Goal: Task Accomplishment & Management: Complete application form

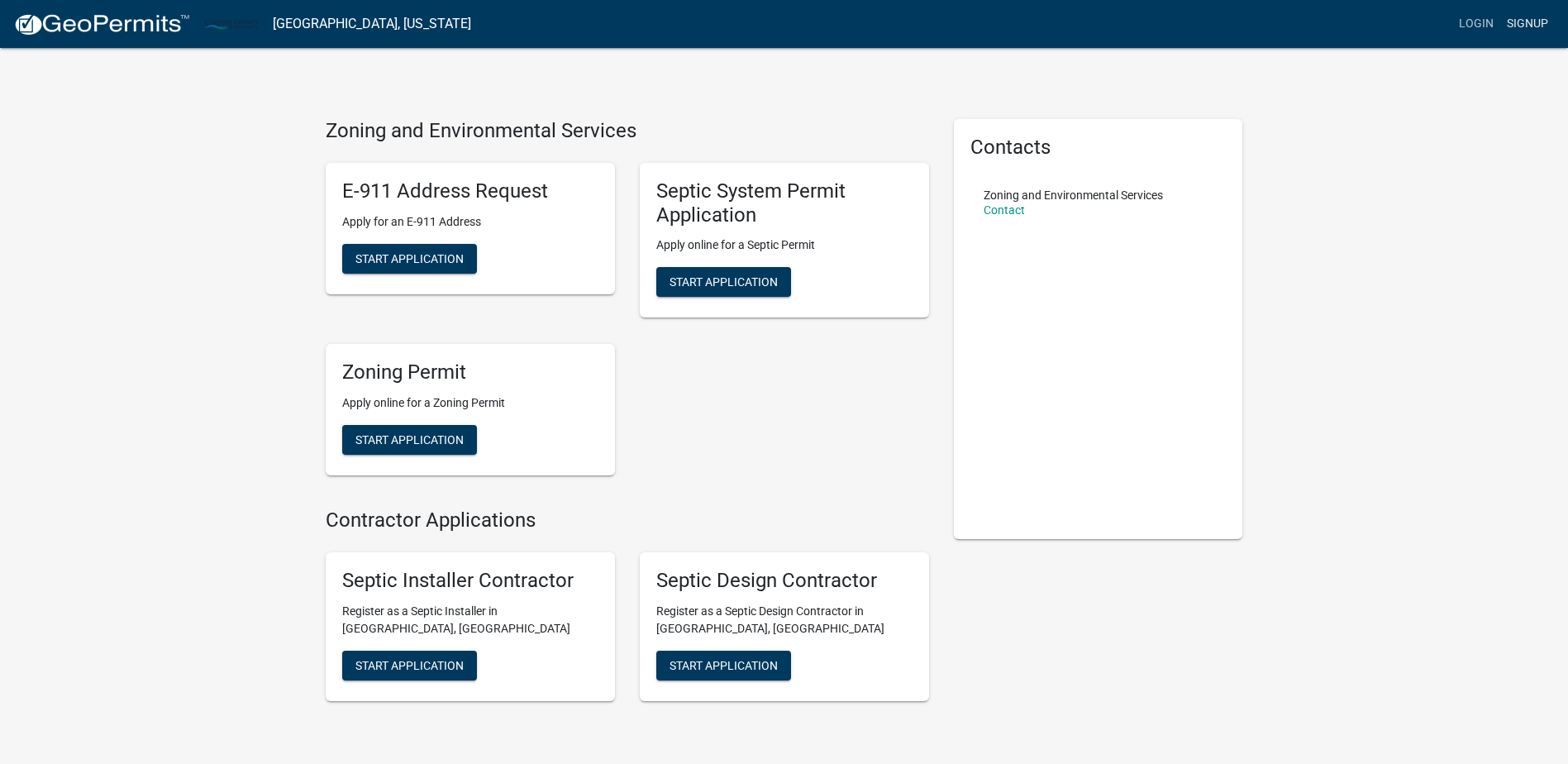
click at [1525, 25] on link "Signup" at bounding box center [1527, 24] width 54 height 31
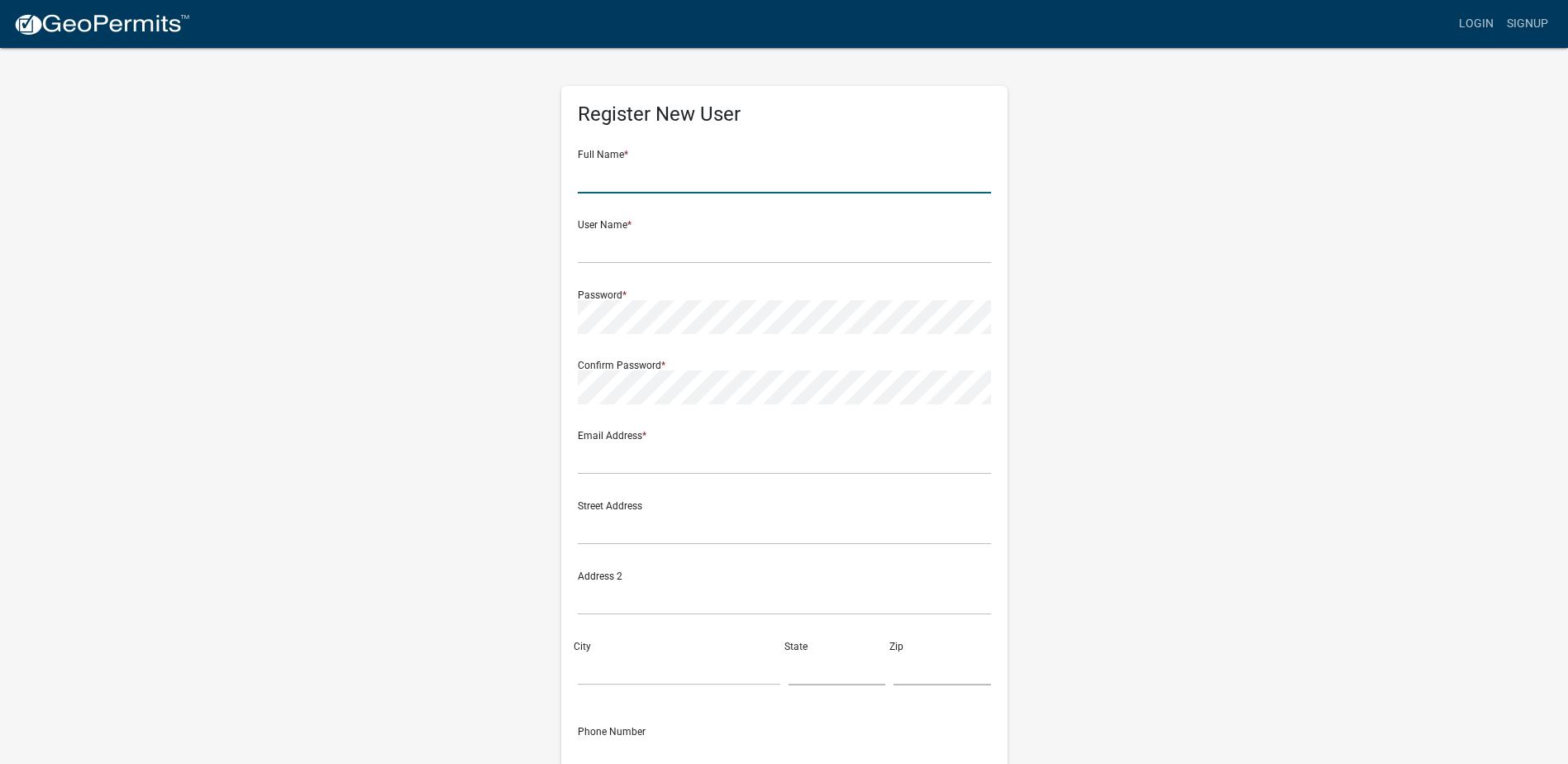
click at [601, 183] on input "text" at bounding box center [784, 177] width 413 height 34
type input "[PERSON_NAME]"
type input "[EMAIL_ADDRESS][DOMAIN_NAME]"
type input "[STREET_ADDRESS]"
type input "Circle Pines"
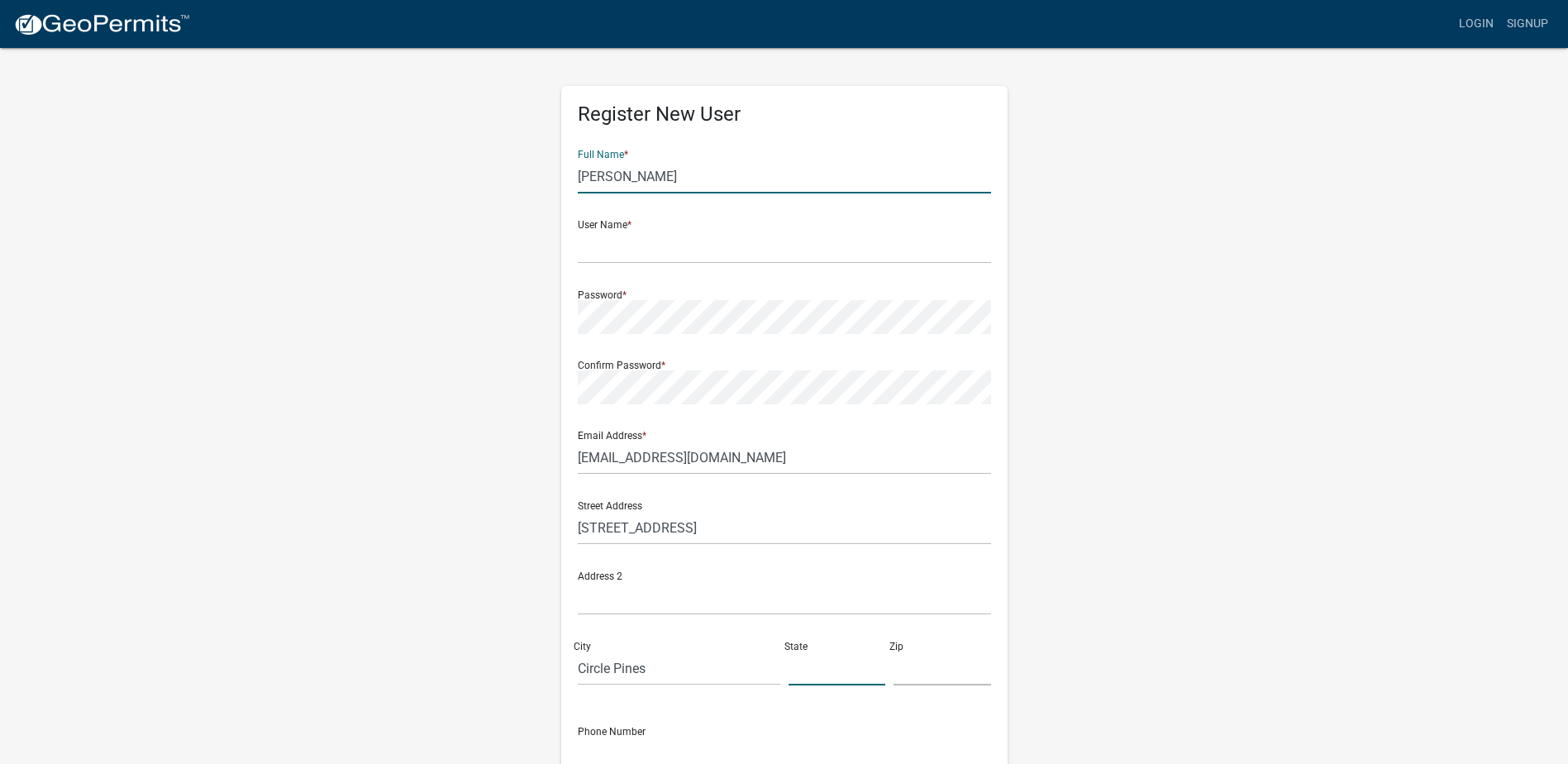
type input "[US_STATE]"
type input "55014"
type input "7632290360"
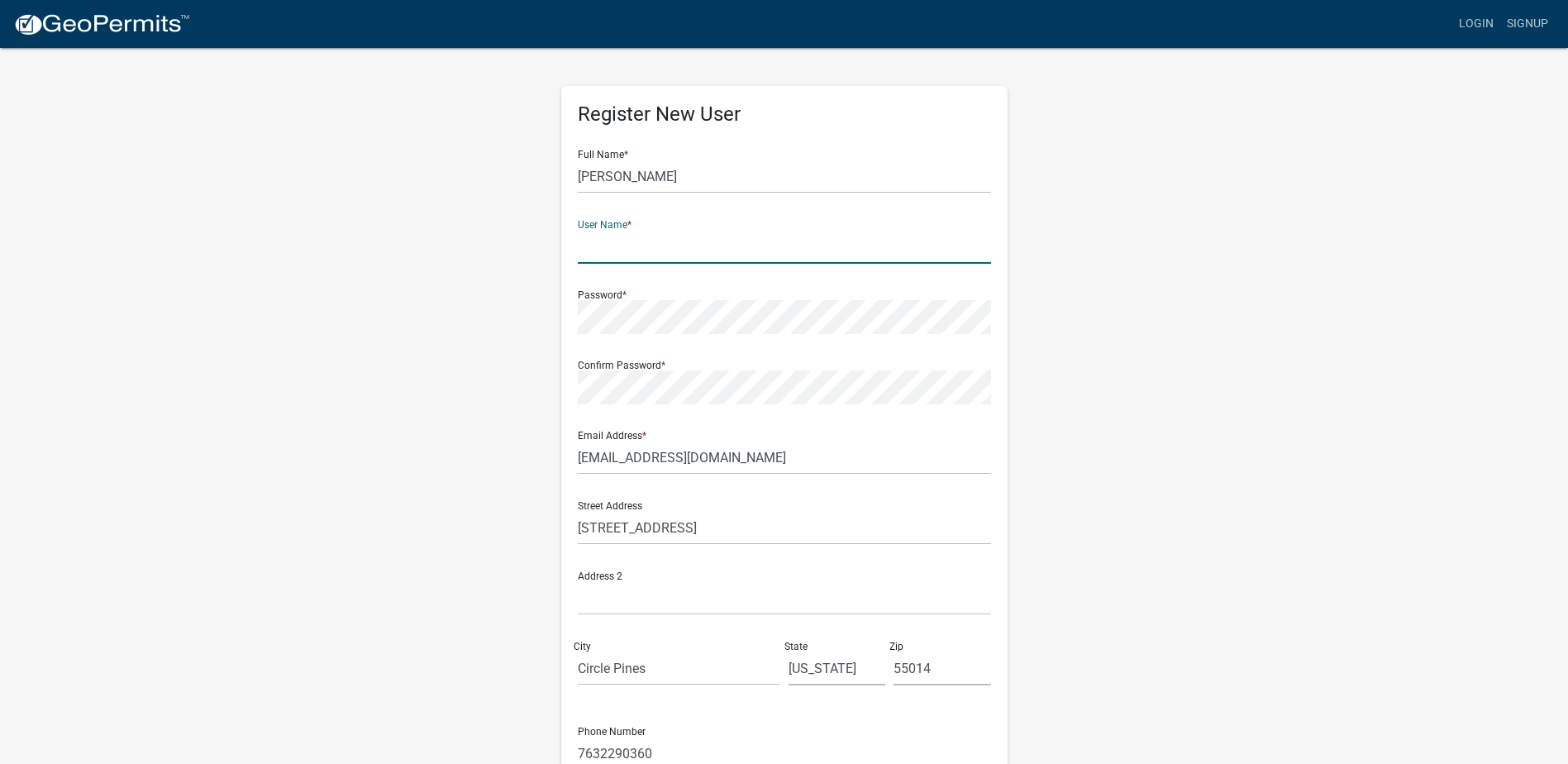
click at [591, 246] on input "text" at bounding box center [784, 247] width 413 height 34
drag, startPoint x: 770, startPoint y: 242, endPoint x: 542, endPoint y: 260, distance: 228.7
click at [542, 260] on div "Register New User Full Name * Joe Schmidt User Name * joes012386@centurylink.ne…" at bounding box center [784, 488] width 942 height 885
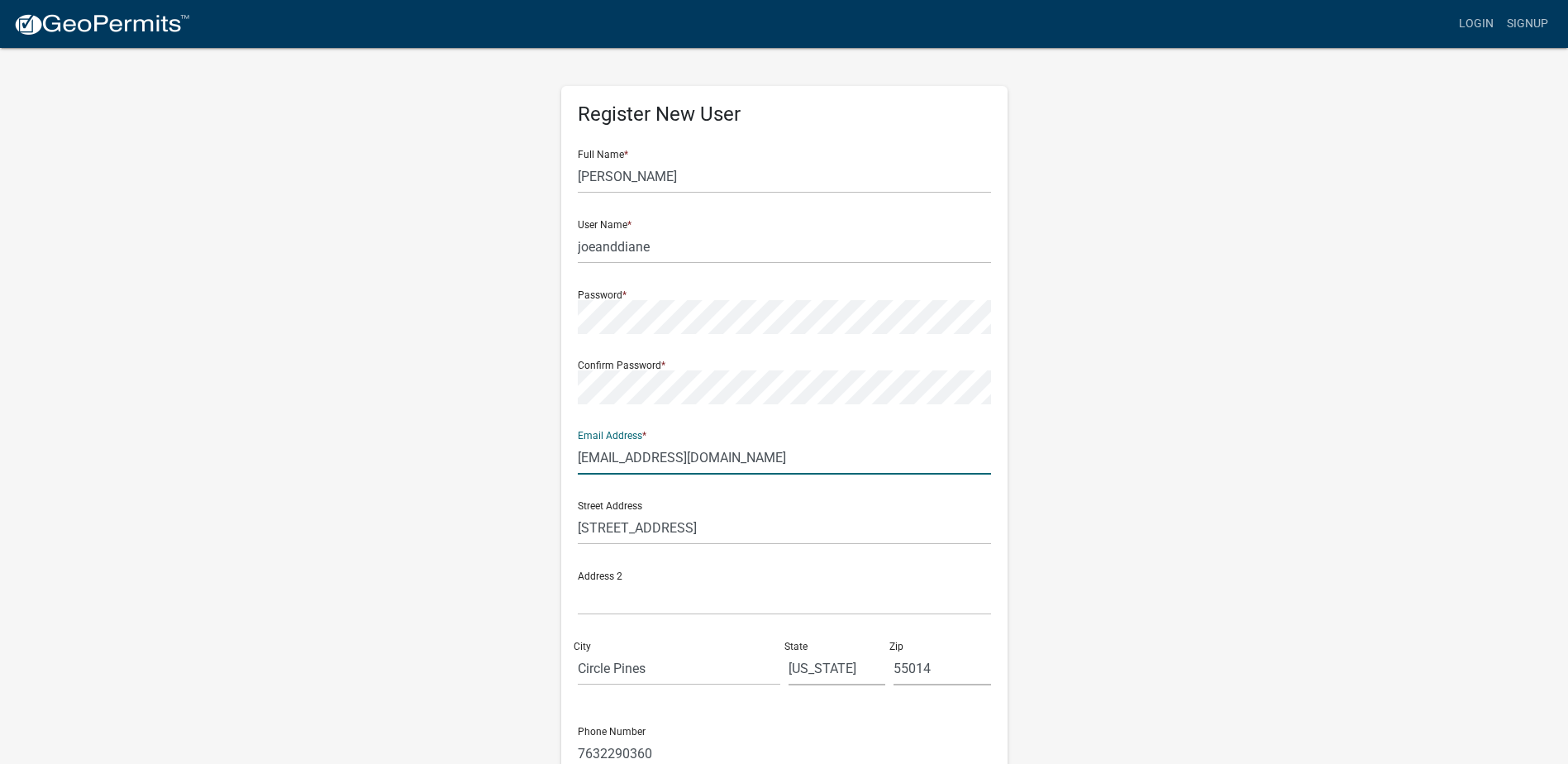
click at [652, 465] on input "[EMAIL_ADDRESS][DOMAIN_NAME]" at bounding box center [784, 458] width 413 height 34
drag, startPoint x: 775, startPoint y: 456, endPoint x: 550, endPoint y: 459, distance: 225.0
click at [550, 459] on div "Register New User Full Name * Joe Schmidt User Name * joeanddiane Password * Co…" at bounding box center [784, 488] width 471 height 885
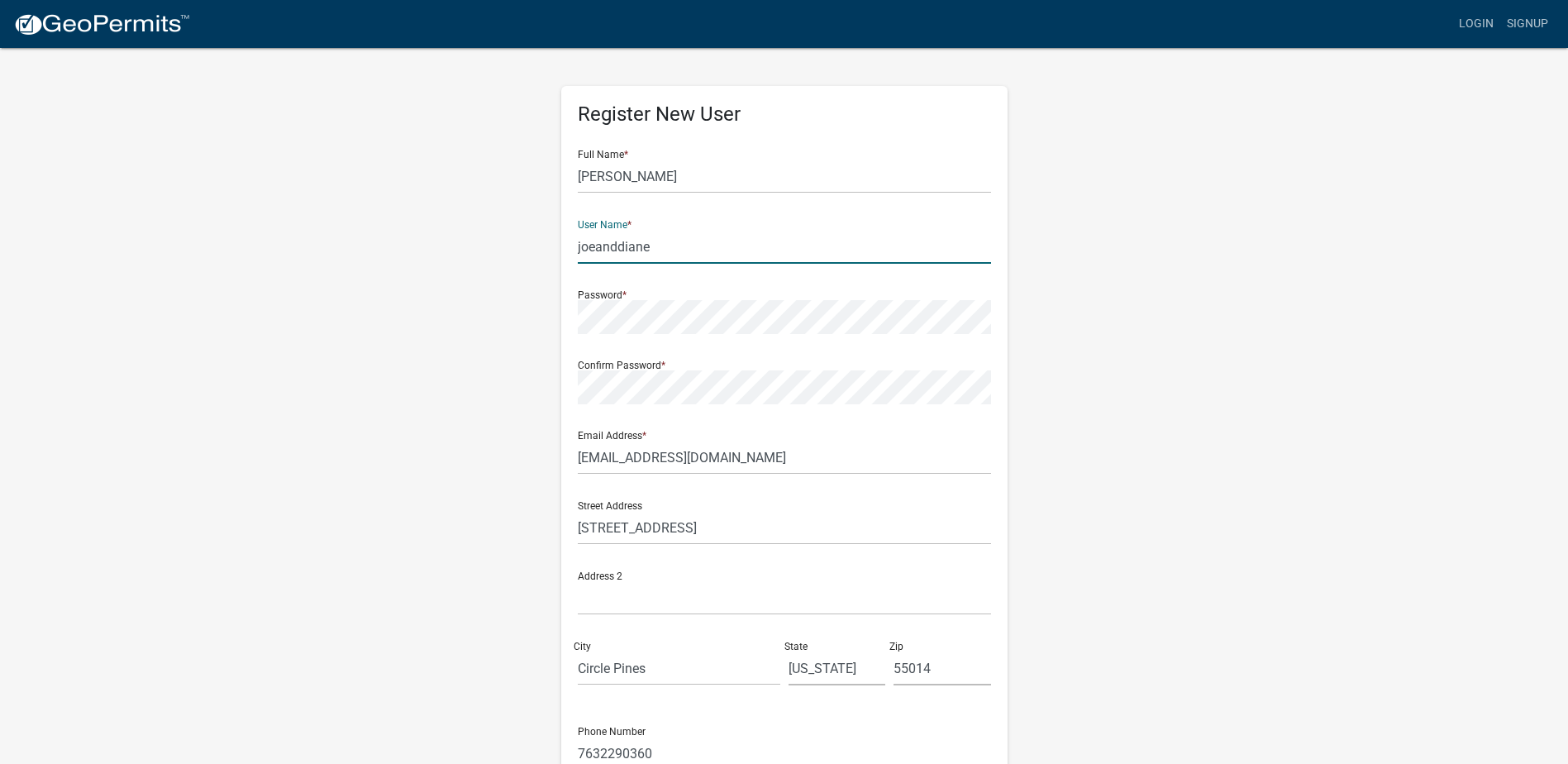
drag, startPoint x: 654, startPoint y: 250, endPoint x: 561, endPoint y: 257, distance: 93.3
click at [561, 257] on div "Register New User Full Name * Joe Schmidt User Name * joeanddiane Password * Co…" at bounding box center [784, 481] width 446 height 790
paste input "schmidt@gmail.com"
type input "[EMAIL_ADDRESS][DOMAIN_NAME]"
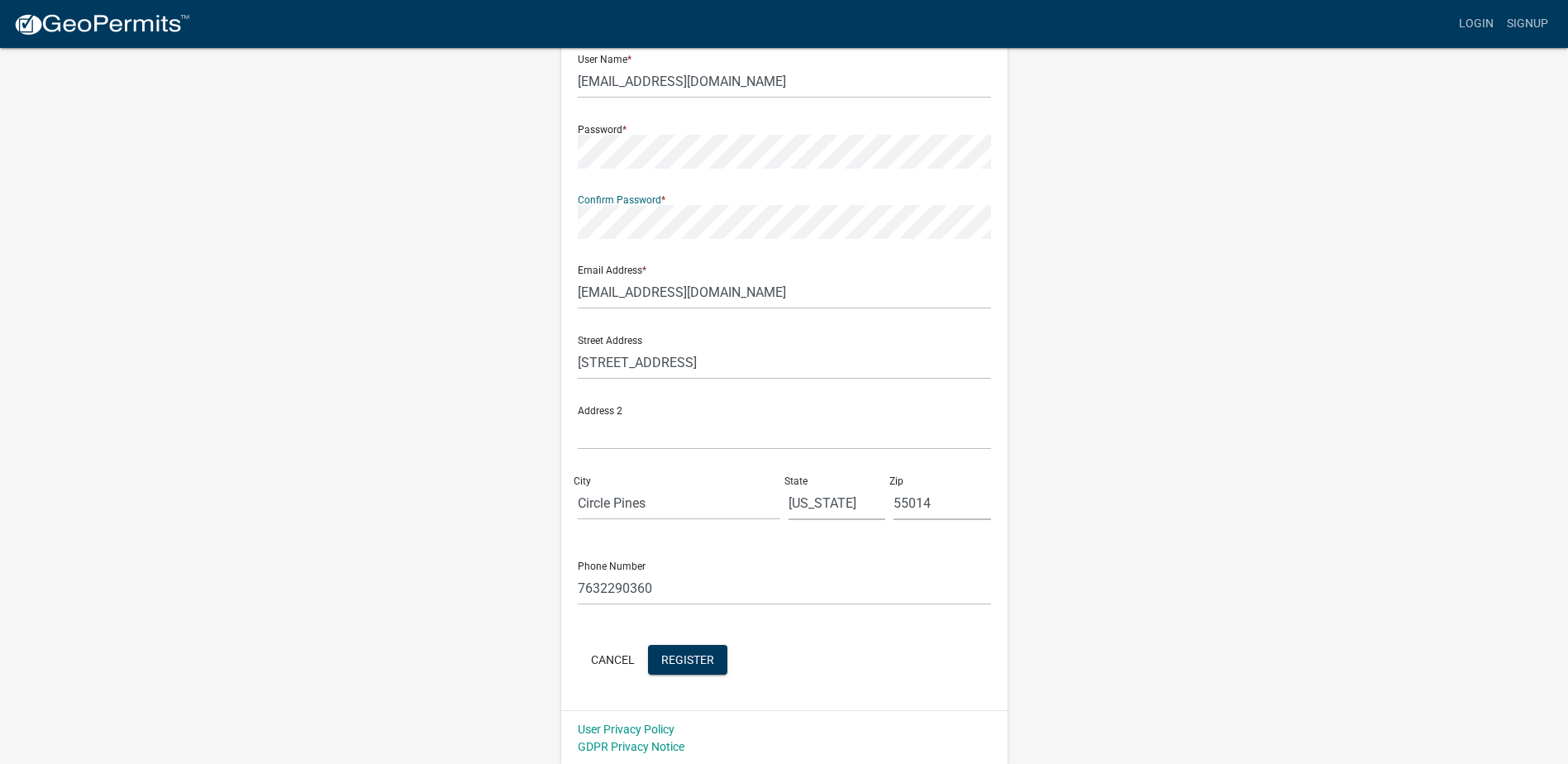
scroll to position [167, 0]
click at [686, 664] on span "Register" at bounding box center [688, 658] width 53 height 14
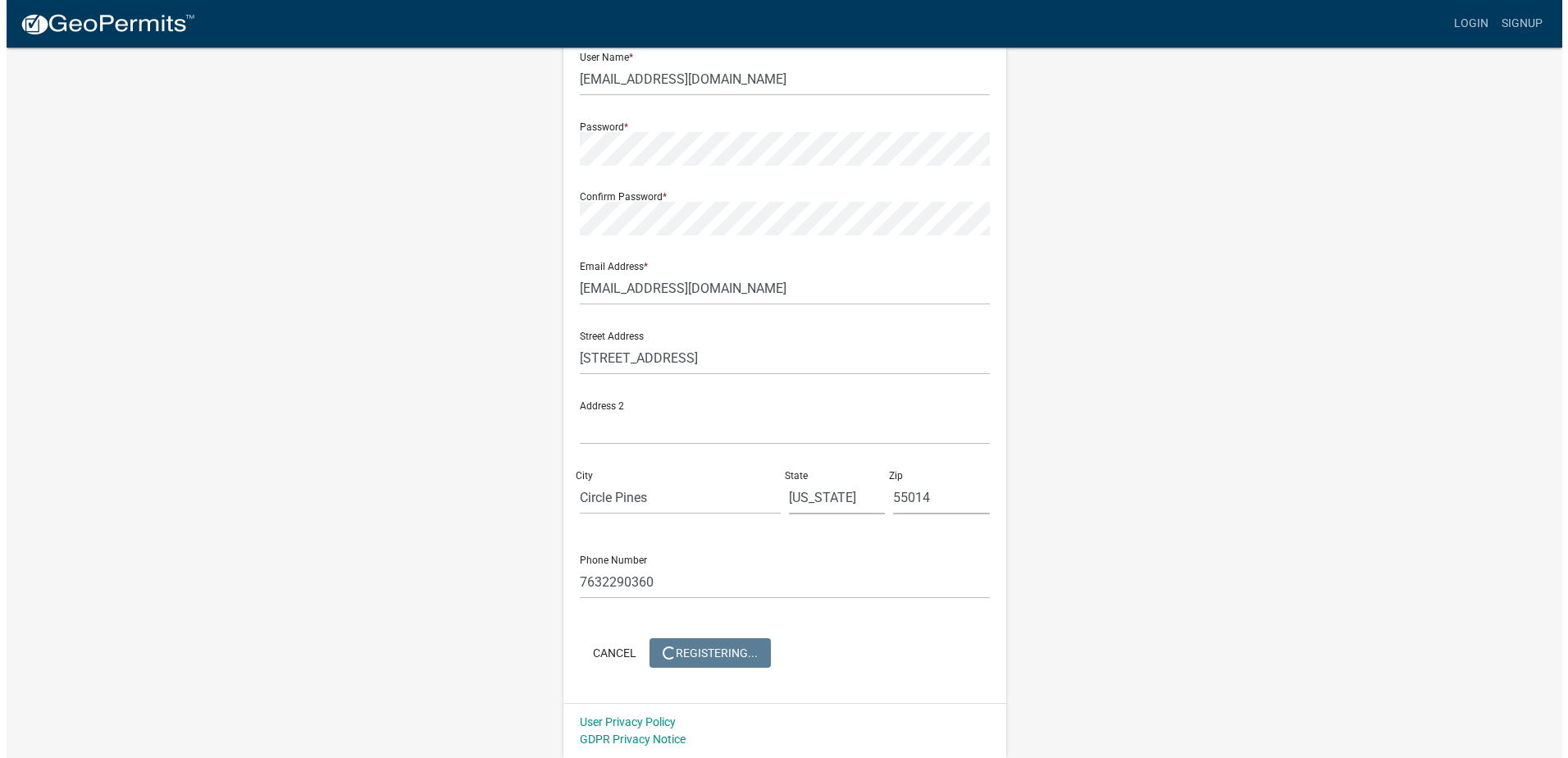
scroll to position [0, 0]
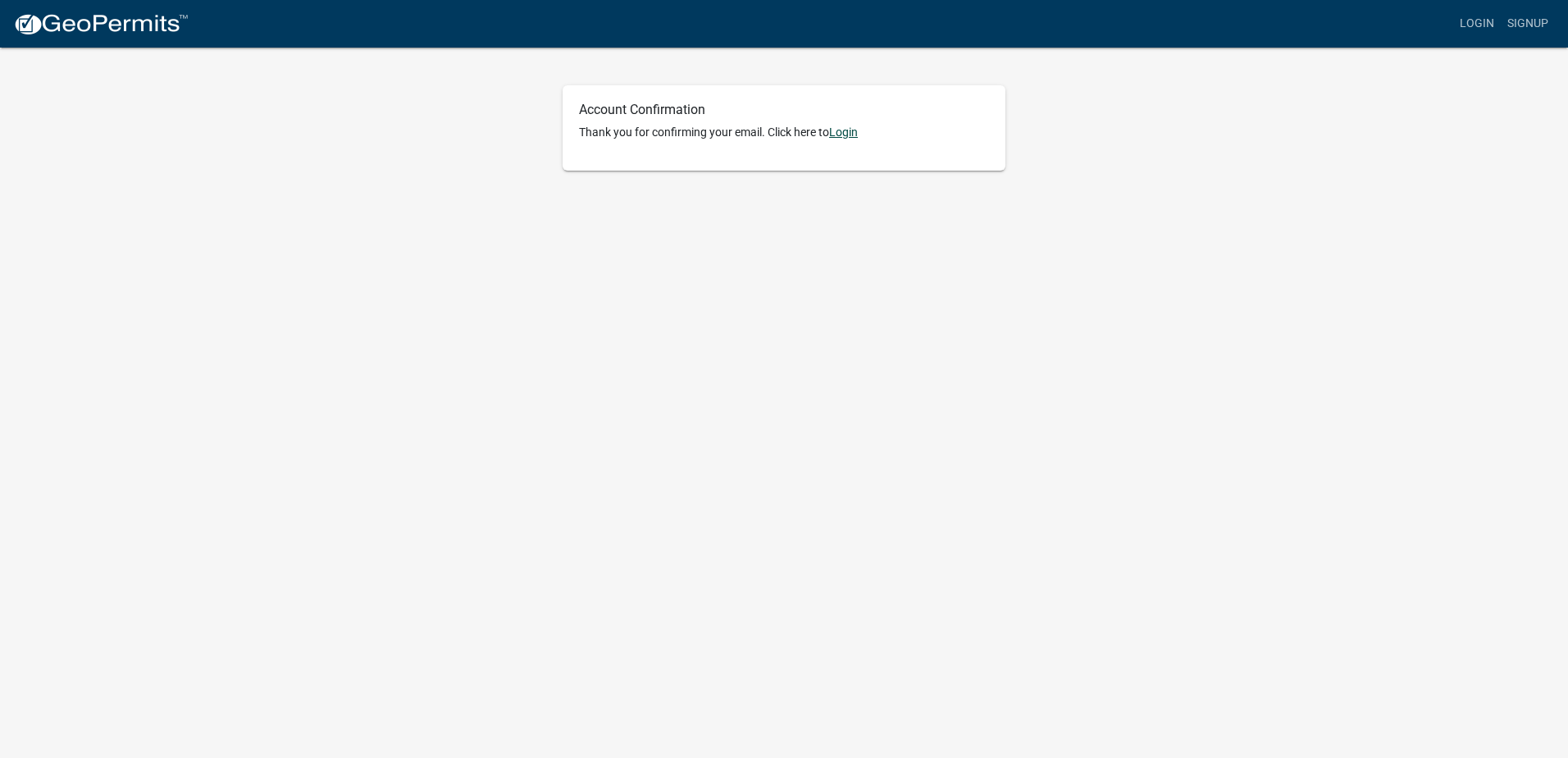
click at [853, 132] on link "Login" at bounding box center [844, 133] width 29 height 14
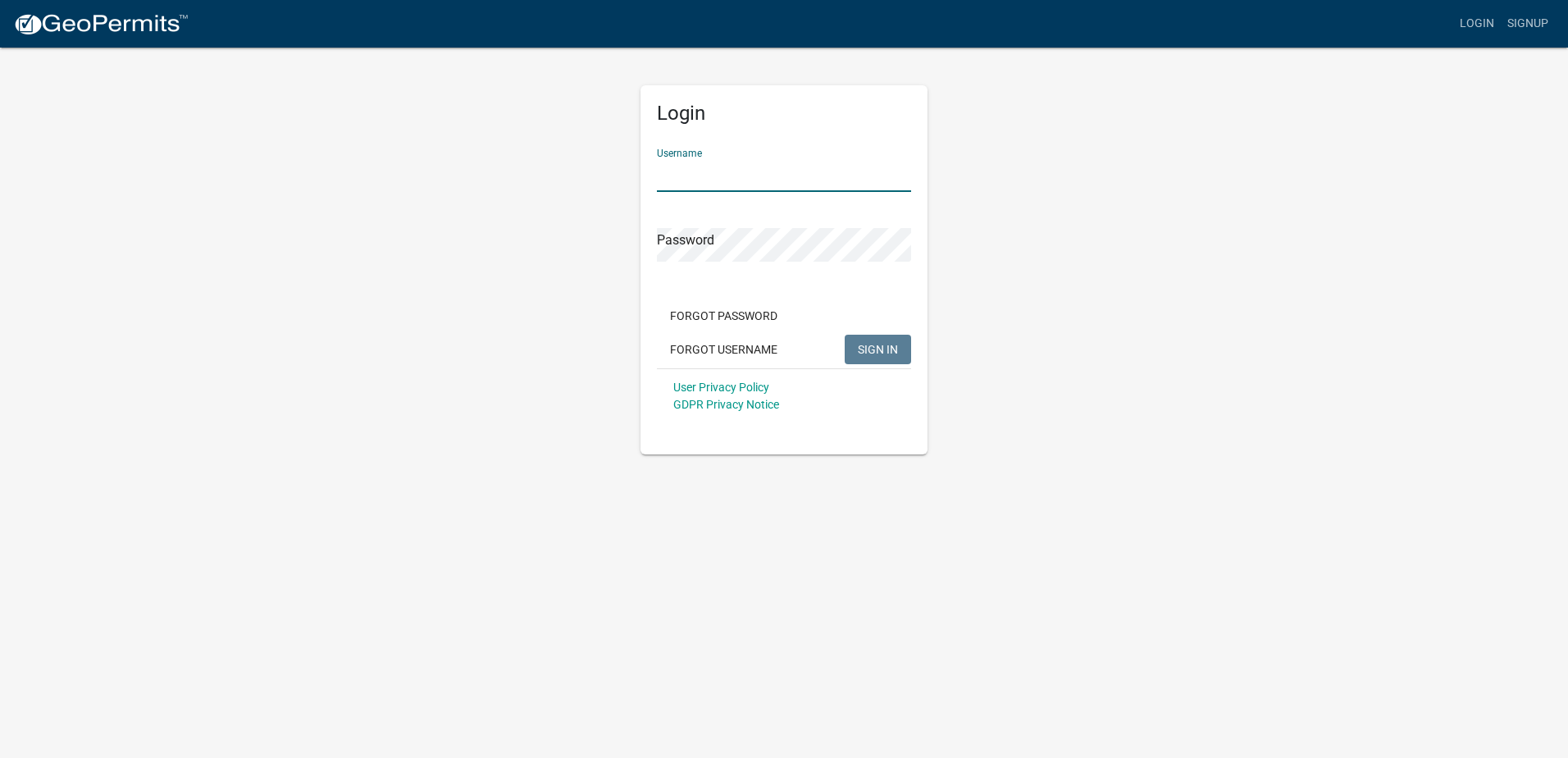
click at [673, 178] on input "Username" at bounding box center [784, 176] width 254 height 34
paste input "[EMAIL_ADDRESS][DOMAIN_NAME]"
type input "[EMAIL_ADDRESS][DOMAIN_NAME]"
click at [868, 351] on span "SIGN IN" at bounding box center [879, 349] width 41 height 14
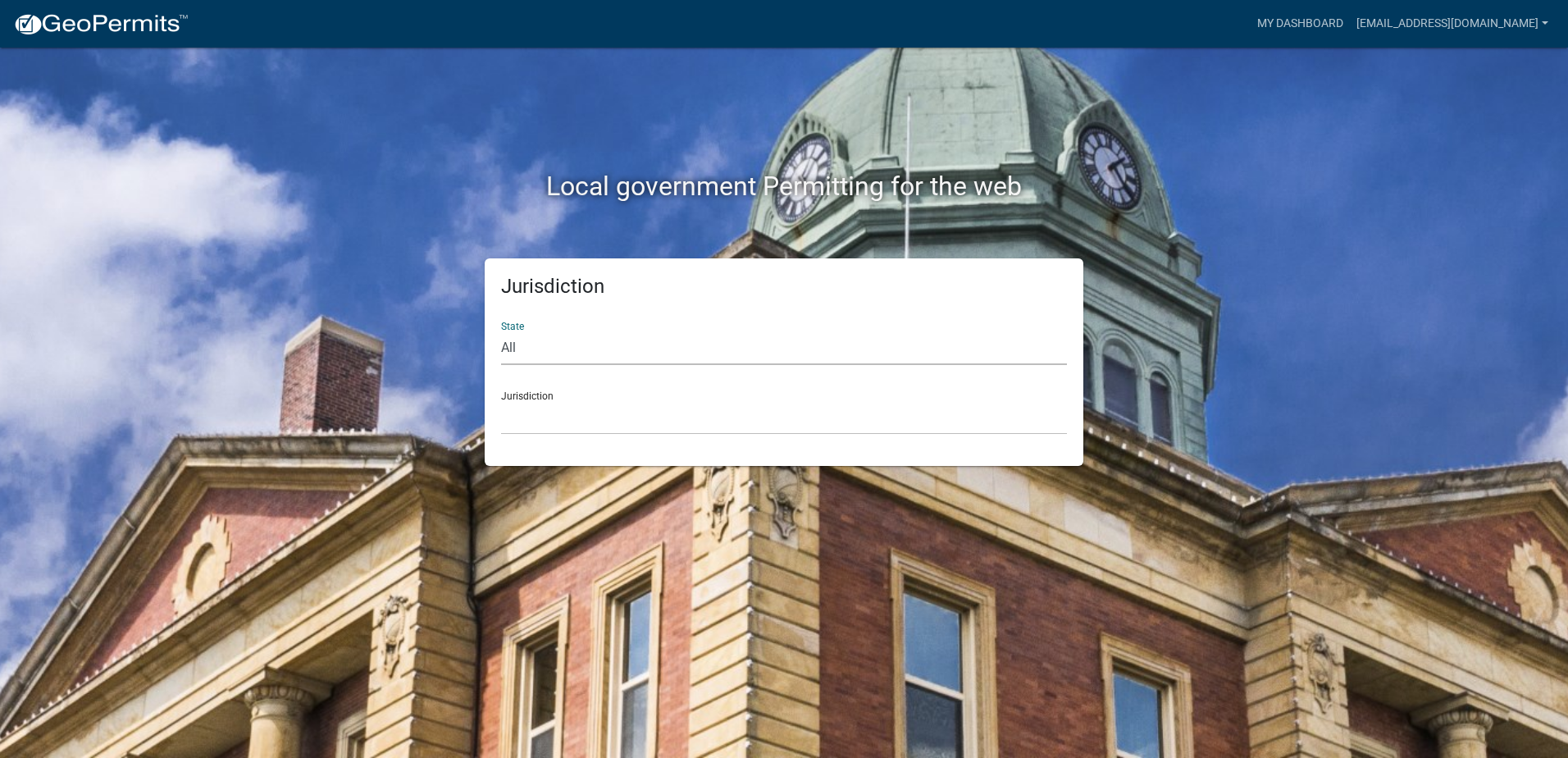
click at [512, 347] on select "All [US_STATE] [US_STATE] [US_STATE] [US_STATE] [US_STATE] [US_STATE] [US_STATE…" at bounding box center [784, 349] width 566 height 34
select select "[US_STATE]"
click at [501, 332] on select "All [US_STATE] [US_STATE] [US_STATE] [US_STATE] [US_STATE] [US_STATE] [US_STATE…" at bounding box center [784, 349] width 566 height 34
click at [534, 413] on select "[GEOGRAPHIC_DATA], [US_STATE] [GEOGRAPHIC_DATA], [US_STATE] [GEOGRAPHIC_DATA], …" at bounding box center [784, 418] width 566 height 34
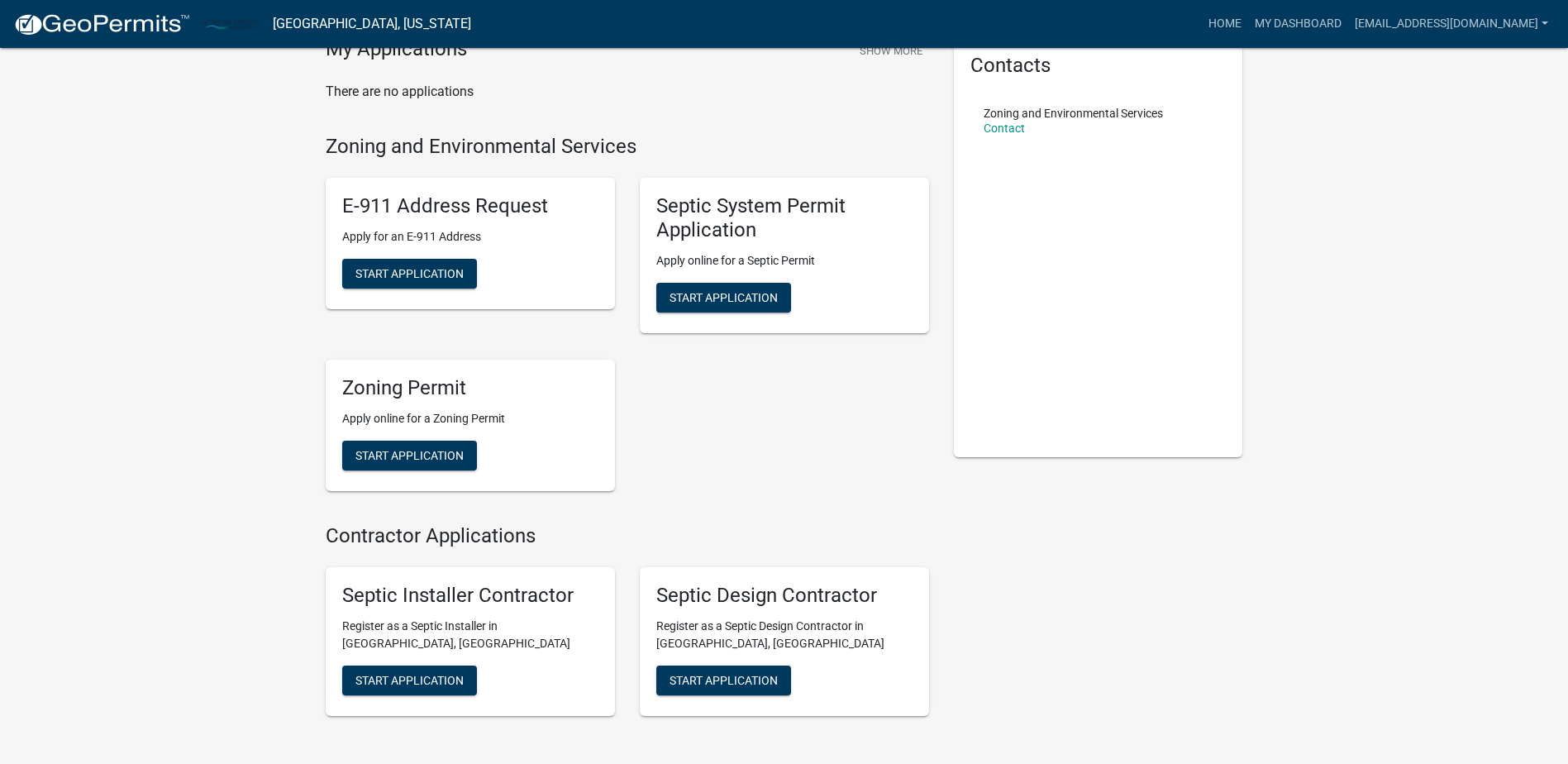
scroll to position [83, 0]
click at [417, 457] on span "Start Application" at bounding box center [409, 454] width 108 height 14
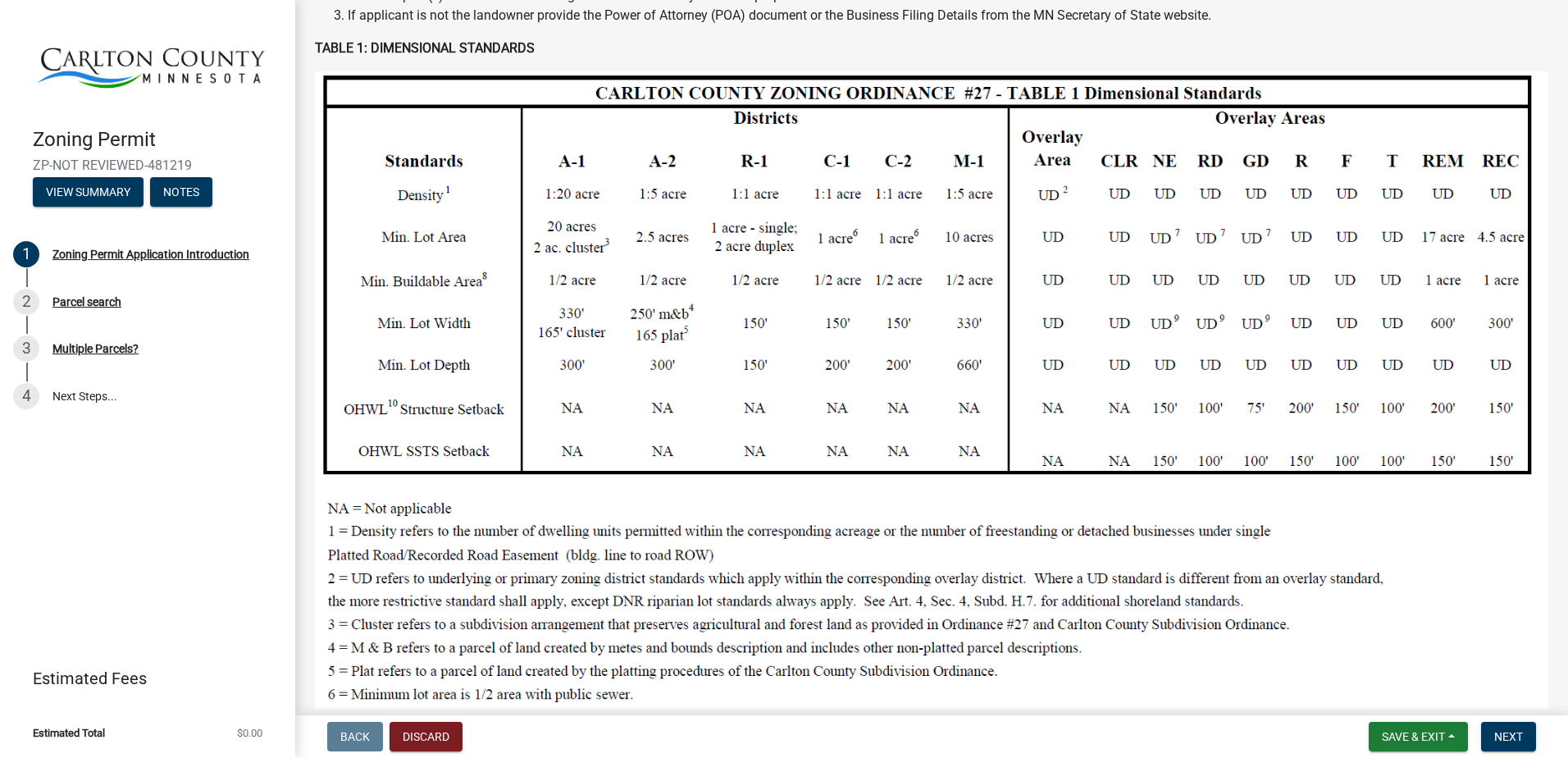
scroll to position [328, 0]
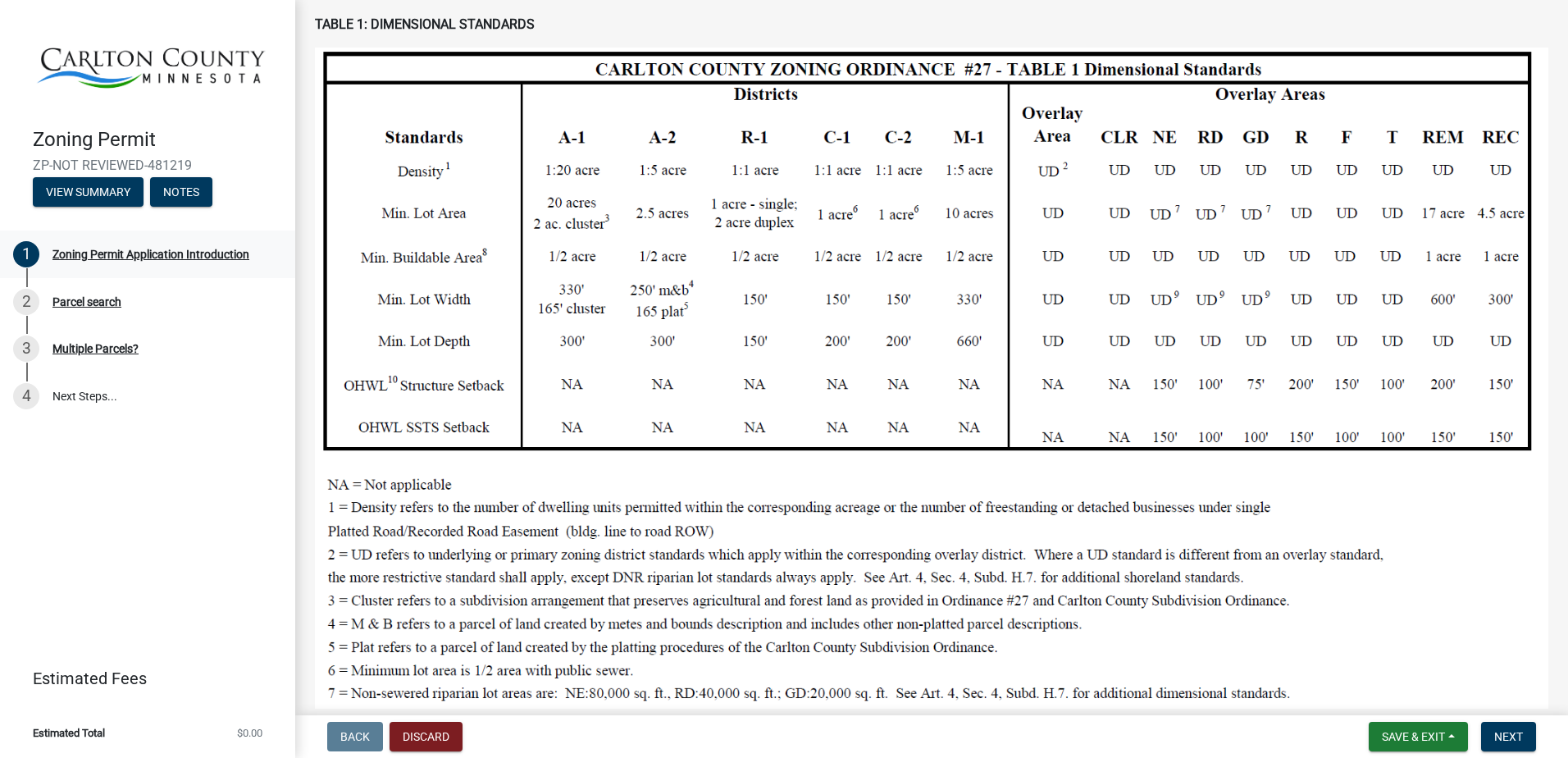
click at [146, 252] on div "Zoning Permit Application Introduction" at bounding box center [150, 254] width 197 height 12
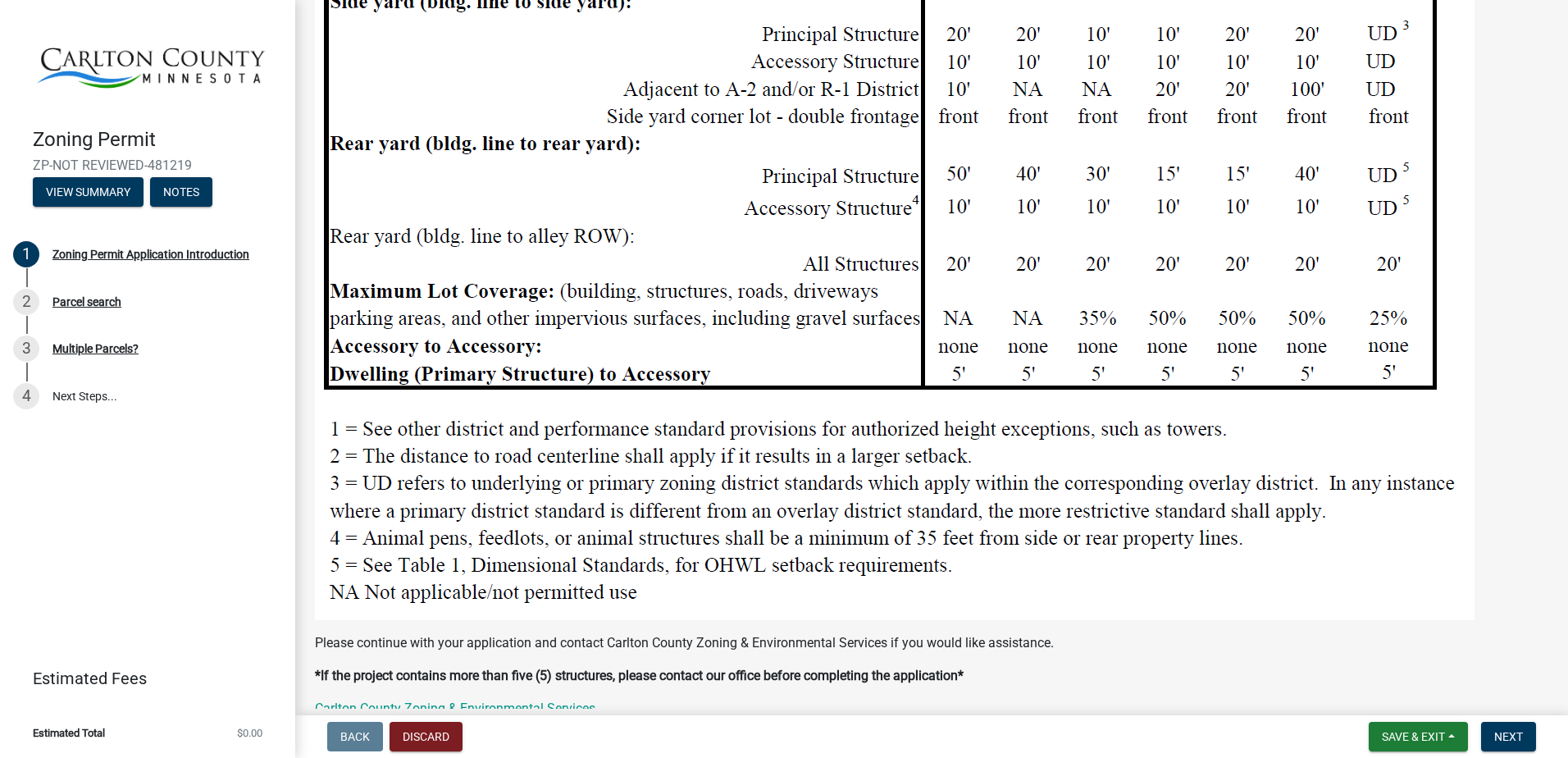
scroll to position [2047, 0]
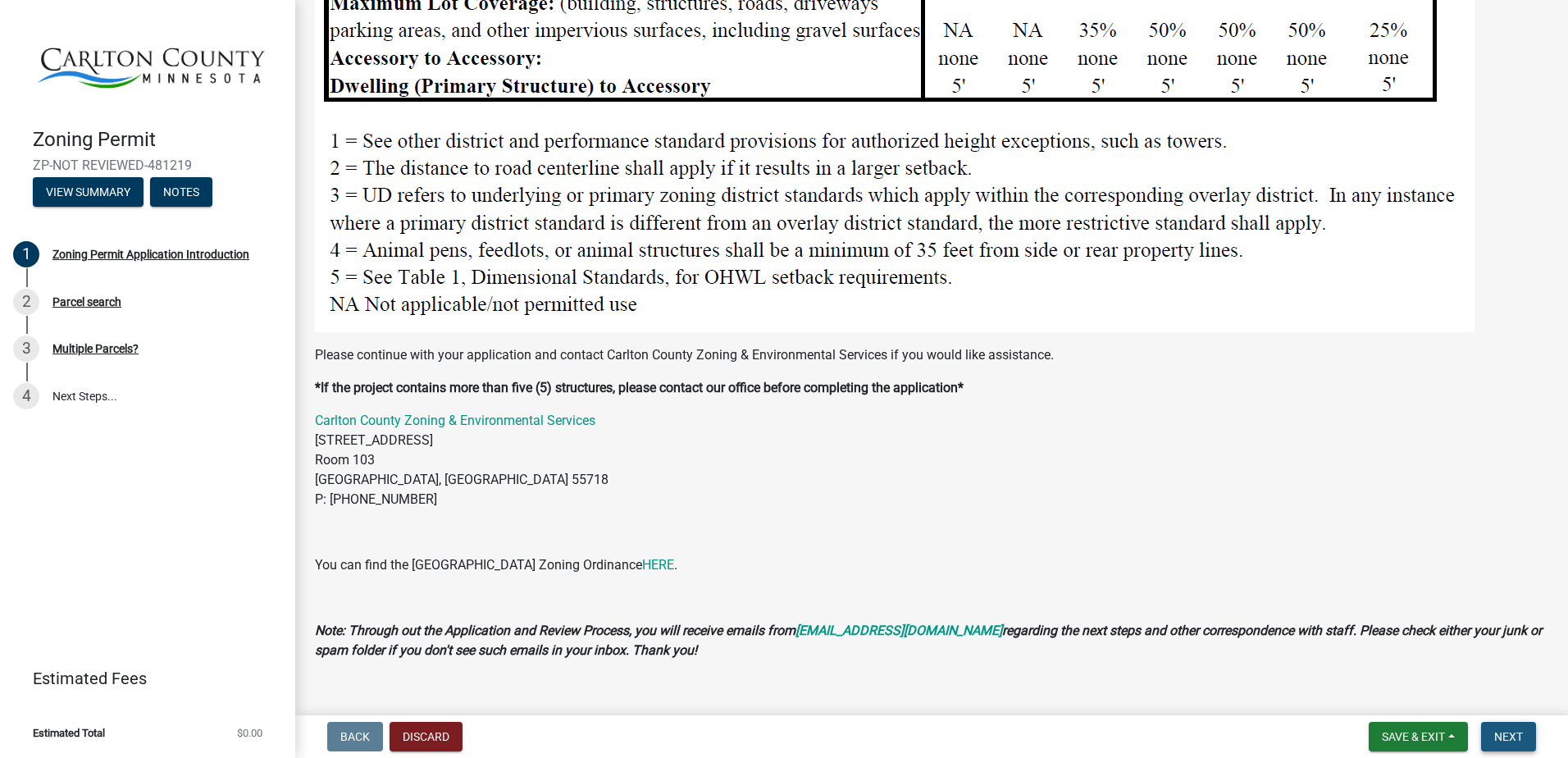
click at [1513, 738] on span "Next" at bounding box center [1509, 737] width 29 height 14
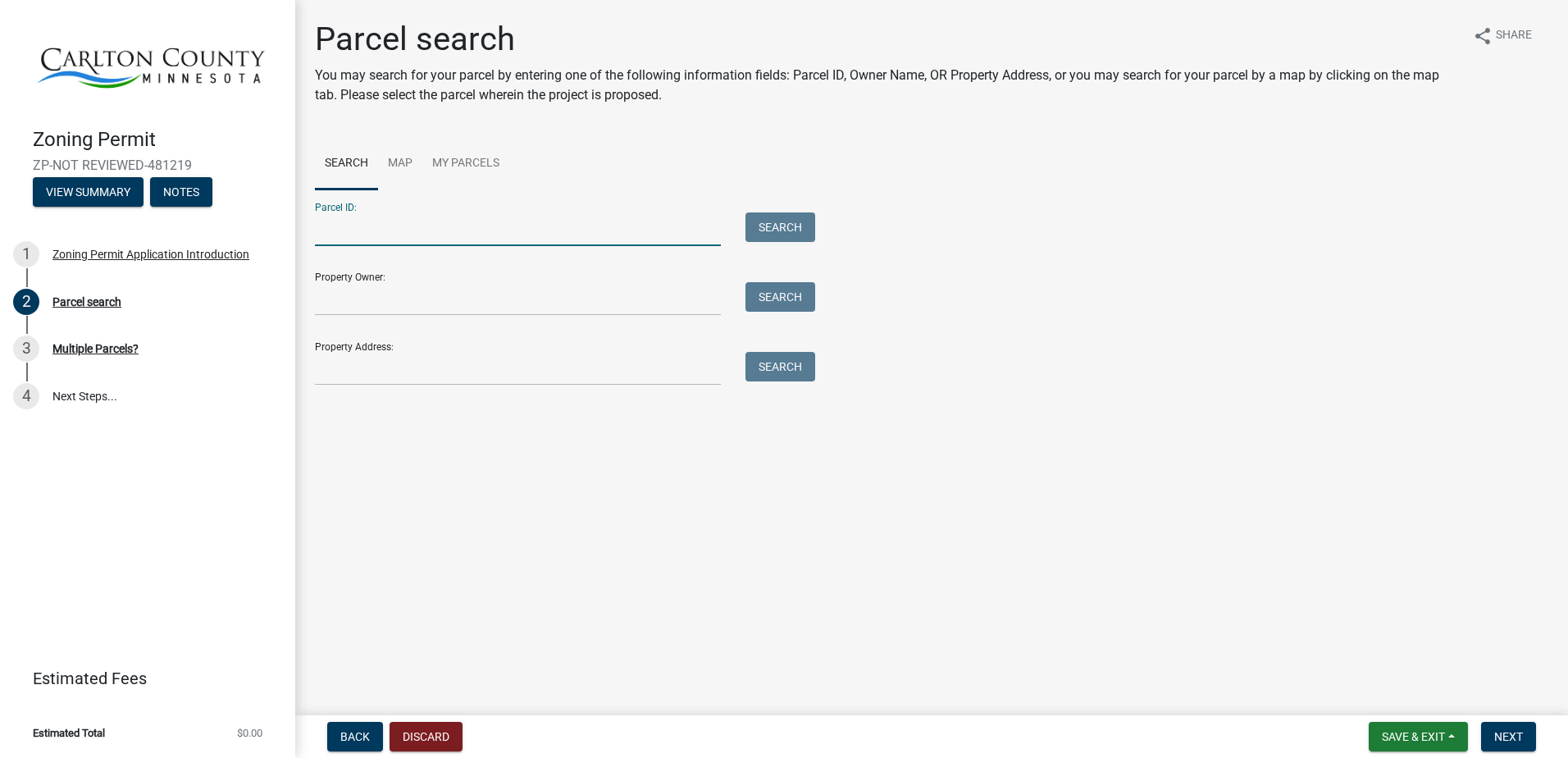
click at [317, 230] on input "Parcel ID:" at bounding box center [517, 230] width 406 height 34
type input "4623"
click at [322, 298] on input "Property Owner:" at bounding box center [517, 299] width 406 height 34
type input "[PERSON_NAME]"
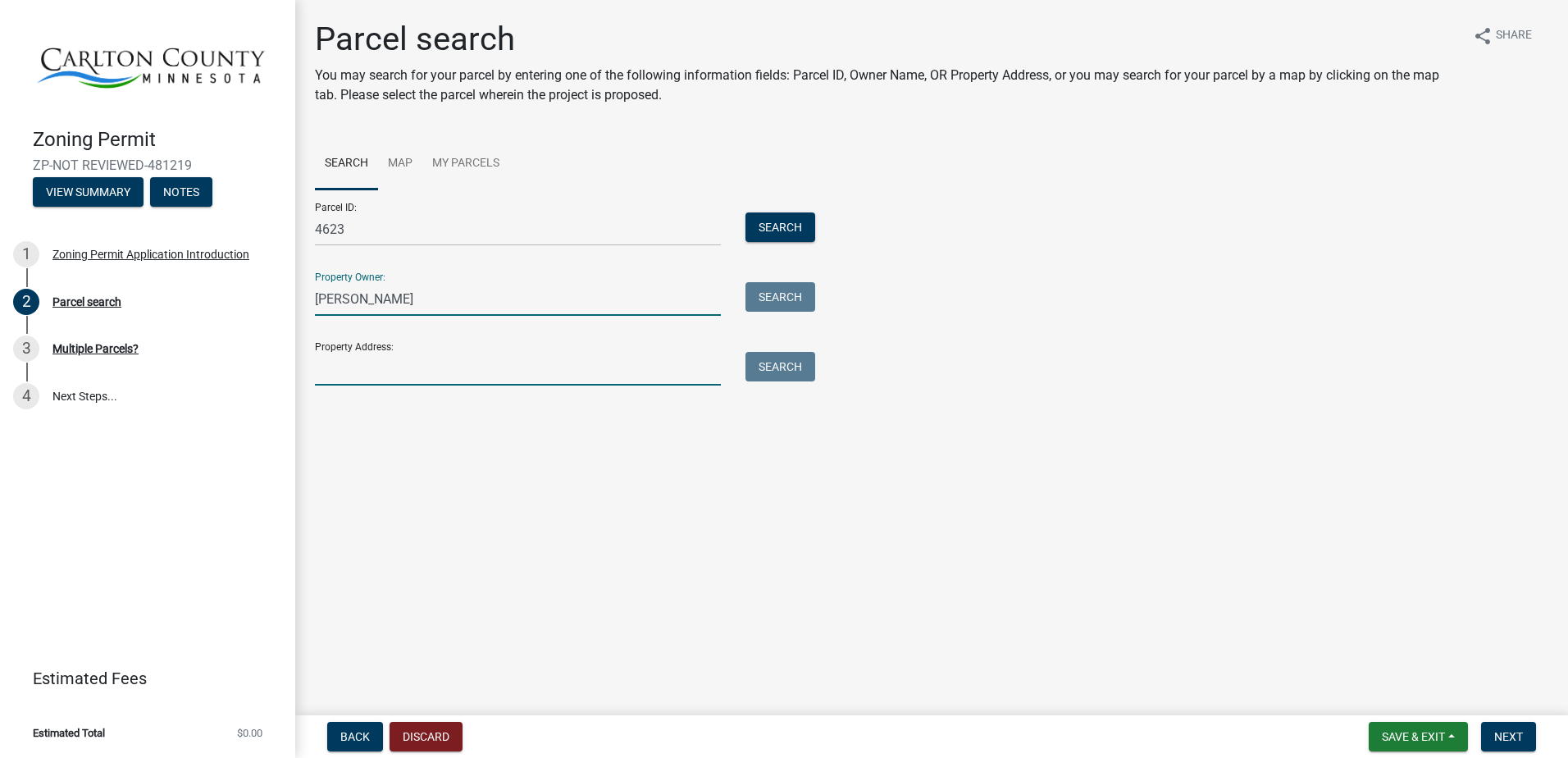
type input "[STREET_ADDRESS]"
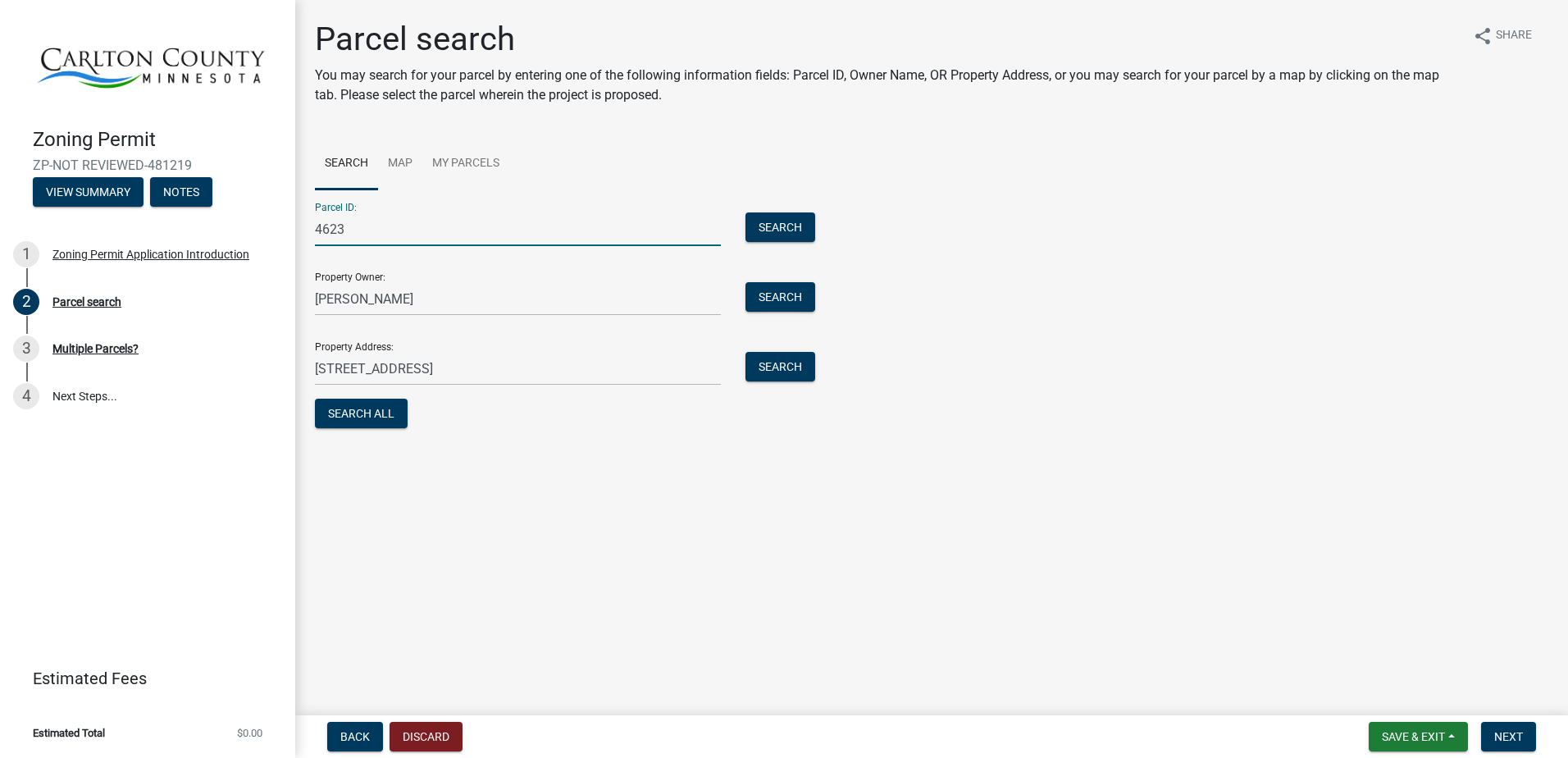
drag, startPoint x: 342, startPoint y: 227, endPoint x: 297, endPoint y: 230, distance: 45.1
click at [297, 230] on div "Parcel search You may search for your parcel by entering one of the following i…" at bounding box center [932, 233] width 1273 height 427
click at [367, 412] on button "Search All" at bounding box center [361, 413] width 93 height 30
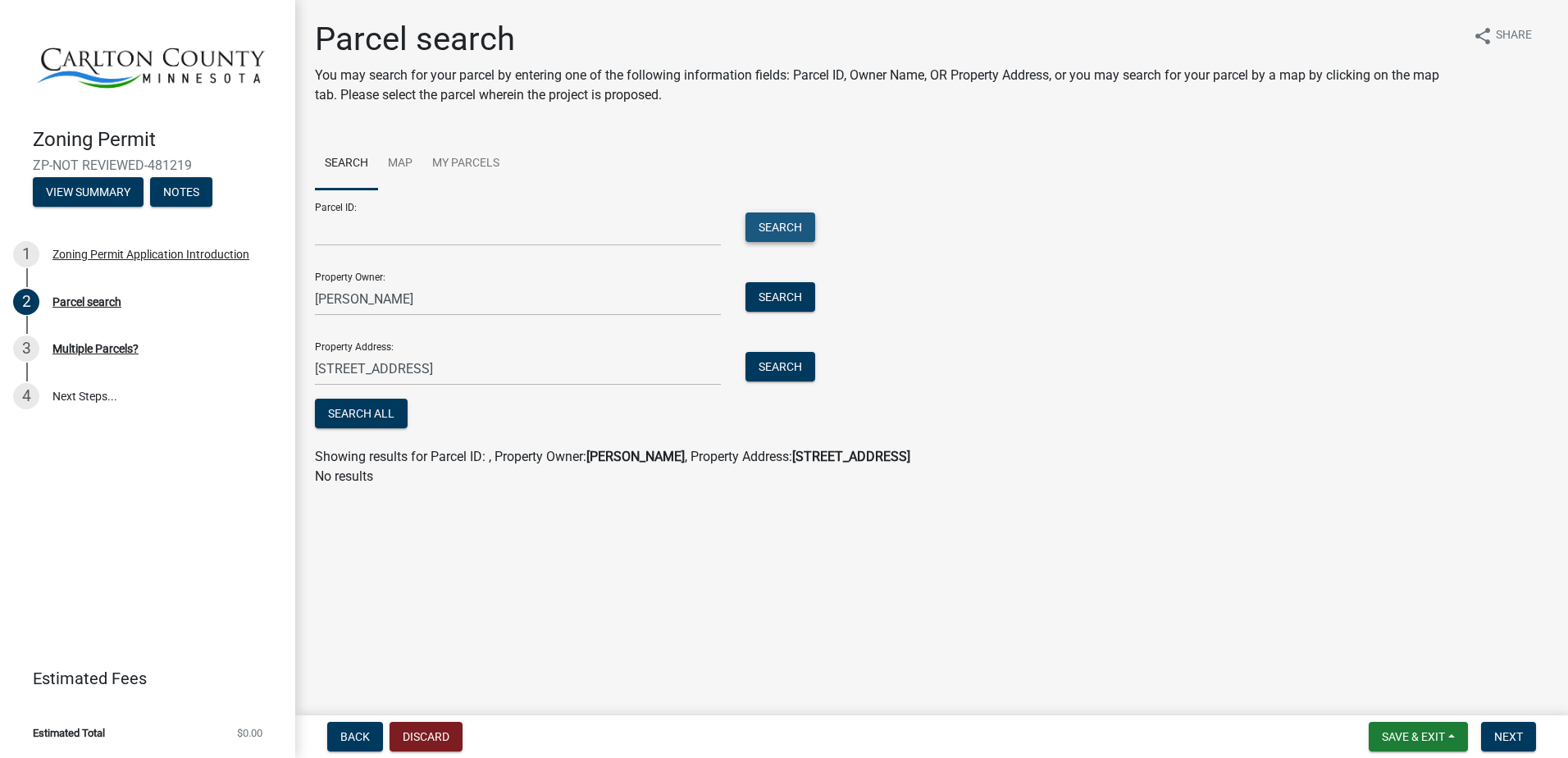
click at [773, 230] on button "Search" at bounding box center [780, 227] width 70 height 30
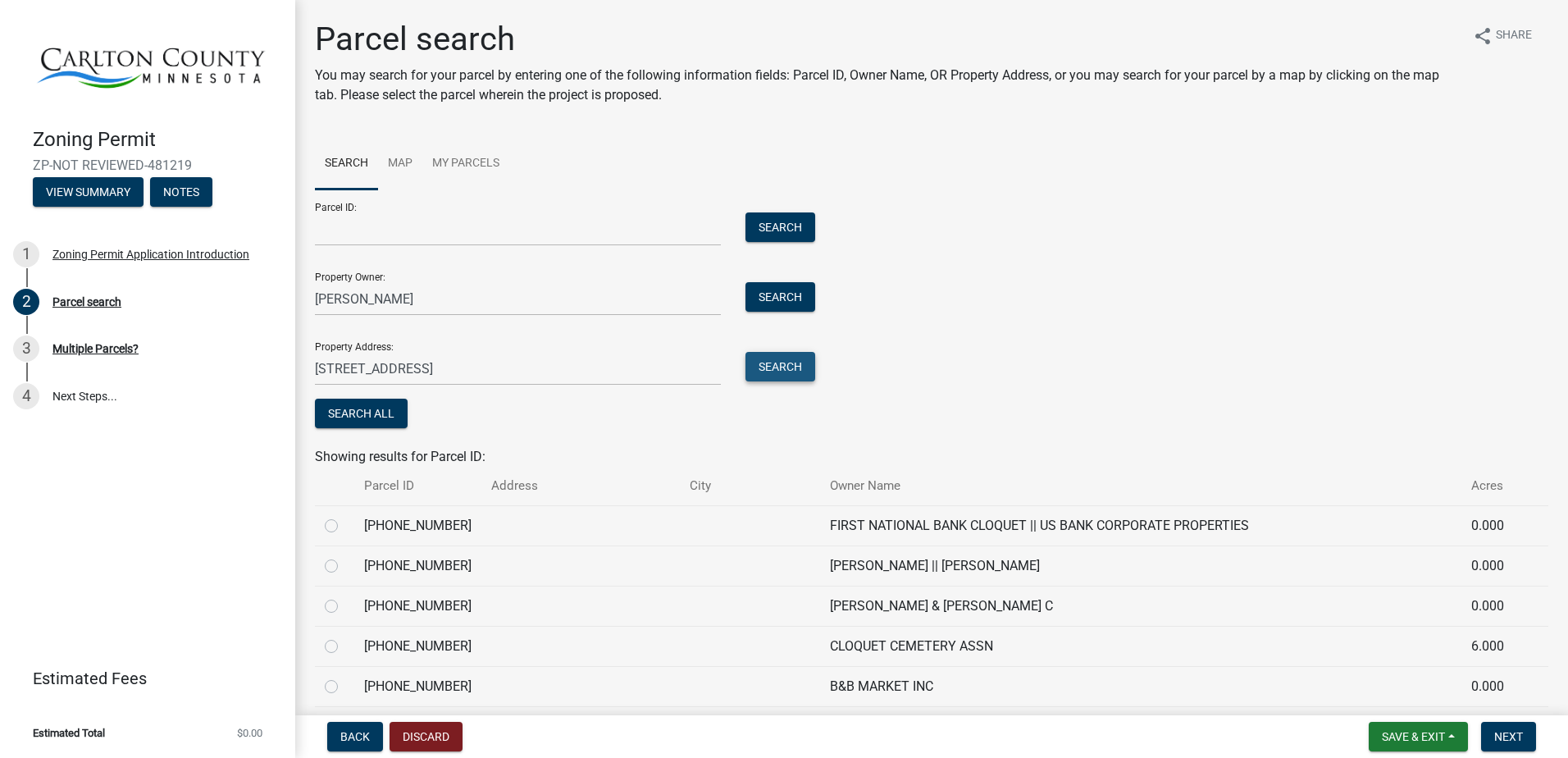
click at [770, 361] on button "Search" at bounding box center [780, 366] width 70 height 30
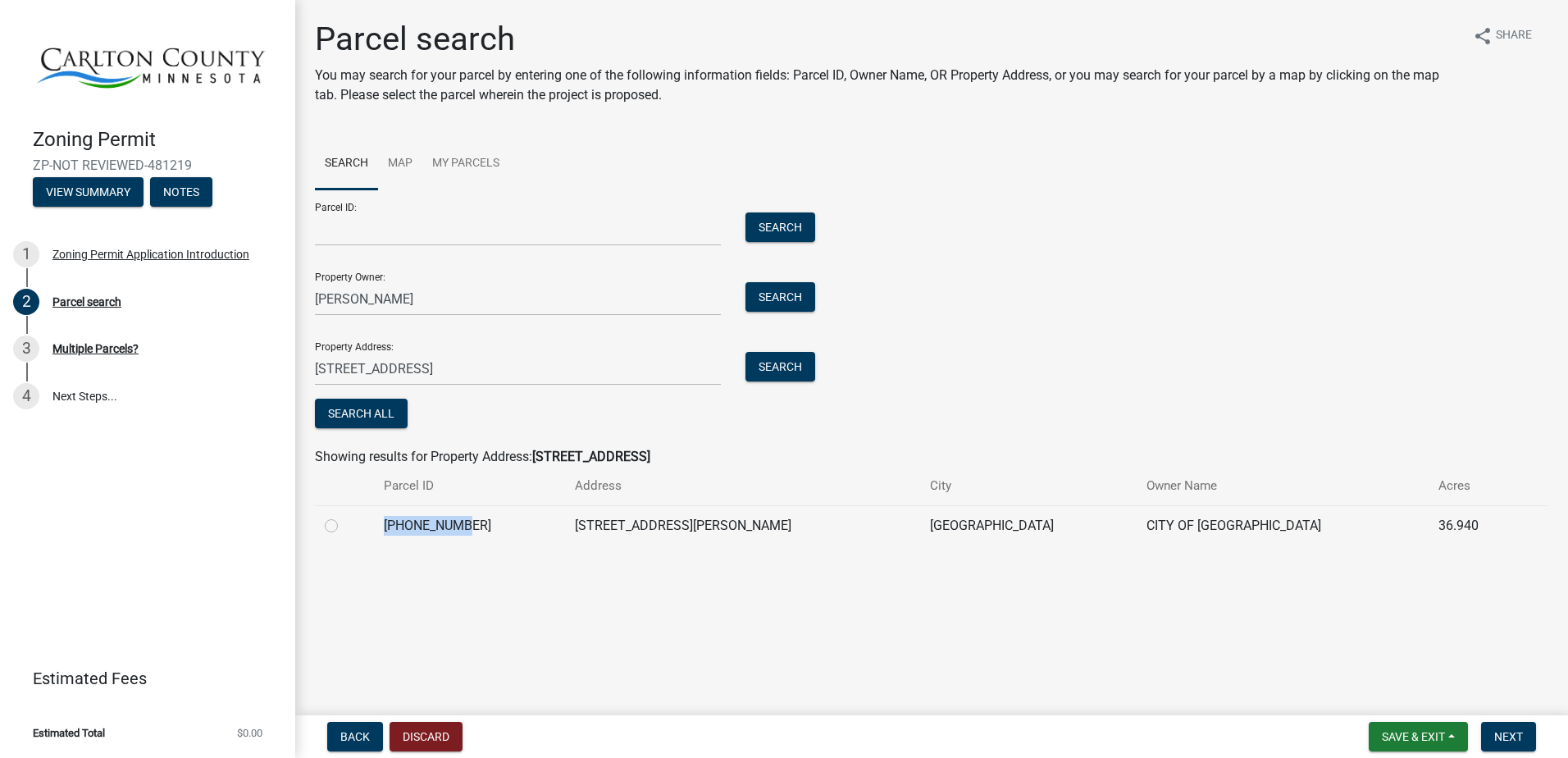
drag, startPoint x: 482, startPoint y: 526, endPoint x: 400, endPoint y: 533, distance: 82.3
click at [400, 533] on td "[PHONE_NUMBER]" at bounding box center [469, 526] width 191 height 41
copy td "[PHONE_NUMBER]"
click at [326, 225] on input "Parcel ID:" at bounding box center [517, 230] width 406 height 34
paste input "[PHONE_NUMBER]"
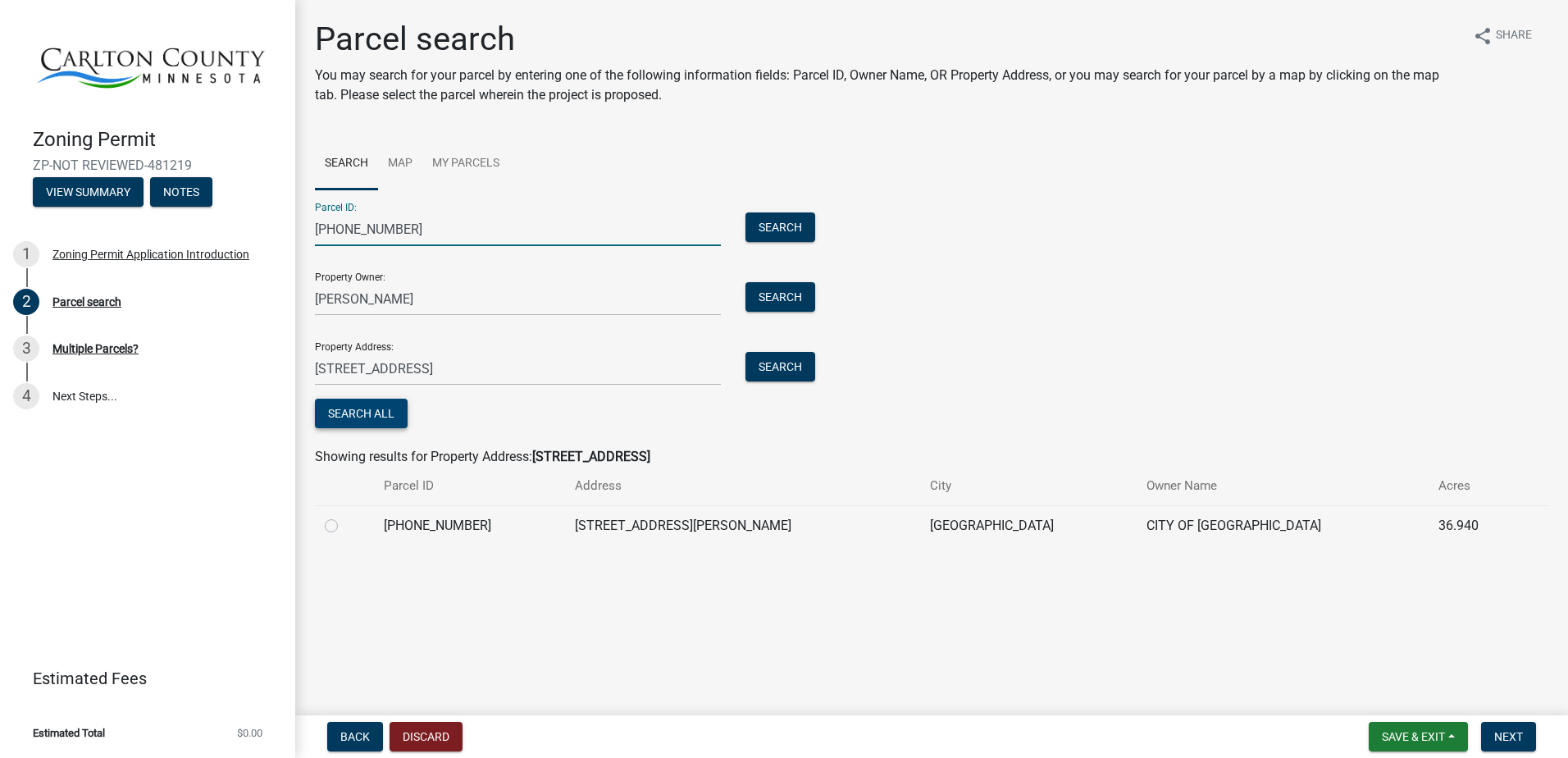
type input "[PHONE_NUMBER]"
click at [383, 417] on button "Search All" at bounding box center [361, 413] width 93 height 30
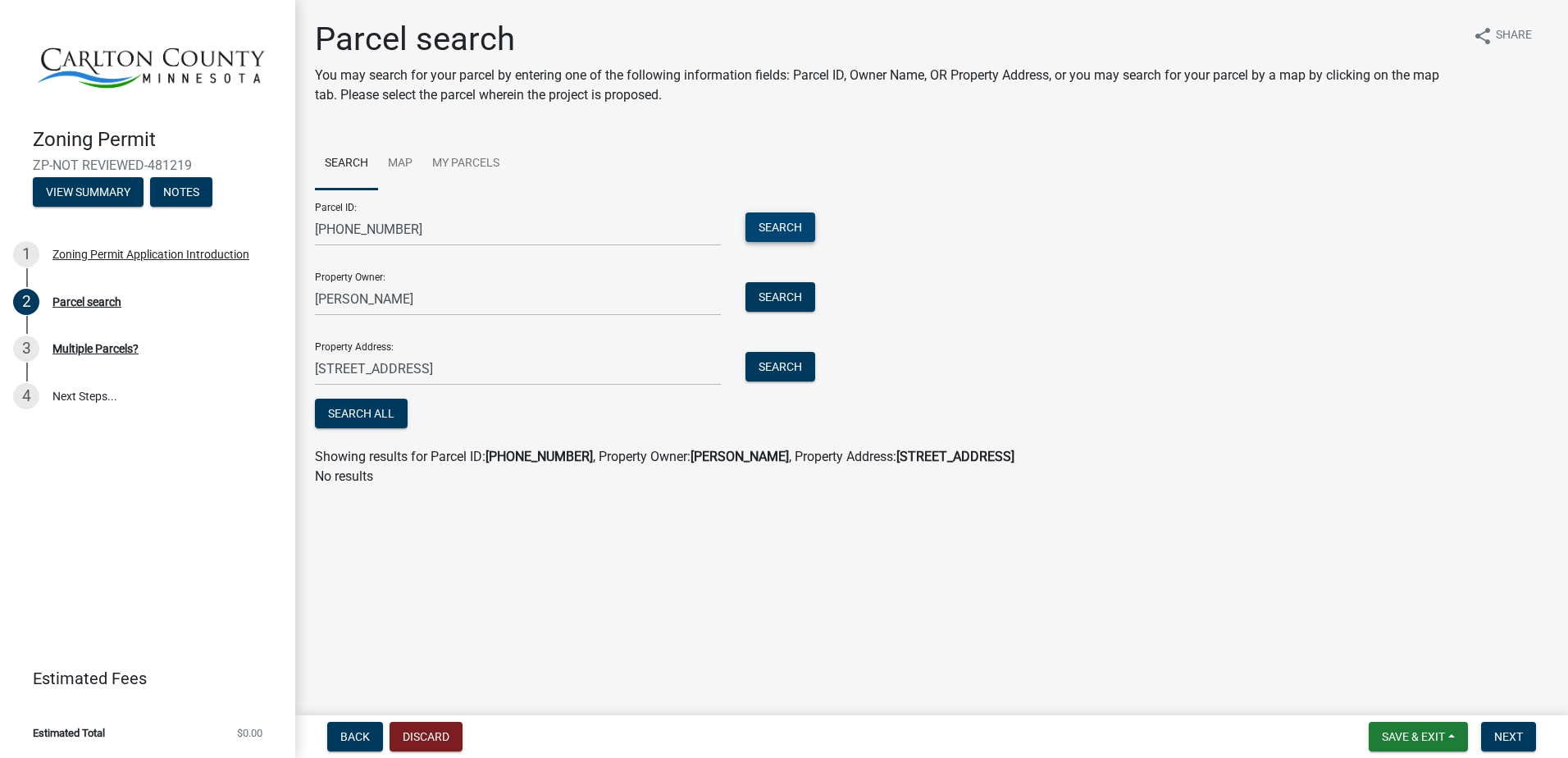
click at [773, 230] on button "Search" at bounding box center [780, 227] width 70 height 30
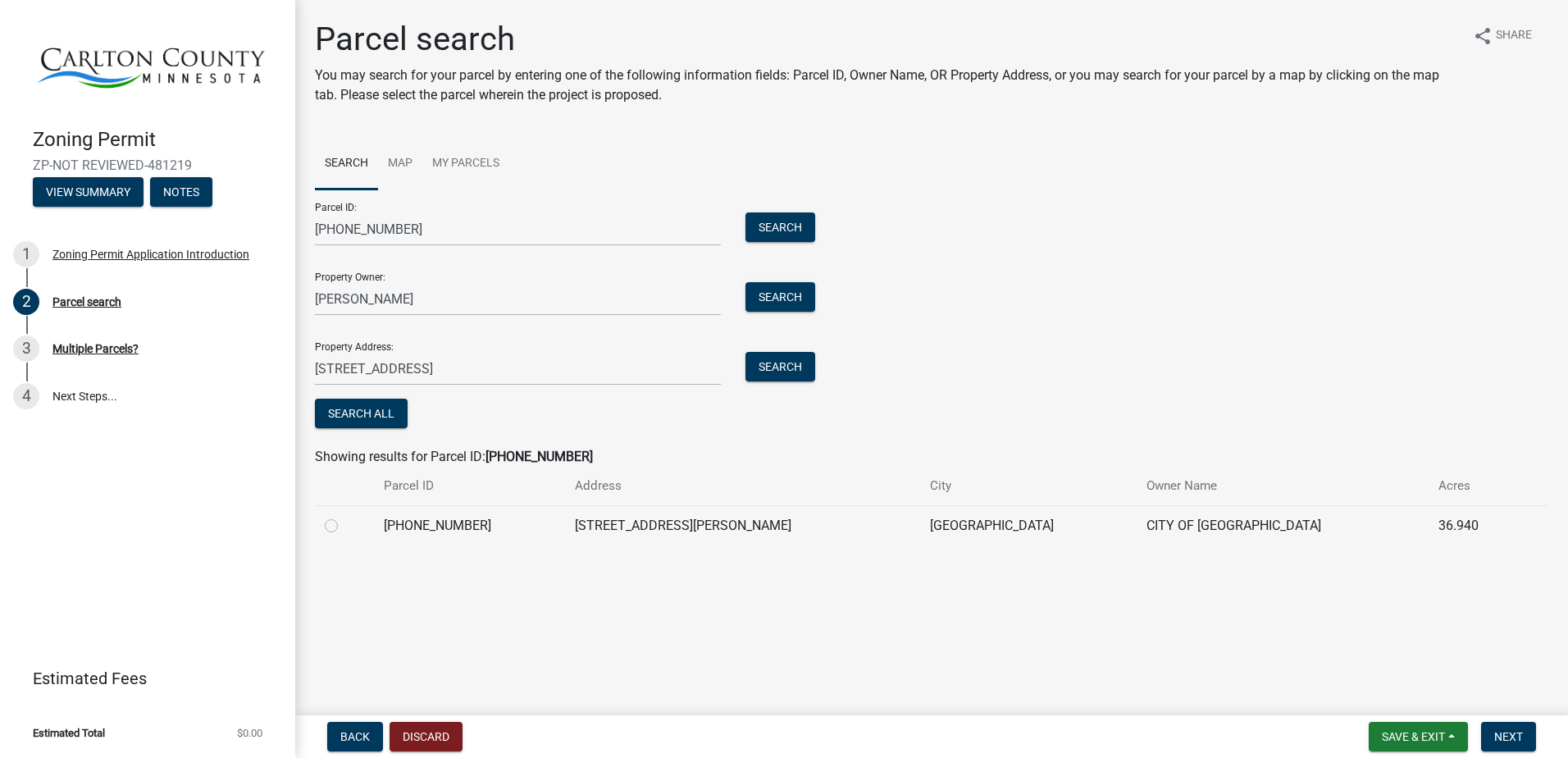
click at [344, 516] on label at bounding box center [344, 516] width 0 height 0
click at [344, 524] on input "radio" at bounding box center [349, 521] width 11 height 11
radio input "true"
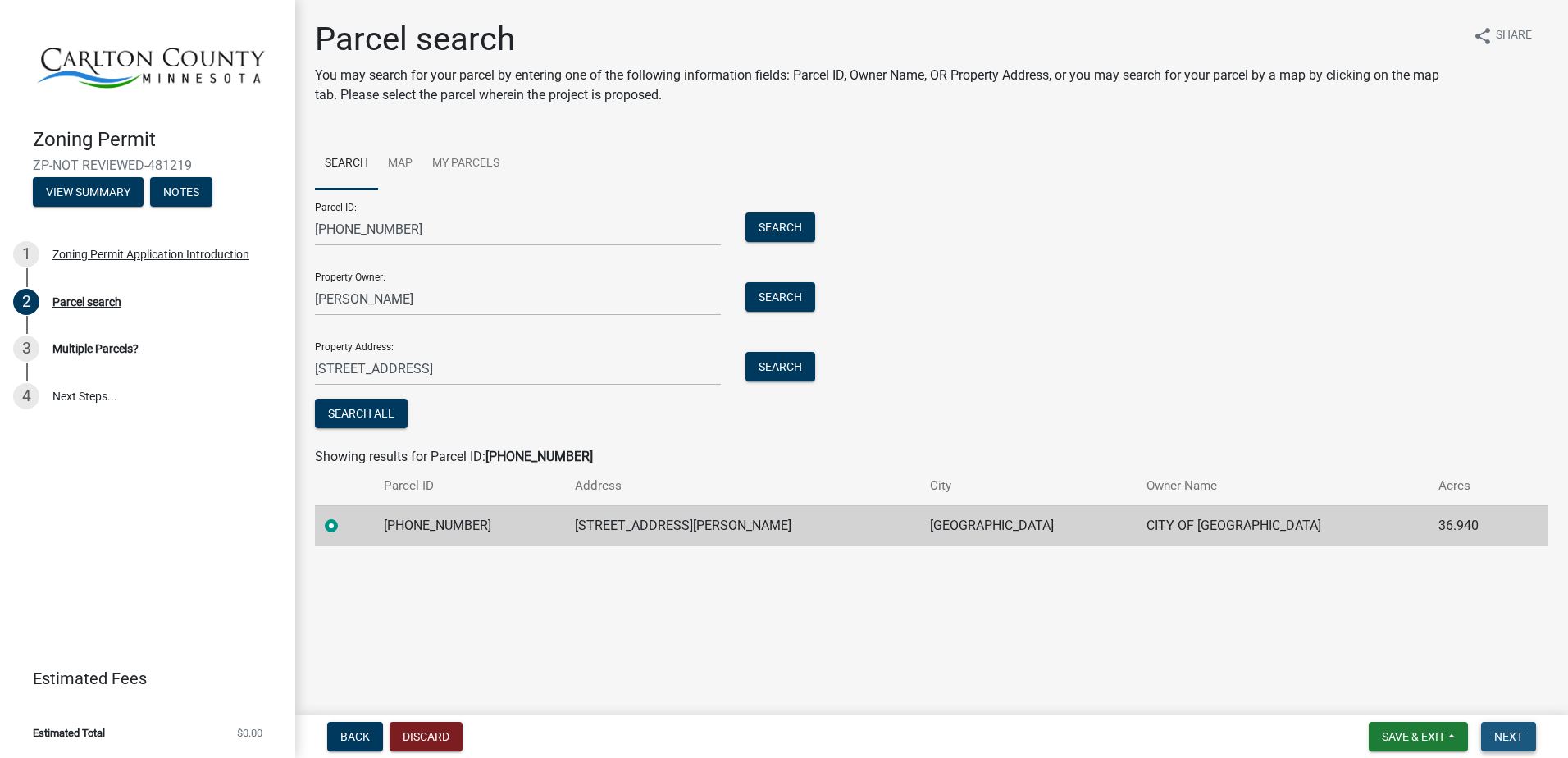
click at [1510, 738] on span "Next" at bounding box center [1509, 737] width 29 height 14
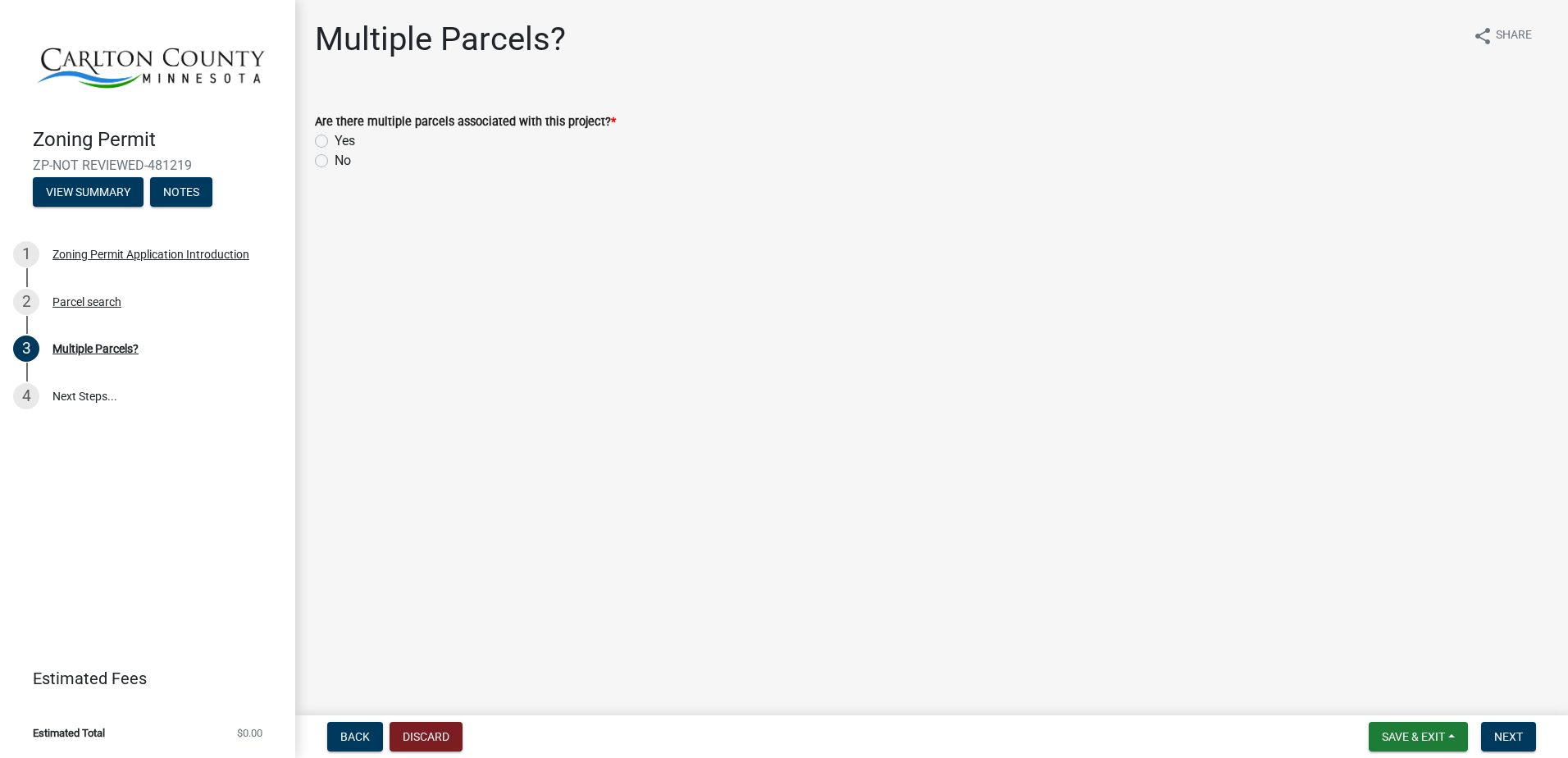
click at [335, 161] on label "No" at bounding box center [343, 160] width 16 height 19
click at [335, 161] on input "No" at bounding box center [340, 156] width 11 height 11
radio input "true"
click at [1513, 740] on span "Next" at bounding box center [1509, 737] width 29 height 14
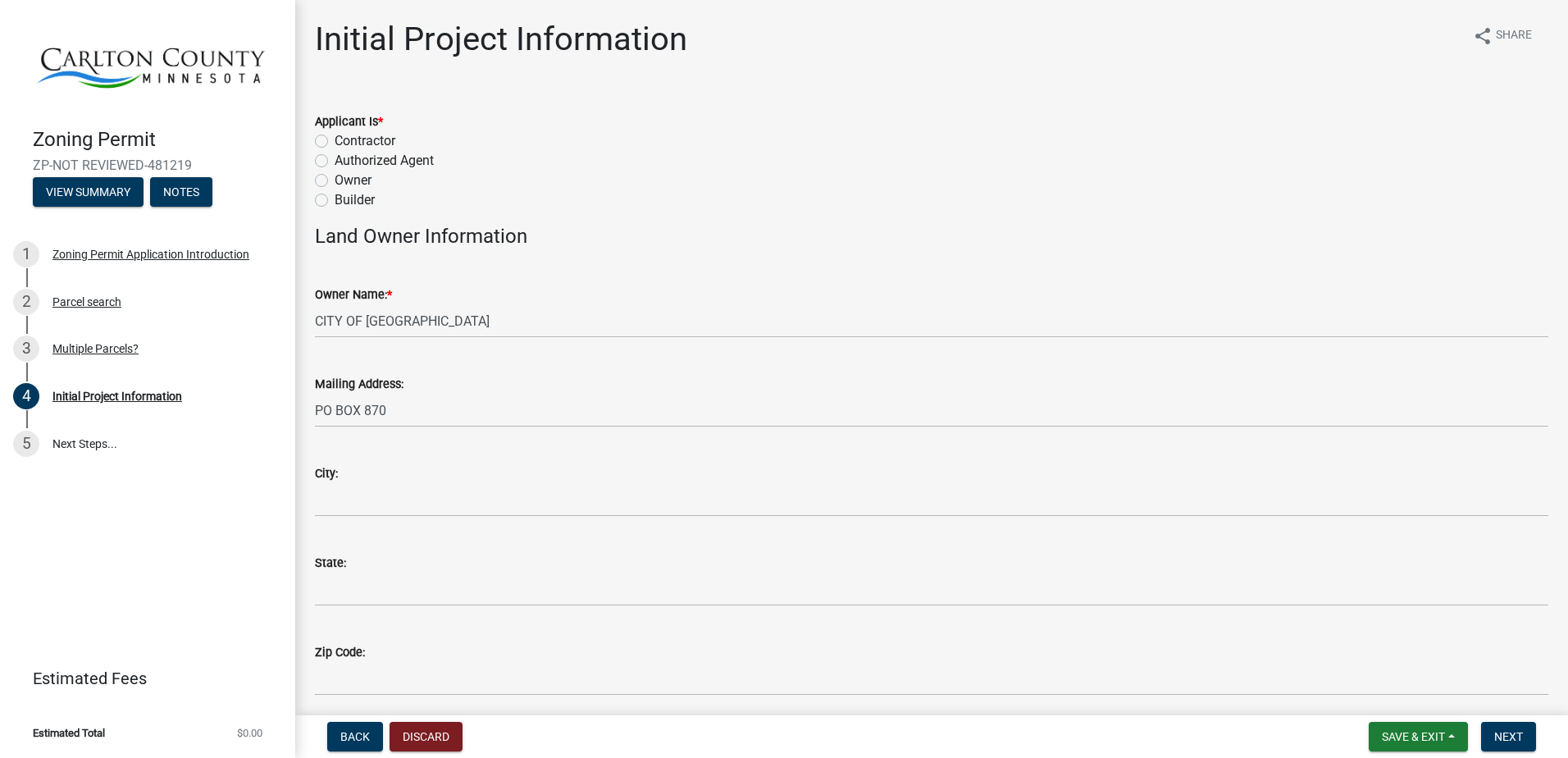
click at [335, 178] on label "Owner" at bounding box center [354, 180] width 37 height 19
click at [335, 178] on input "Owner" at bounding box center [340, 176] width 11 height 11
radio input "true"
click at [85, 300] on div "Parcel search" at bounding box center [87, 302] width 69 height 12
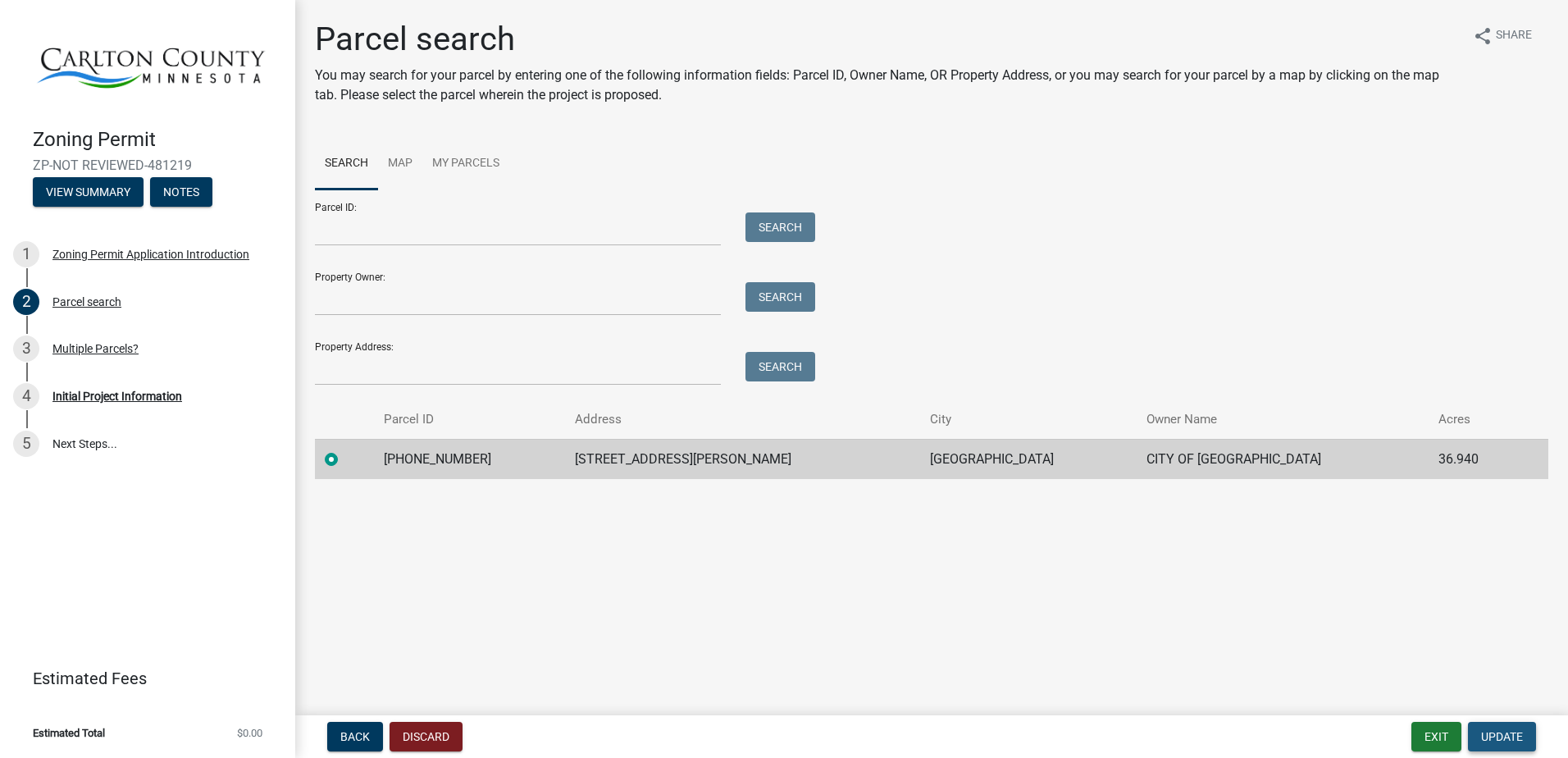
click at [1490, 733] on span "Update" at bounding box center [1502, 737] width 42 height 14
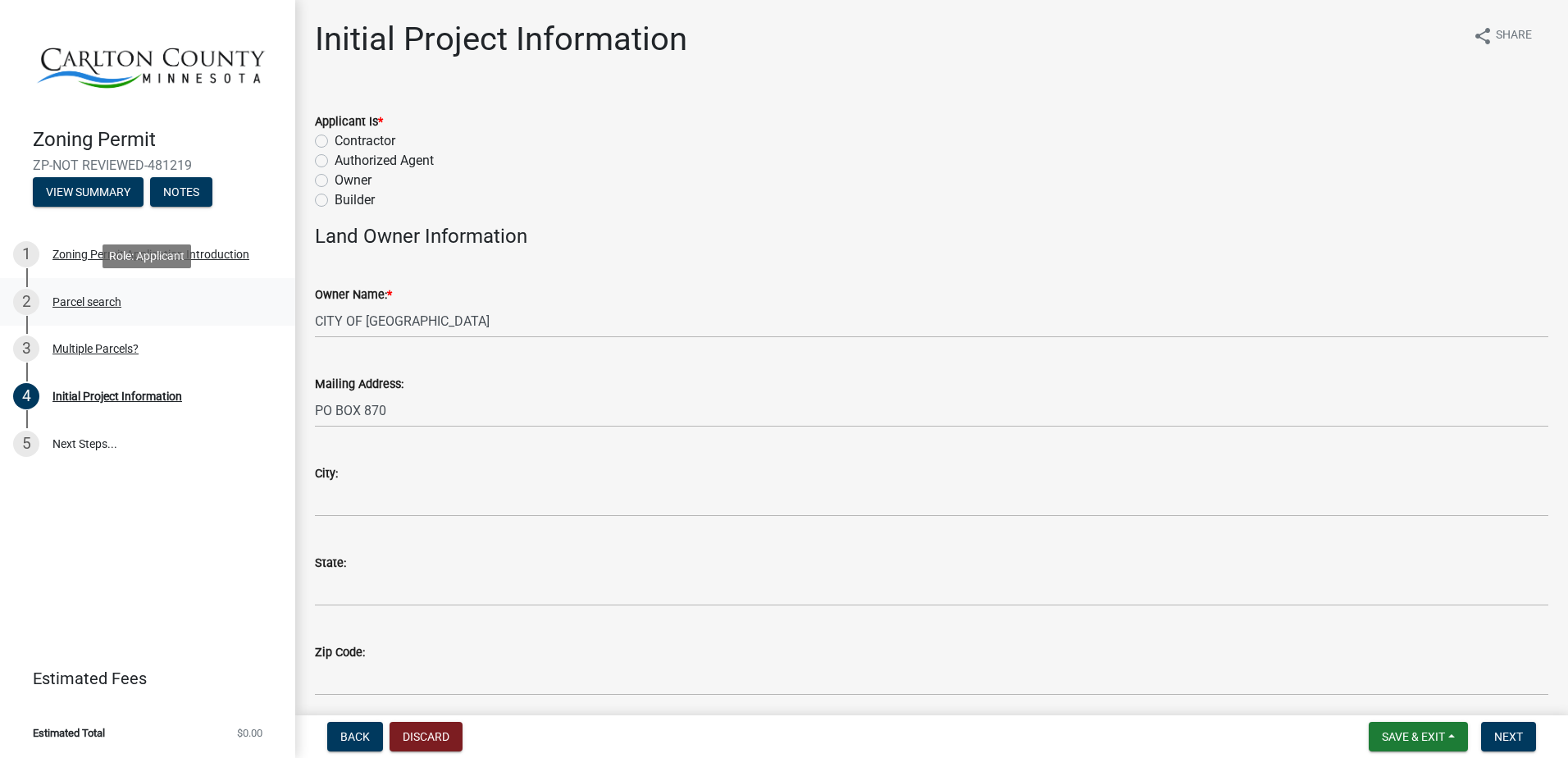
click at [77, 300] on div "Parcel search" at bounding box center [87, 302] width 69 height 12
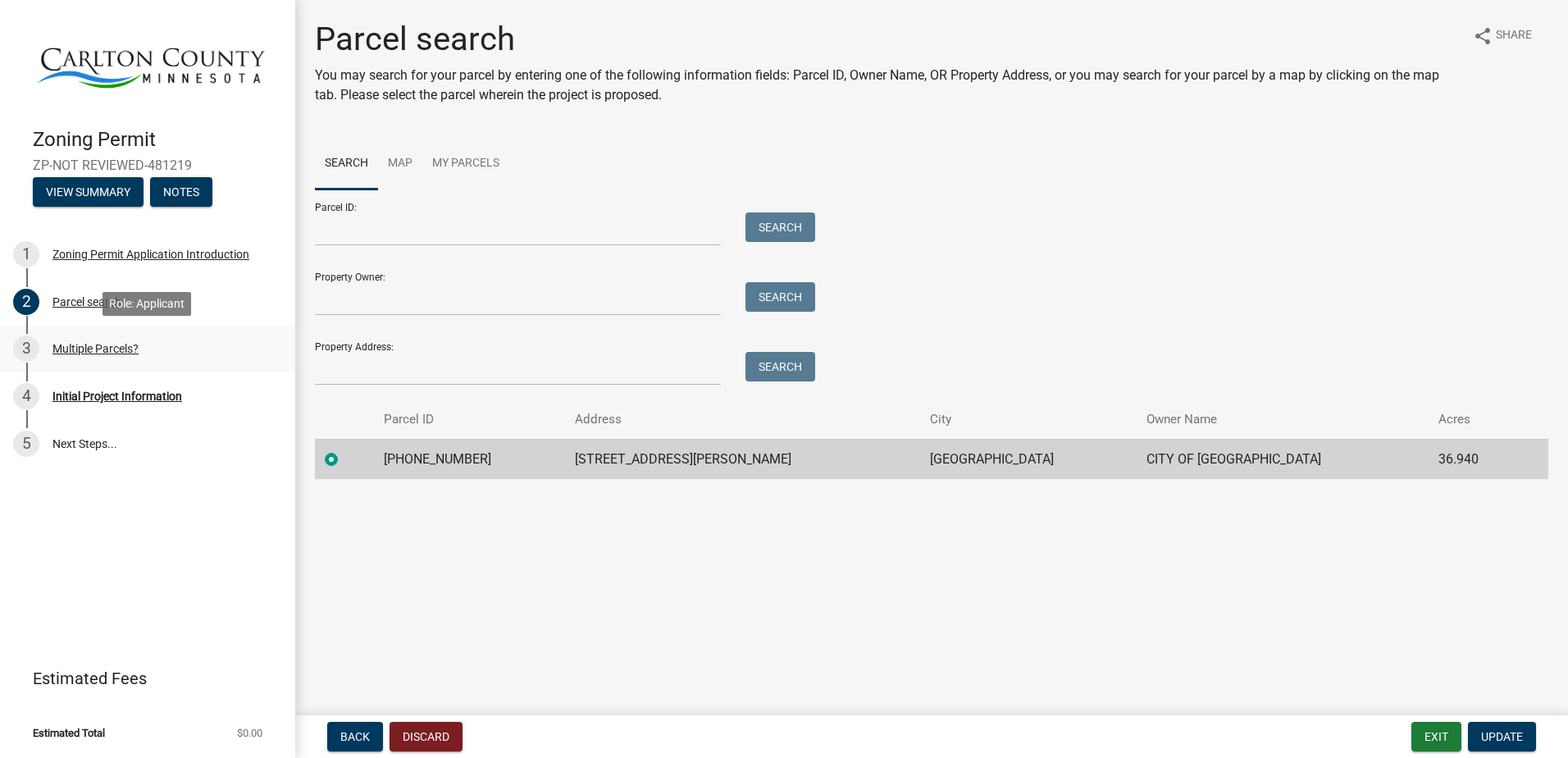
click at [78, 348] on div "Multiple Parcels?" at bounding box center [95, 349] width 86 height 12
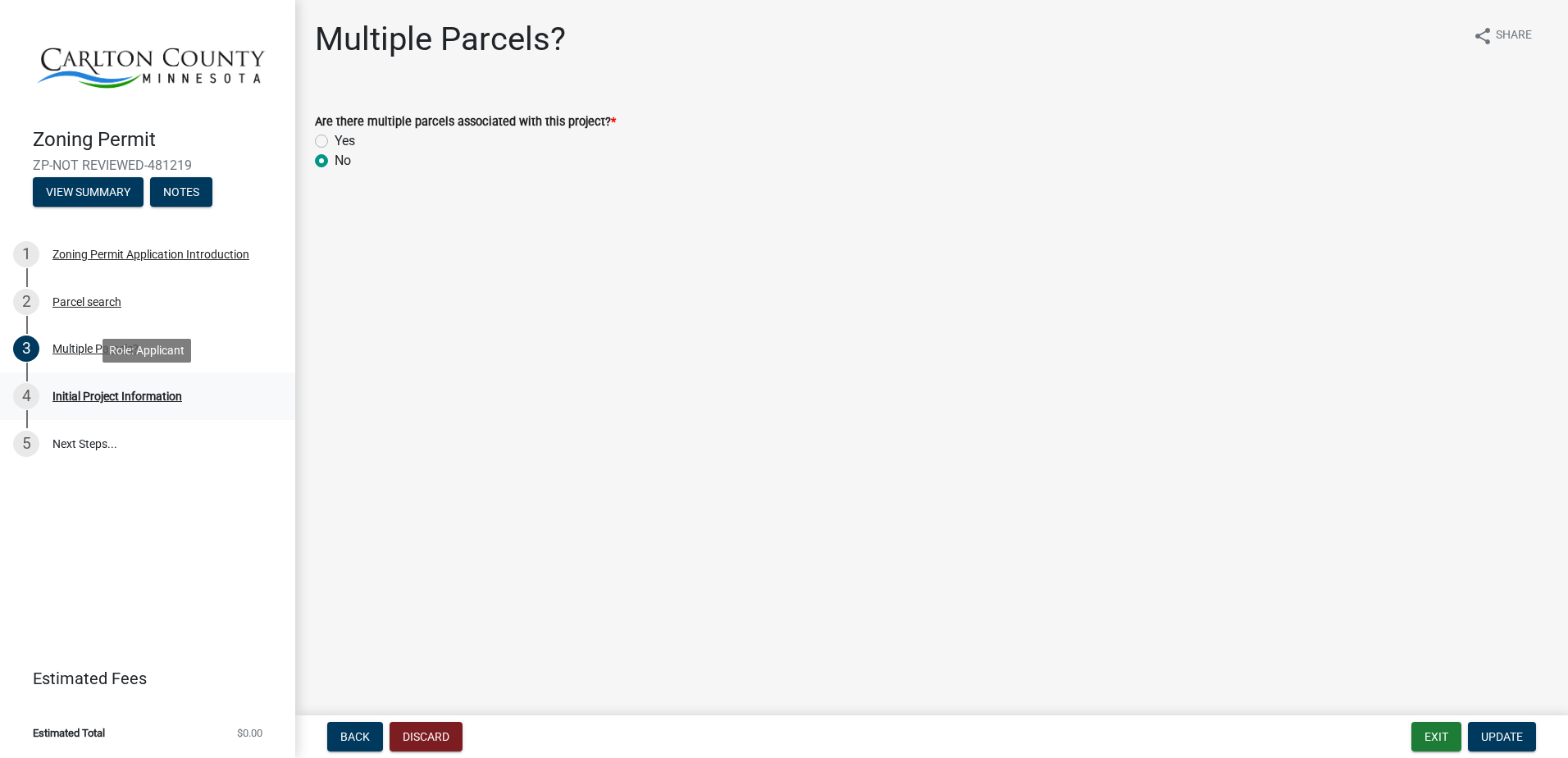
click at [106, 391] on div "Initial Project Information" at bounding box center [117, 397] width 130 height 12
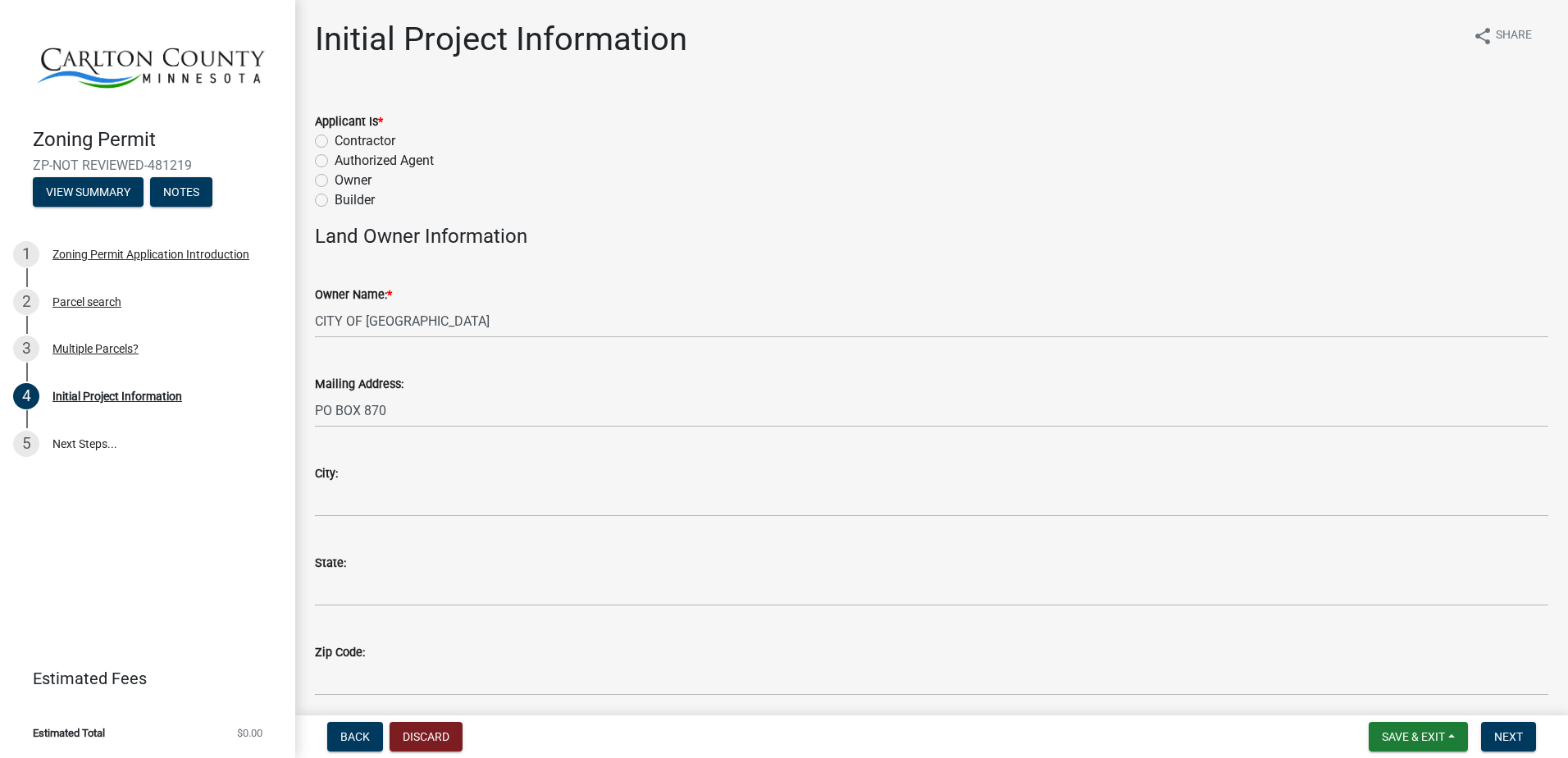
click at [335, 179] on label "Owner" at bounding box center [354, 180] width 37 height 19
click at [335, 179] on input "Owner" at bounding box center [340, 176] width 11 height 11
radio input "true"
click at [68, 300] on div "Parcel search" at bounding box center [87, 302] width 69 height 12
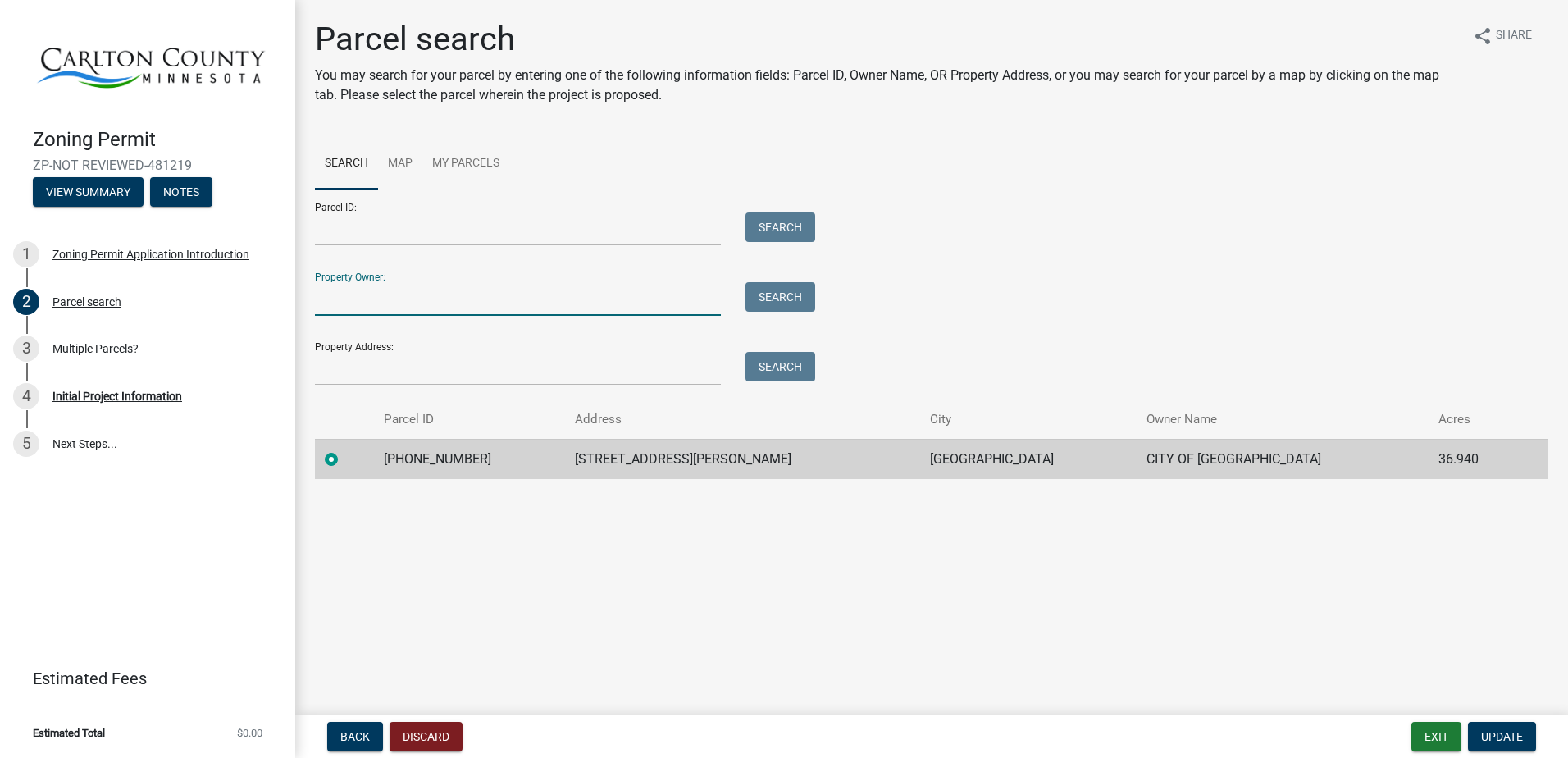
click at [338, 301] on input "Property Owner:" at bounding box center [517, 299] width 406 height 34
type input "[PERSON_NAME]"
type input "[STREET_ADDRESS]"
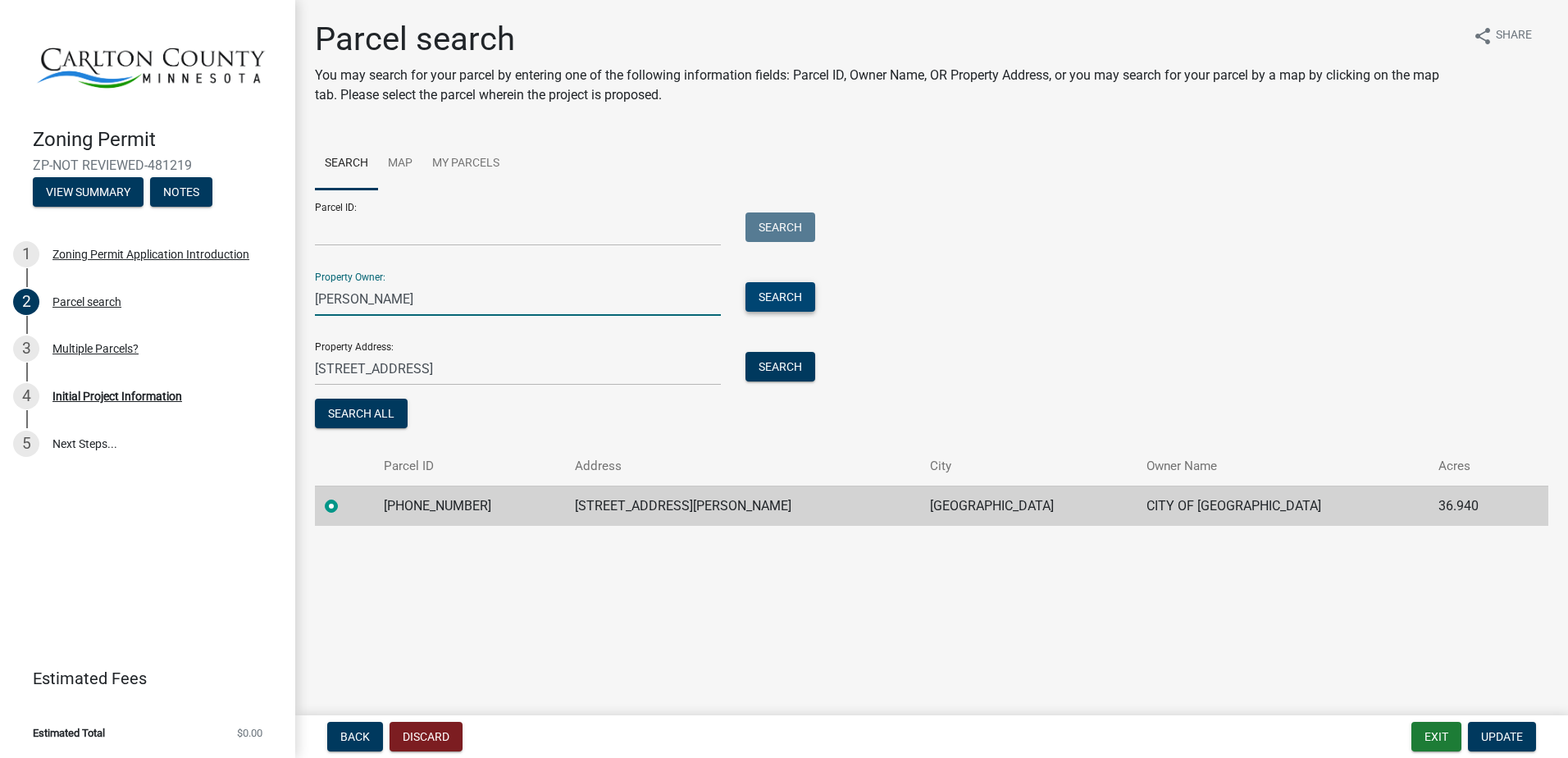
click at [780, 298] on button "Search" at bounding box center [780, 296] width 70 height 30
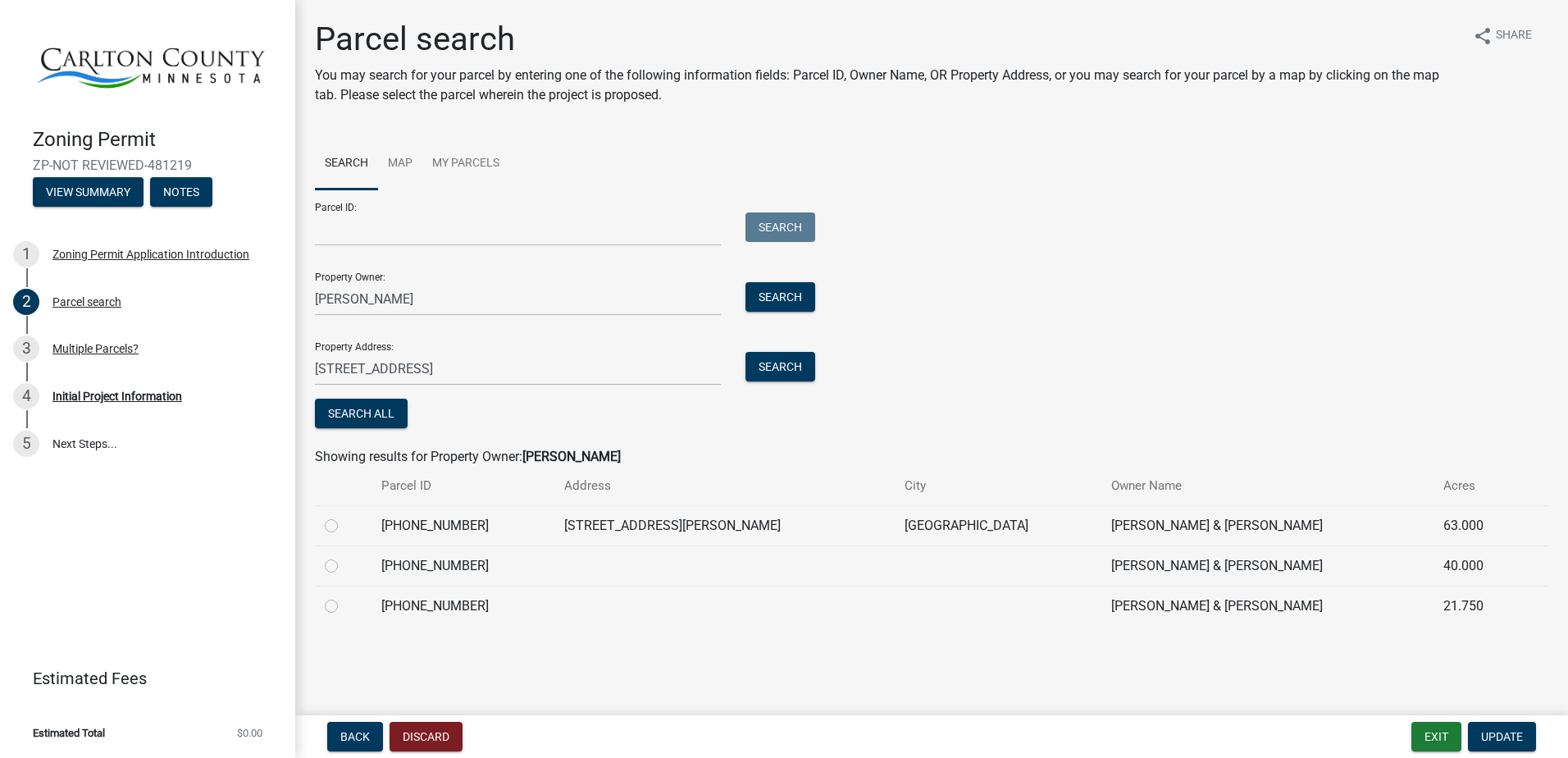
click at [344, 516] on label at bounding box center [344, 516] width 0 height 0
click at [344, 524] on input "radio" at bounding box center [349, 521] width 11 height 11
radio input "true"
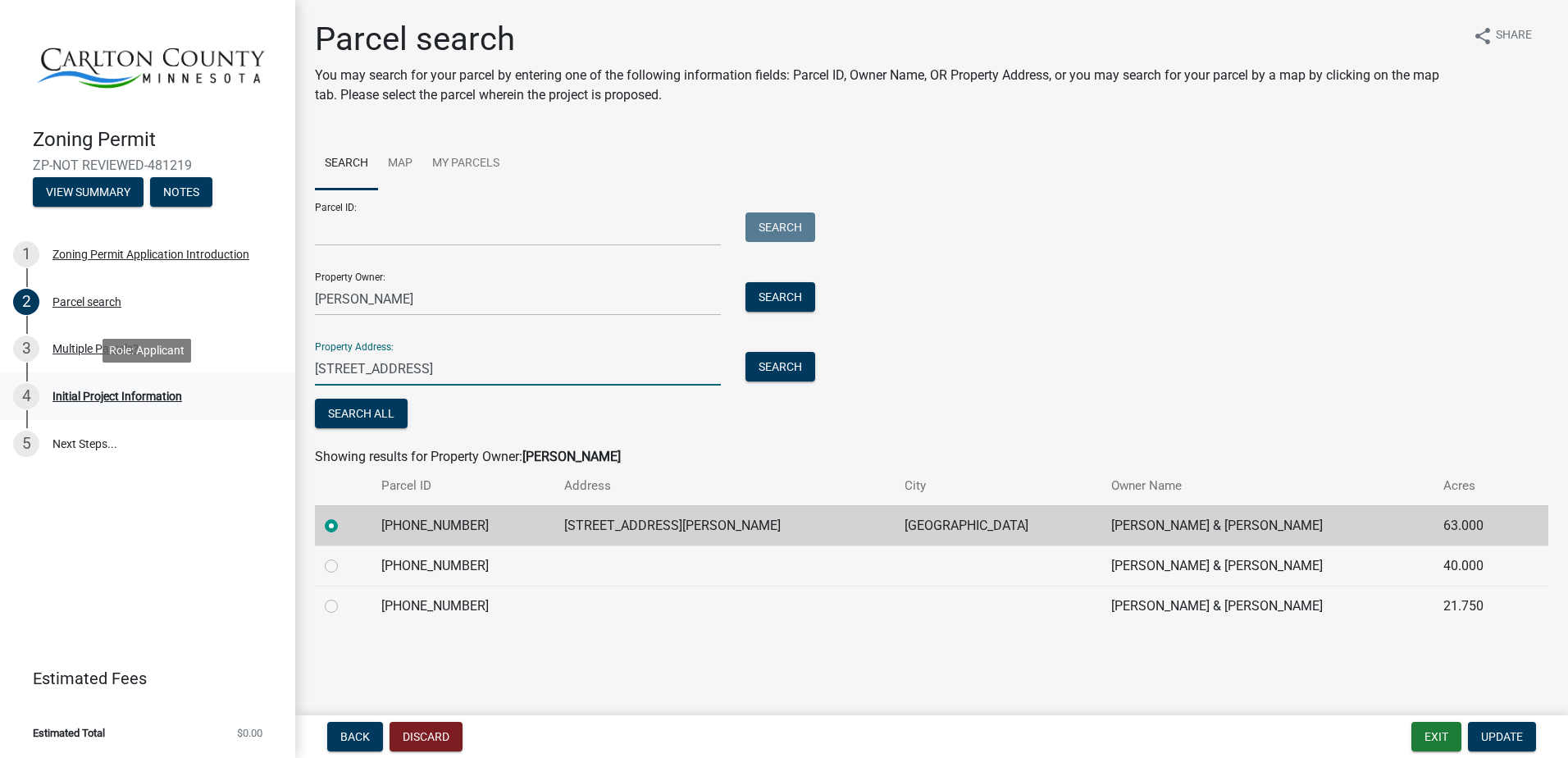
drag, startPoint x: 424, startPoint y: 369, endPoint x: 283, endPoint y: 376, distance: 141.2
click at [284, 376] on div "Zoning Permit ZP-NOT REVIEWED-481219 View Summary Notes 1 Zoning Permit Applica…" at bounding box center [784, 379] width 1568 height 758
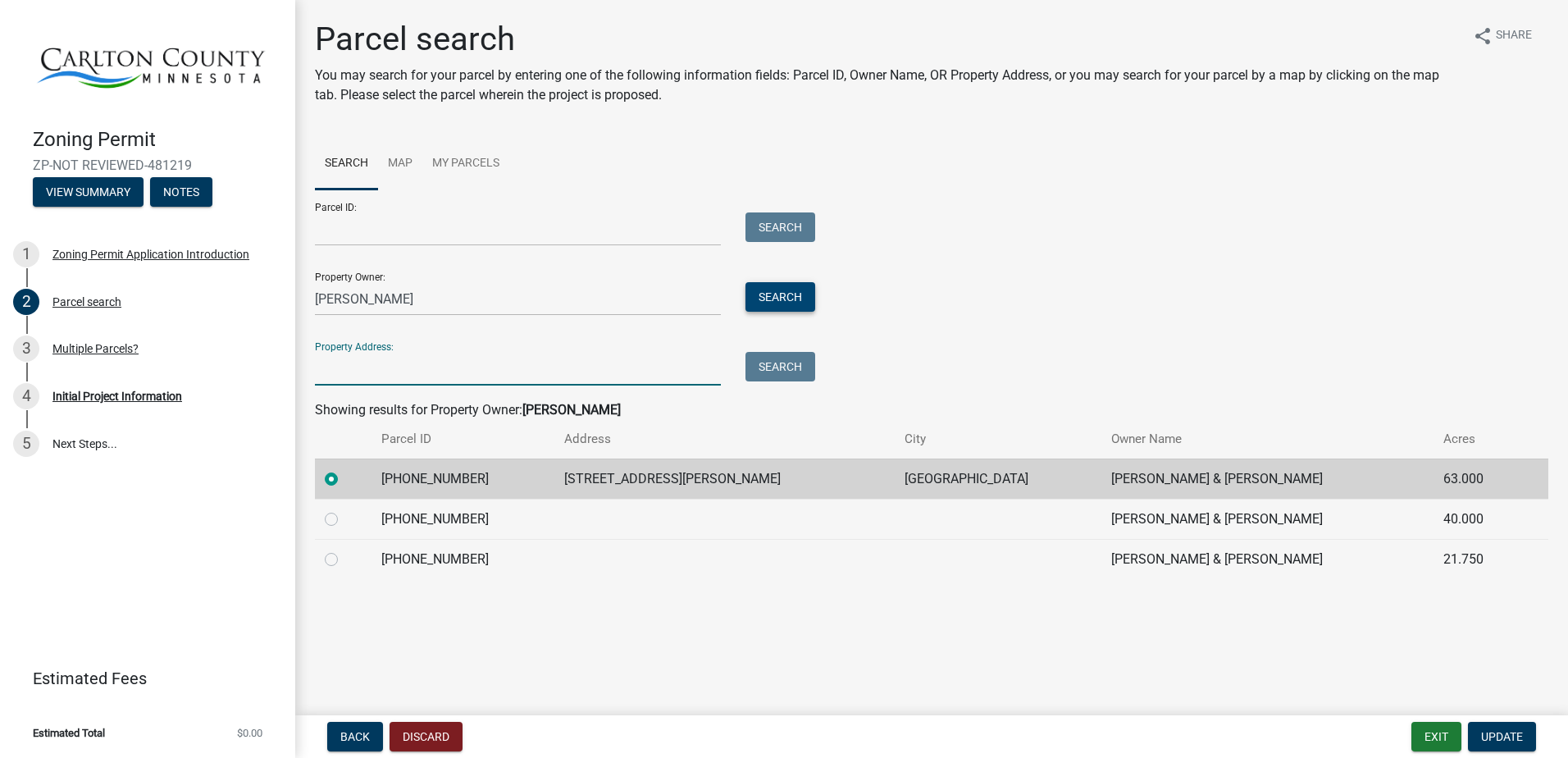
click at [785, 292] on button "Search" at bounding box center [780, 296] width 70 height 30
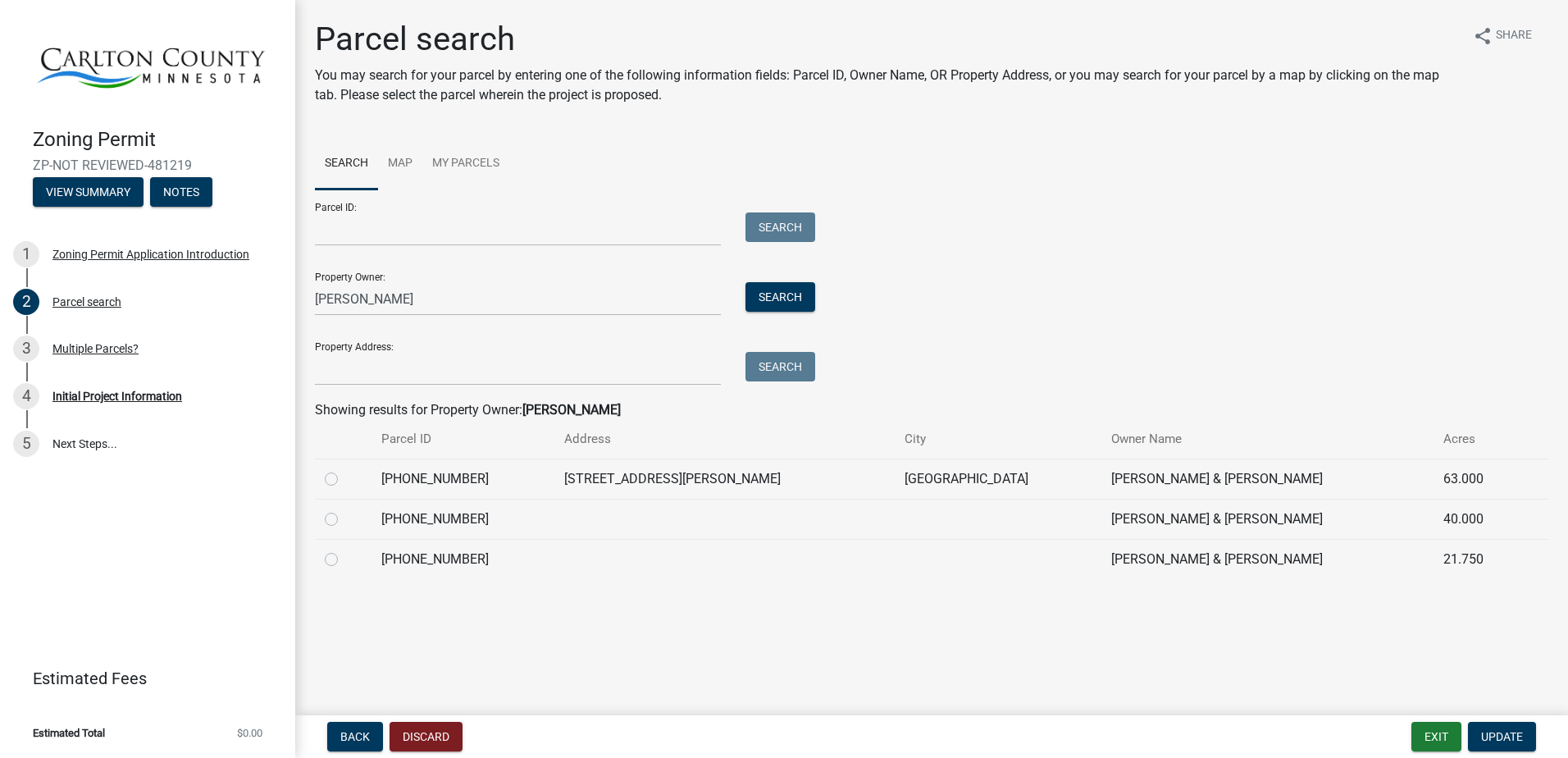
click at [344, 469] on label at bounding box center [344, 469] width 0 height 0
click at [344, 480] on input "radio" at bounding box center [349, 474] width 11 height 11
radio input "true"
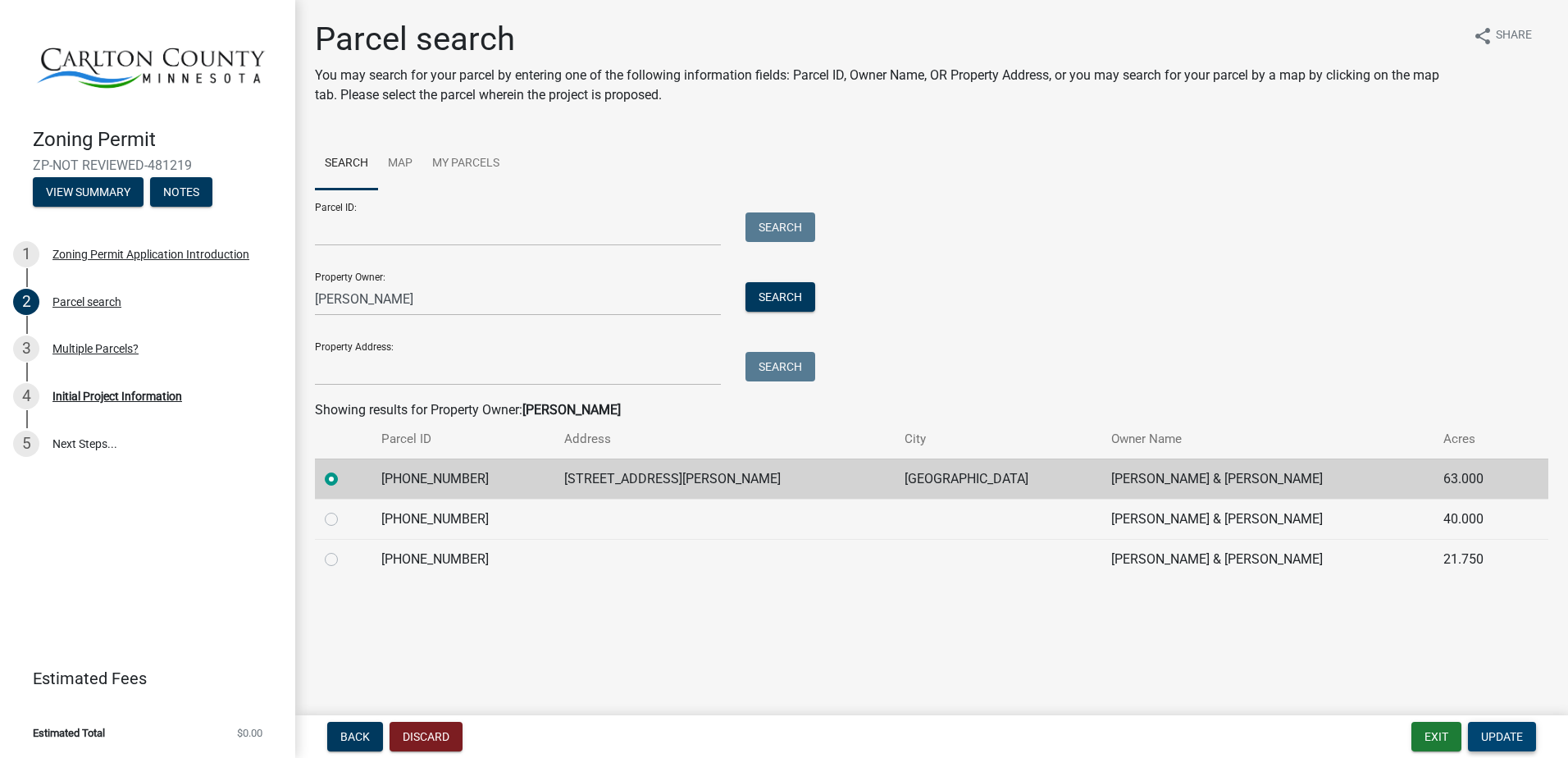
click at [1504, 735] on span "Update" at bounding box center [1502, 737] width 42 height 14
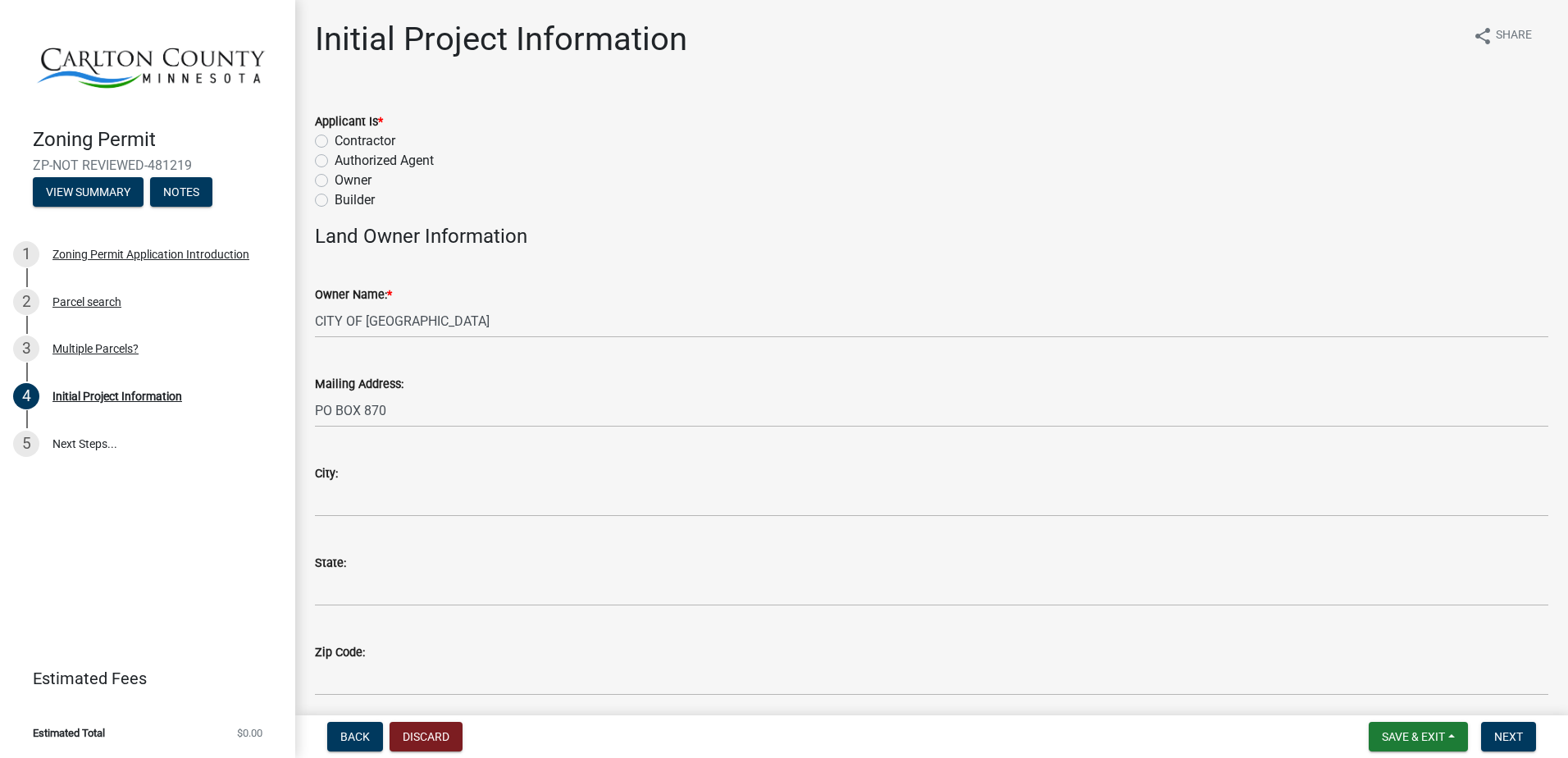
click at [335, 179] on label "Owner" at bounding box center [354, 180] width 37 height 19
click at [335, 179] on input "Owner" at bounding box center [340, 176] width 11 height 11
radio input "true"
click at [98, 300] on div "Parcel search" at bounding box center [87, 302] width 69 height 12
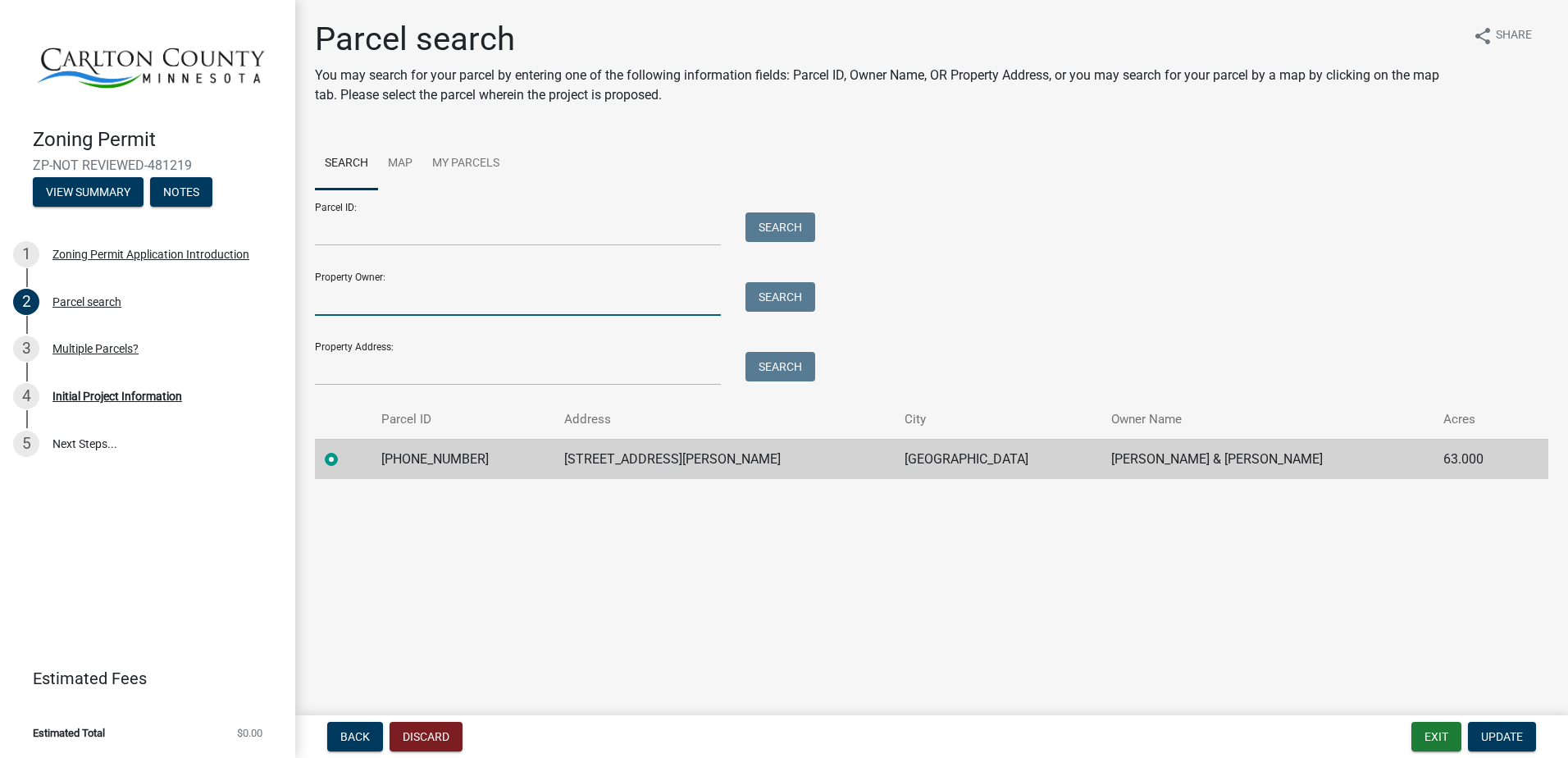
click at [370, 300] on input "Property Owner:" at bounding box center [517, 299] width 406 height 34
type input "[PERSON_NAME]"
type input "[STREET_ADDRESS]"
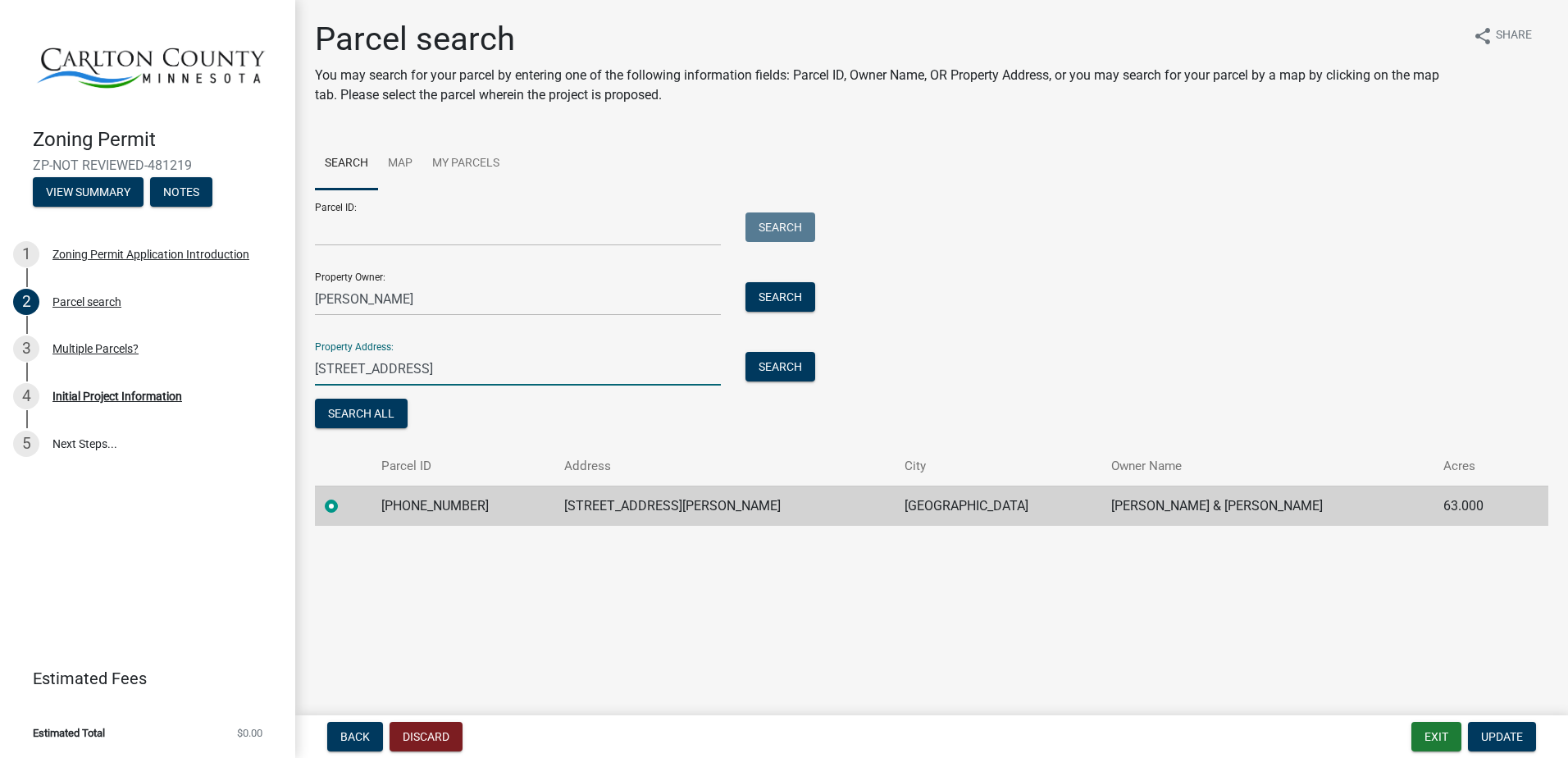
drag, startPoint x: 423, startPoint y: 365, endPoint x: 308, endPoint y: 386, distance: 116.9
click at [308, 386] on div "Parcel search You may search for your parcel by entering one of the following i…" at bounding box center [932, 279] width 1258 height 521
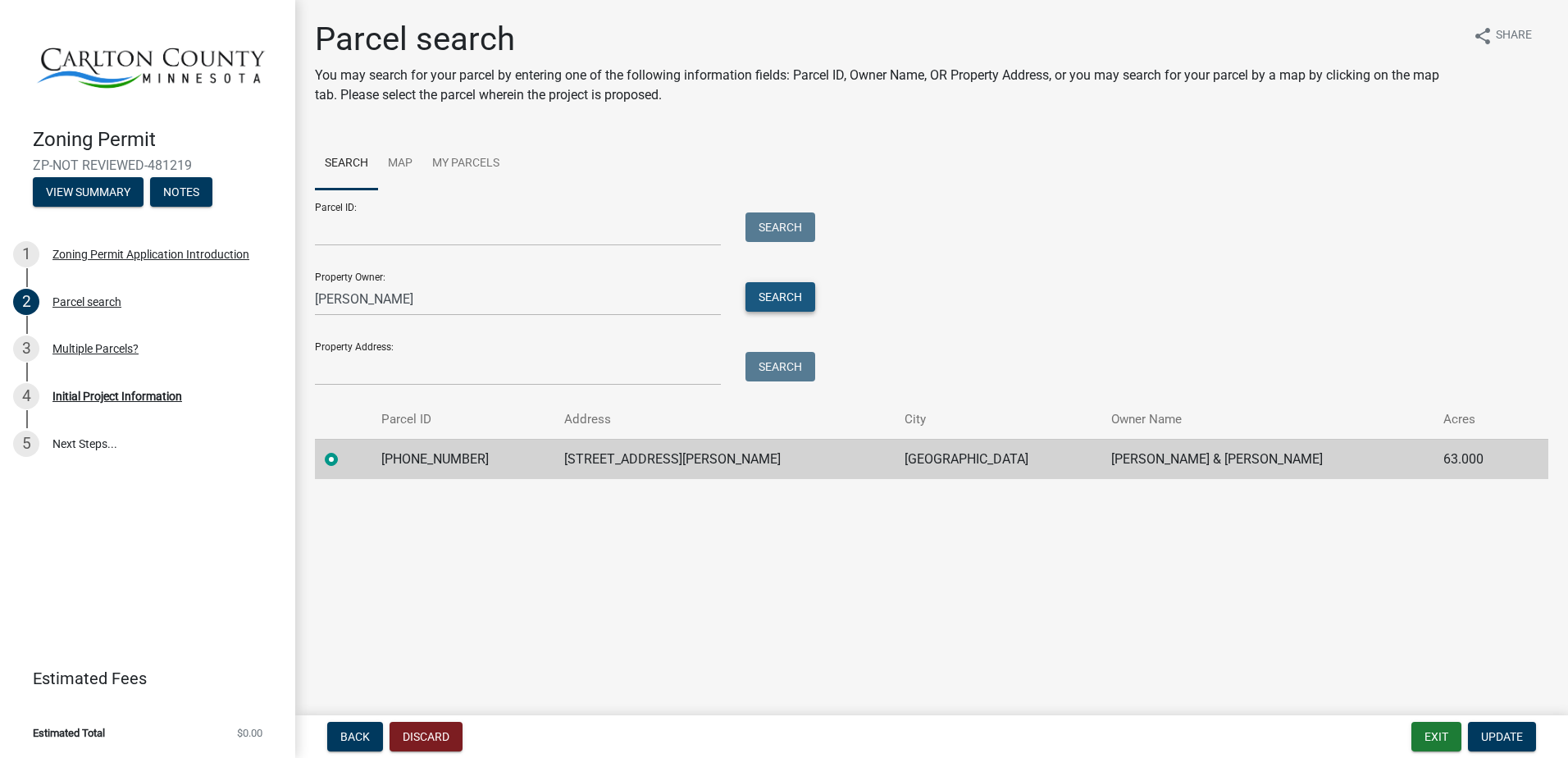
click at [764, 294] on button "Search" at bounding box center [780, 296] width 70 height 30
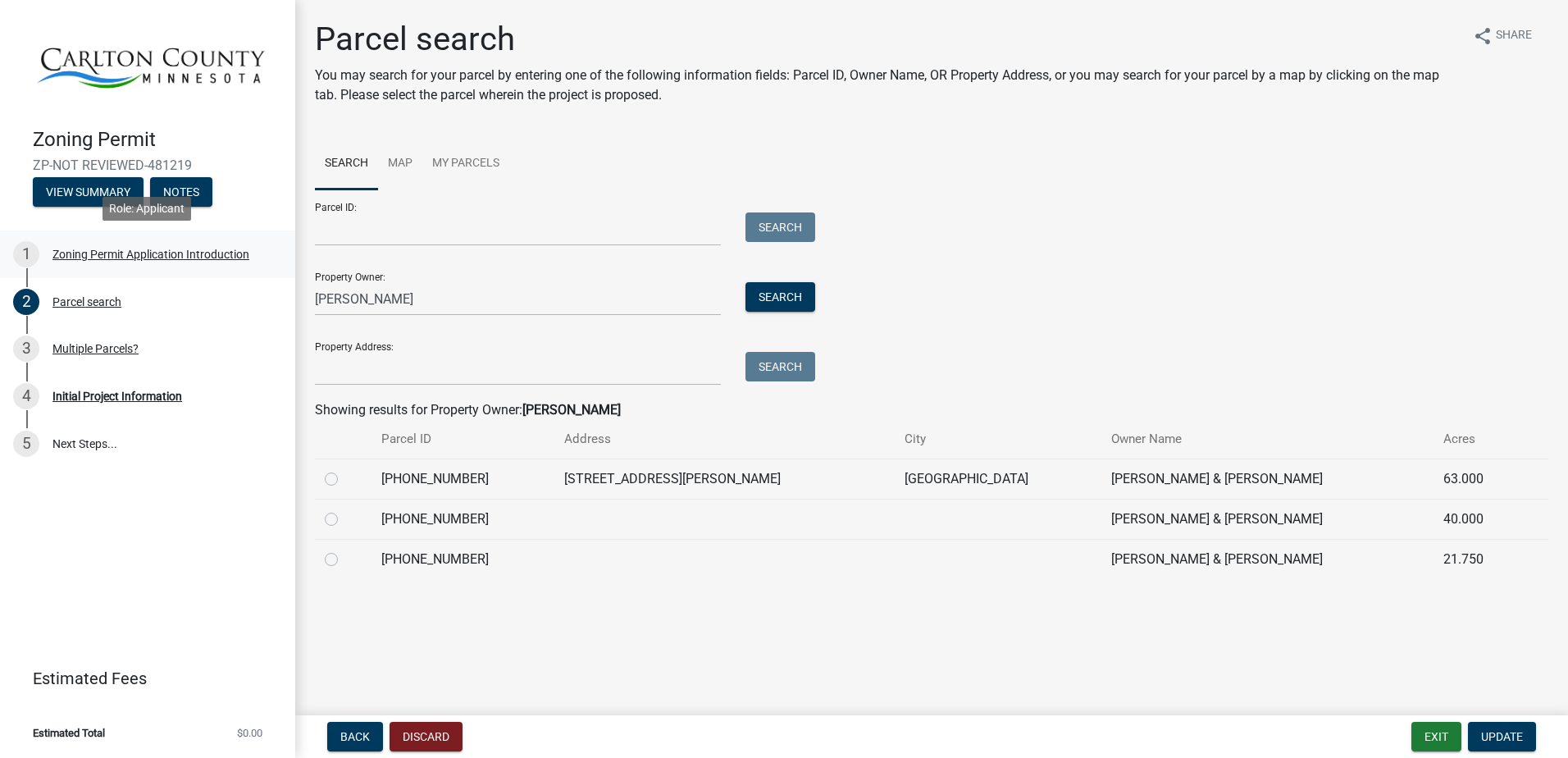
click at [111, 250] on div "Zoning Permit Application Introduction" at bounding box center [150, 254] width 197 height 12
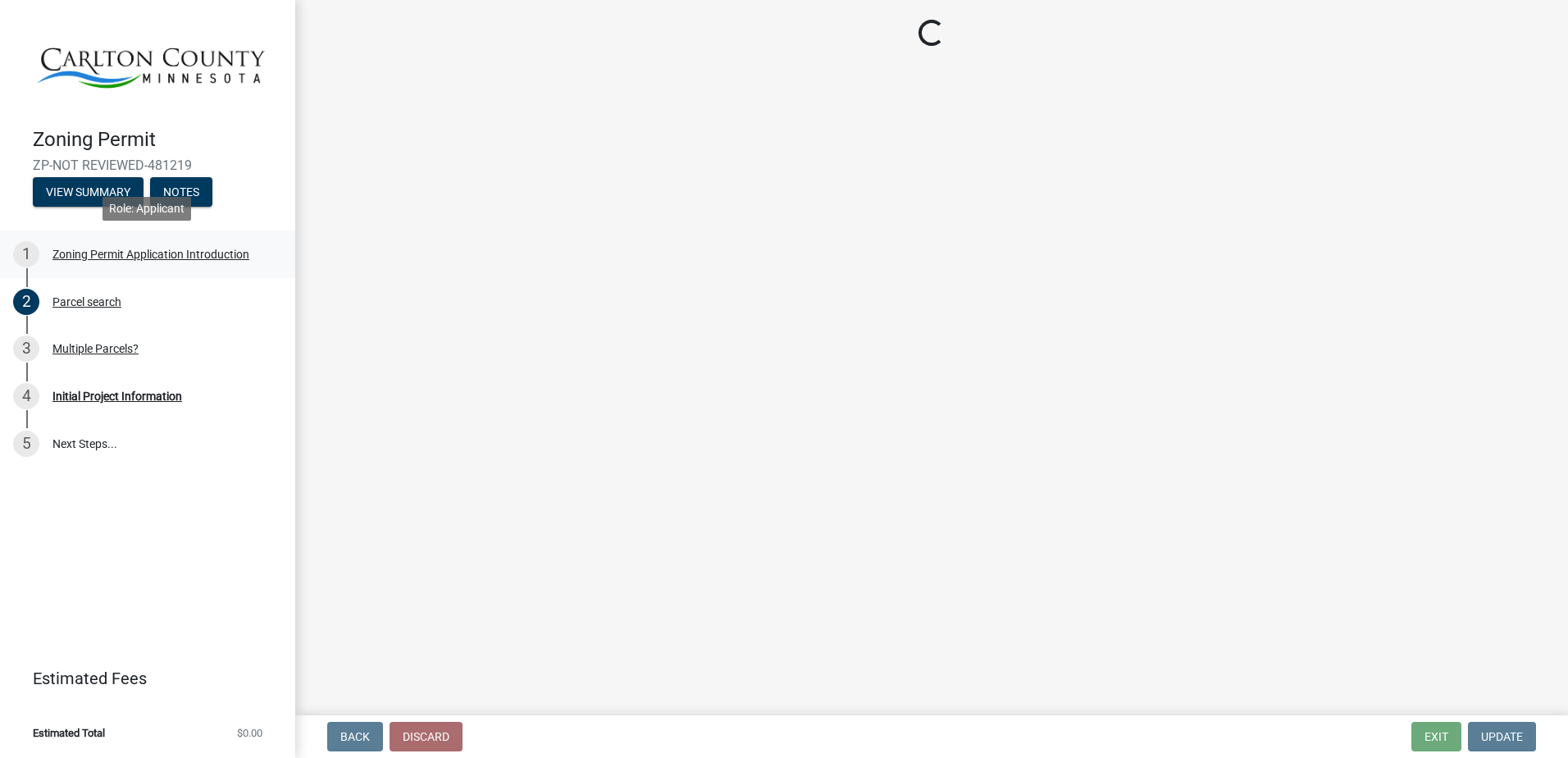
click at [23, 252] on div "1" at bounding box center [26, 254] width 26 height 26
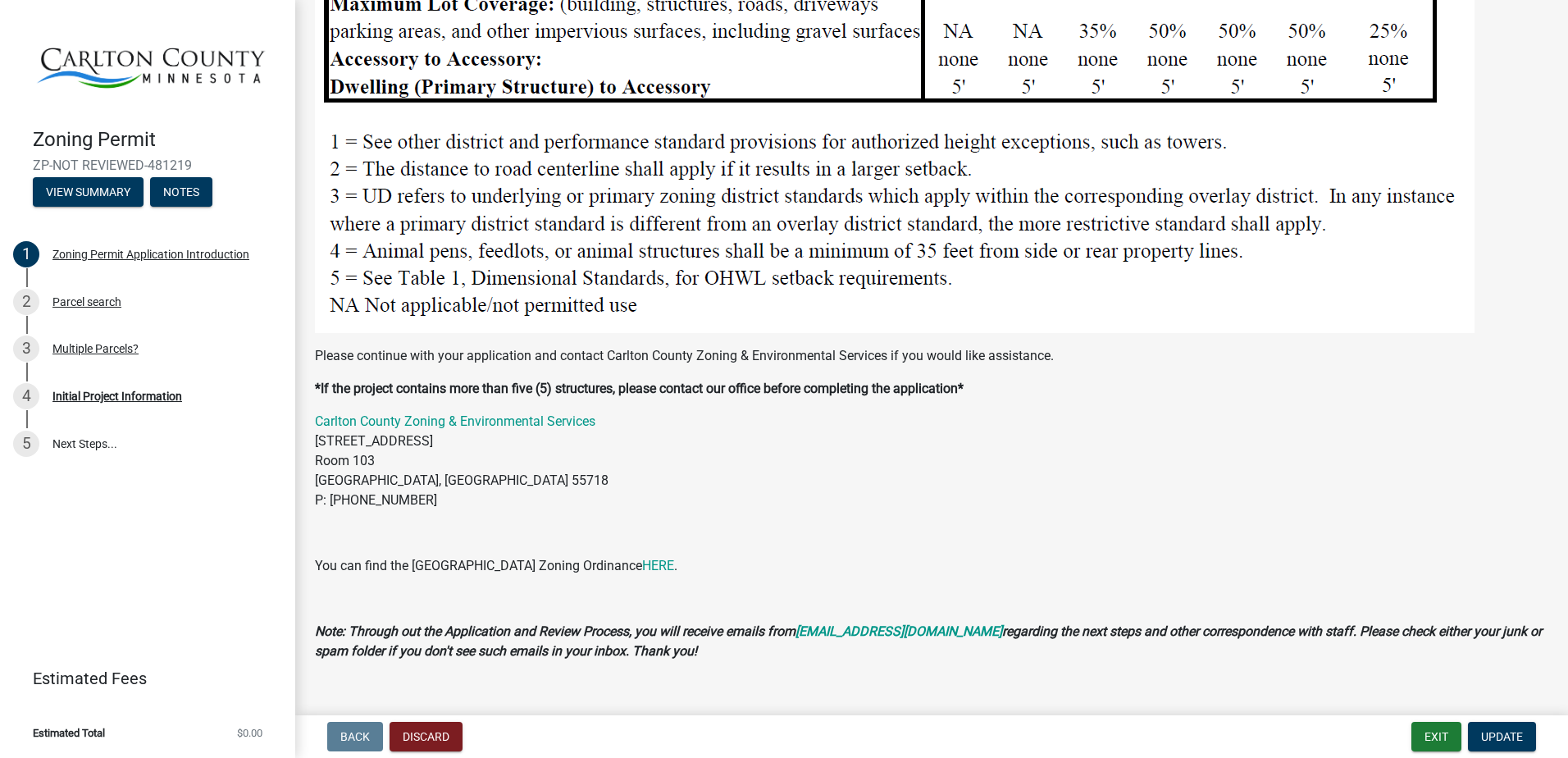
scroll to position [2047, 0]
click at [642, 557] on link "HERE" at bounding box center [658, 565] width 32 height 15
click at [77, 300] on div "Parcel search" at bounding box center [87, 302] width 69 height 12
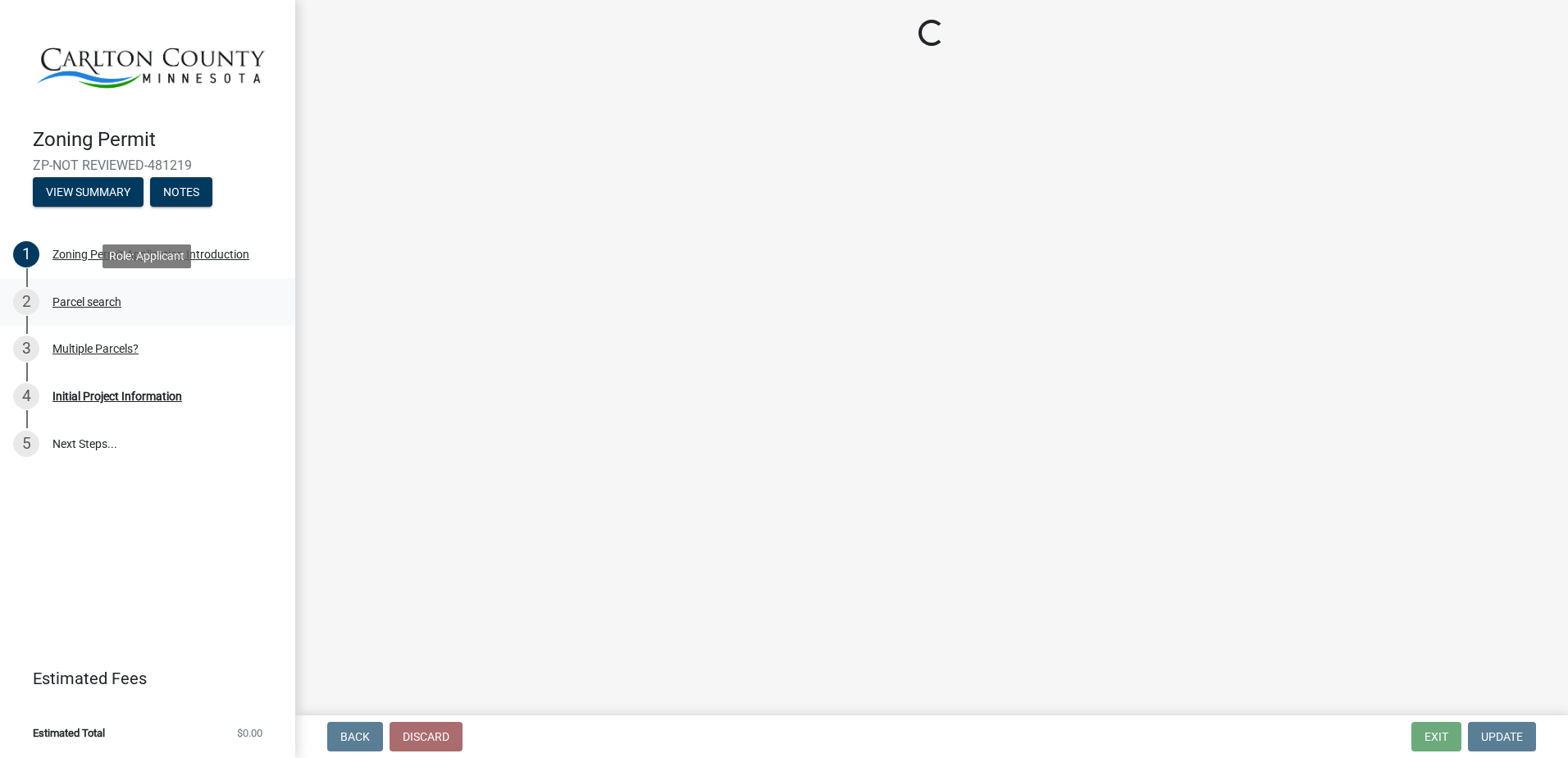
scroll to position [0, 0]
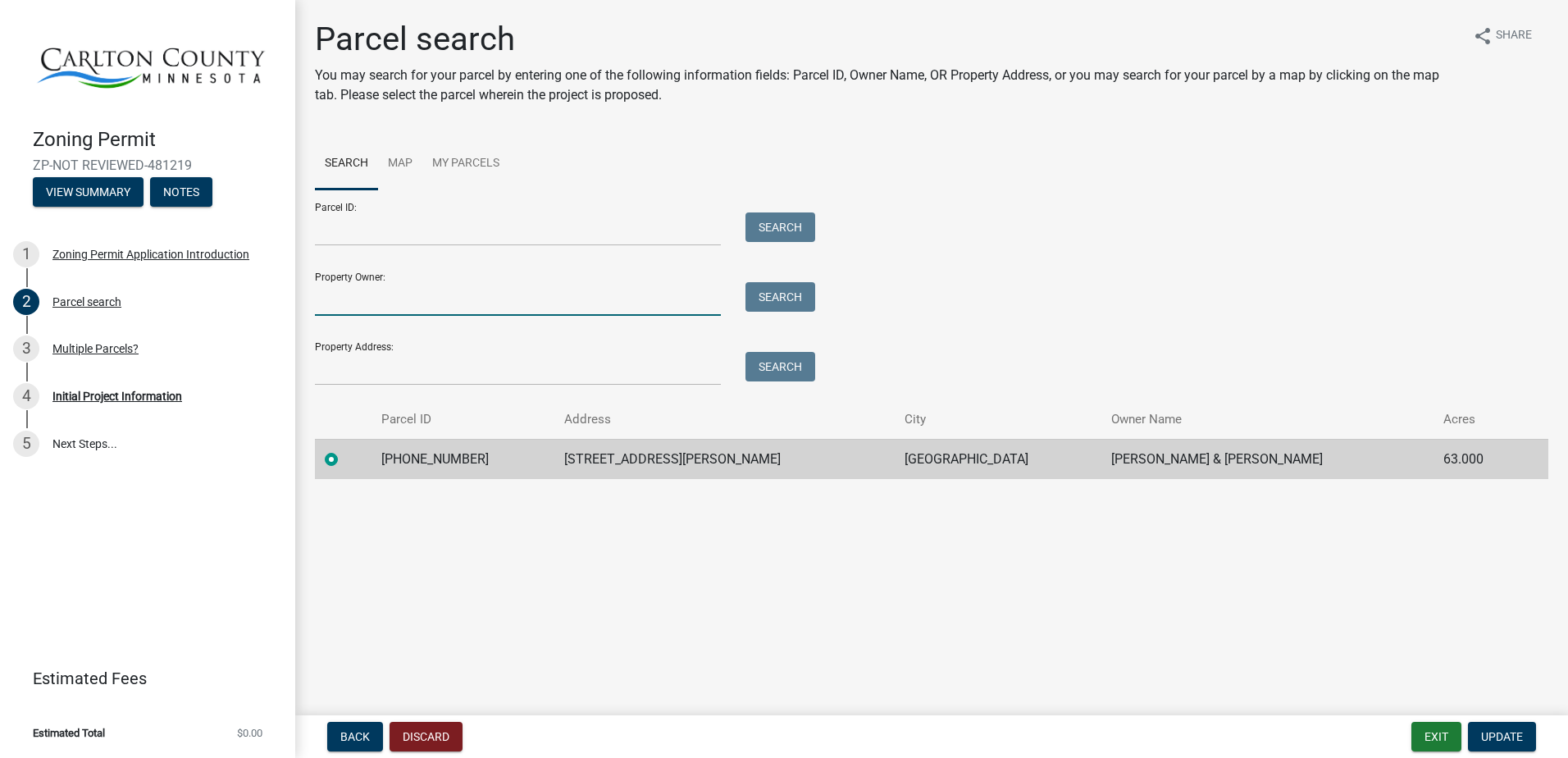
click at [328, 306] on input "Property Owner:" at bounding box center [517, 299] width 406 height 34
type input "[PERSON_NAME]"
type input "[STREET_ADDRESS]"
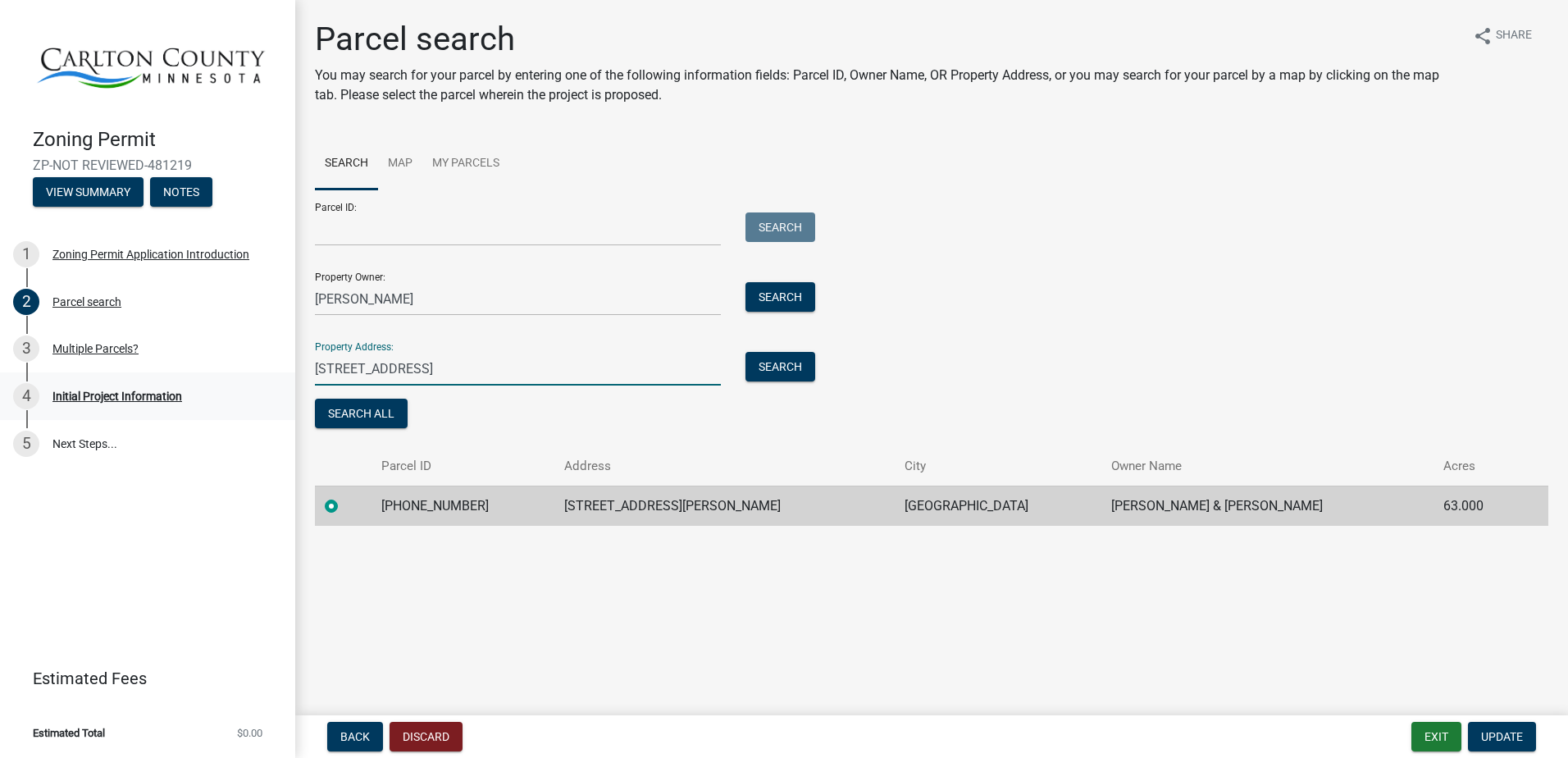
drag, startPoint x: 430, startPoint y: 372, endPoint x: 286, endPoint y: 380, distance: 144.2
click at [286, 380] on div "Zoning Permit ZP-NOT REVIEWED-481219 View Summary Notes 1 Zoning Permit Applica…" at bounding box center [784, 379] width 1568 height 758
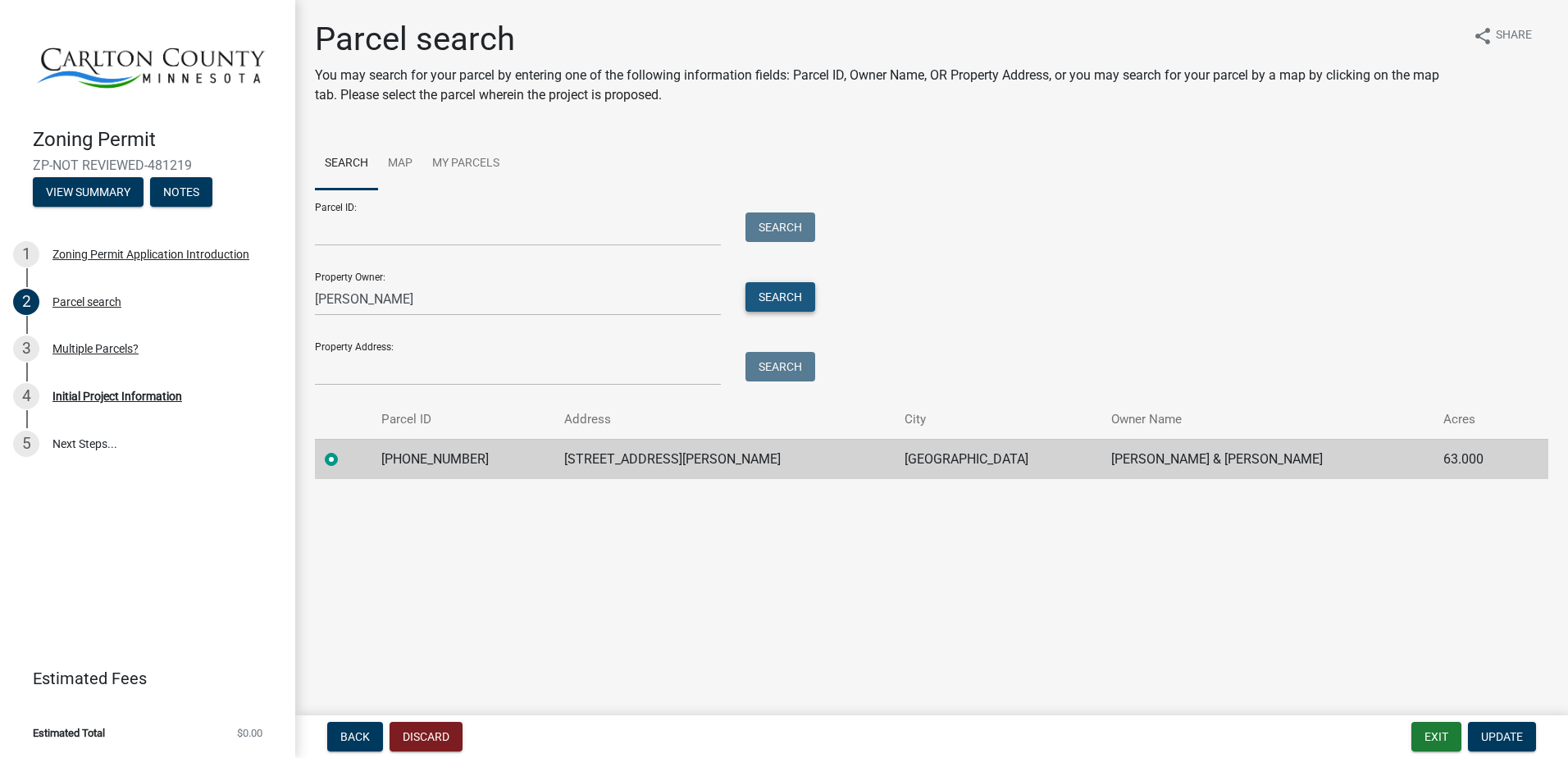
click at [773, 300] on button "Search" at bounding box center [780, 296] width 70 height 30
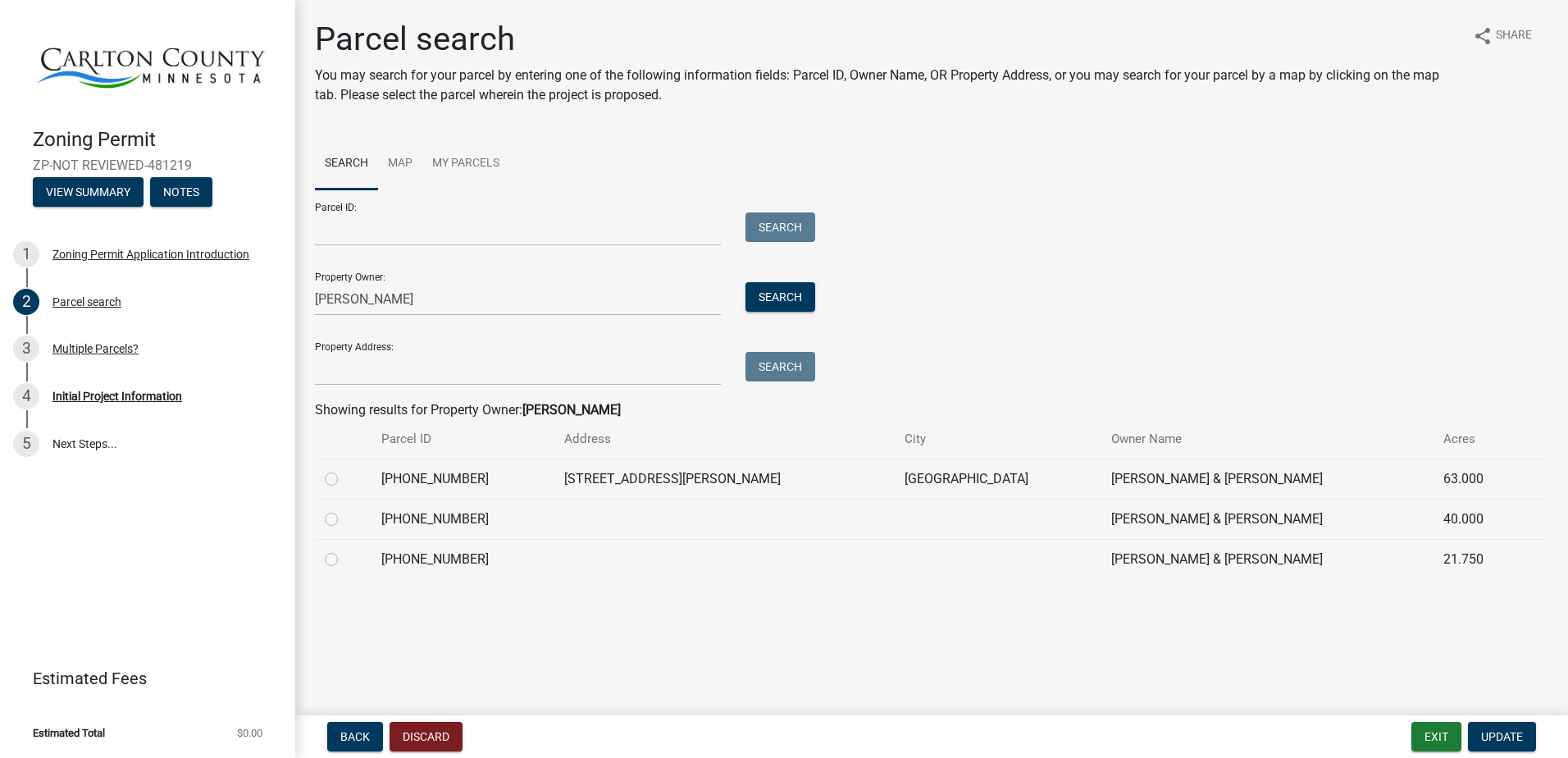
click at [344, 510] on label at bounding box center [344, 510] width 0 height 0
click at [344, 515] on input "radio" at bounding box center [349, 515] width 11 height 11
radio input "true"
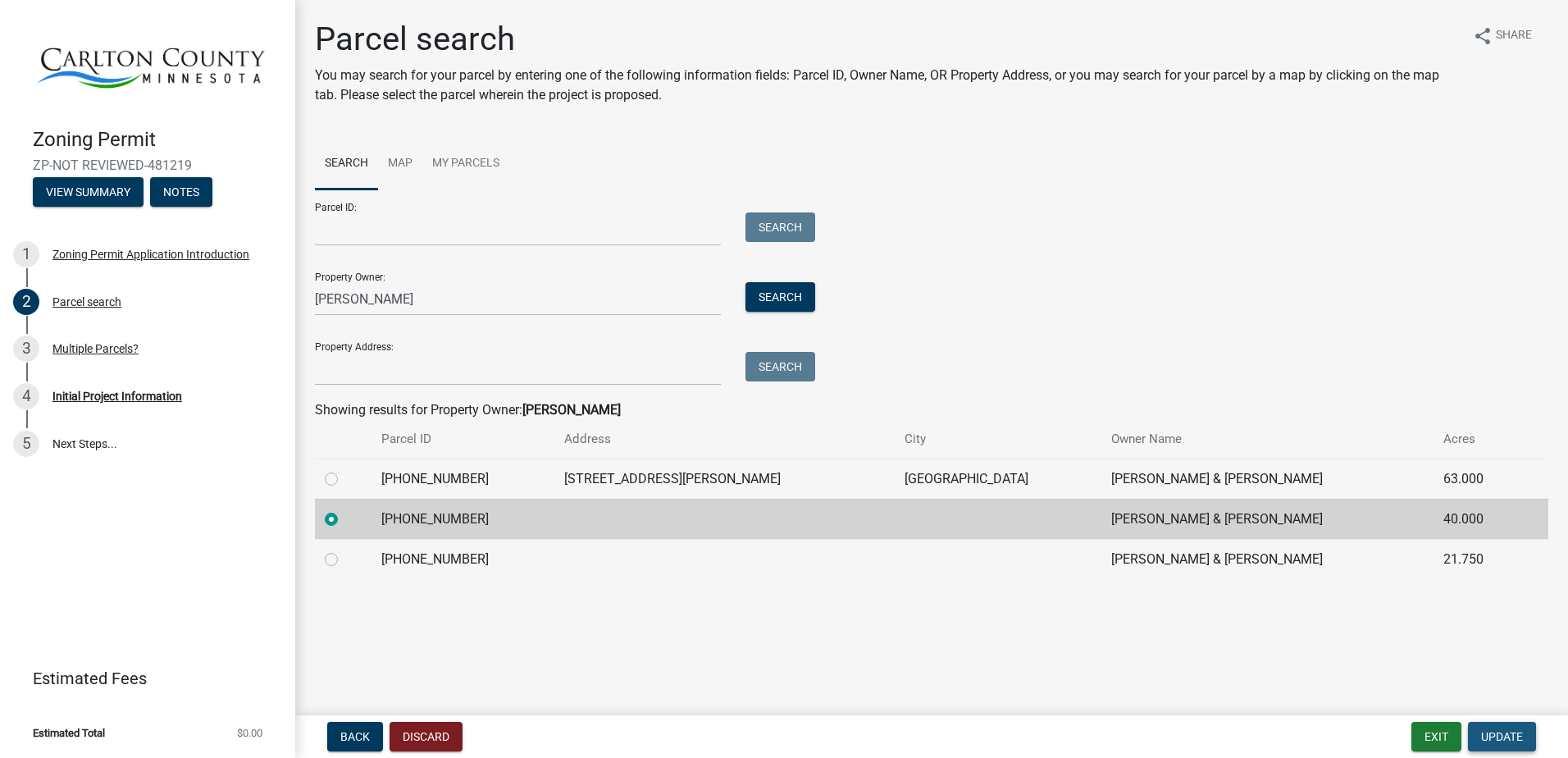
click at [1495, 738] on span "Update" at bounding box center [1502, 737] width 42 height 14
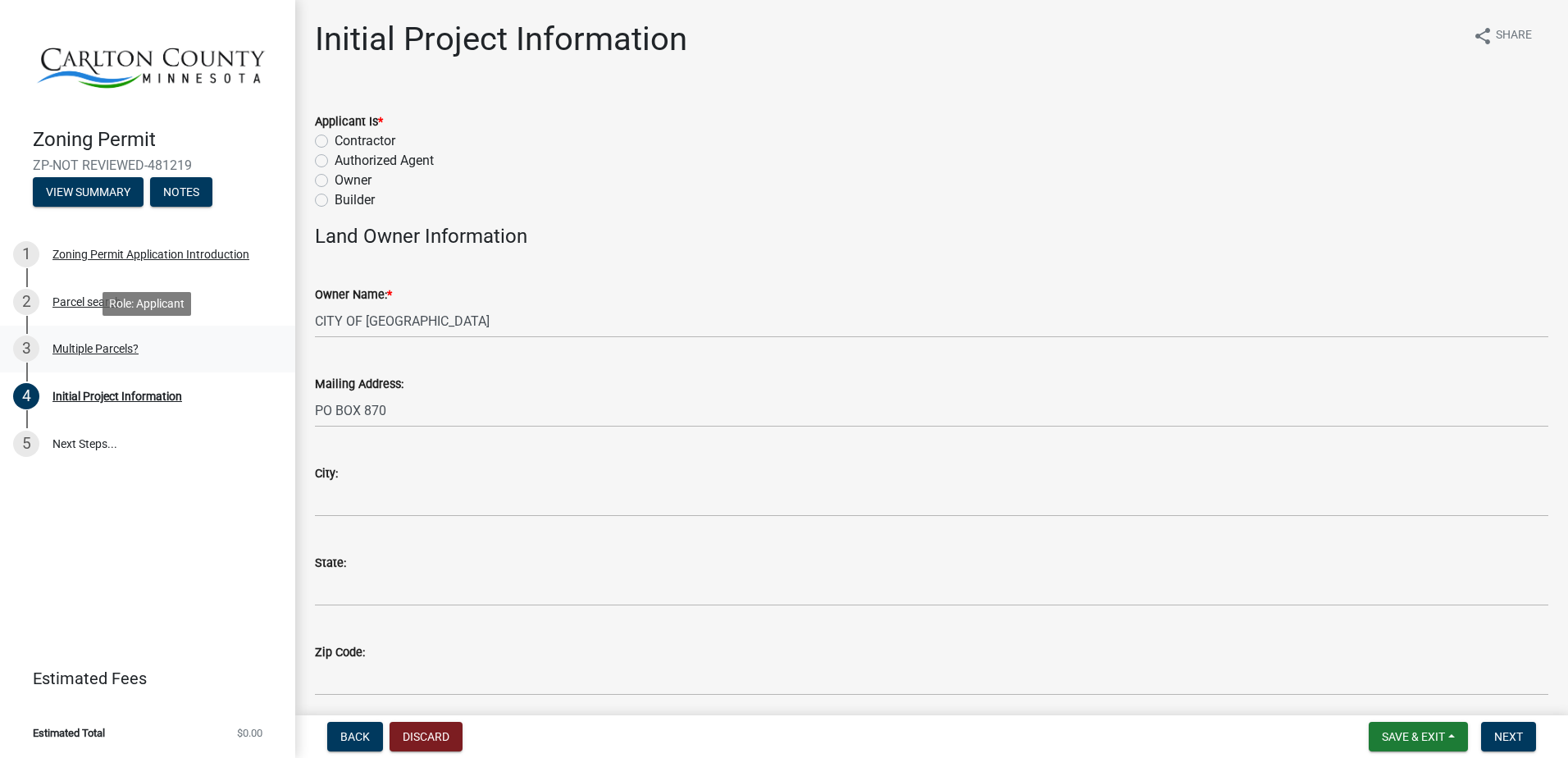
click at [73, 345] on div "Multiple Parcels?" at bounding box center [95, 349] width 86 height 12
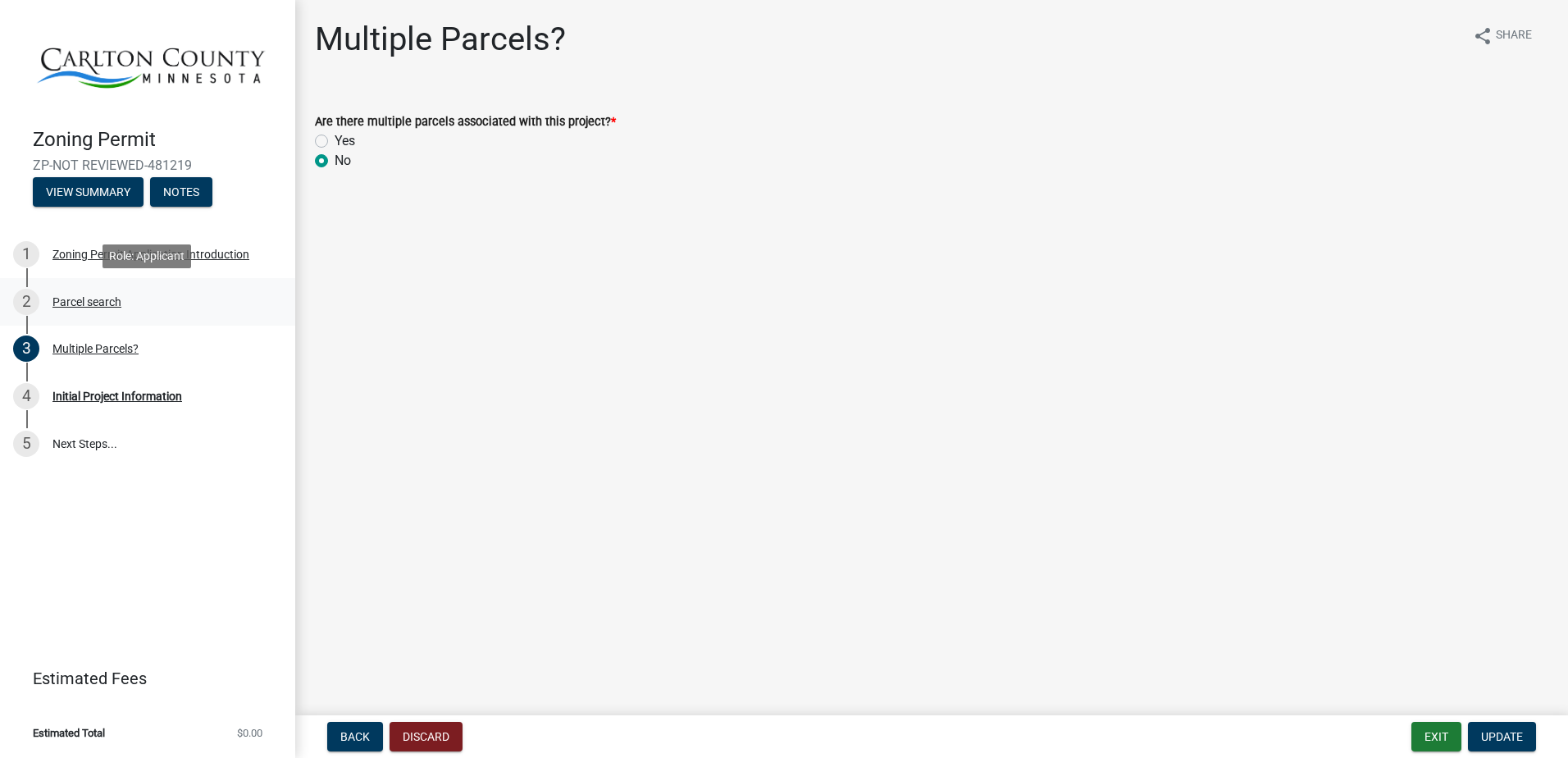
click at [68, 303] on div "Parcel search" at bounding box center [87, 302] width 69 height 12
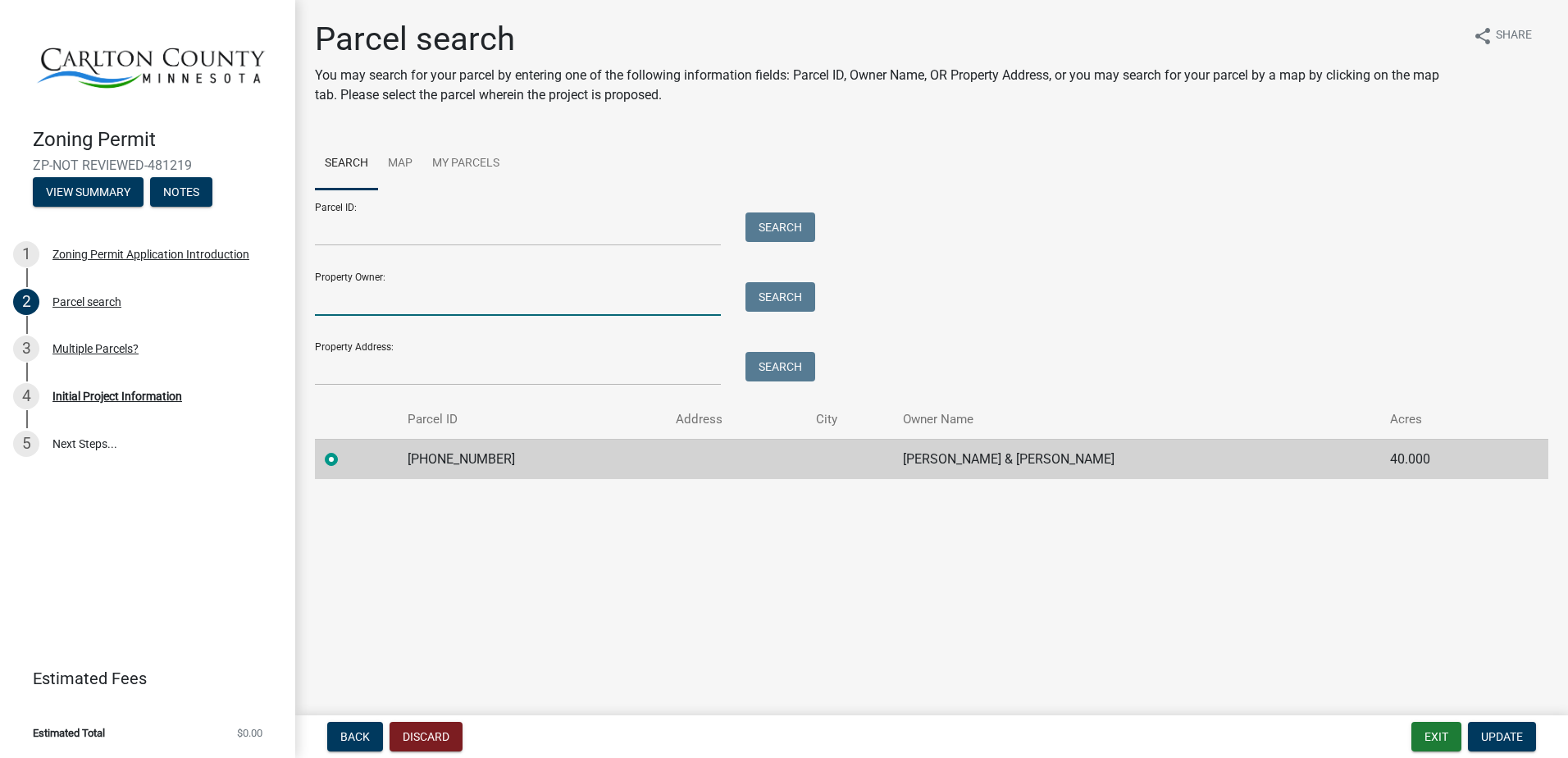
click at [327, 302] on input "Property Owner:" at bounding box center [517, 299] width 406 height 34
type input "[PERSON_NAME]"
type input "[STREET_ADDRESS]"
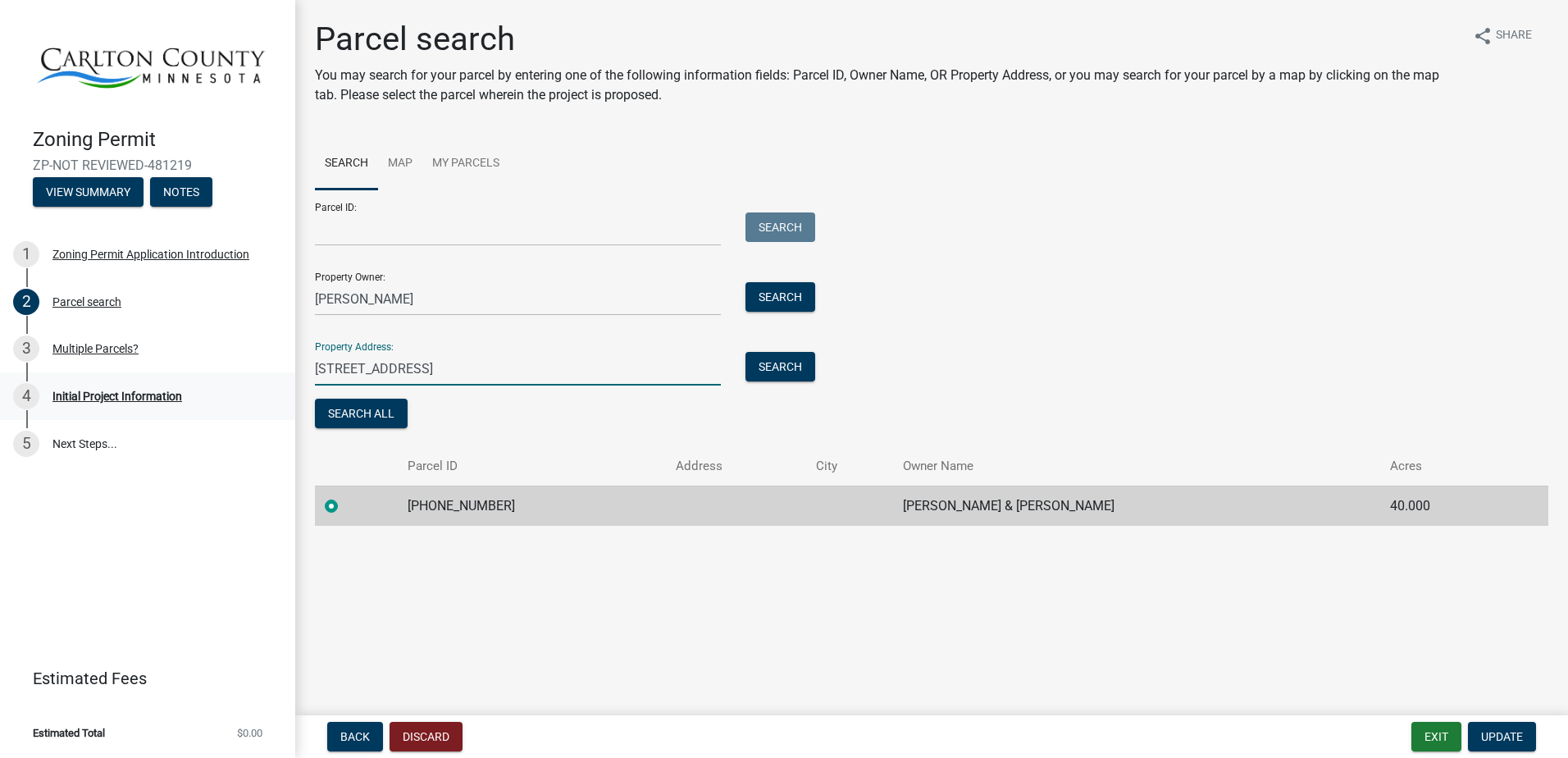
drag, startPoint x: 421, startPoint y: 369, endPoint x: 276, endPoint y: 388, distance: 146.2
click at [276, 388] on div "Zoning Permit ZP-NOT REVIEWED-481219 View Summary Notes 1 Zoning Permit Applica…" at bounding box center [784, 379] width 1568 height 758
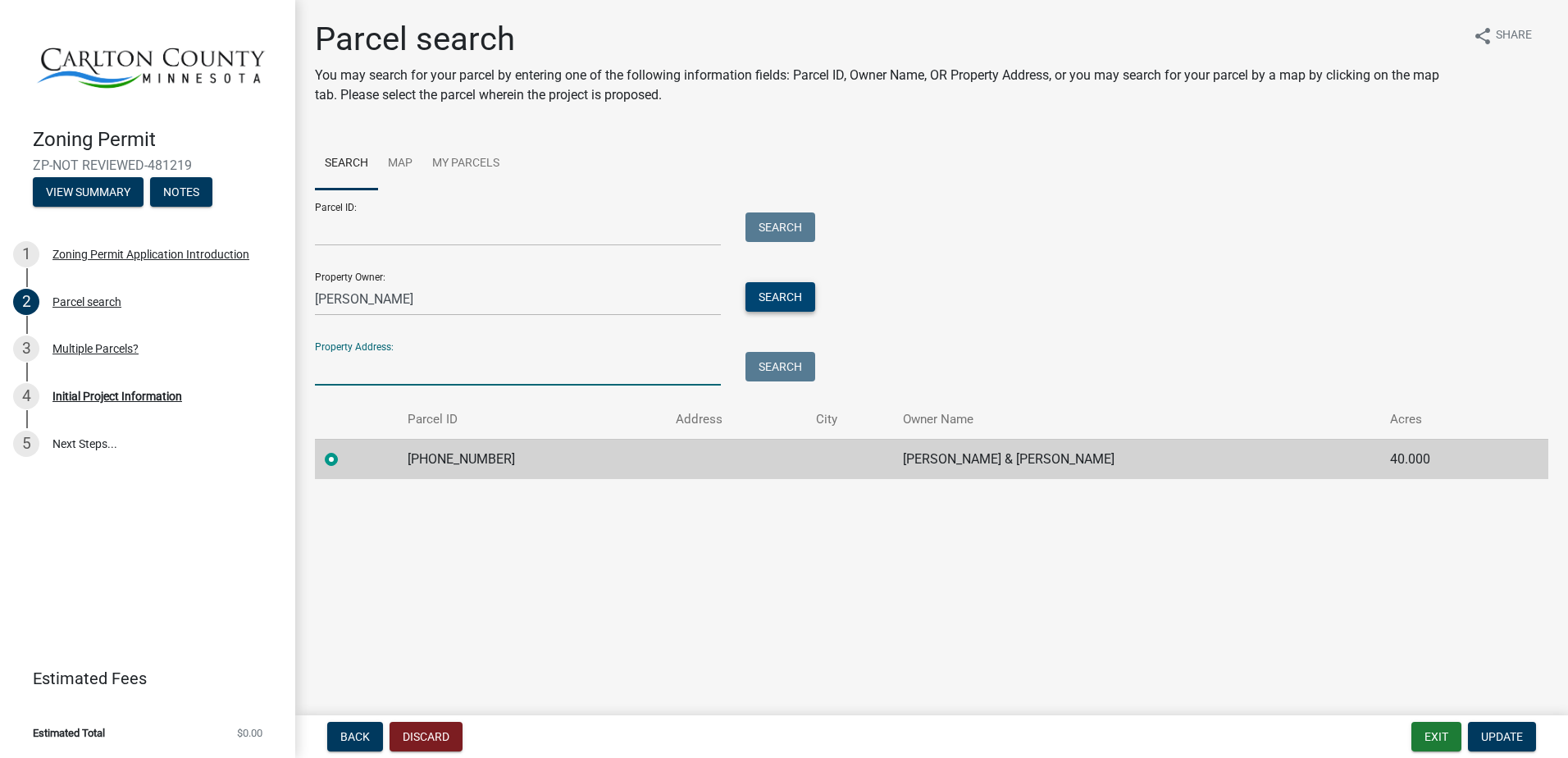
click at [766, 298] on button "Search" at bounding box center [780, 296] width 70 height 30
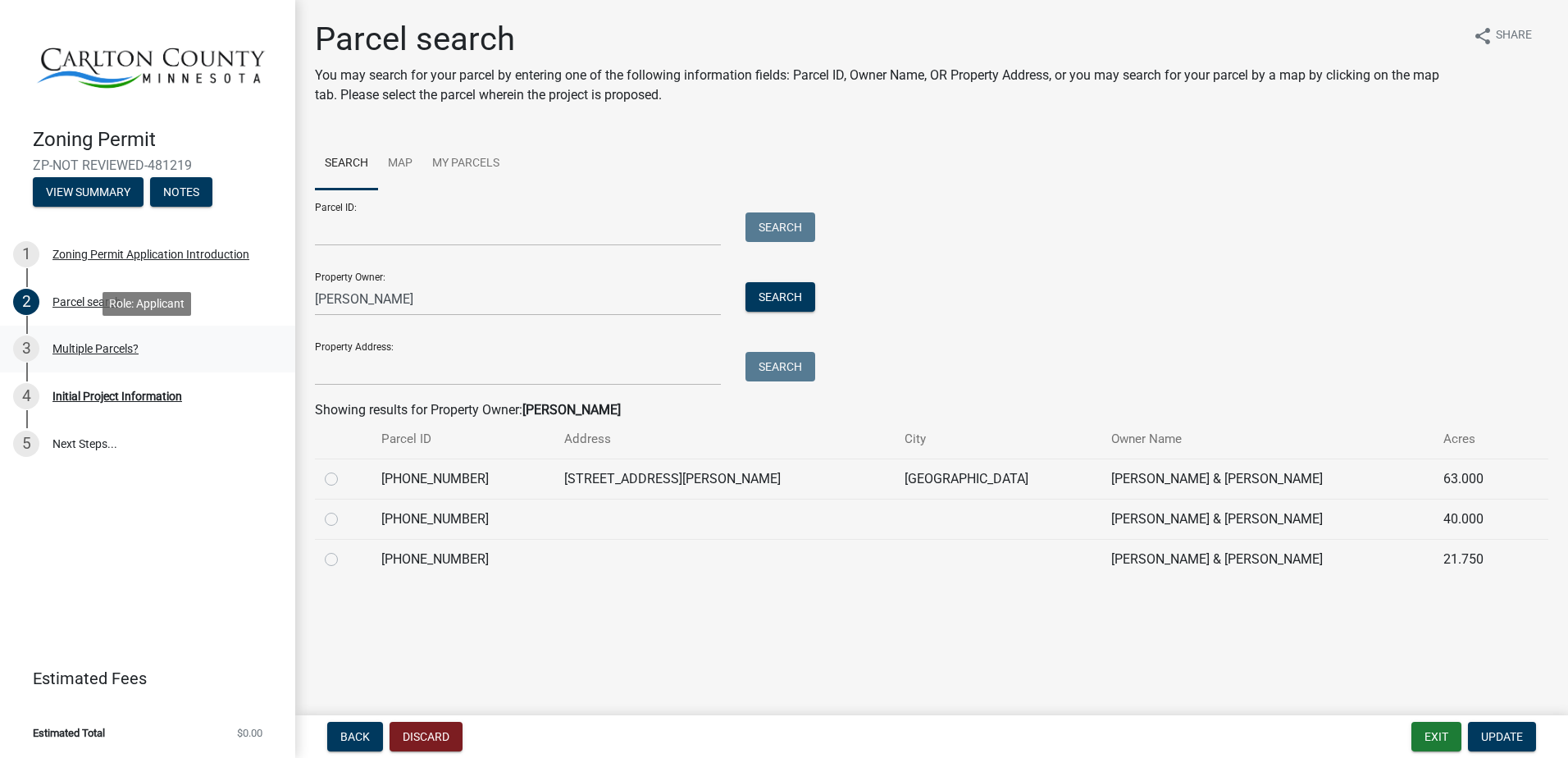
click at [83, 350] on div "Multiple Parcels?" at bounding box center [95, 349] width 86 height 12
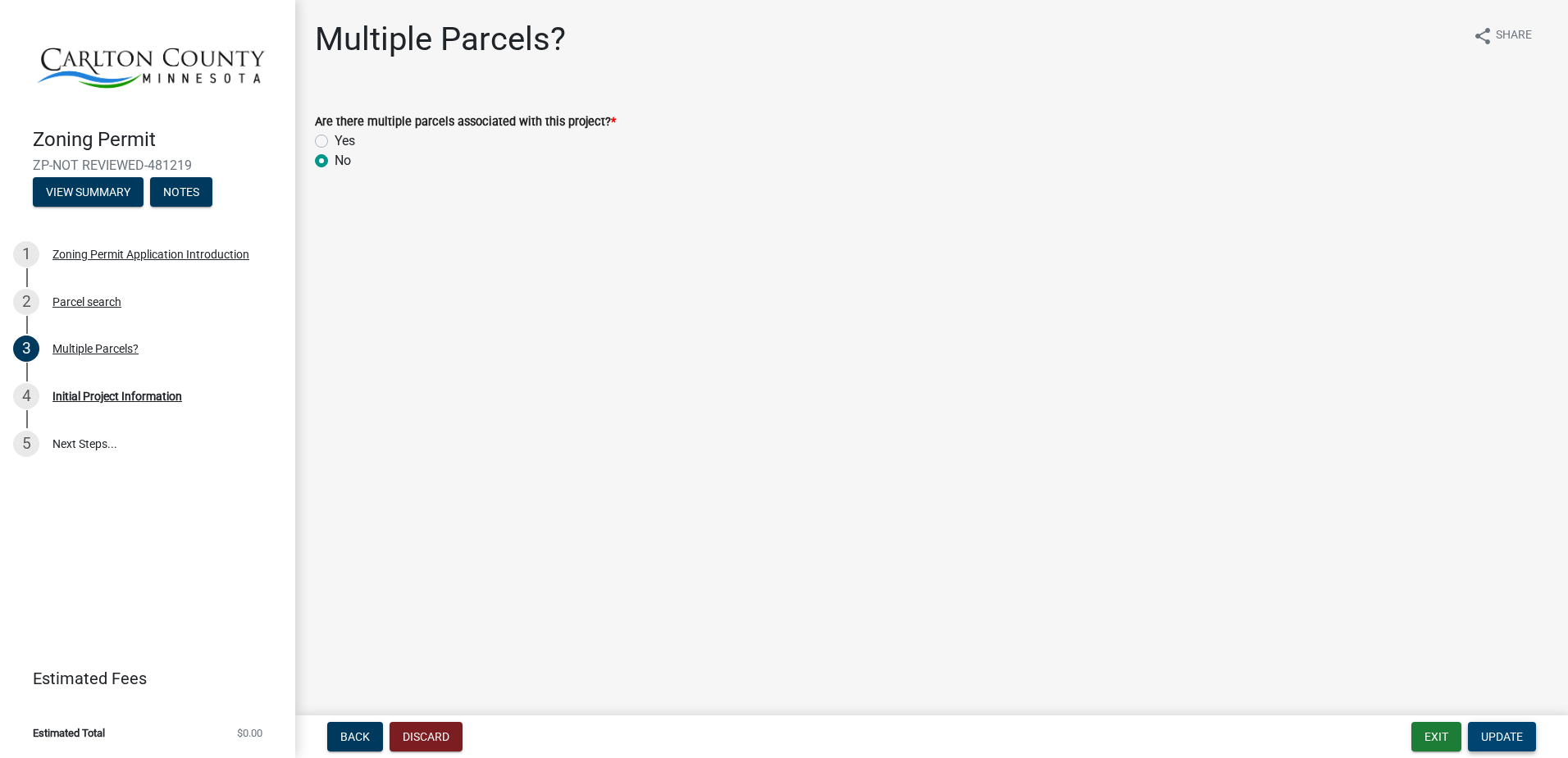
click at [1490, 730] on span "Update" at bounding box center [1502, 737] width 42 height 14
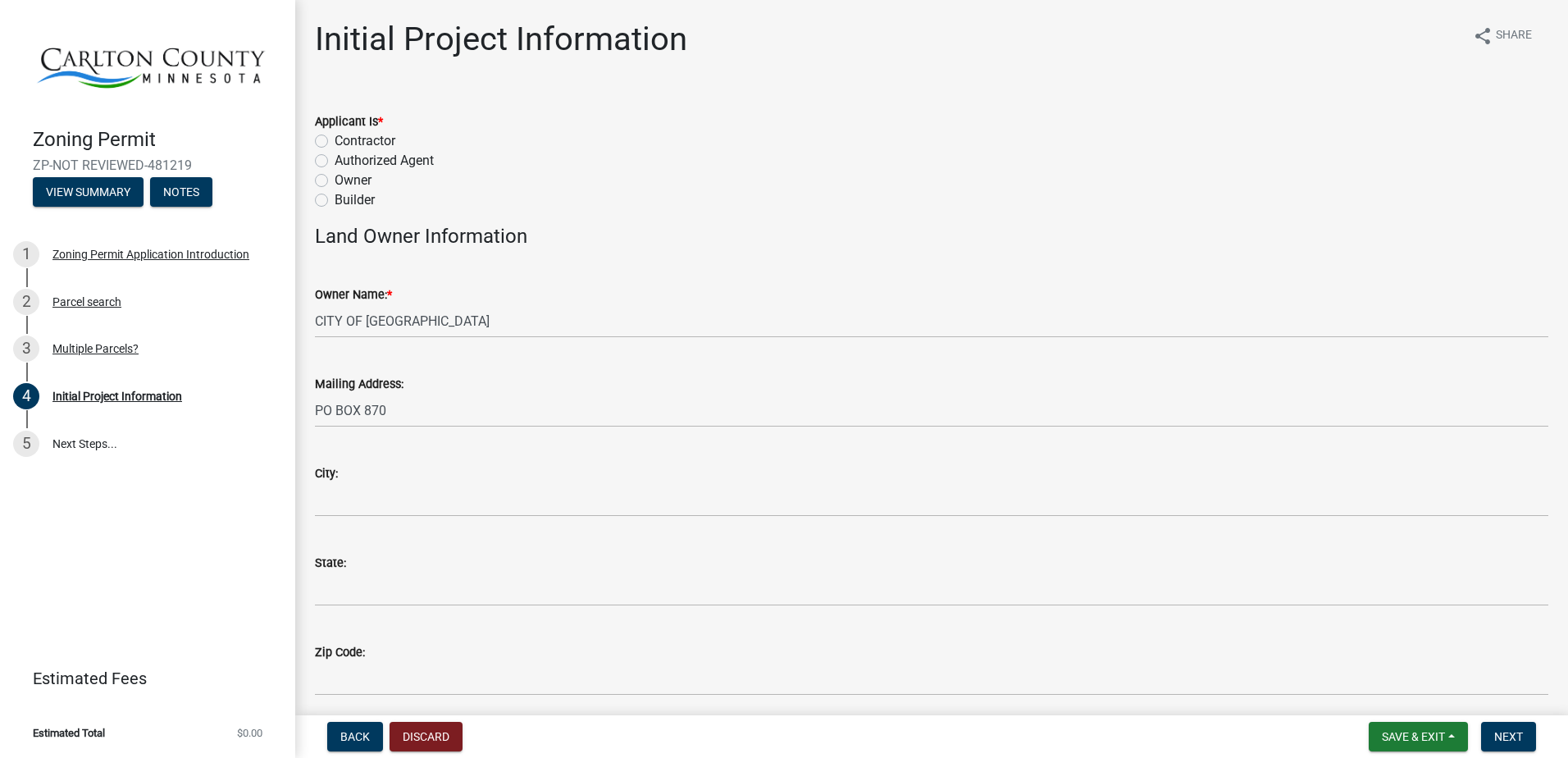
click at [335, 181] on label "Owner" at bounding box center [354, 180] width 37 height 19
click at [335, 181] on input "Owner" at bounding box center [340, 176] width 11 height 11
radio input "true"
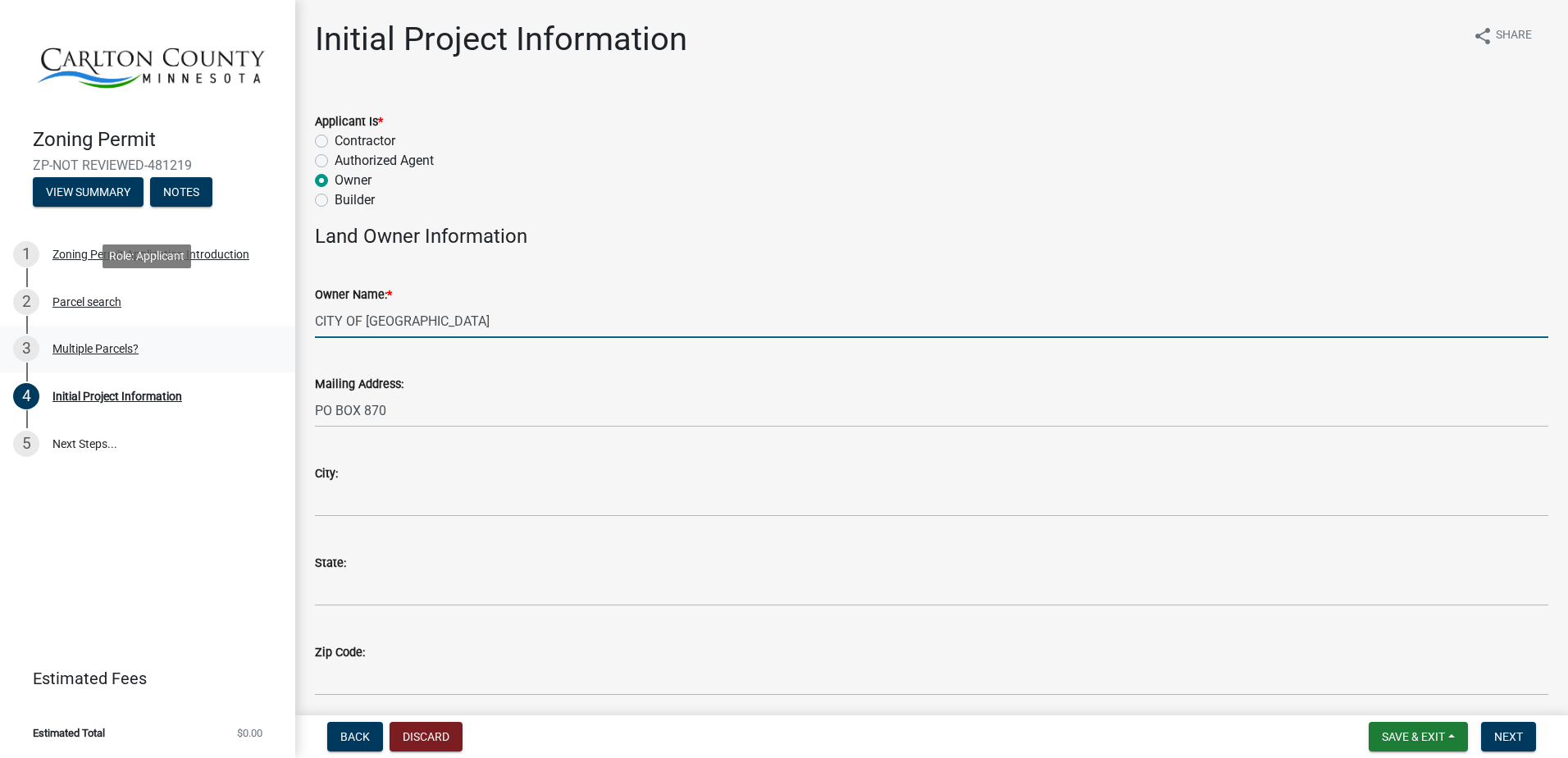
drag, startPoint x: 448, startPoint y: 322, endPoint x: 286, endPoint y: 333, distance: 162.4
click at [278, 314] on div "Zoning Permit ZP-NOT REVIEWED-481219 View Summary Notes 1 Zoning Permit Applica…" at bounding box center [784, 379] width 1568 height 758
click at [401, 329] on input "[PERSON_NAME]" at bounding box center [932, 322] width 1234 height 34
type input "[PERSON_NAME]"
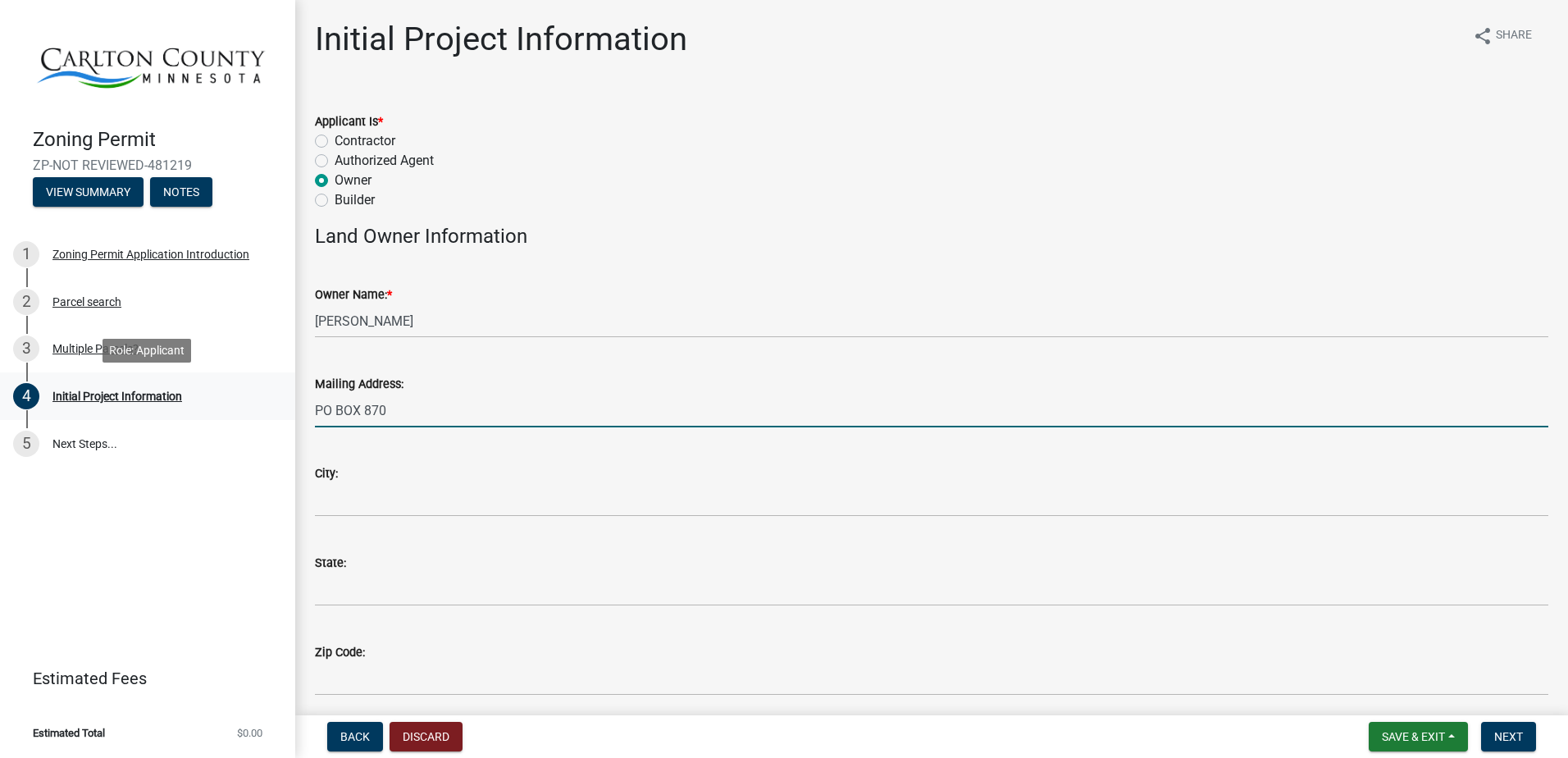
drag, startPoint x: 397, startPoint y: 414, endPoint x: 278, endPoint y: 416, distance: 119.0
click at [278, 416] on div "Zoning Permit ZP-NOT REVIEWED-481219 View Summary Notes 1 Zoning Permit Applica…" at bounding box center [784, 379] width 1568 height 758
type input "[STREET_ADDRESS]"
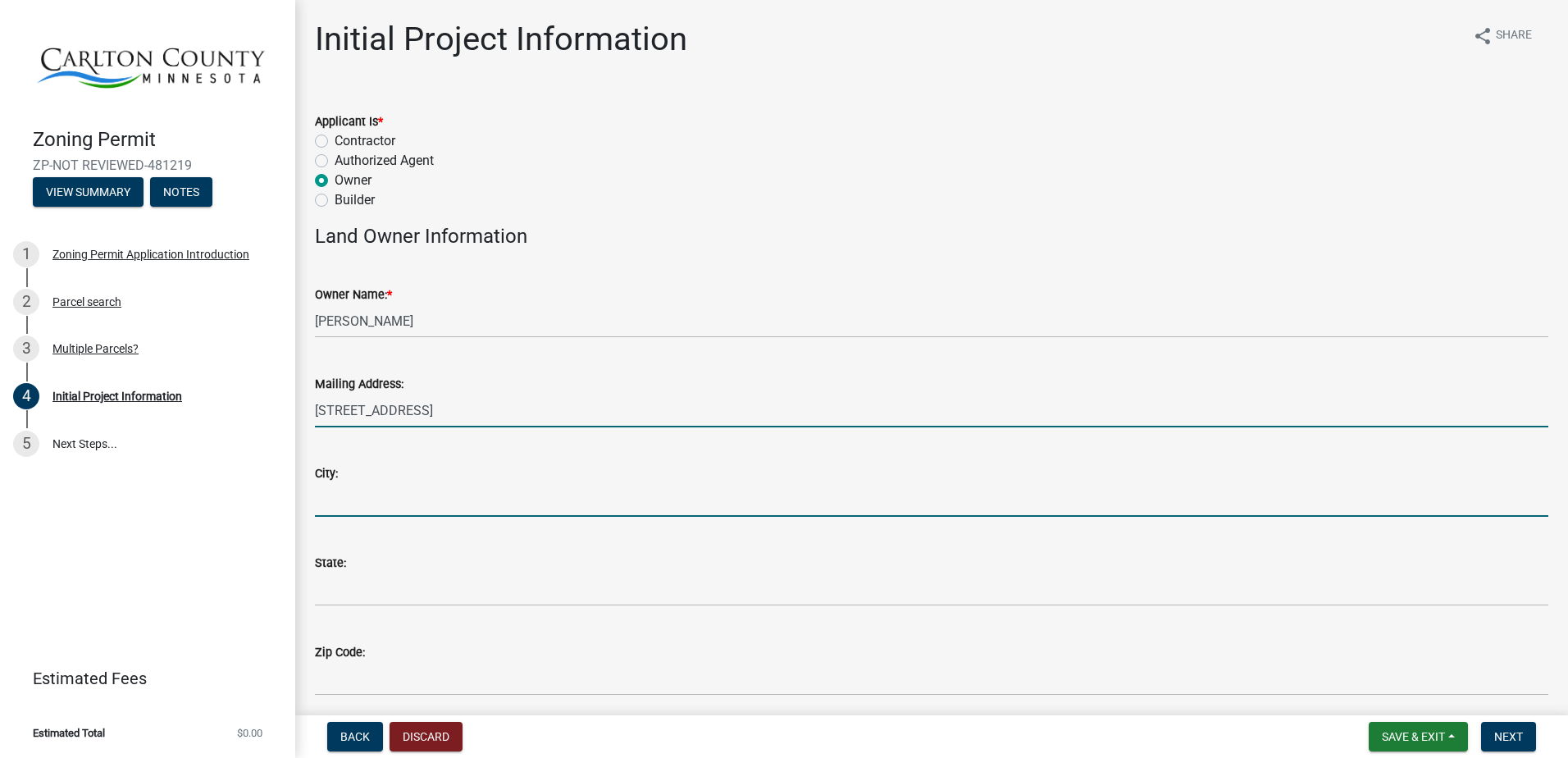
type input "[PERSON_NAME] lakes"
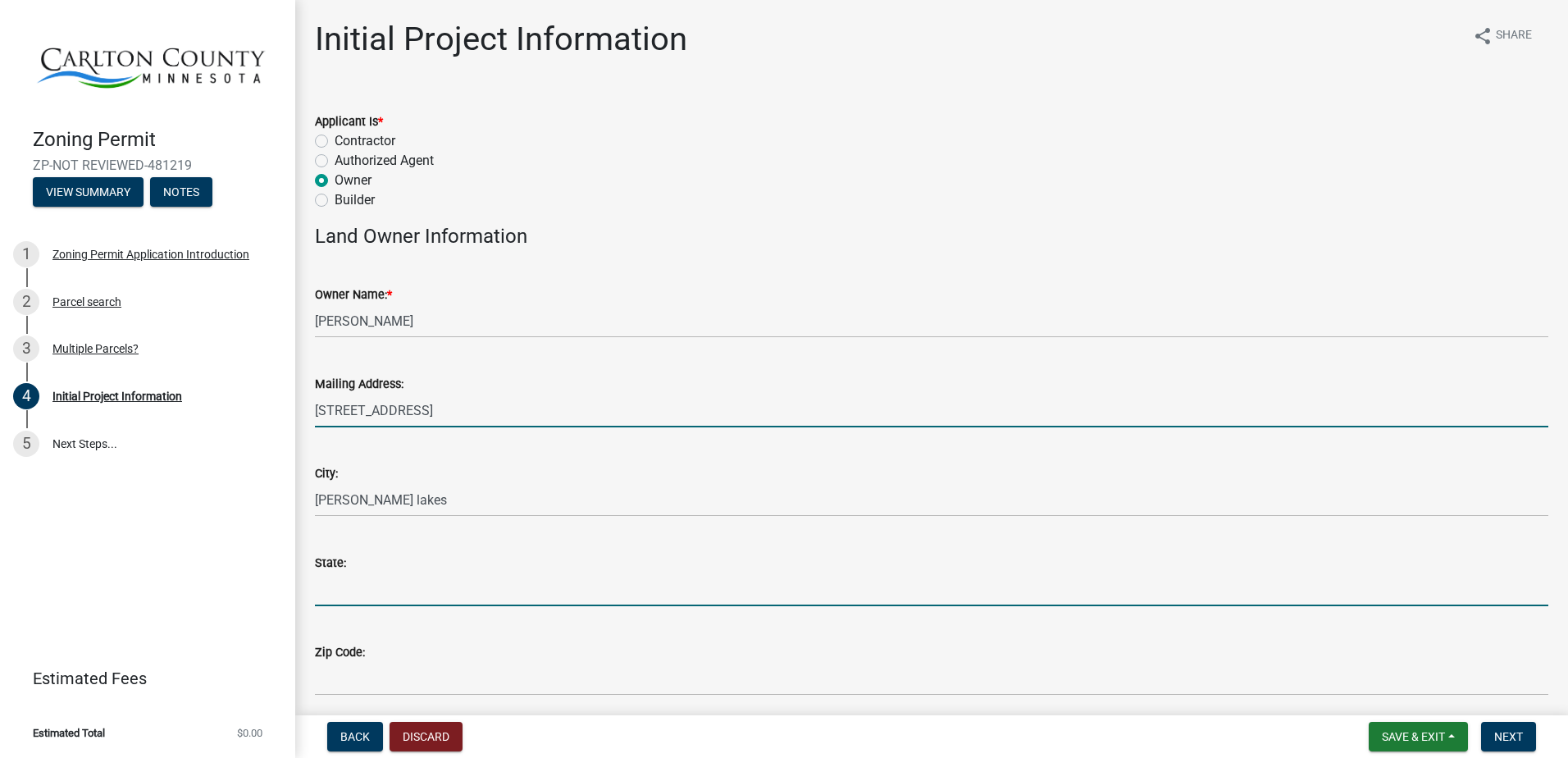
type input "[US_STATE]"
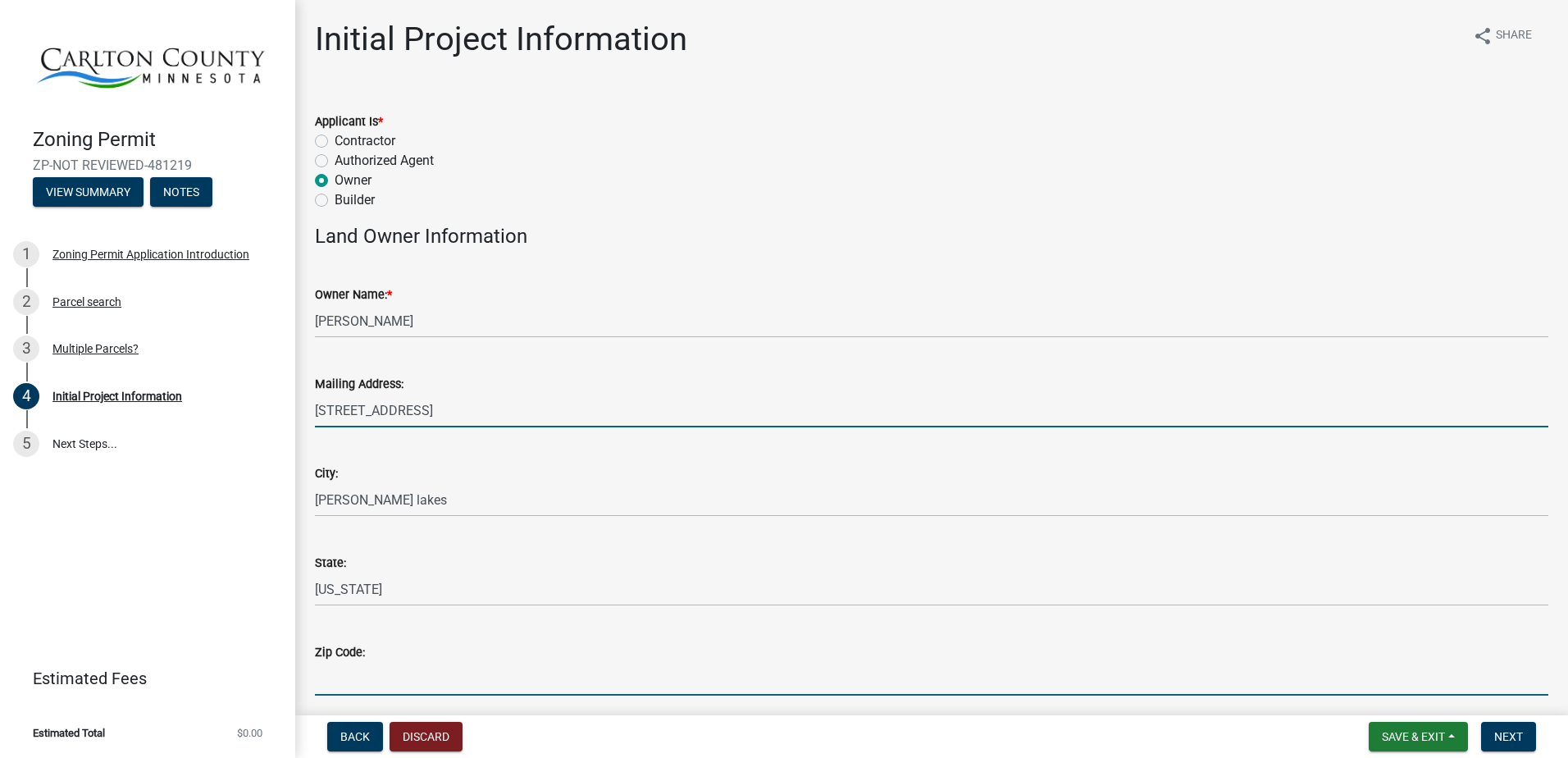
type input "55014"
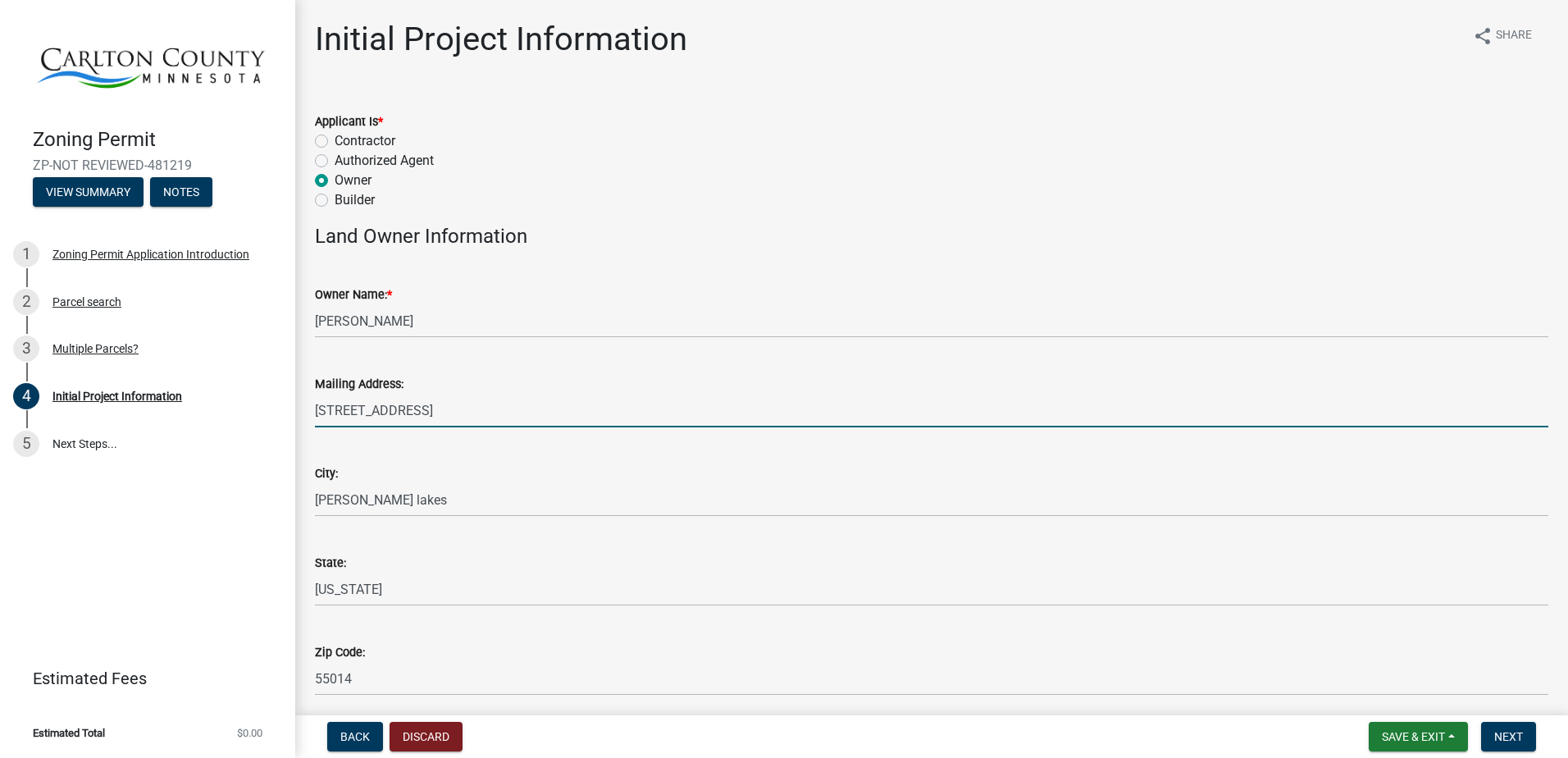
type input "7632290360"
type input "[EMAIL_ADDRESS][DOMAIN_NAME]"
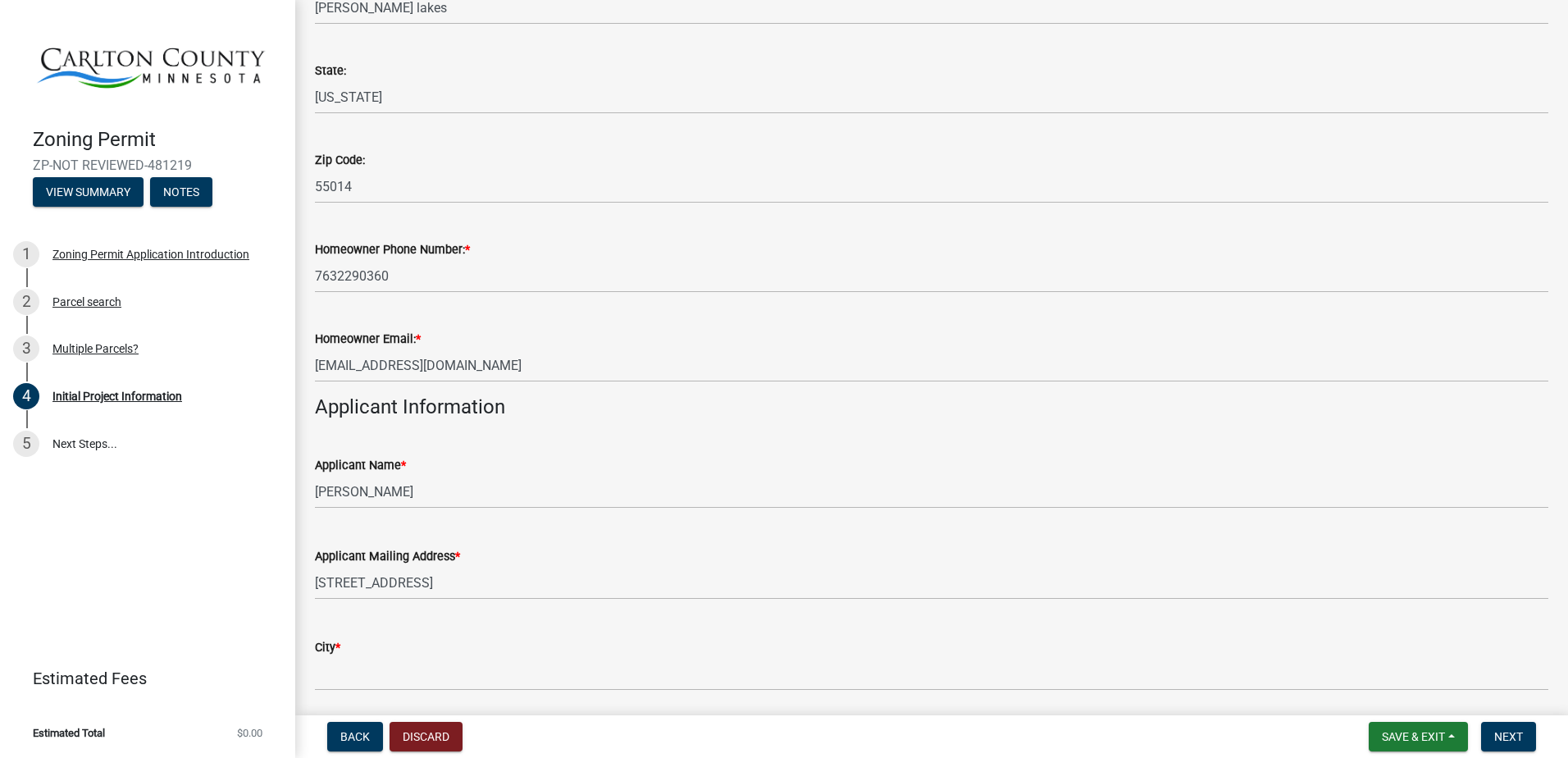
scroll to position [574, 0]
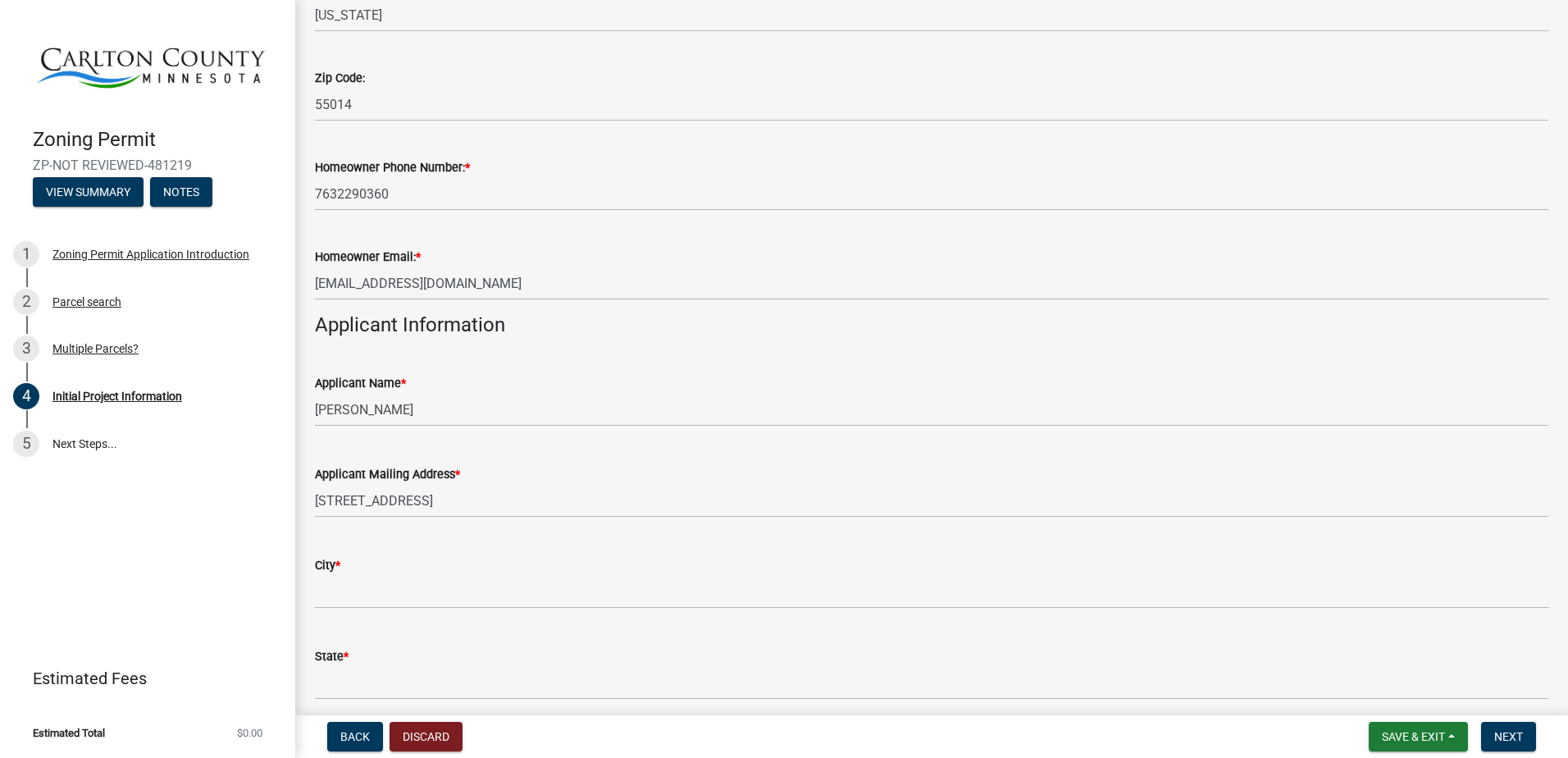
type input "[STREET_ADDRESS]"
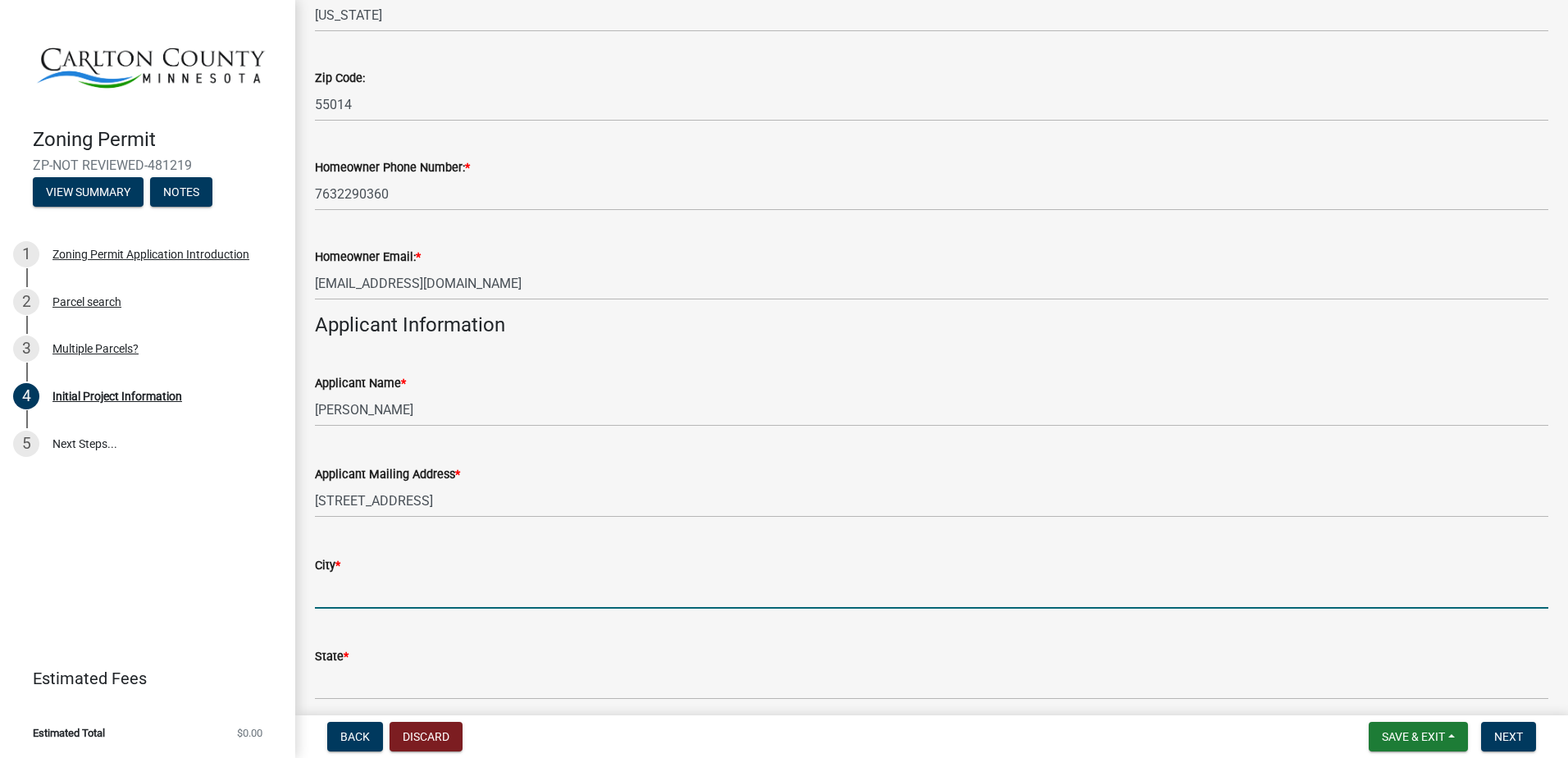
click at [348, 593] on input "City *" at bounding box center [932, 592] width 1234 height 34
type input "[PERSON_NAME] lakes"
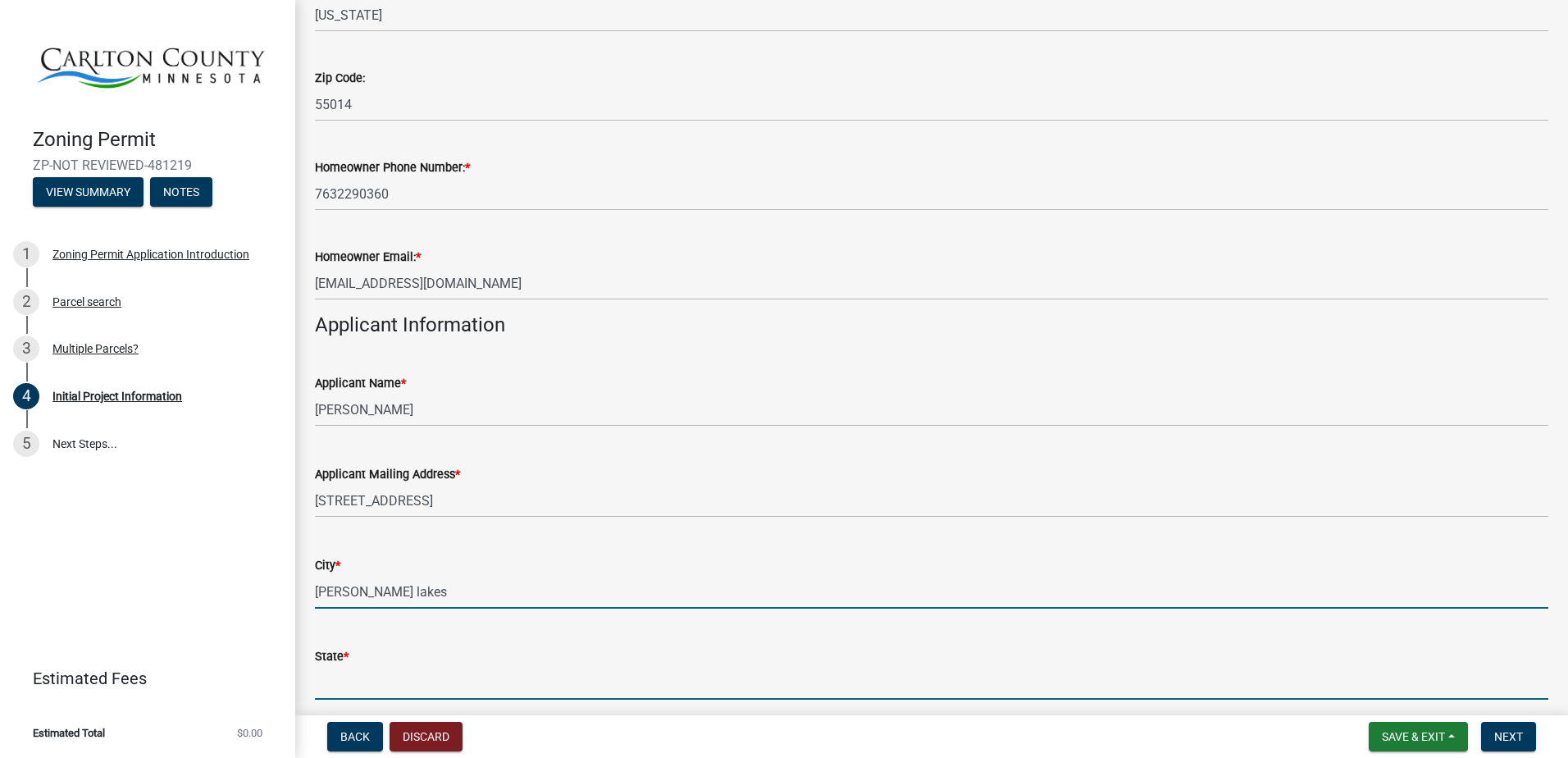
type input "[US_STATE]"
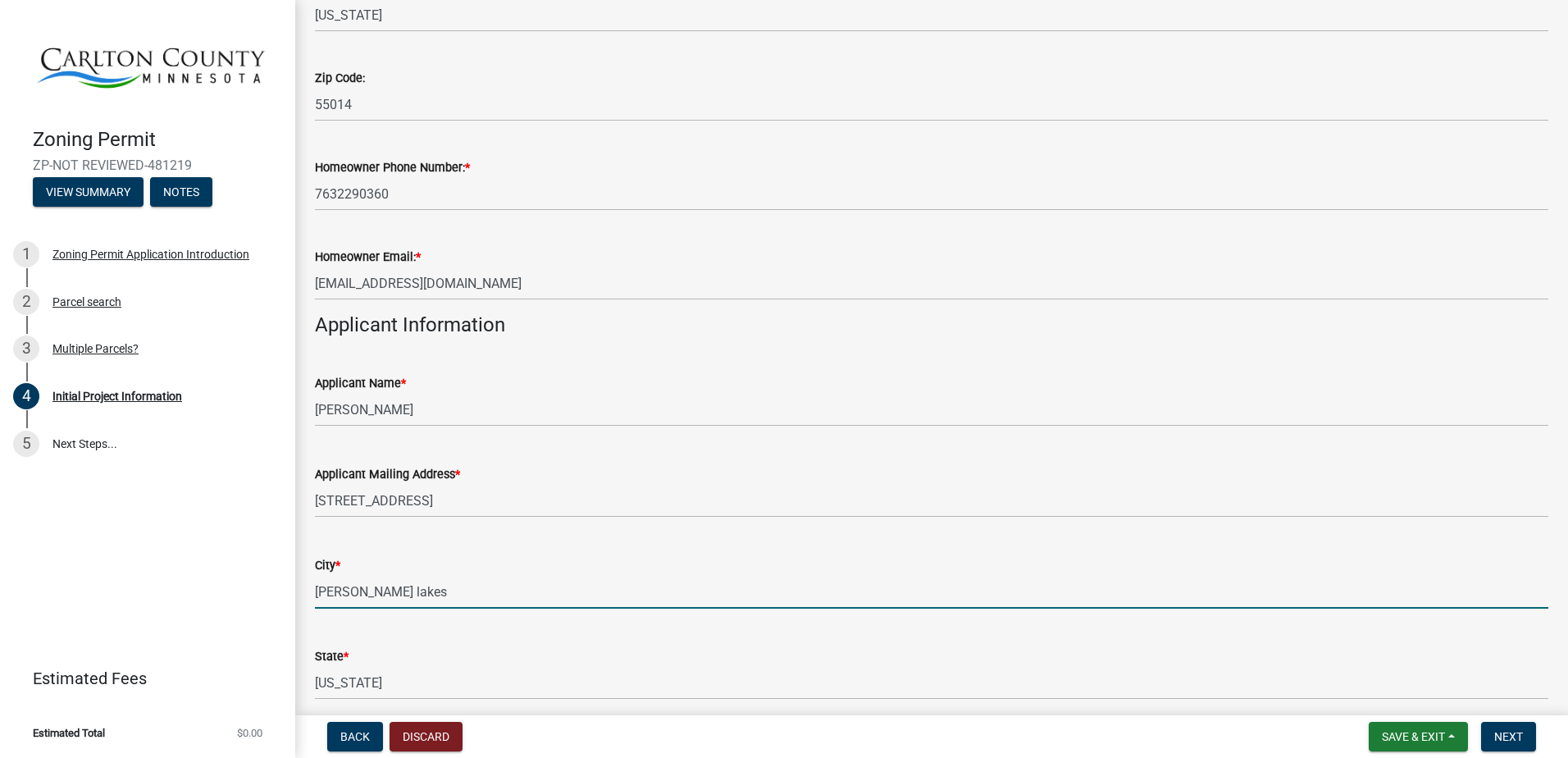
type input "55014"
type input "7632290360"
type input "[EMAIL_ADDRESS][DOMAIN_NAME]"
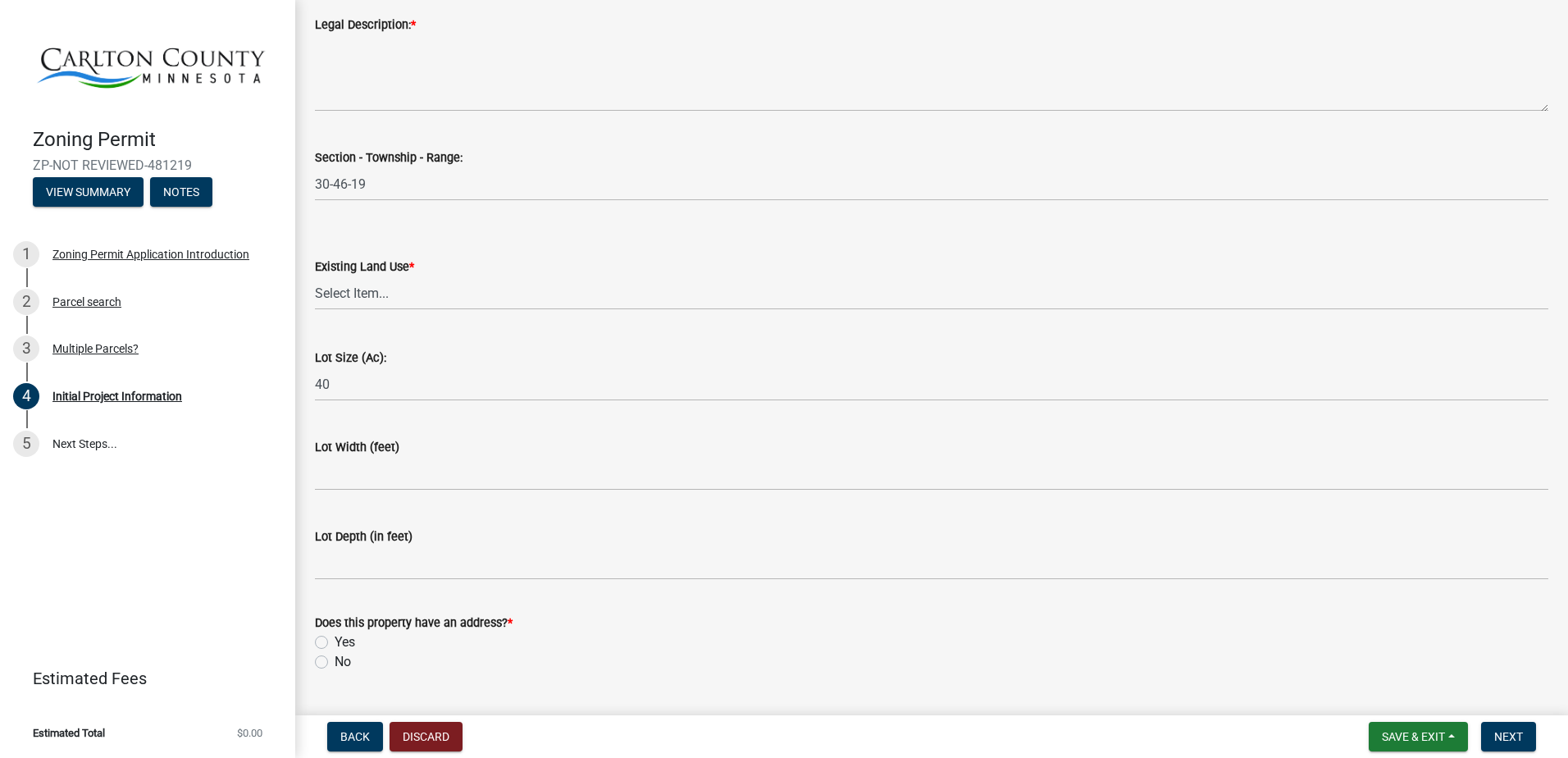
scroll to position [2093, 0]
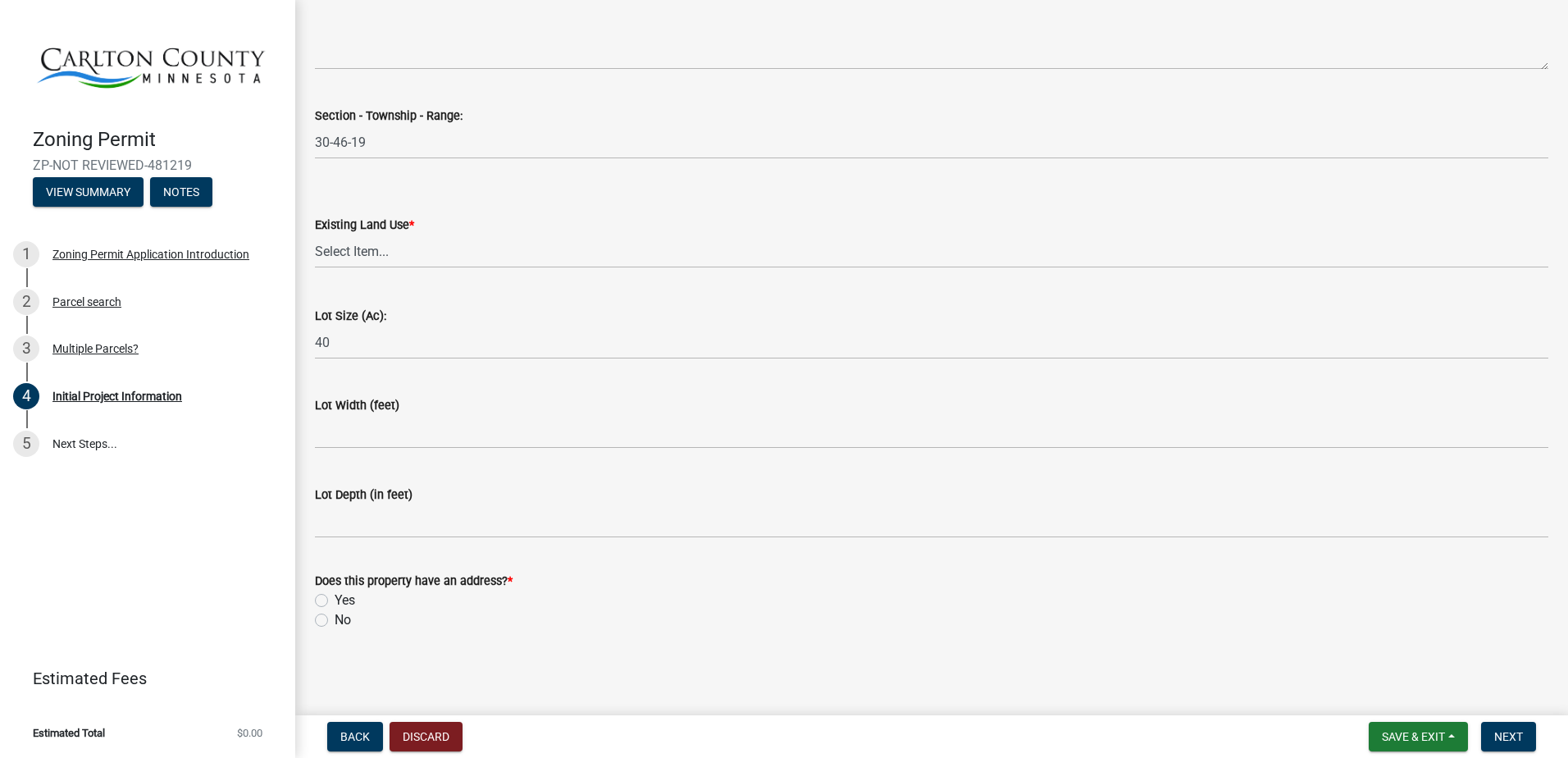
click at [335, 599] on label "Yes" at bounding box center [345, 600] width 20 height 19
click at [335, 599] on input "Yes" at bounding box center [340, 596] width 11 height 11
radio input "true"
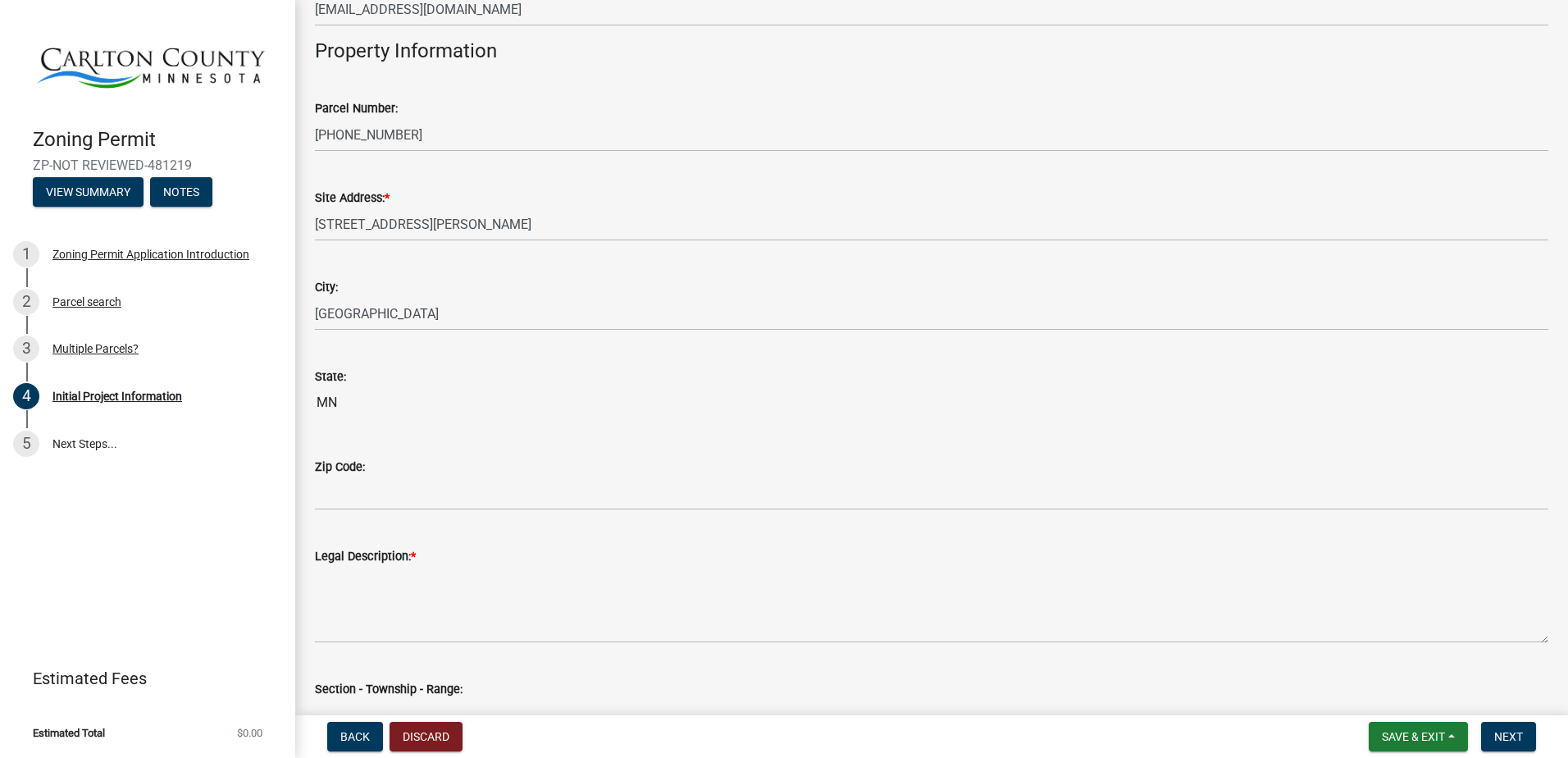
scroll to position [1519, 0]
click at [1403, 734] on span "Save & Exit" at bounding box center [1414, 737] width 63 height 14
click at [1400, 693] on button "Save & Exit" at bounding box center [1403, 694] width 132 height 40
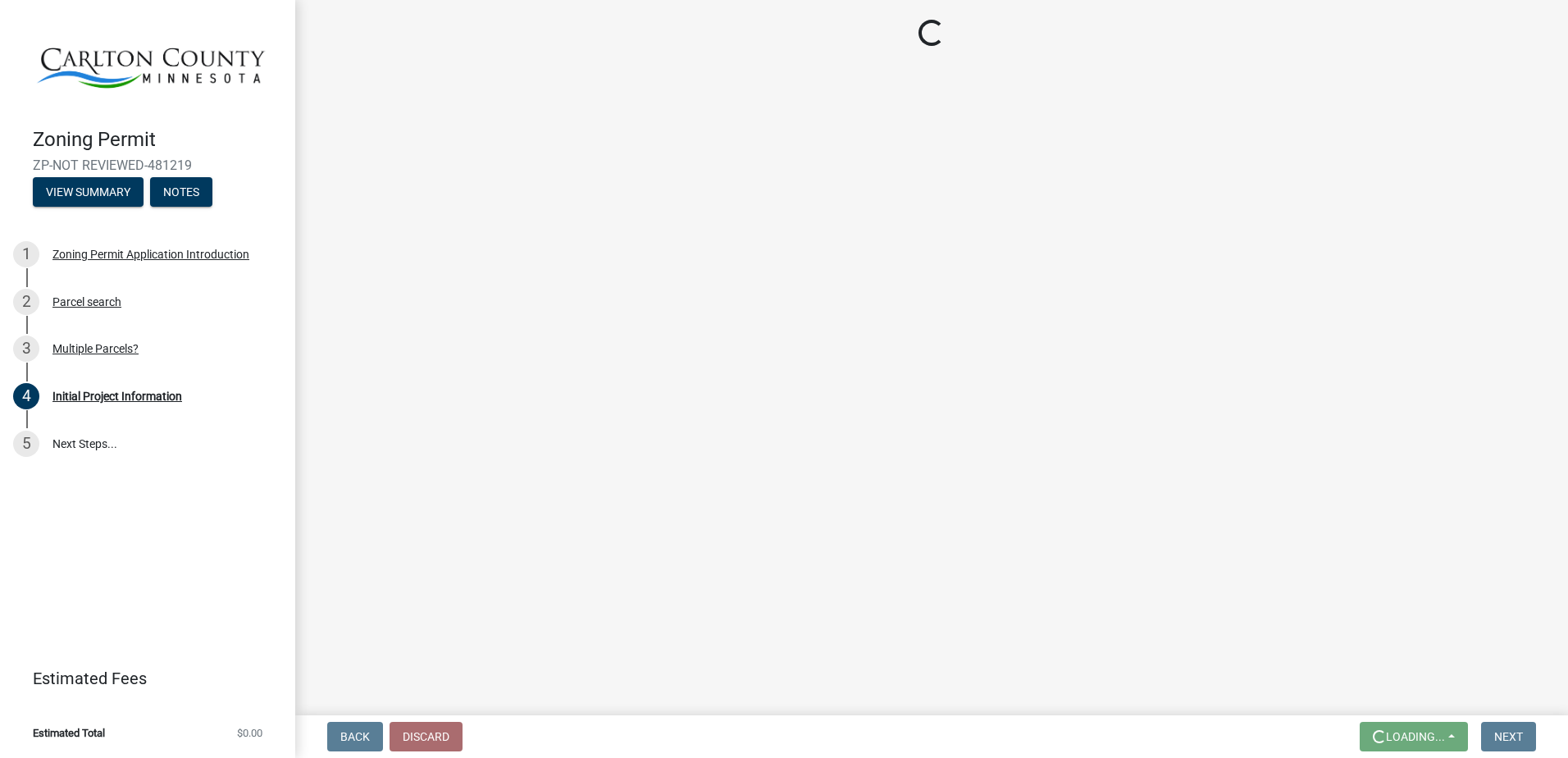
scroll to position [0, 0]
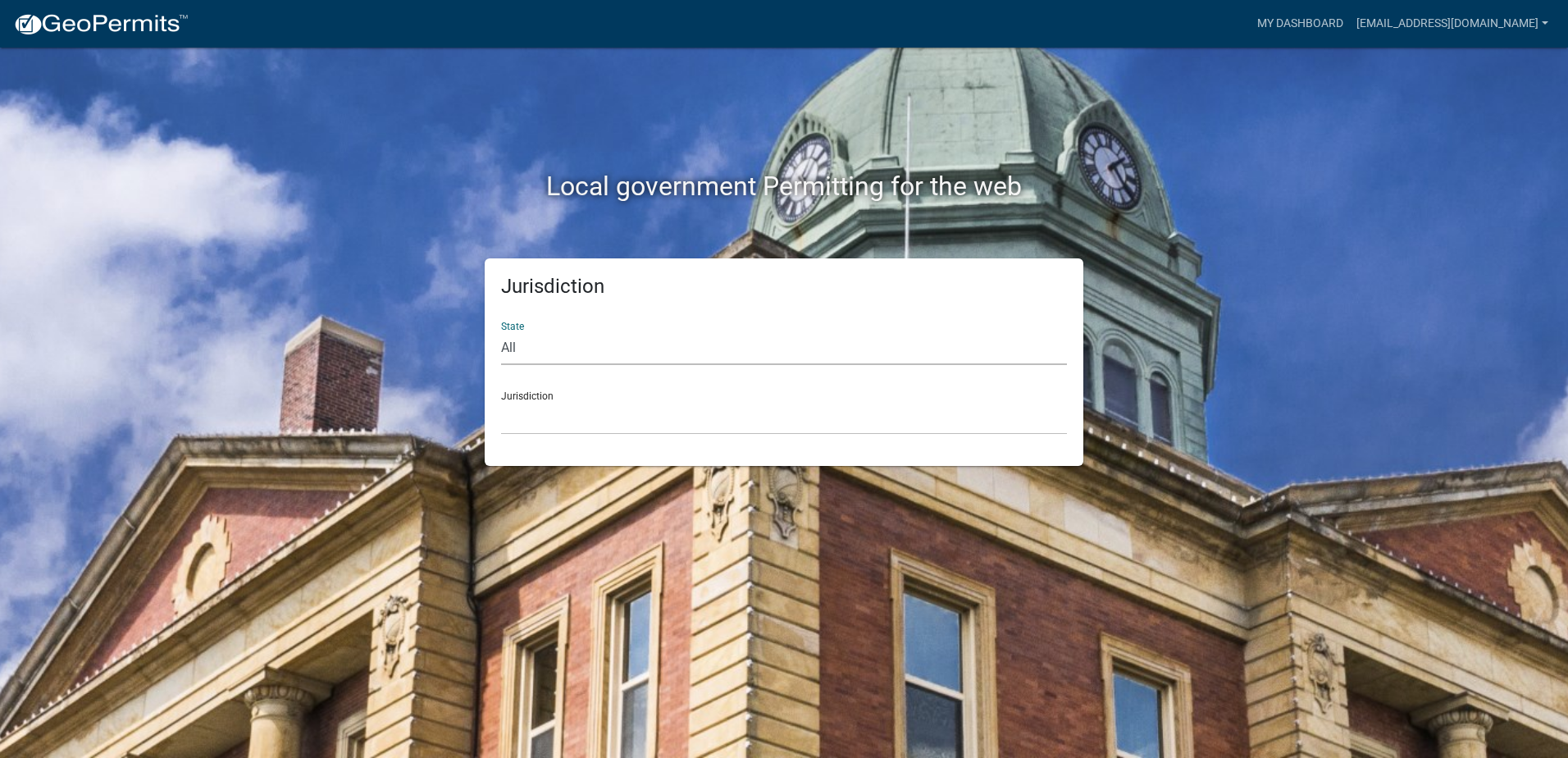
click at [508, 341] on select "All [US_STATE] [US_STATE] [US_STATE] [US_STATE] [US_STATE] [US_STATE] [US_STATE…" at bounding box center [784, 349] width 566 height 34
select select "[US_STATE]"
click at [501, 332] on select "All [US_STATE] [US_STATE] [US_STATE] [US_STATE] [US_STATE] [US_STATE] [US_STATE…" at bounding box center [784, 349] width 566 height 34
click at [519, 420] on select "[GEOGRAPHIC_DATA], [US_STATE] [GEOGRAPHIC_DATA], [US_STATE] [GEOGRAPHIC_DATA], …" at bounding box center [784, 418] width 566 height 34
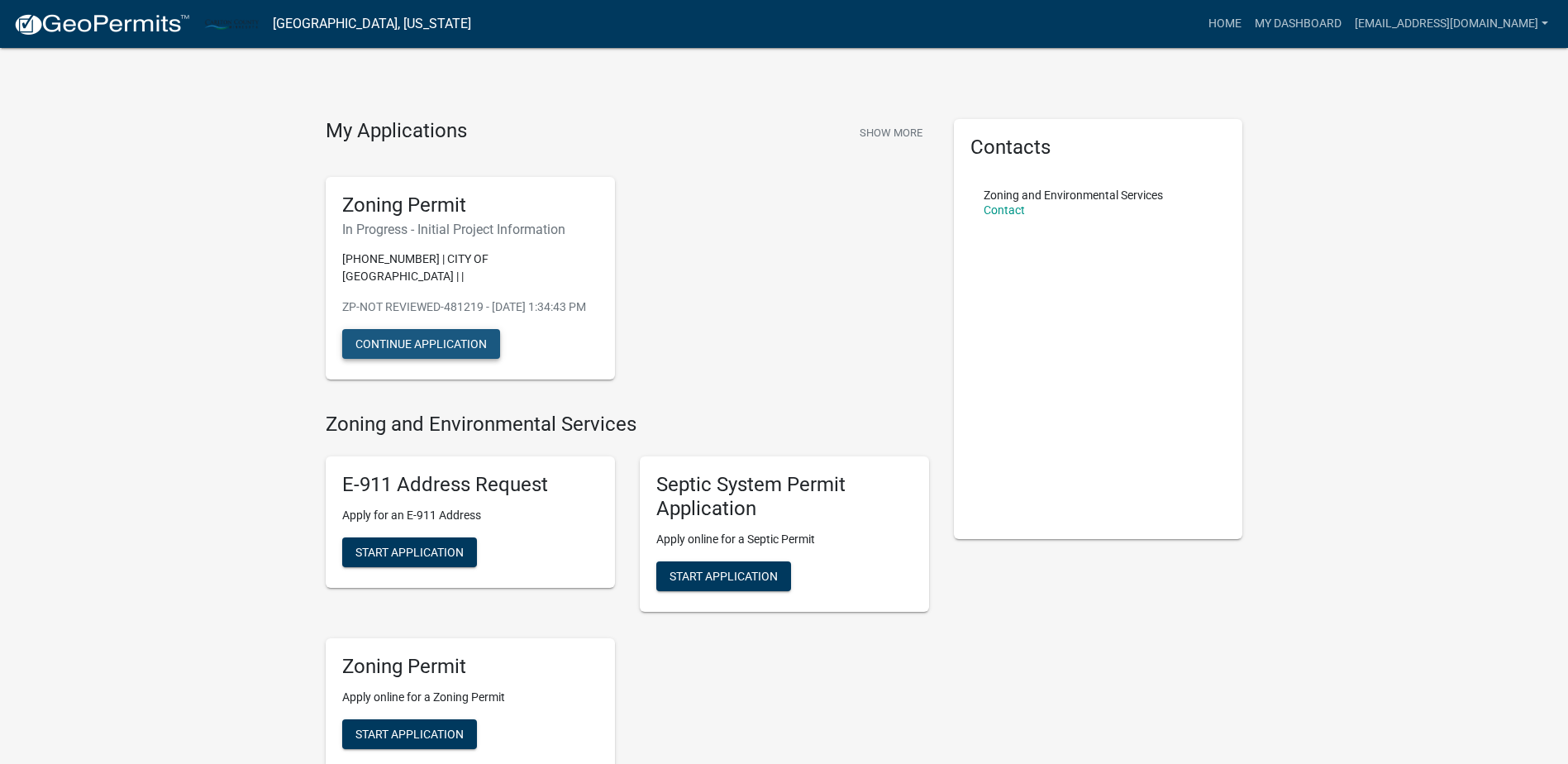
click at [432, 345] on button "Continue Application" at bounding box center [421, 344] width 158 height 30
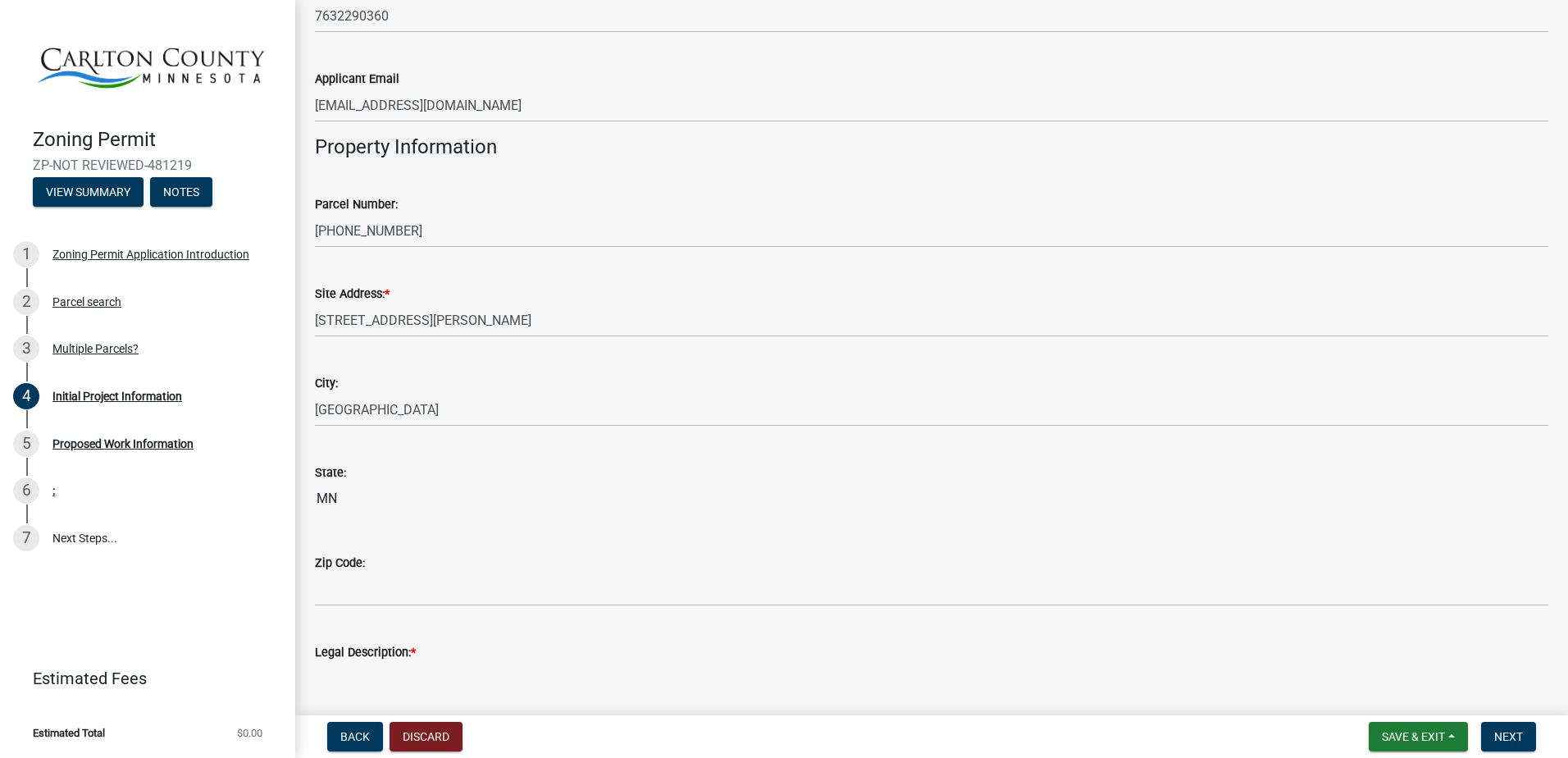
scroll to position [1476, 0]
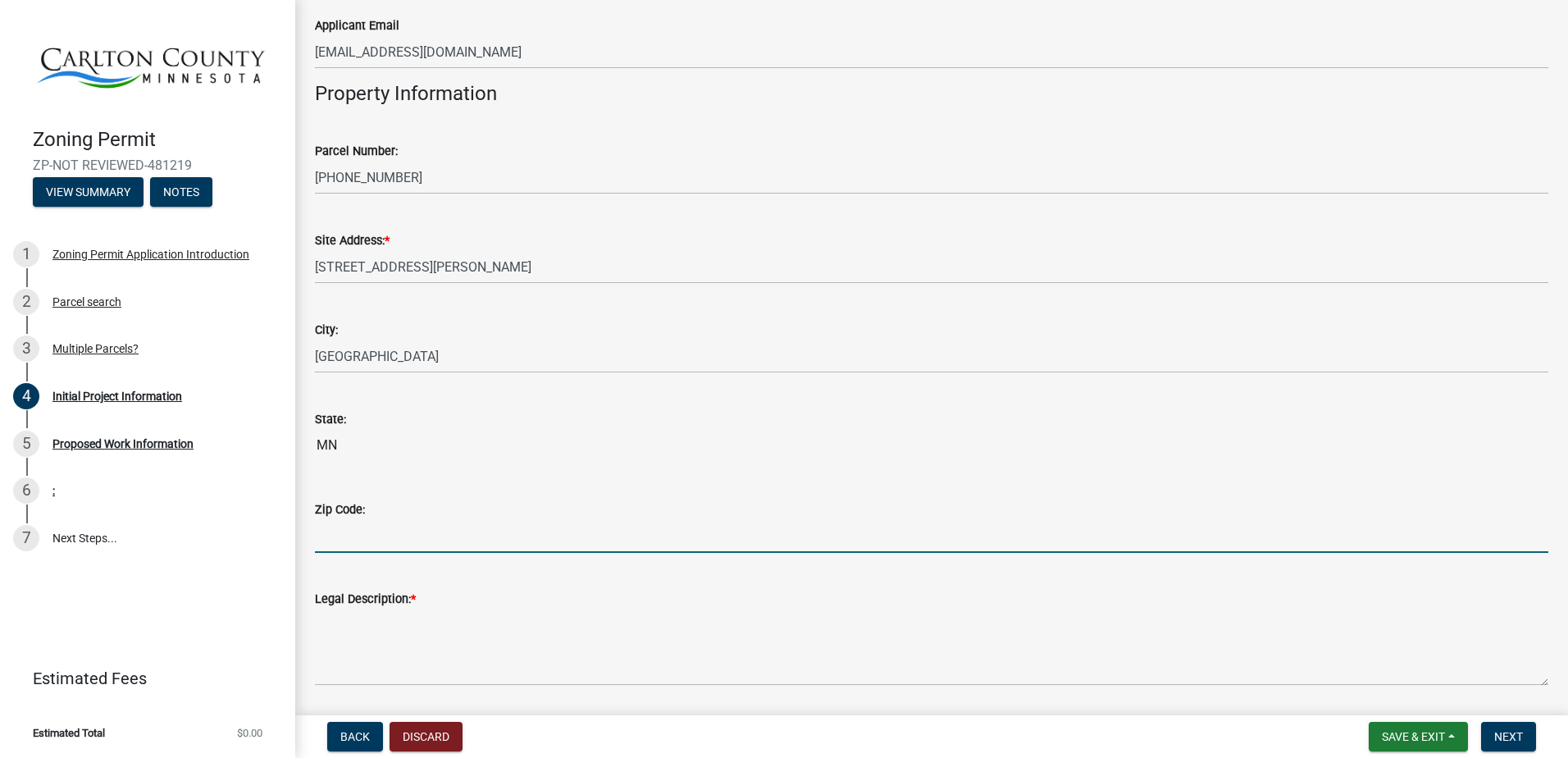
click at [324, 536] on input "Zip Code:" at bounding box center [932, 536] width 1234 height 34
type input "55767"
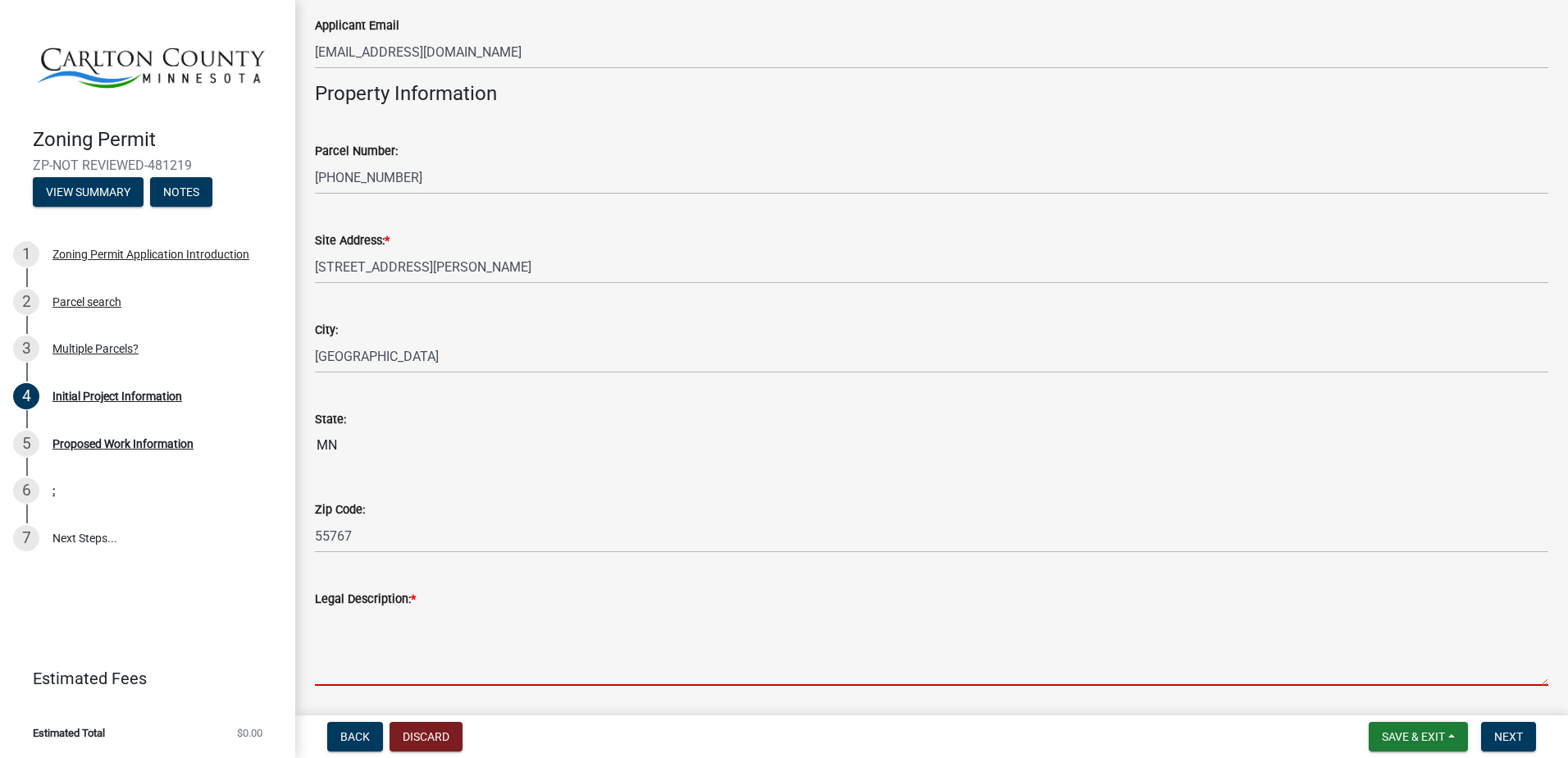
click at [355, 625] on textarea "Legal Description: *" at bounding box center [932, 647] width 1234 height 77
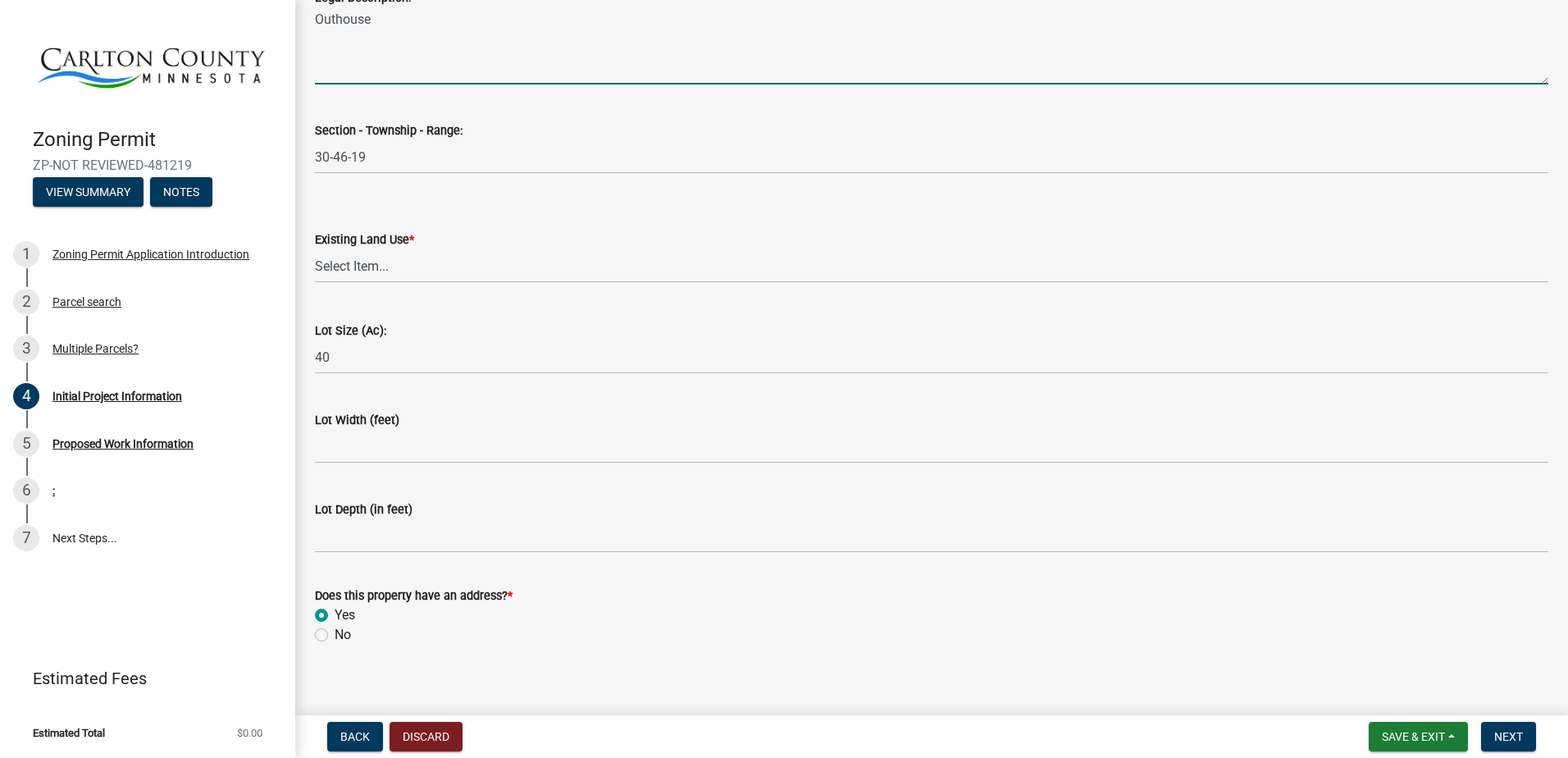
scroll to position [2093, 0]
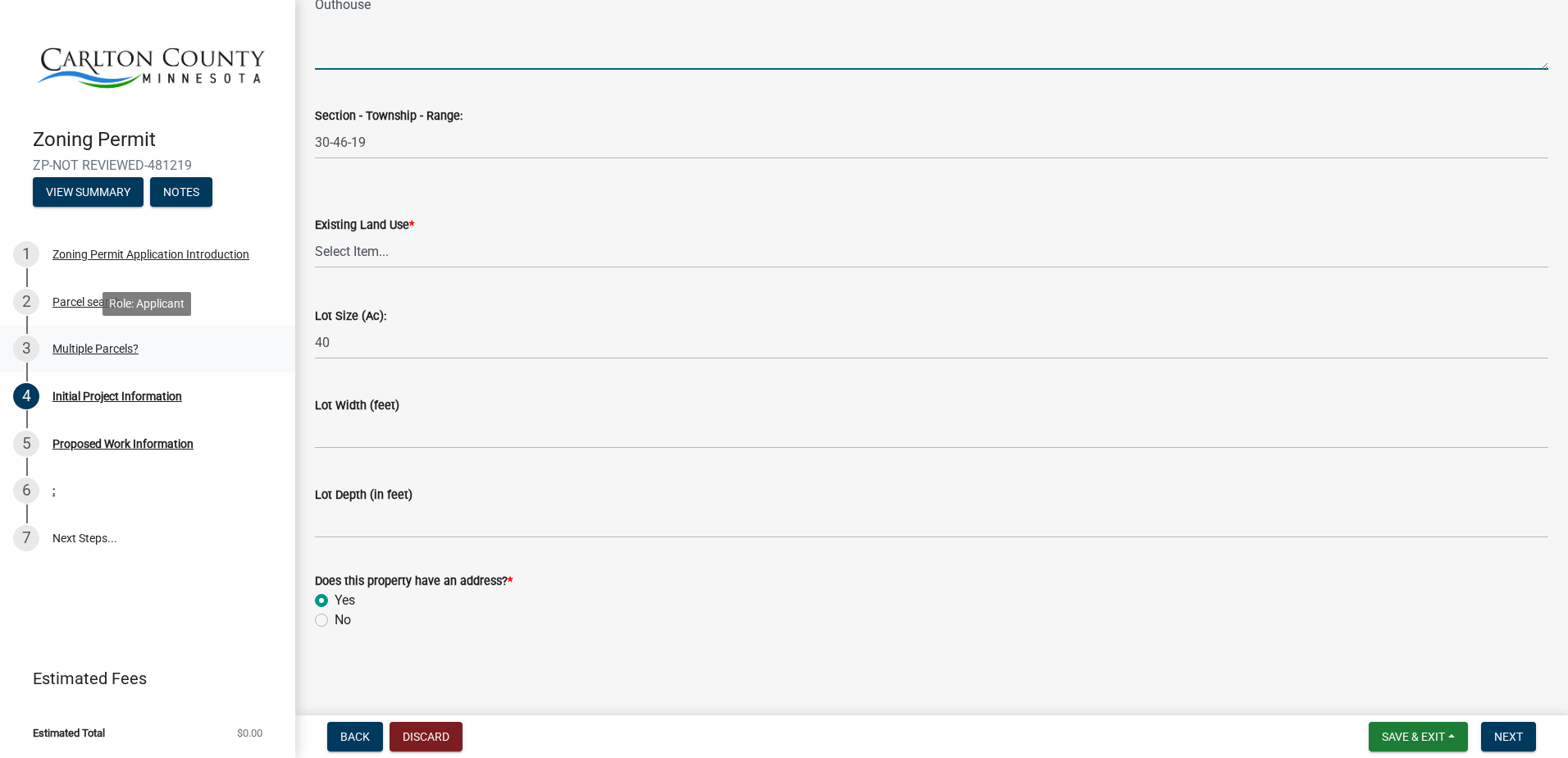
type textarea "Outhouse"
click at [102, 337] on div "3 Multiple Parcels?" at bounding box center [141, 349] width 256 height 26
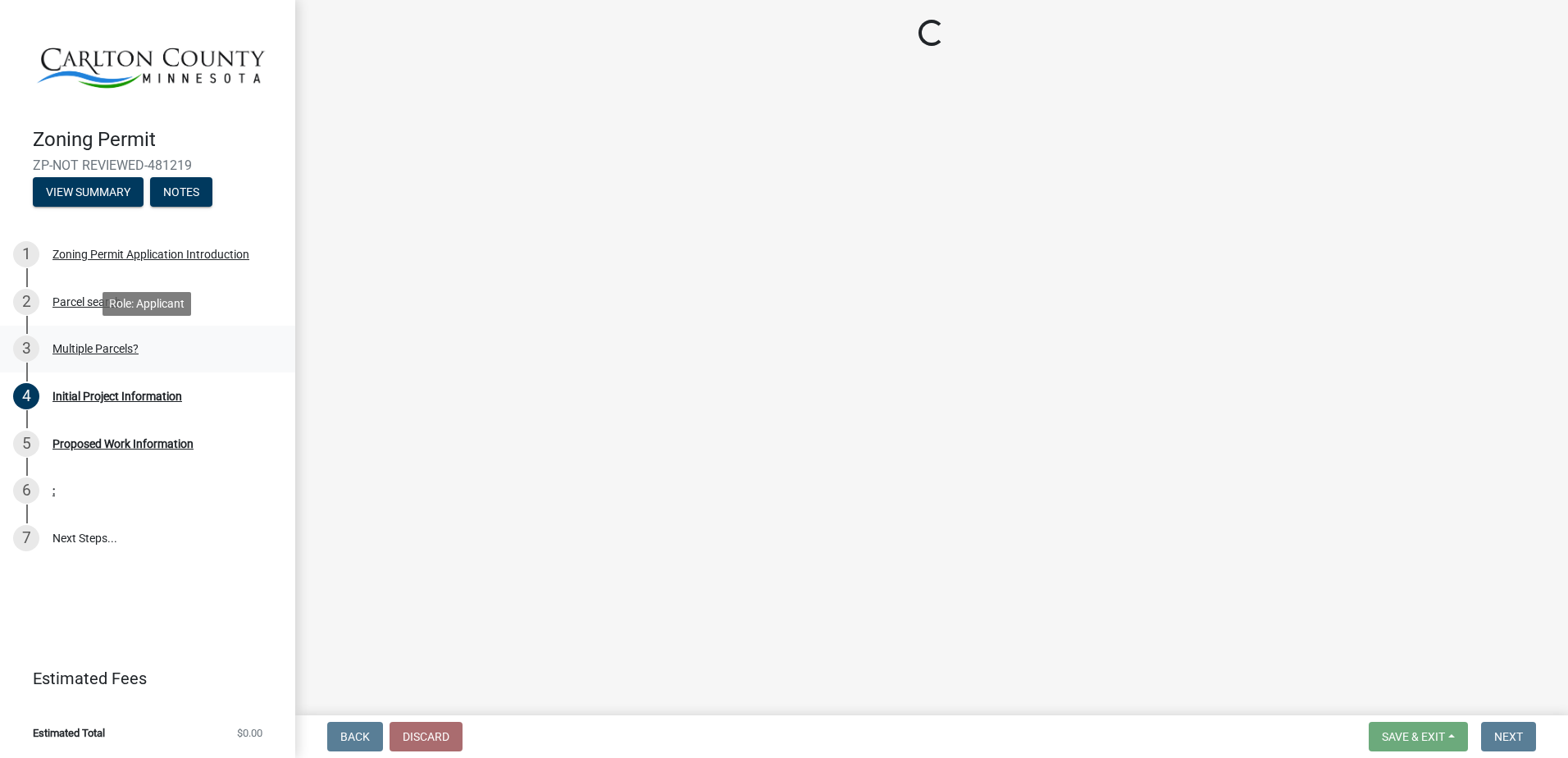
scroll to position [0, 0]
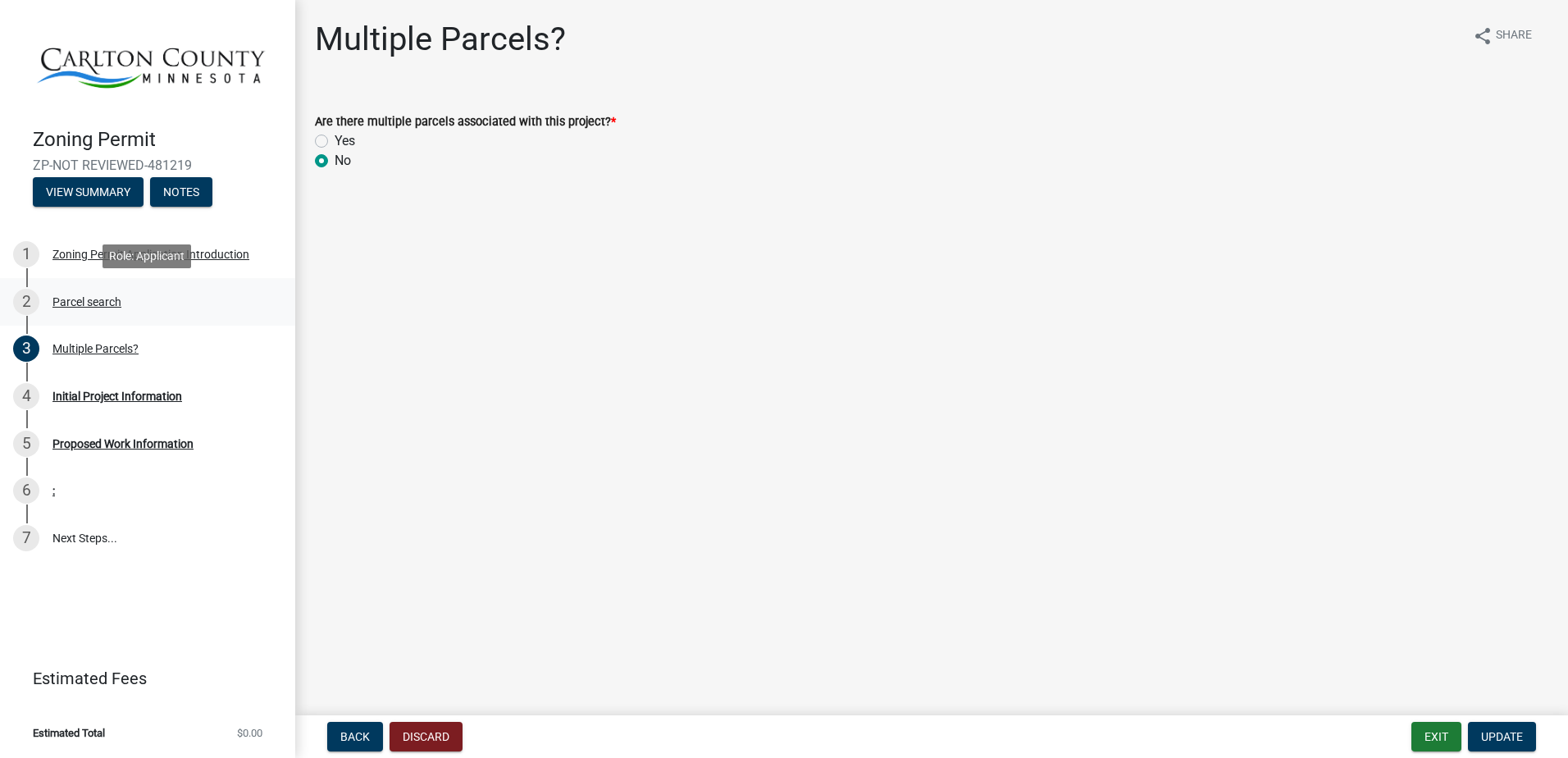
click at [106, 306] on div "Parcel search" at bounding box center [87, 302] width 69 height 12
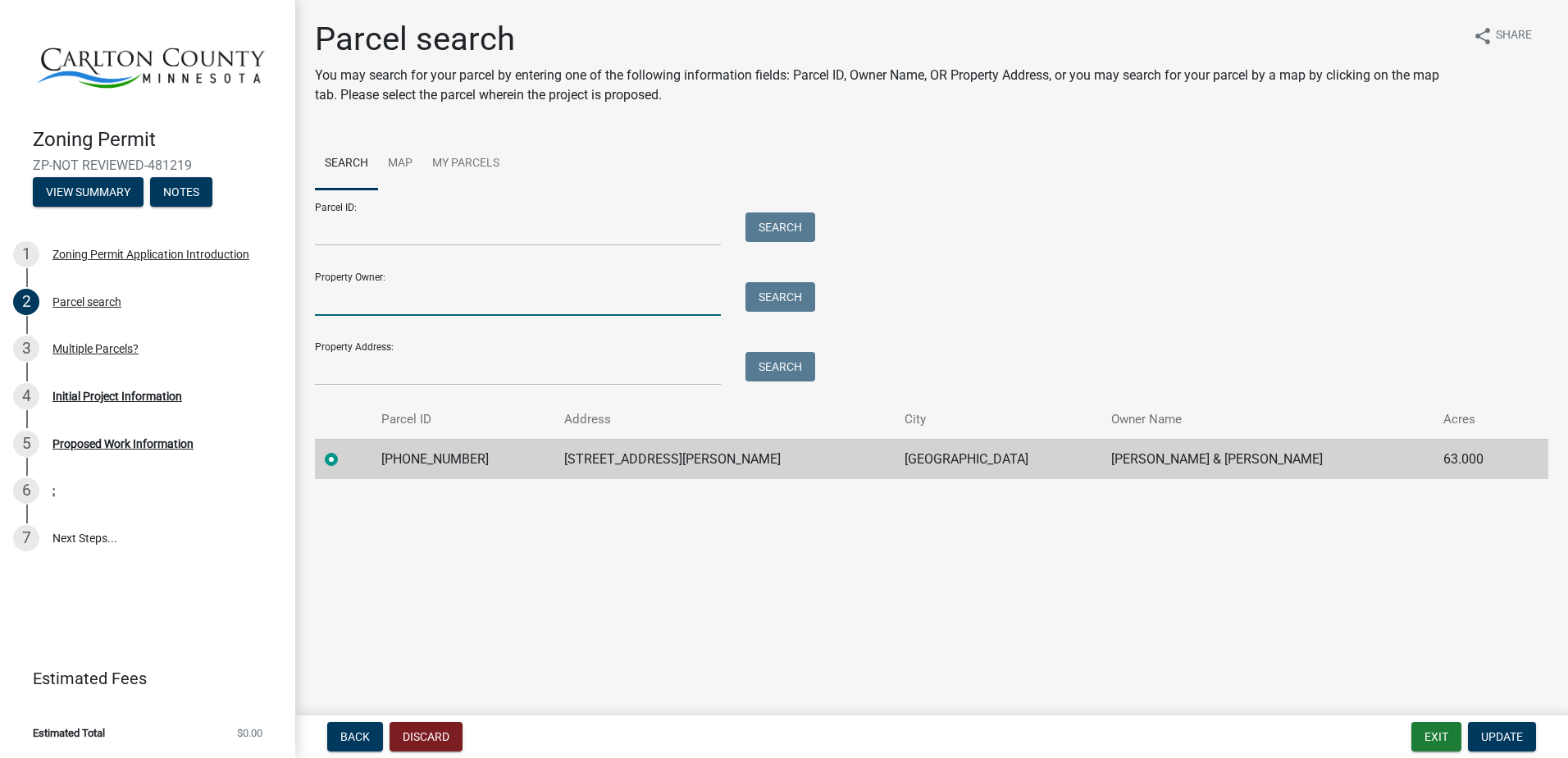
click at [365, 302] on input "Property Owner:" at bounding box center [517, 299] width 406 height 34
type input "[PERSON_NAME]"
type input "[STREET_ADDRESS]"
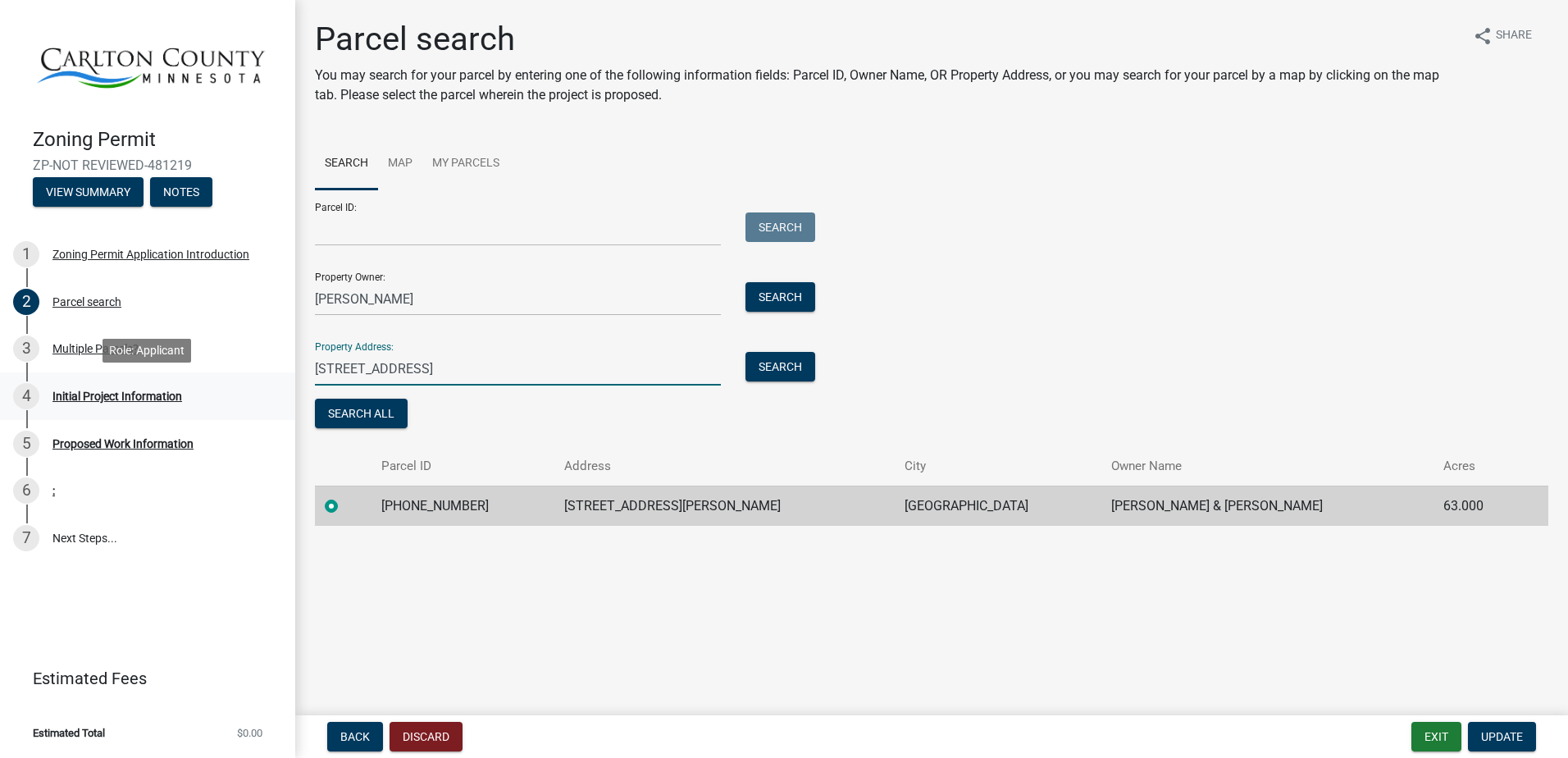
drag, startPoint x: 424, startPoint y: 368, endPoint x: 260, endPoint y: 381, distance: 164.5
click at [260, 381] on div "Zoning Permit ZP-NOT REVIEWED-481219 View Summary Notes 1 Zoning Permit Applica…" at bounding box center [784, 379] width 1568 height 758
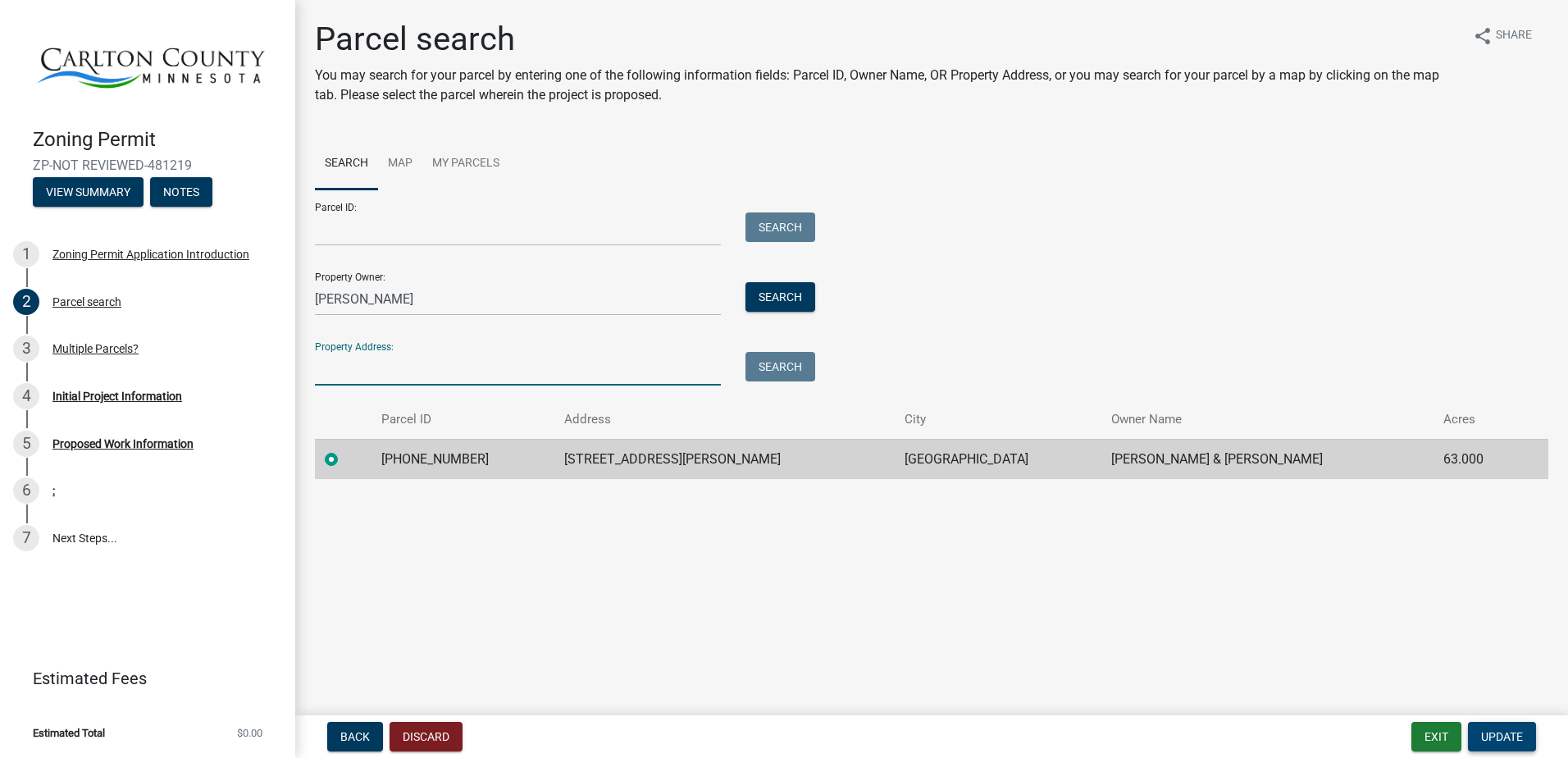
click at [1503, 734] on span "Update" at bounding box center [1502, 737] width 42 height 14
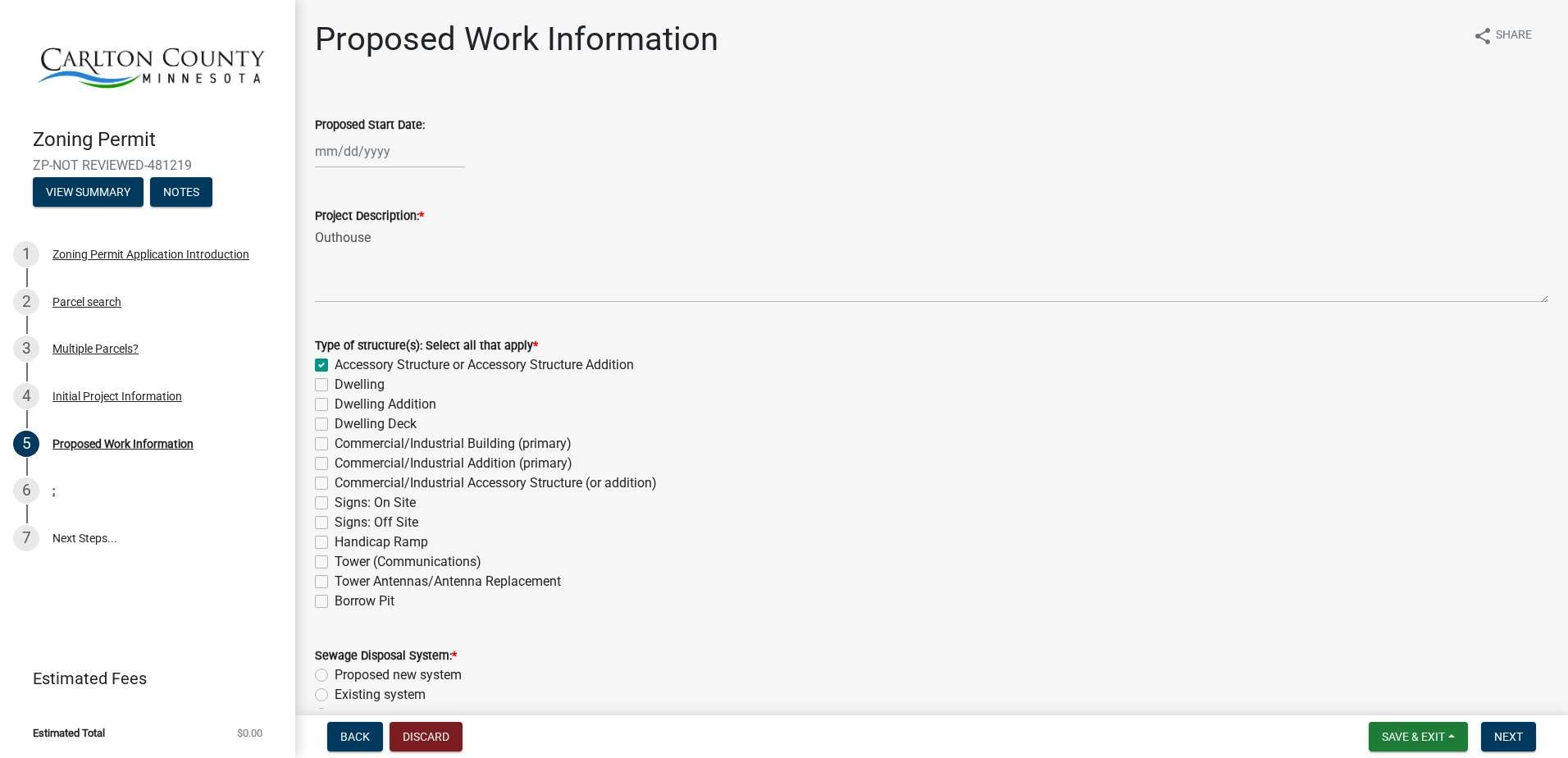
select select "9"
select select "2025"
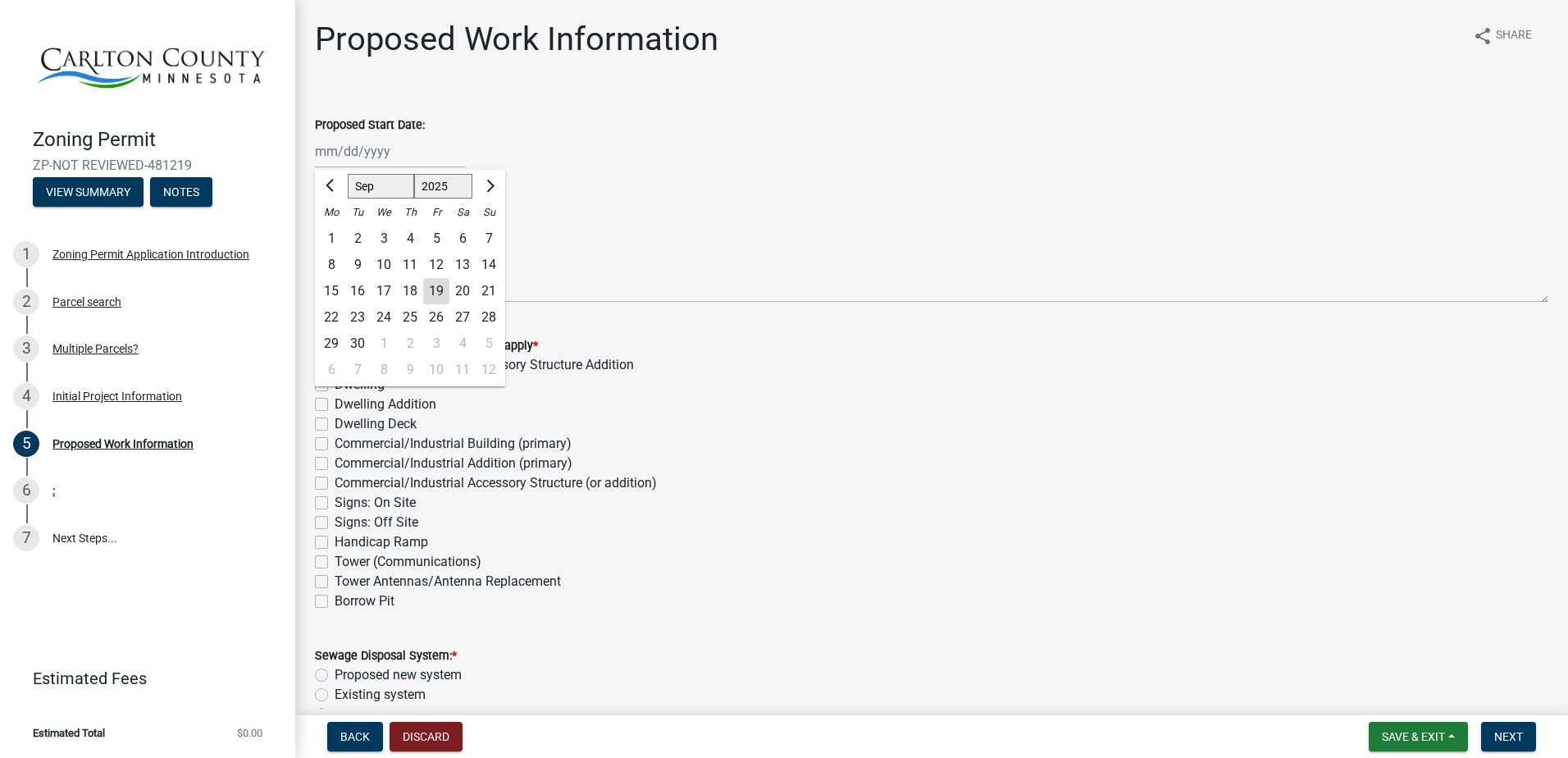
drag, startPoint x: 415, startPoint y: 156, endPoint x: 331, endPoint y: 157, distance: 84.0
click at [331, 157] on input "Proposed Start Date:" at bounding box center [390, 151] width 150 height 34
drag, startPoint x: 389, startPoint y: 154, endPoint x: 305, endPoint y: 156, distance: 84.0
click at [305, 156] on div "Proposed Start Date: [PERSON_NAME] Apr May Jun [DATE] Aug Sep Oct Nov [DATE] 15…" at bounding box center [932, 130] width 1258 height 76
click at [433, 290] on div "19" at bounding box center [436, 290] width 26 height 26
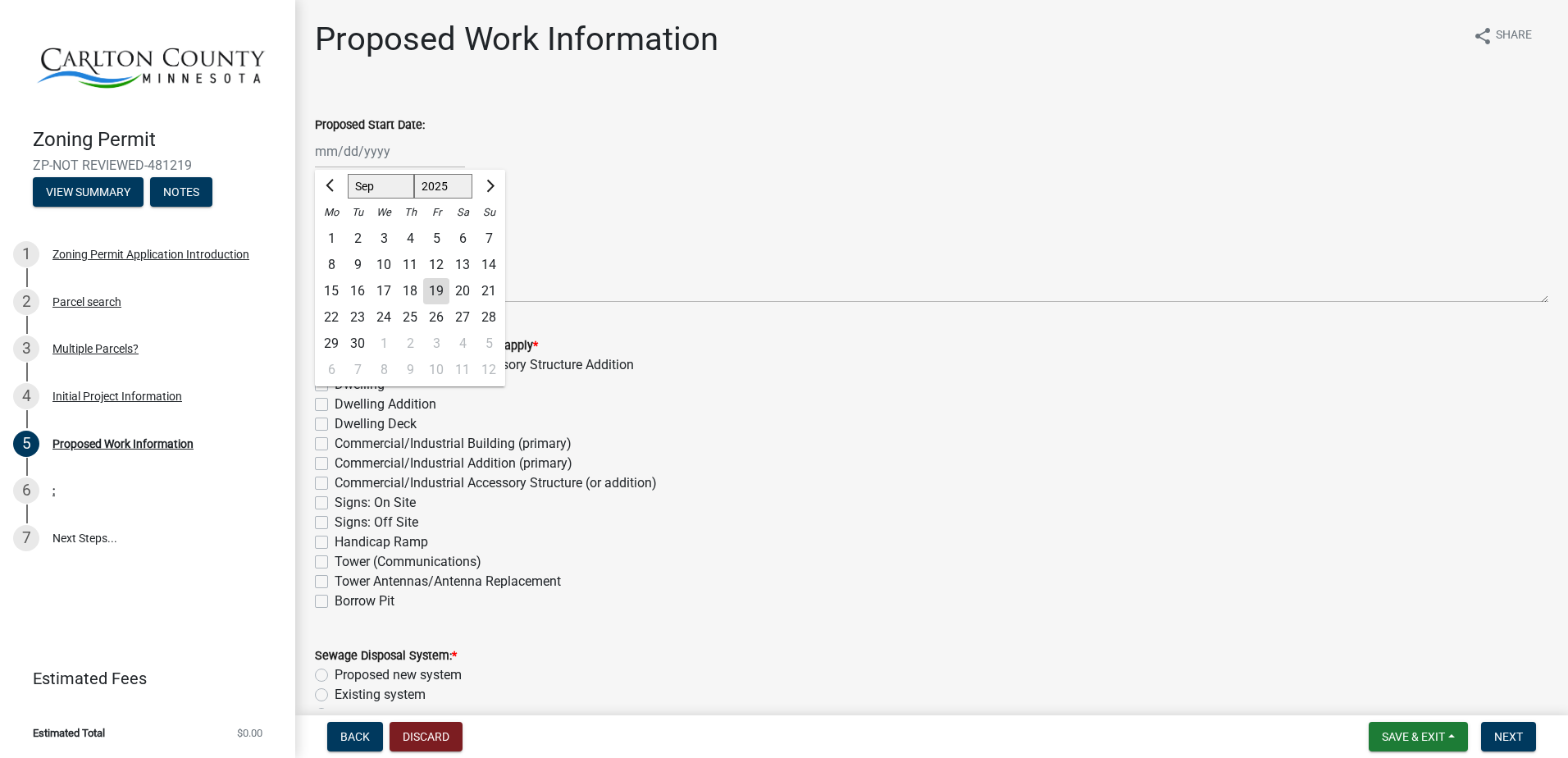
type input "[DATE]"
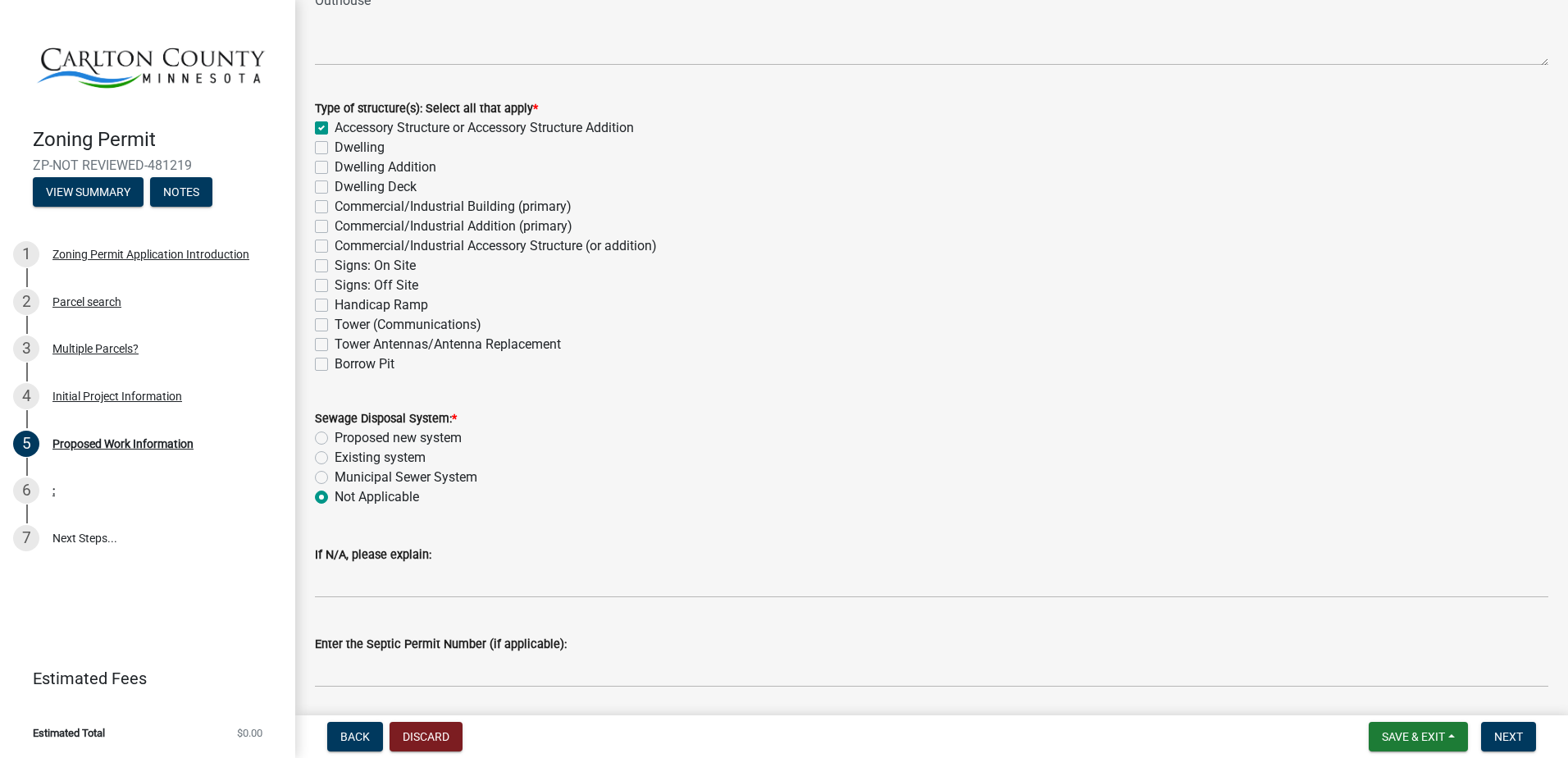
scroll to position [246, 0]
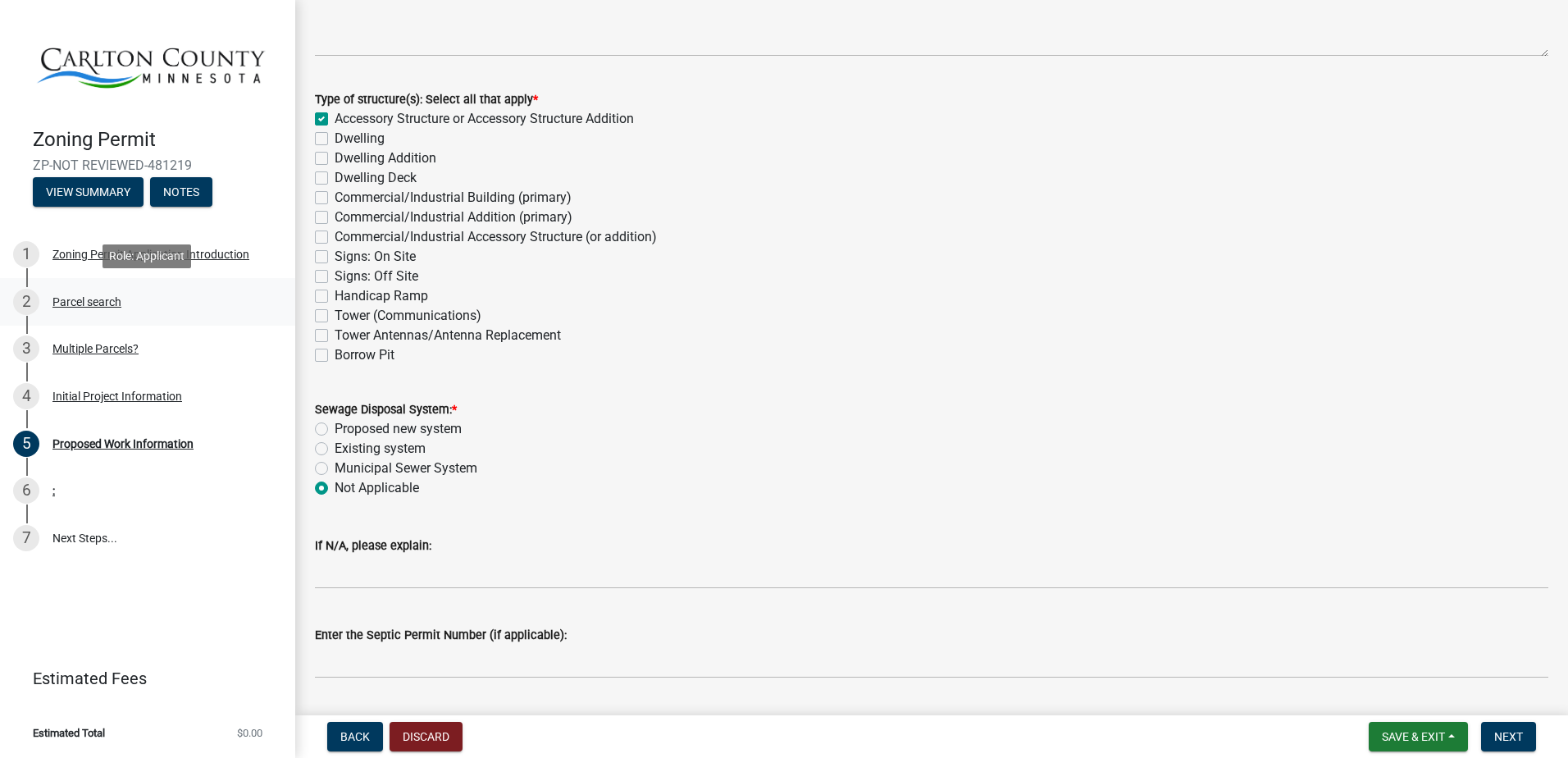
click at [73, 303] on div "Parcel search" at bounding box center [87, 302] width 69 height 12
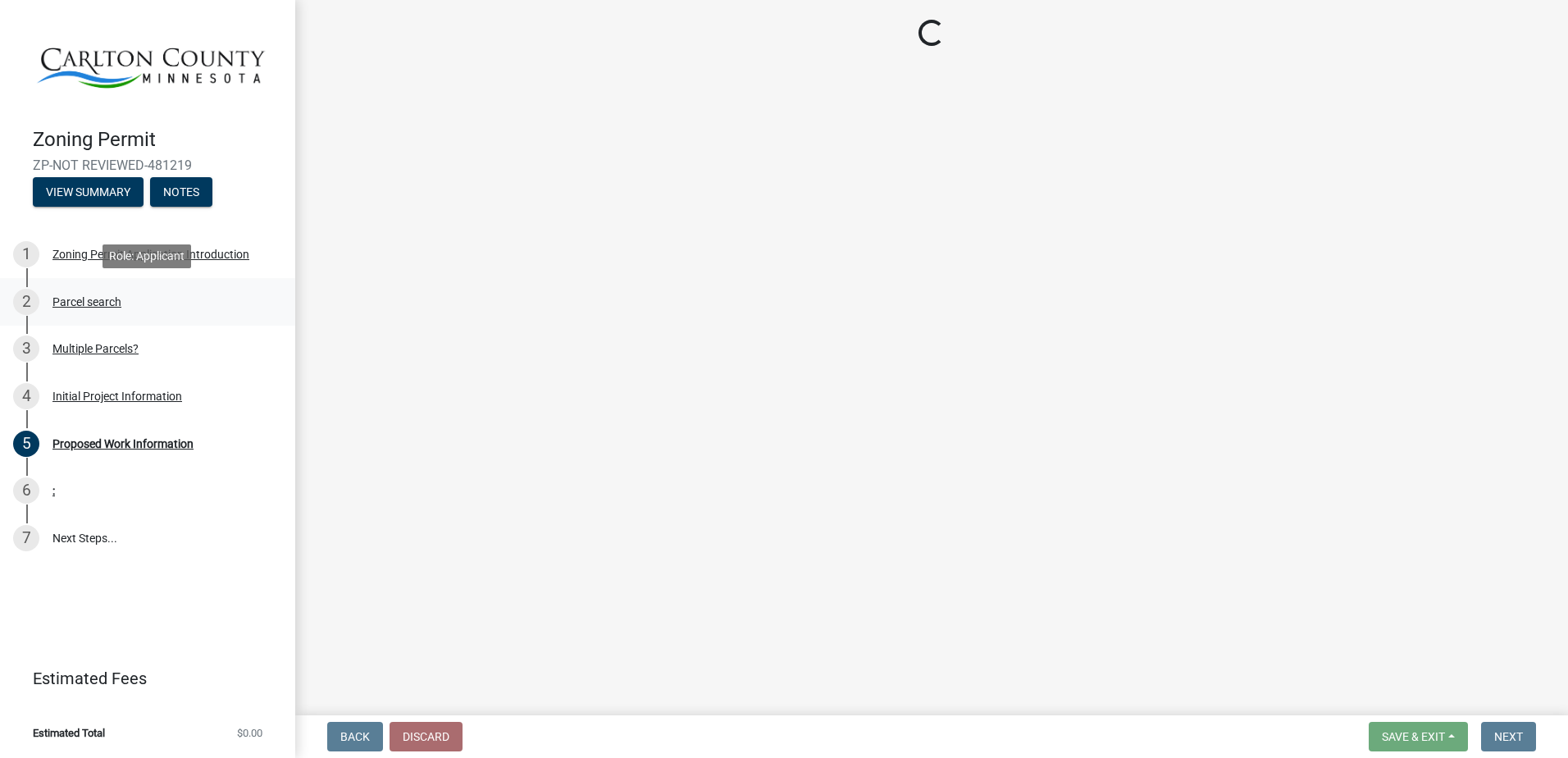
scroll to position [0, 0]
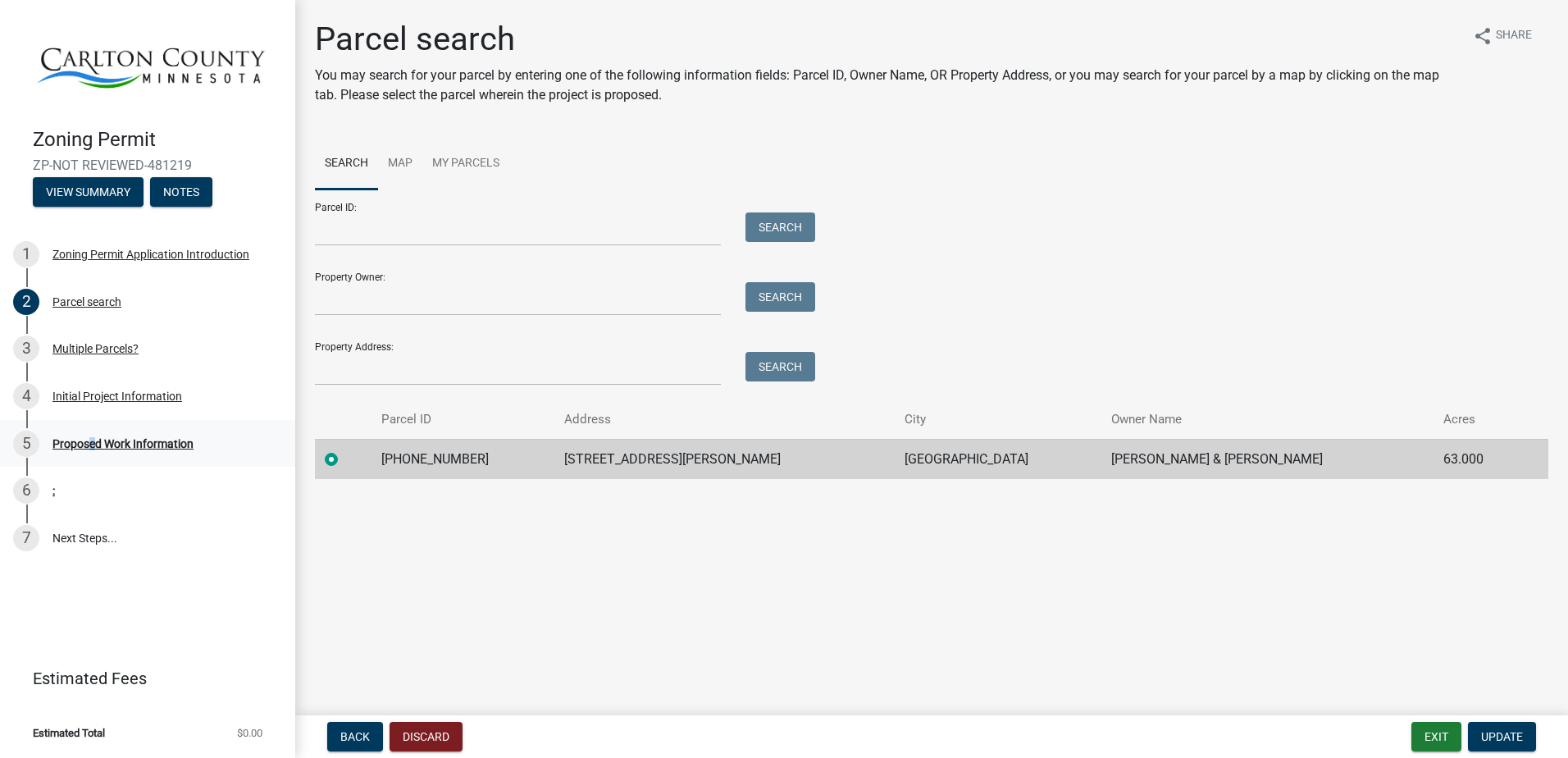
click at [86, 439] on div "Proposed Work Information" at bounding box center [122, 444] width 141 height 12
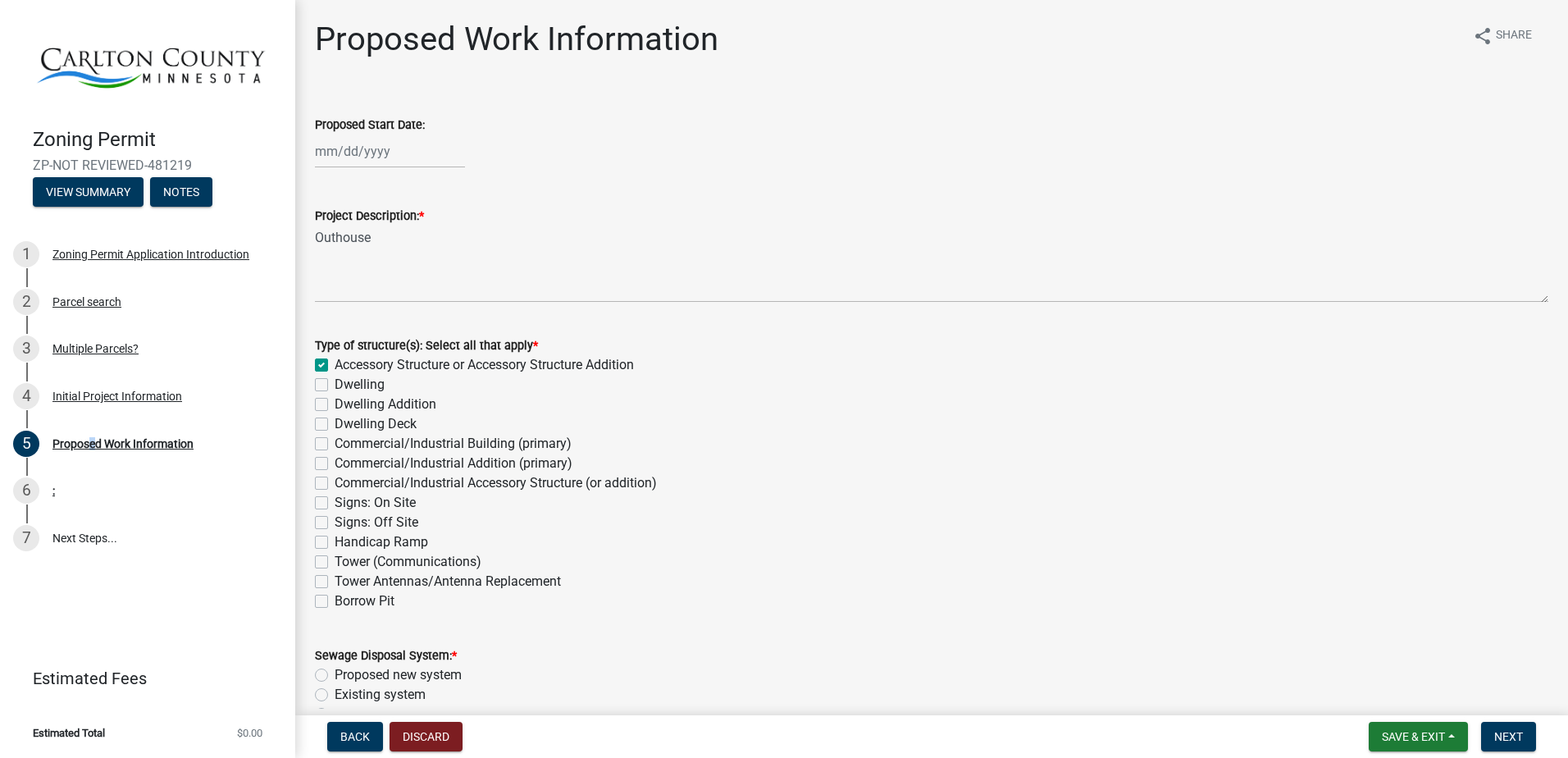
click at [387, 152] on div at bounding box center [390, 151] width 150 height 34
select select "9"
select select "2025"
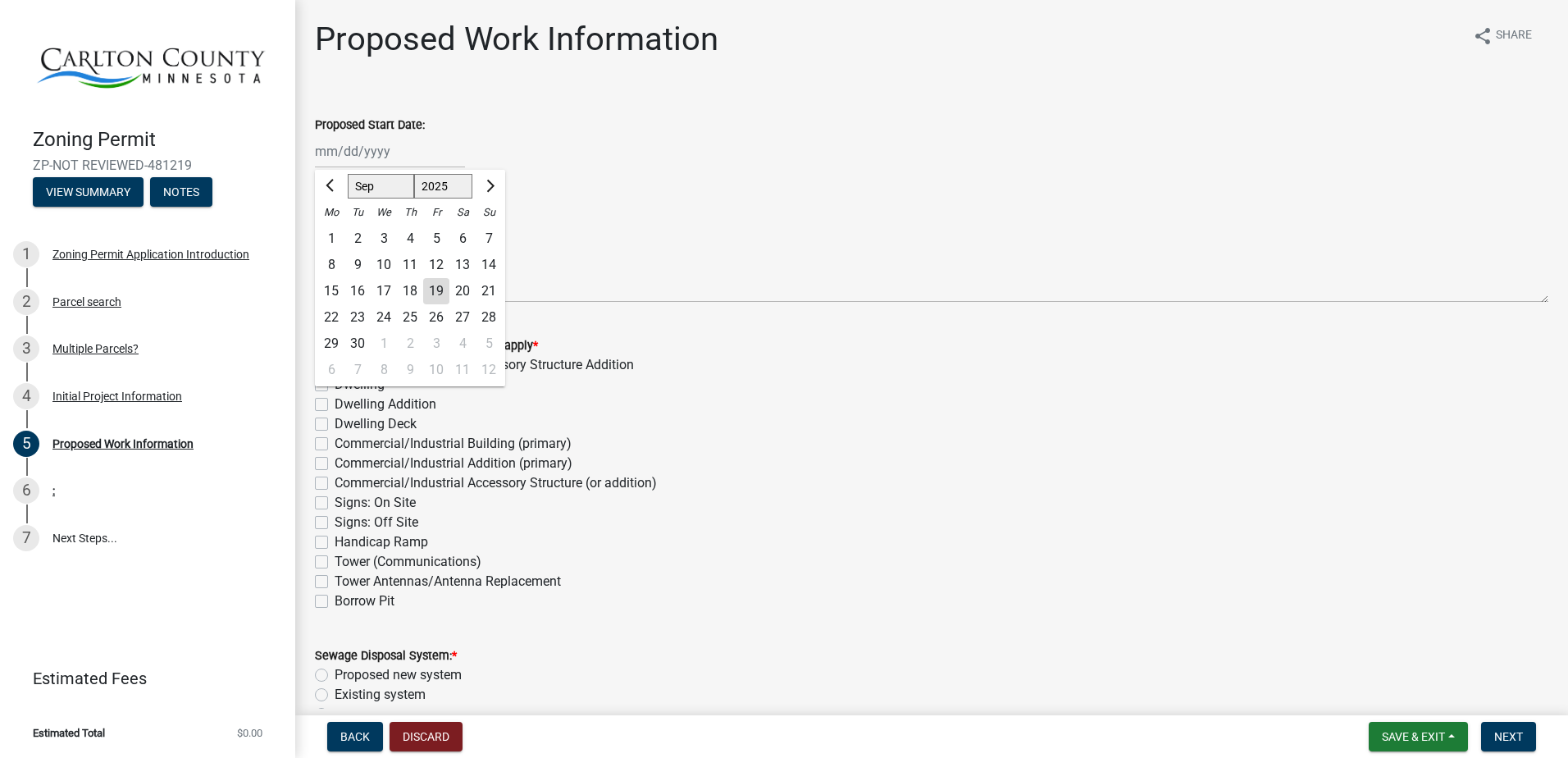
click at [431, 287] on div "19" at bounding box center [436, 290] width 26 height 26
type input "[DATE]"
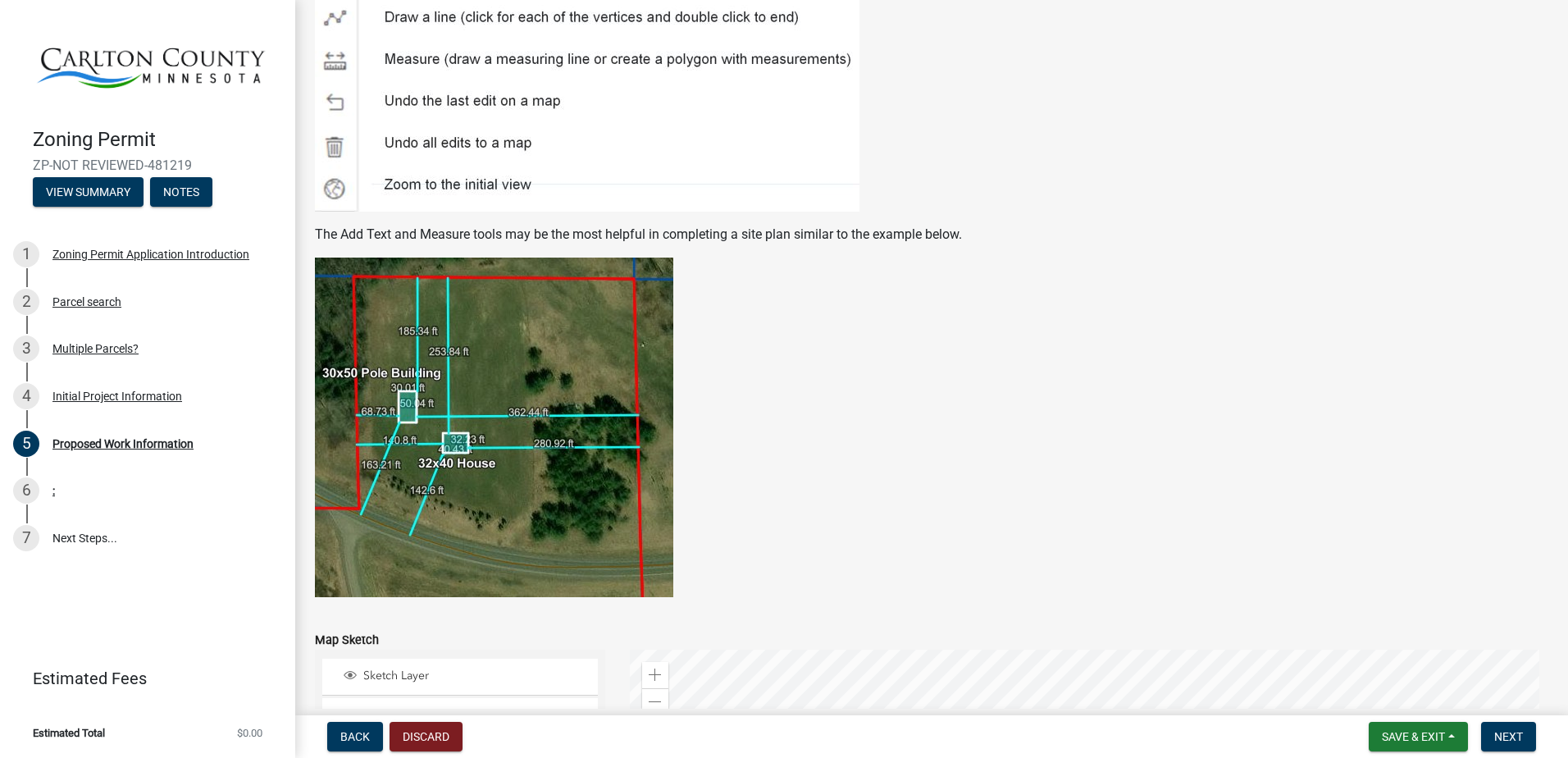
scroll to position [2790, 0]
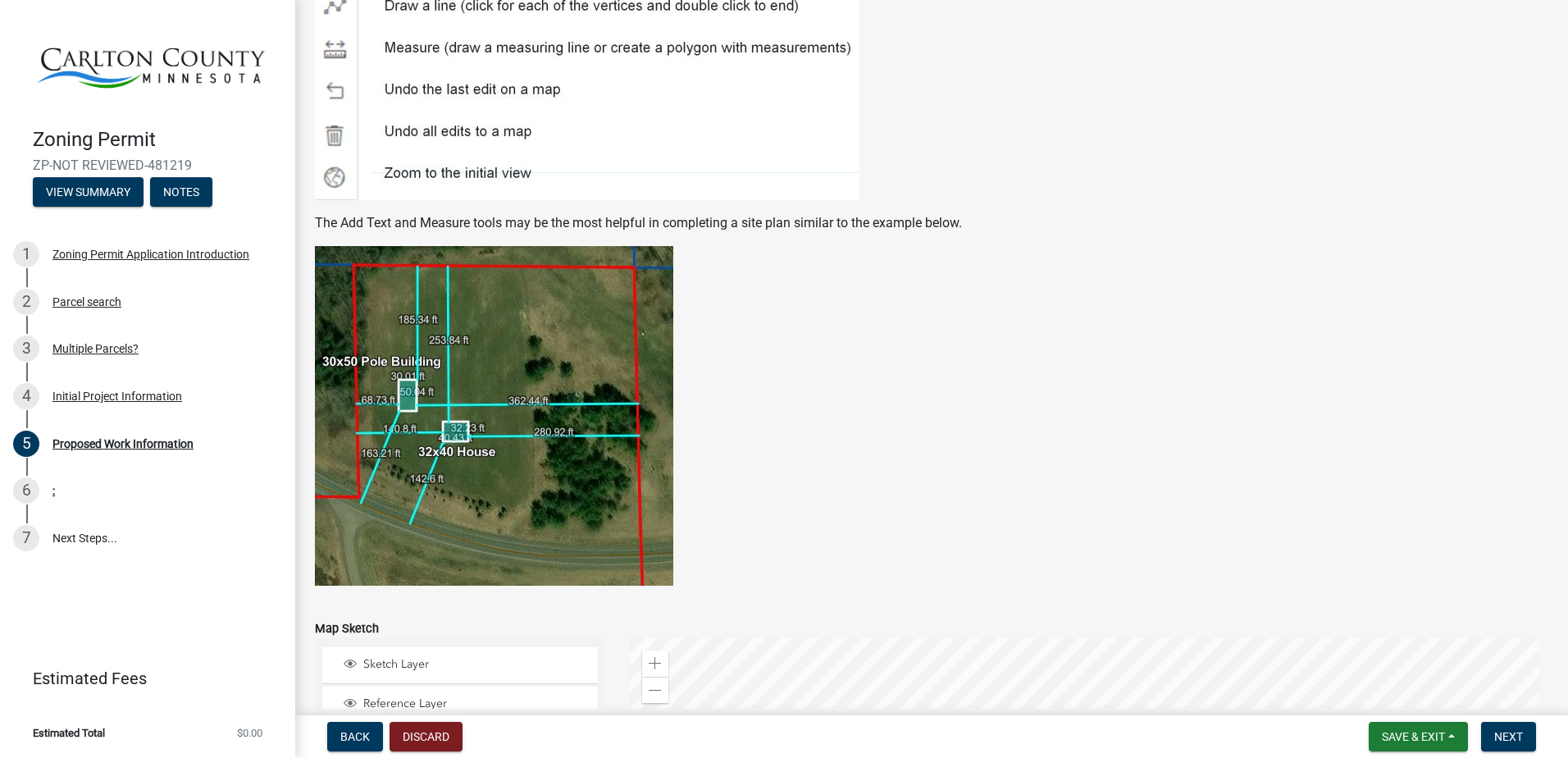
click at [405, 393] on img at bounding box center [494, 416] width 359 height 339
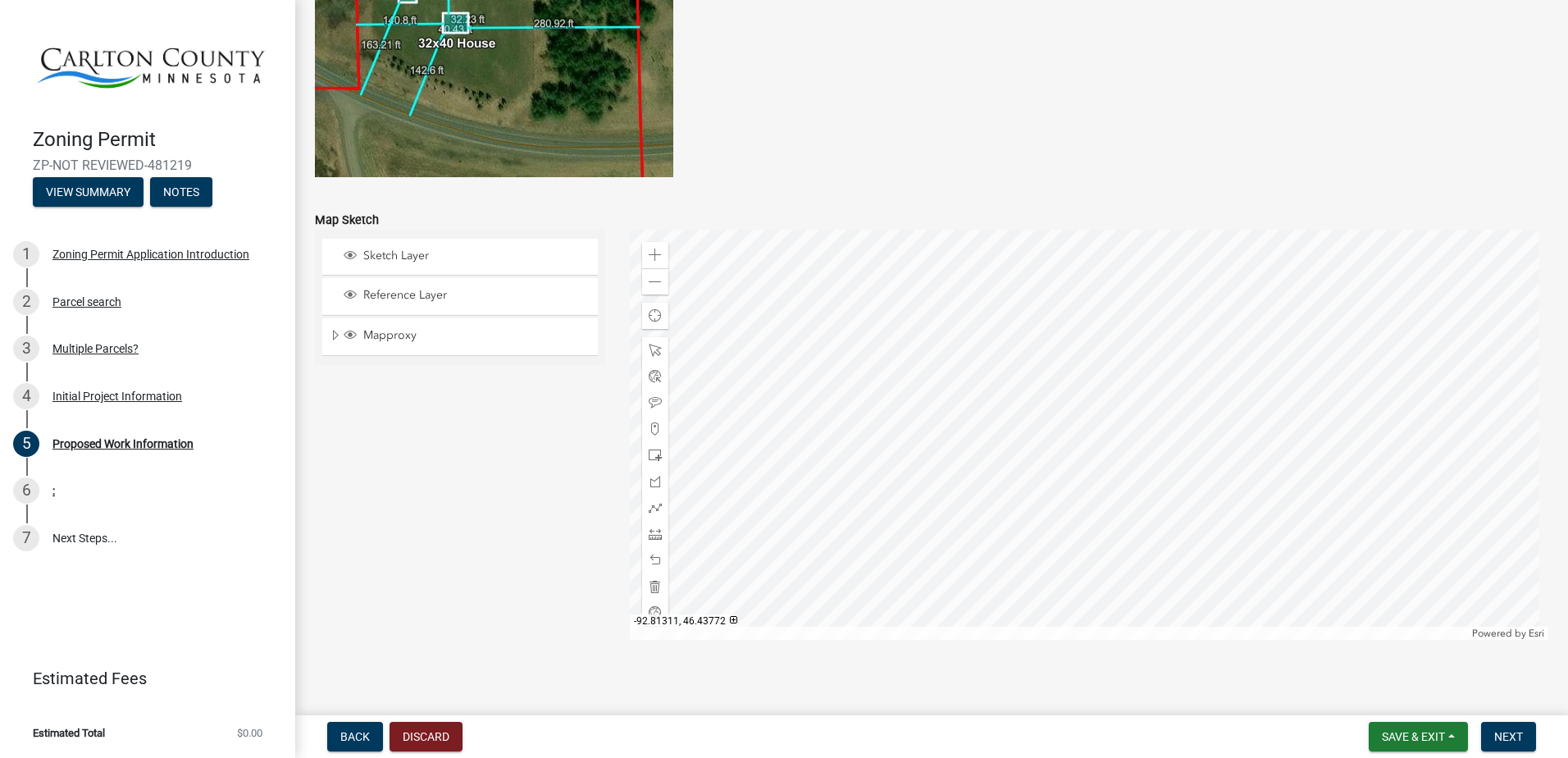
scroll to position [3199, 0]
drag, startPoint x: 411, startPoint y: 395, endPoint x: 765, endPoint y: 473, distance: 362.5
click at [1107, 469] on div at bounding box center [1089, 433] width 920 height 410
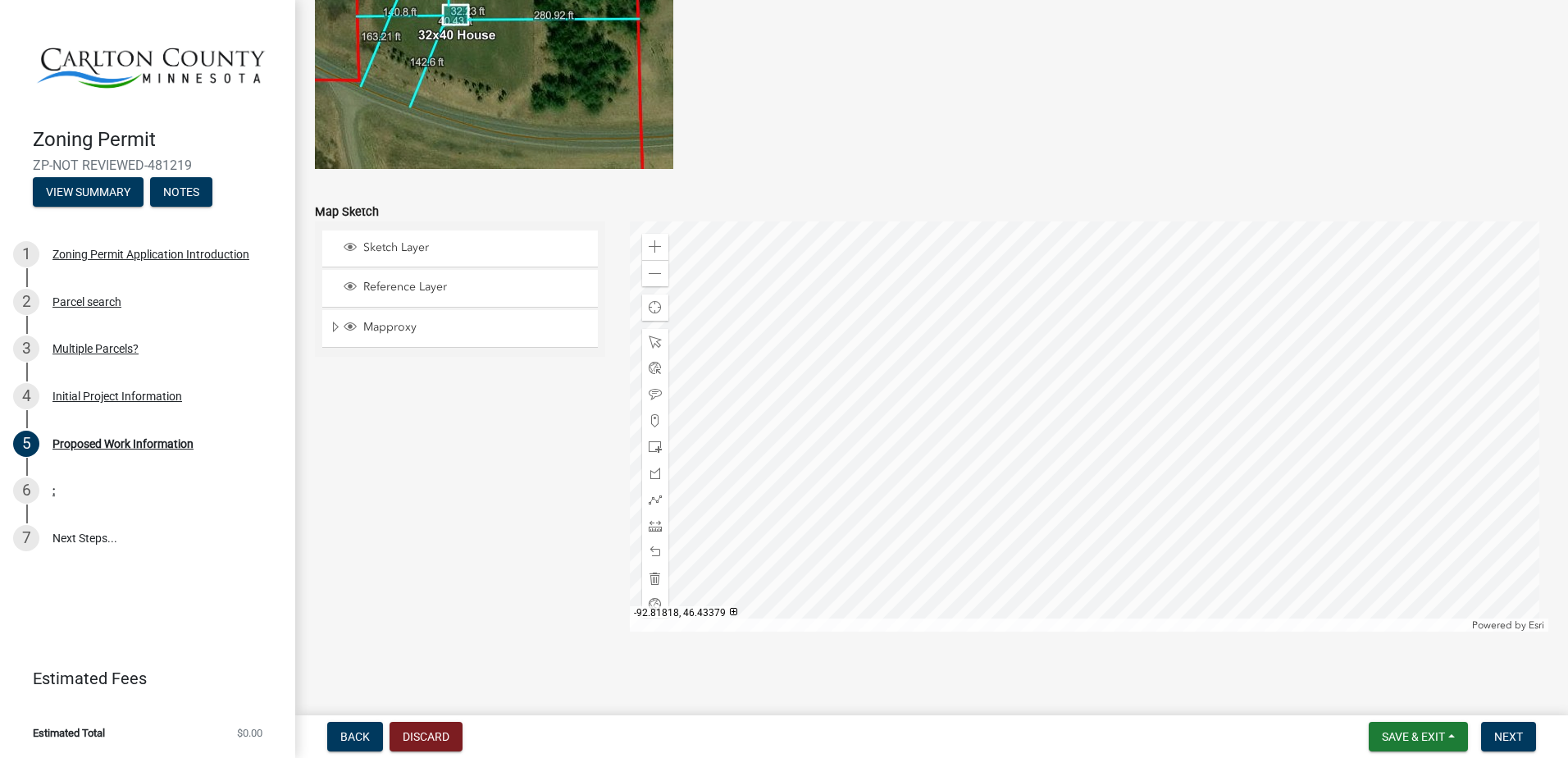
scroll to position [3208, 0]
click at [1503, 737] on span "Next" at bounding box center [1509, 737] width 29 height 14
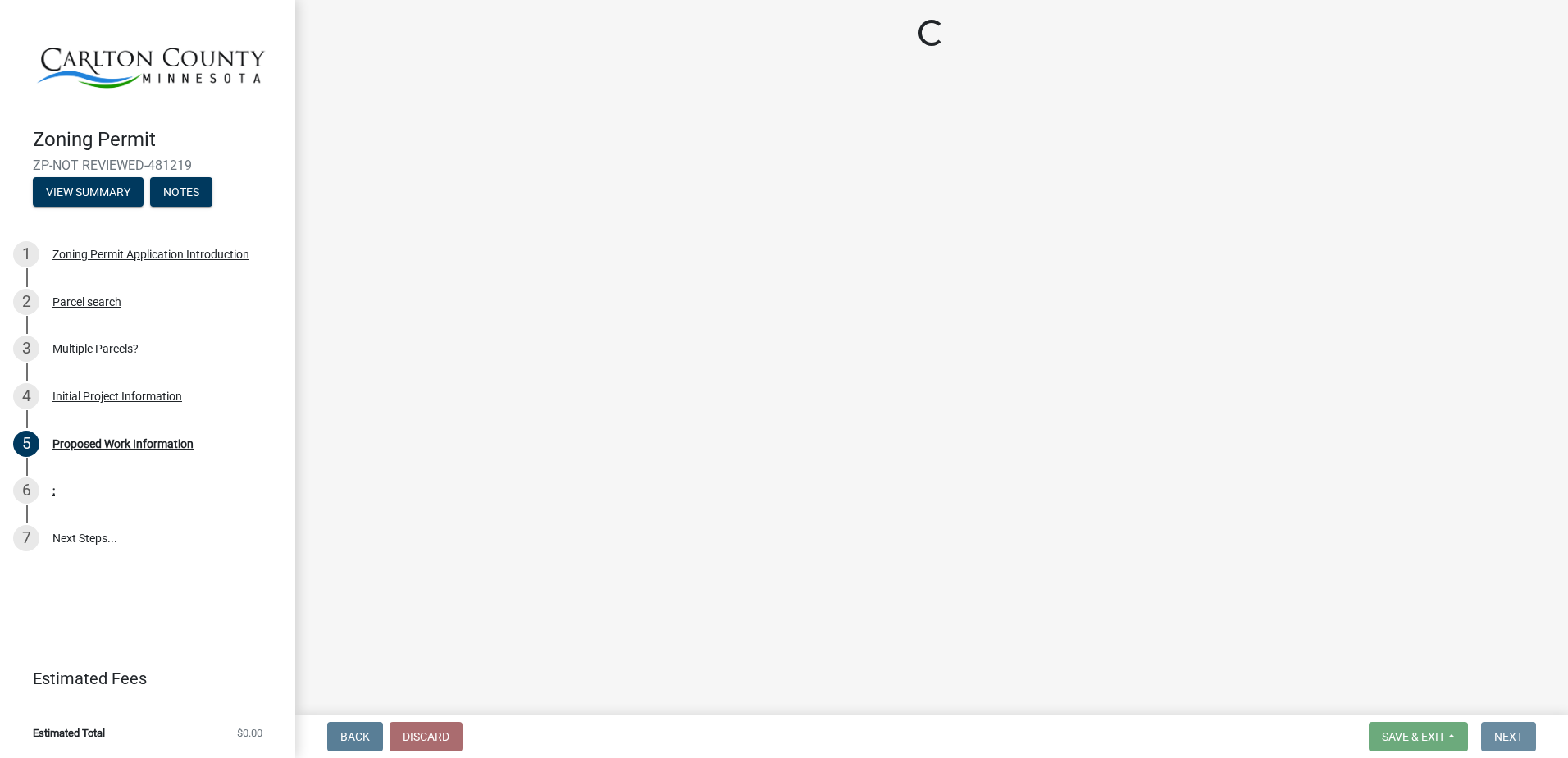
scroll to position [0, 0]
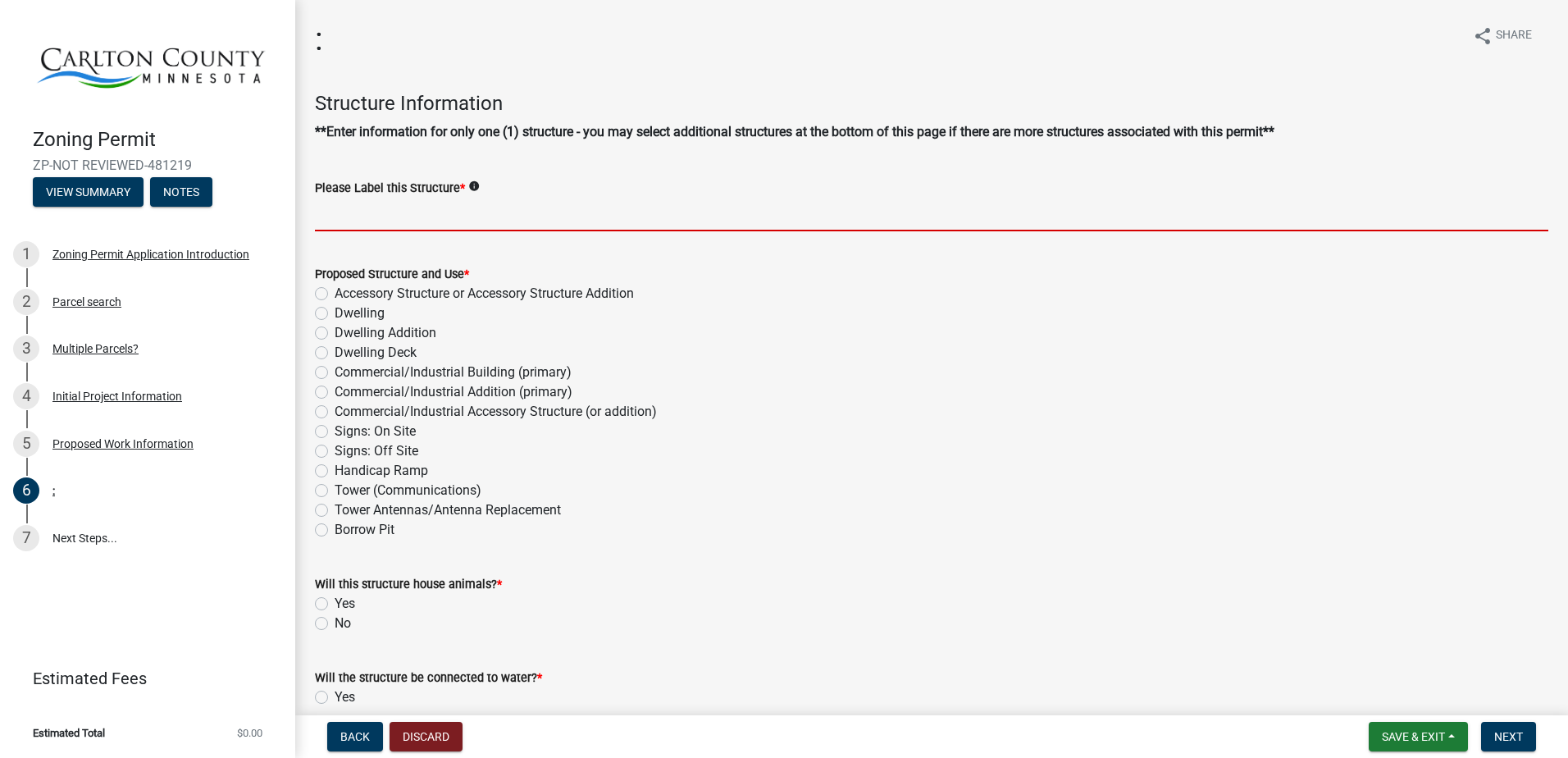
click at [330, 208] on input "Please Label this Structure *" at bounding box center [932, 214] width 1234 height 34
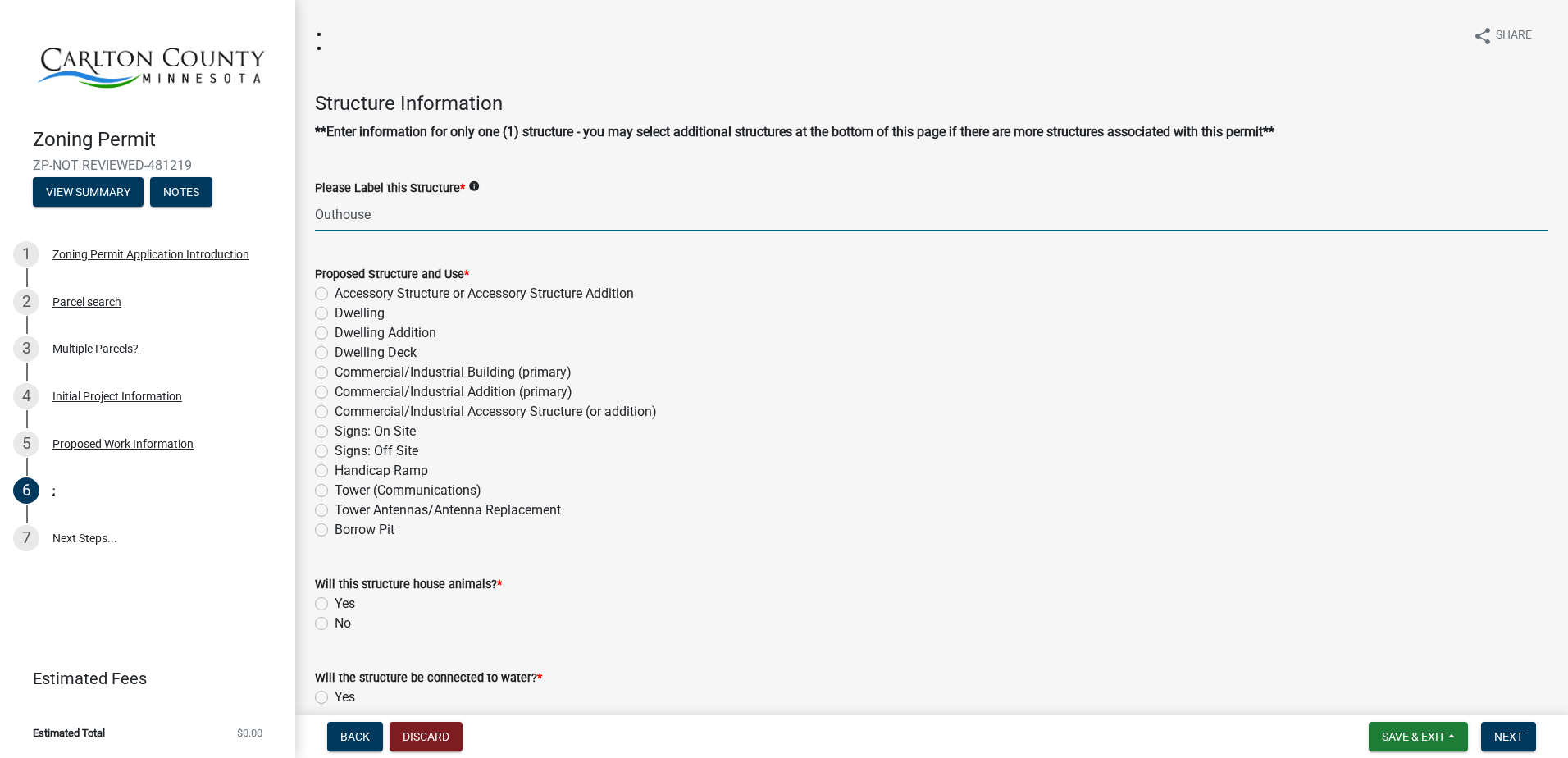
type input "Outhouse"
click at [335, 290] on label "Accessory Structure or Accessory Structure Addition" at bounding box center [484, 293] width 300 height 19
click at [335, 290] on input "Accessory Structure or Accessory Structure Addition" at bounding box center [340, 289] width 11 height 11
radio input "true"
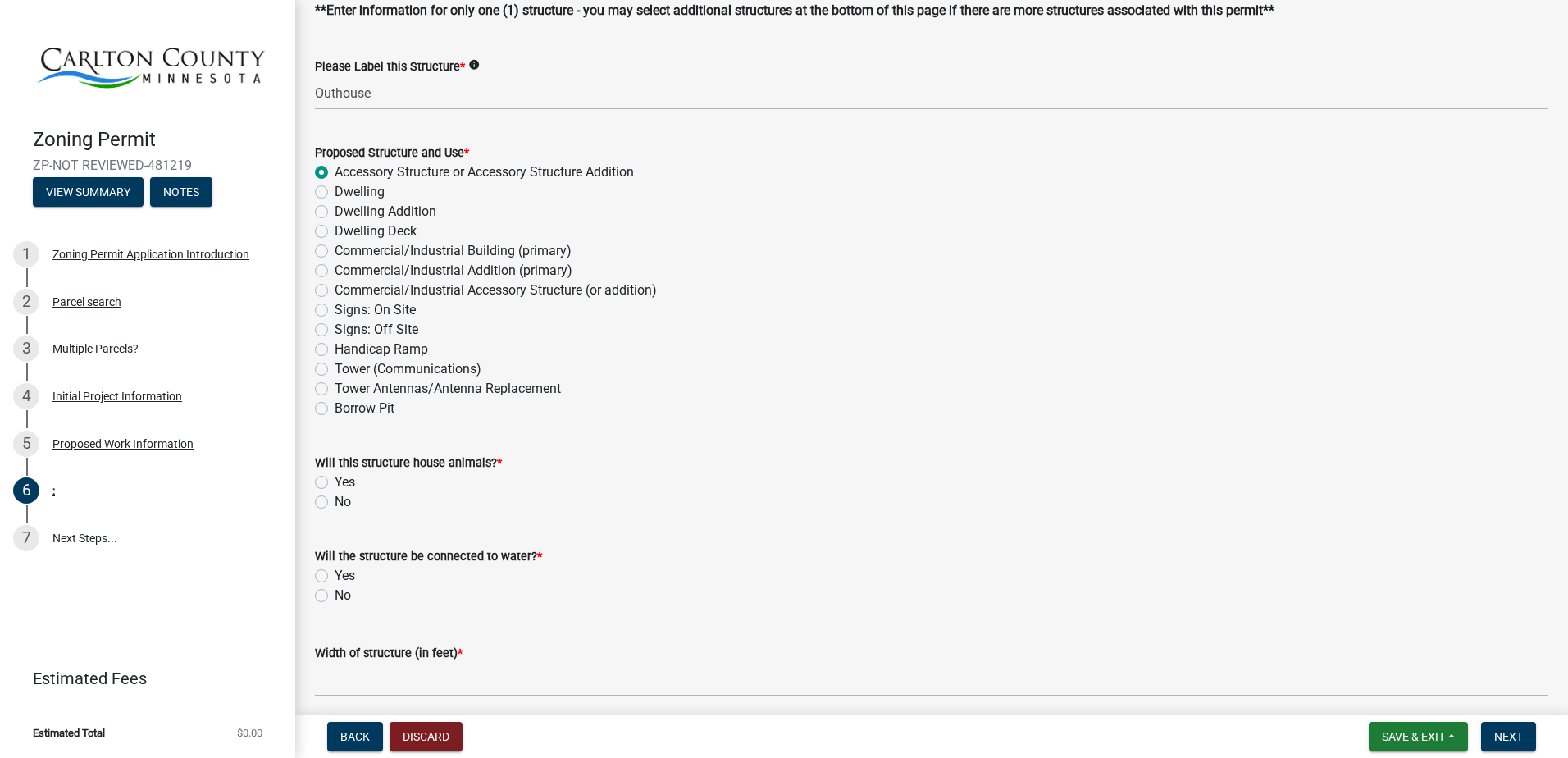
scroll to position [164, 0]
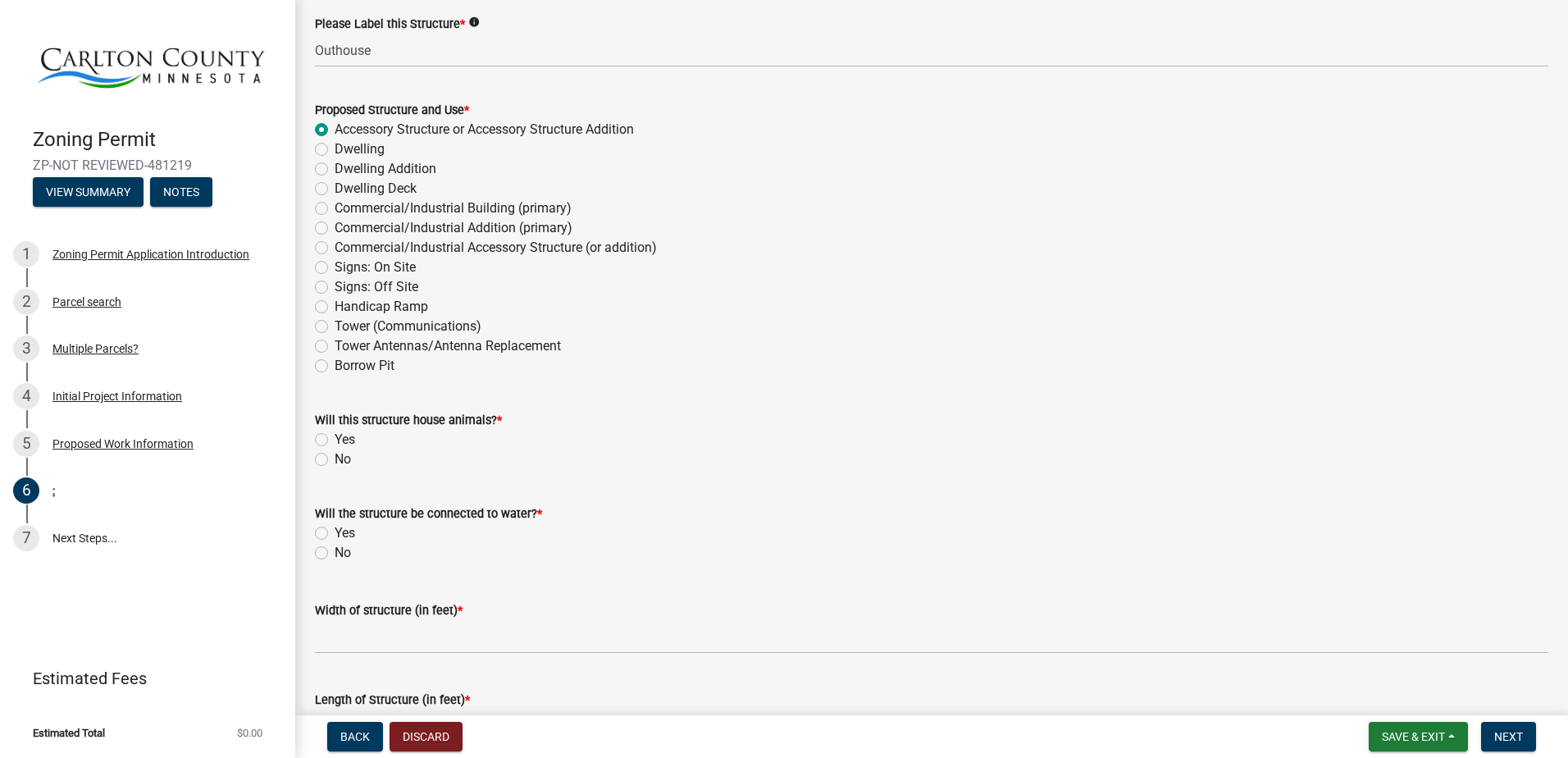
click at [335, 461] on label "No" at bounding box center [343, 459] width 16 height 19
click at [335, 460] on input "No" at bounding box center [340, 455] width 11 height 11
radio input "true"
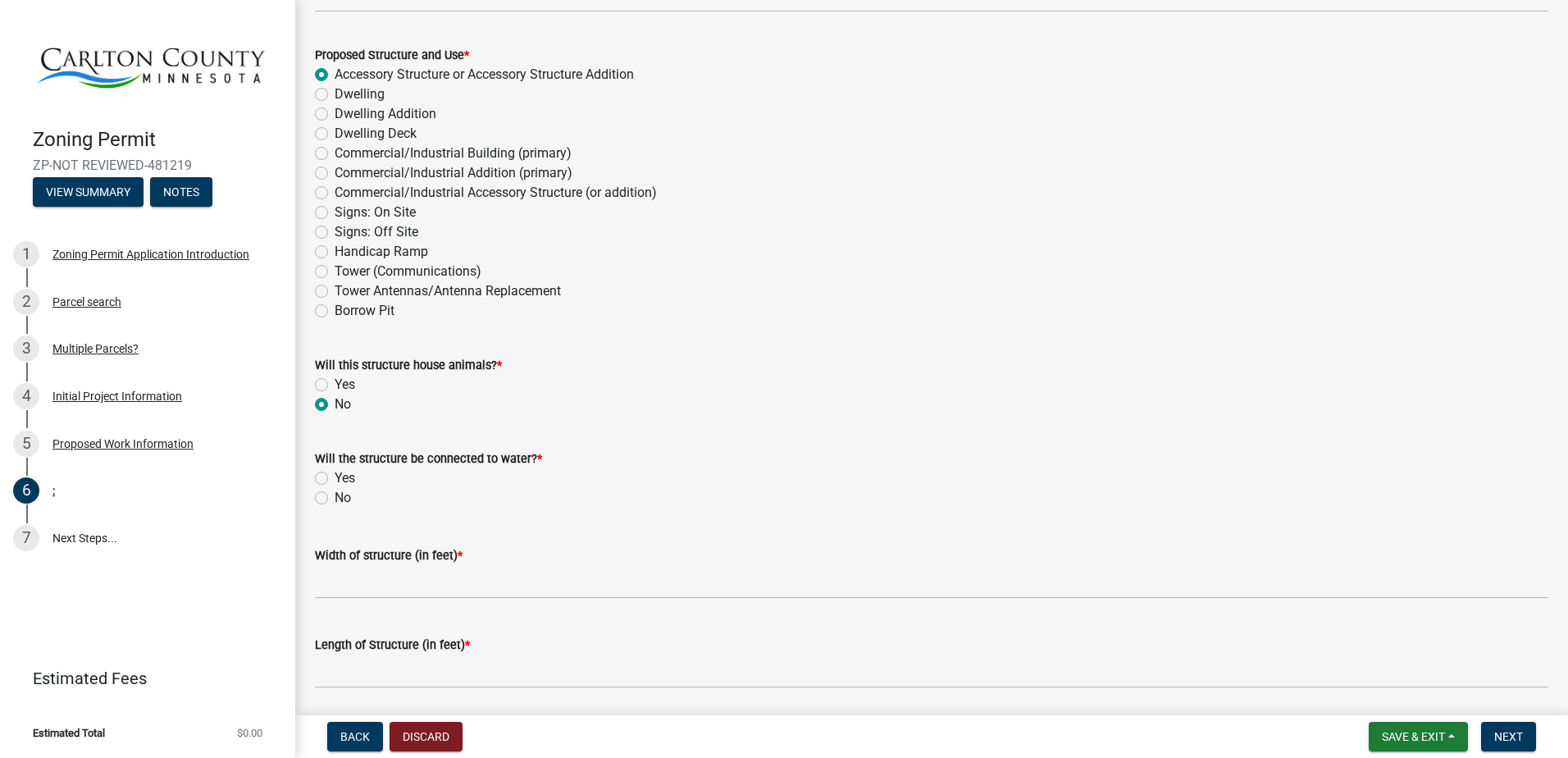
scroll to position [328, 0]
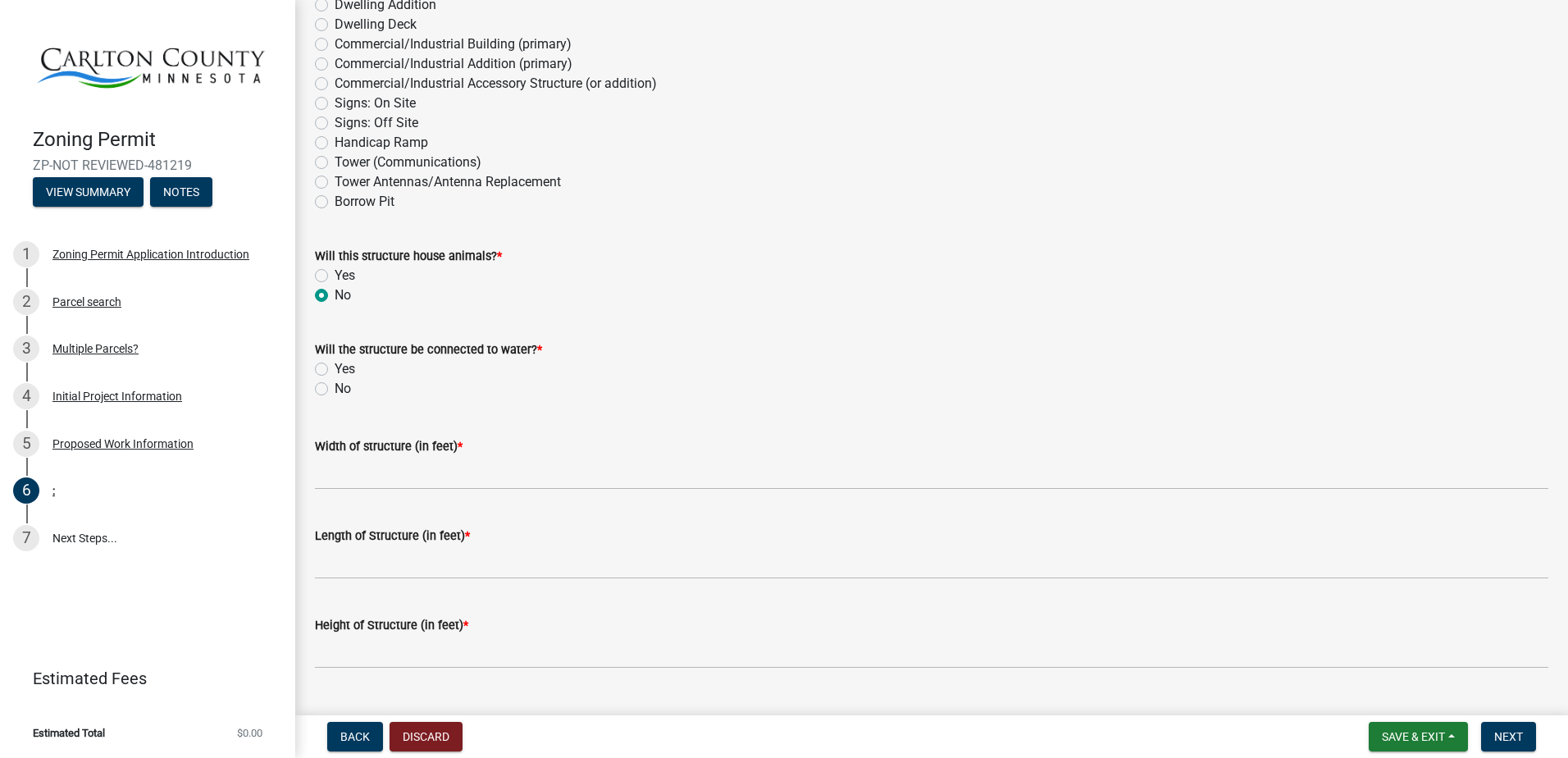
click at [335, 387] on label "No" at bounding box center [343, 388] width 16 height 19
click at [335, 387] on input "No" at bounding box center [340, 384] width 11 height 11
radio input "true"
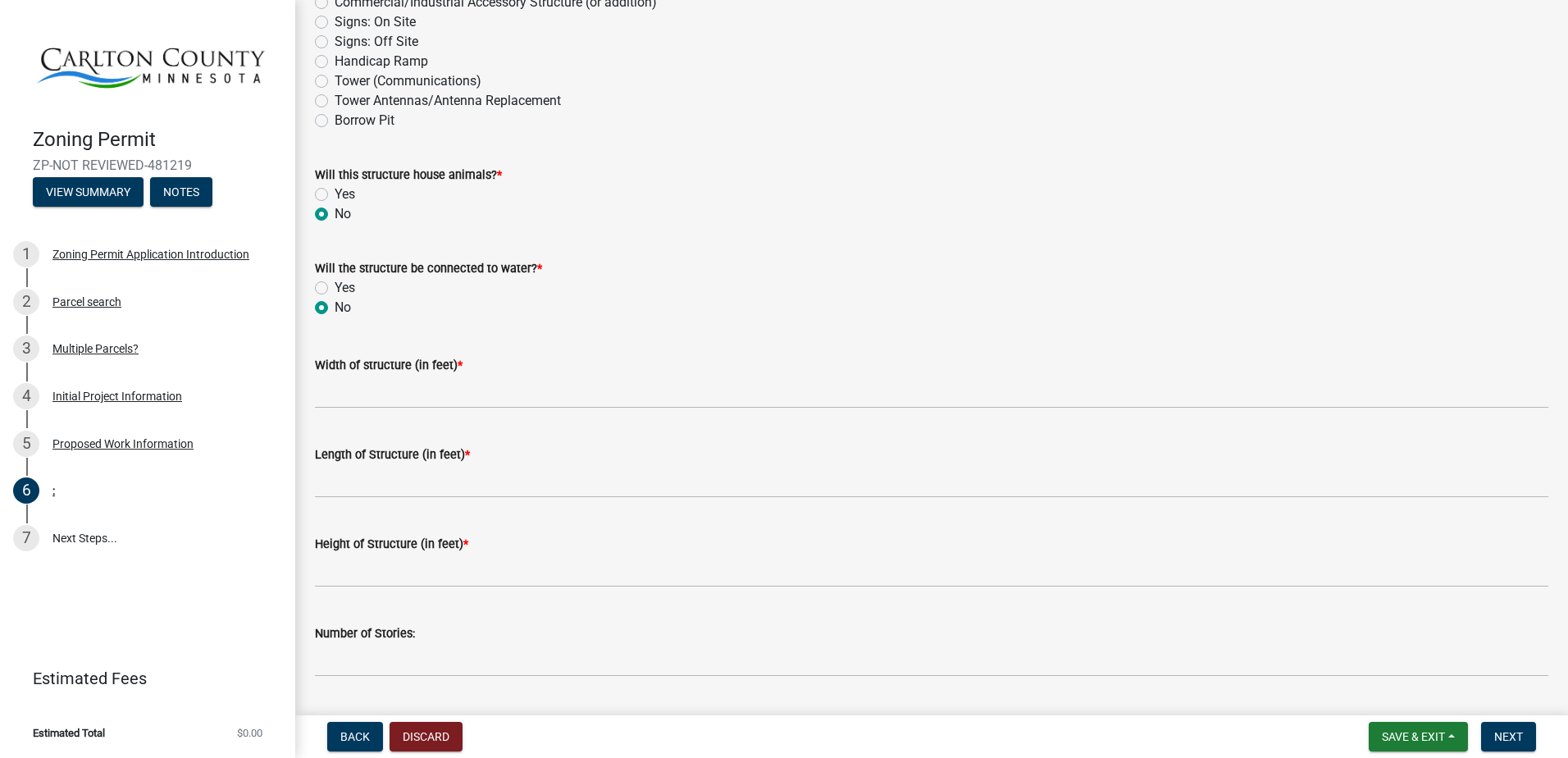
scroll to position [410, 0]
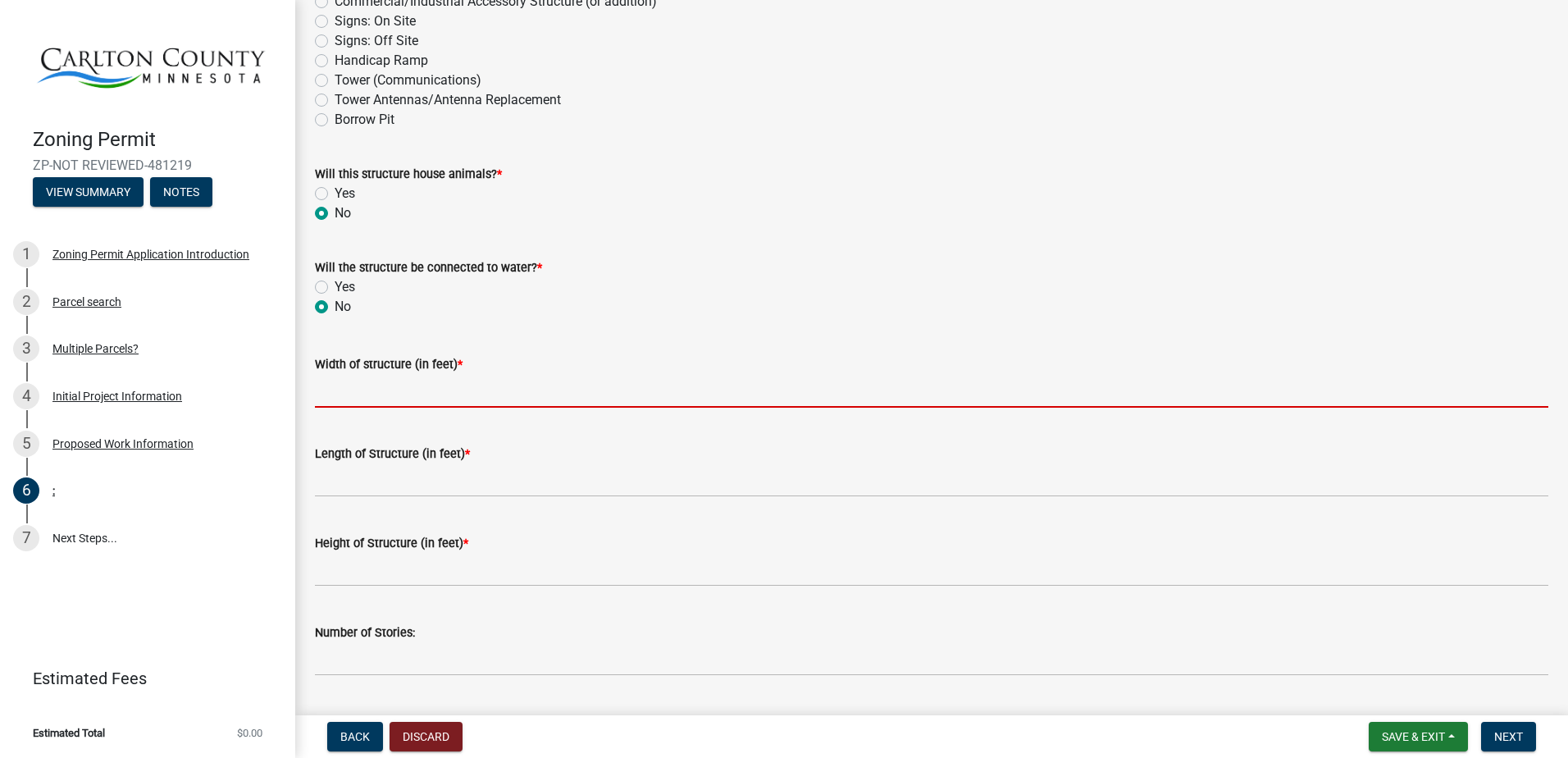
click at [332, 388] on input "Width of structure (in feet) *" at bounding box center [932, 391] width 1234 height 34
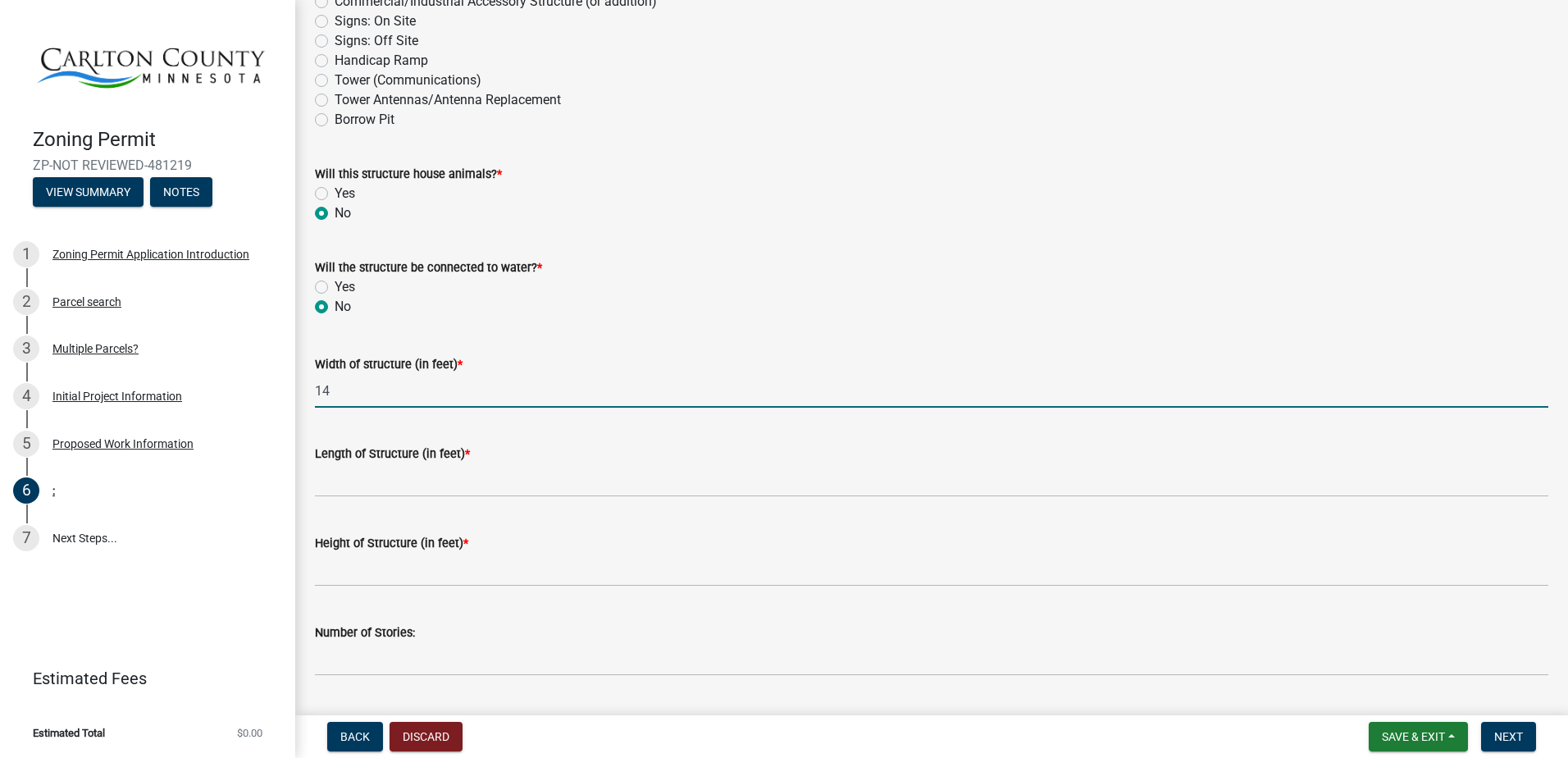
type input "14"
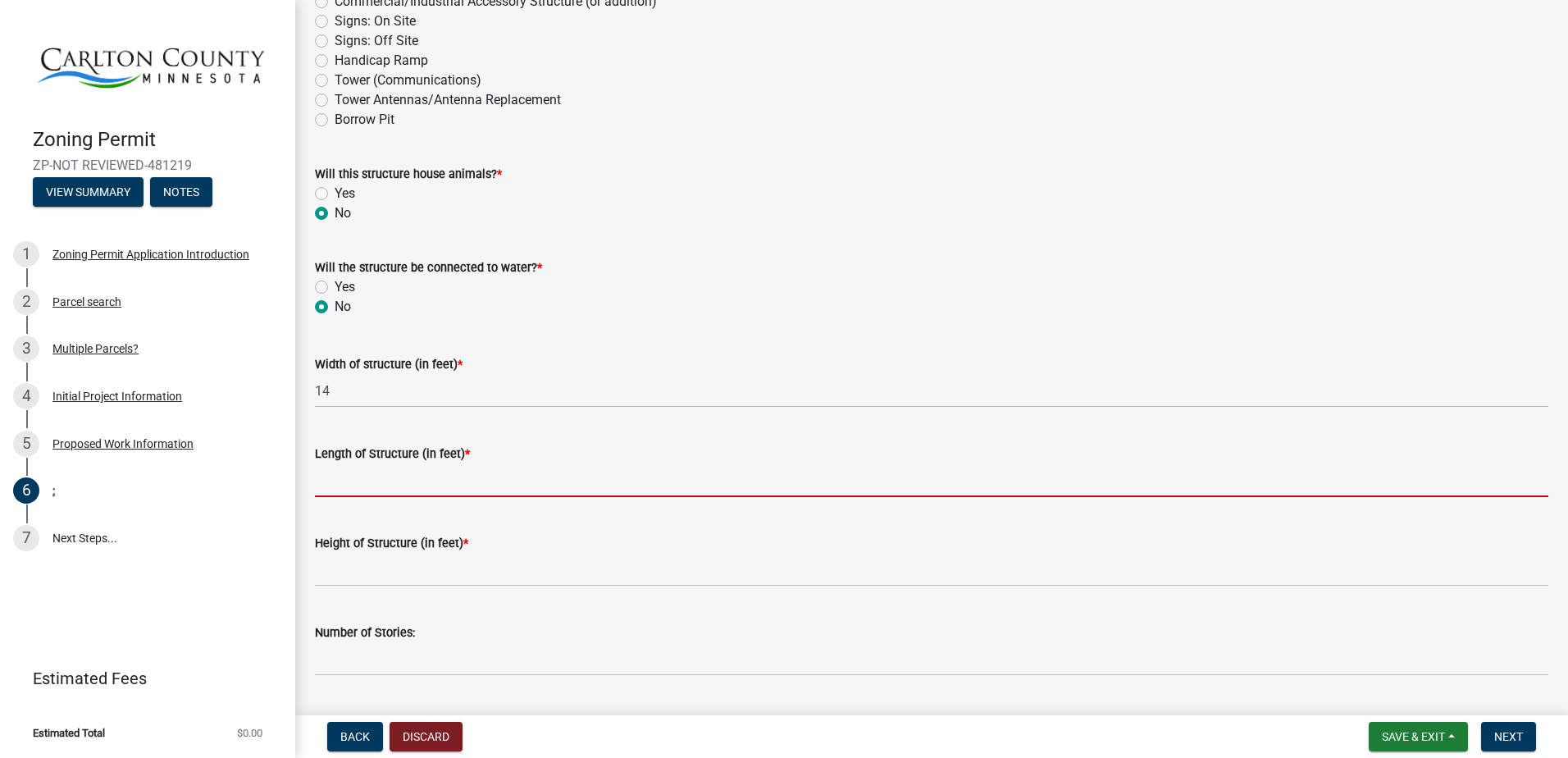
click at [330, 486] on input "Length of Structure (in feet) *" at bounding box center [932, 480] width 1234 height 34
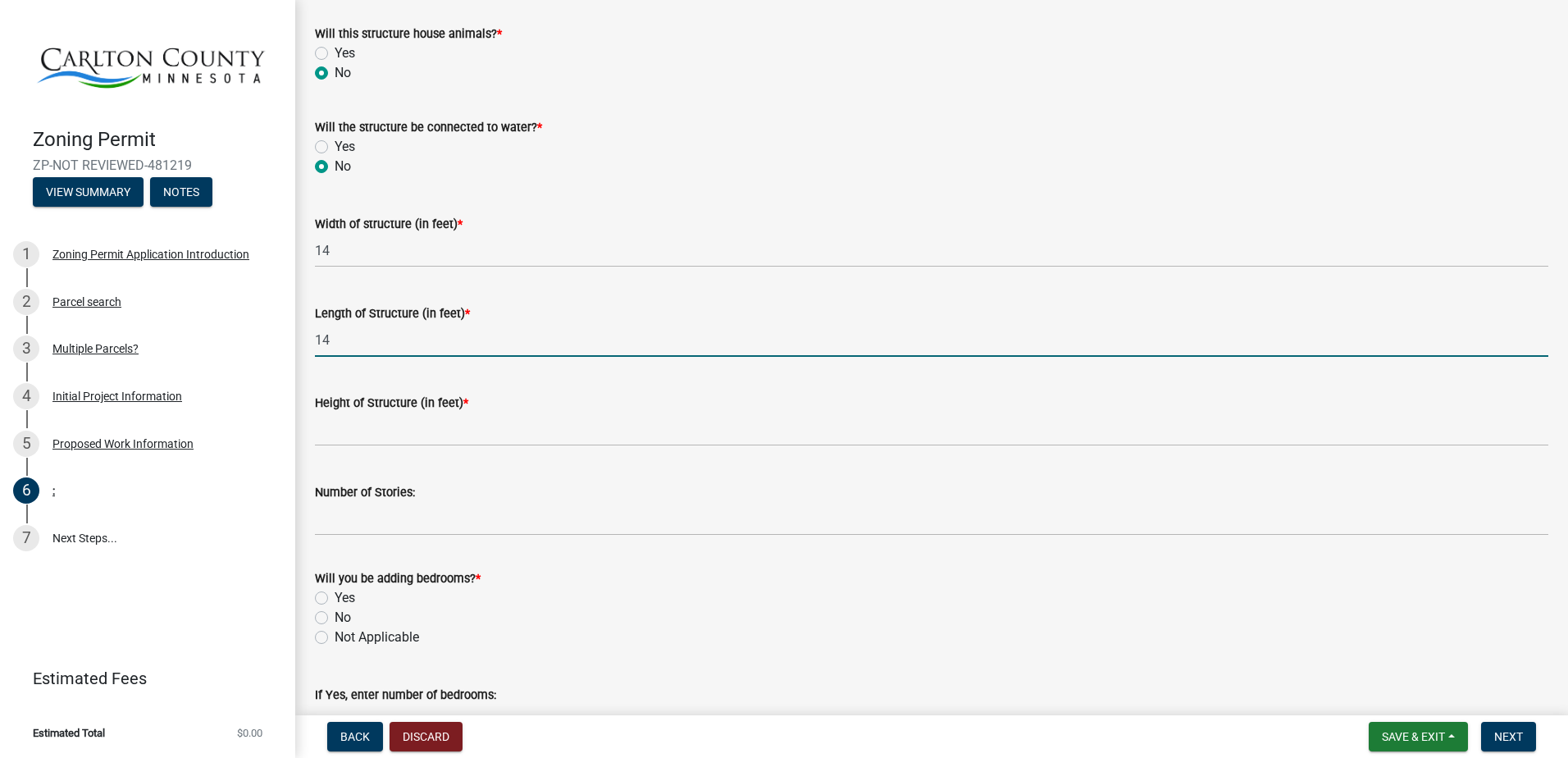
scroll to position [657, 0]
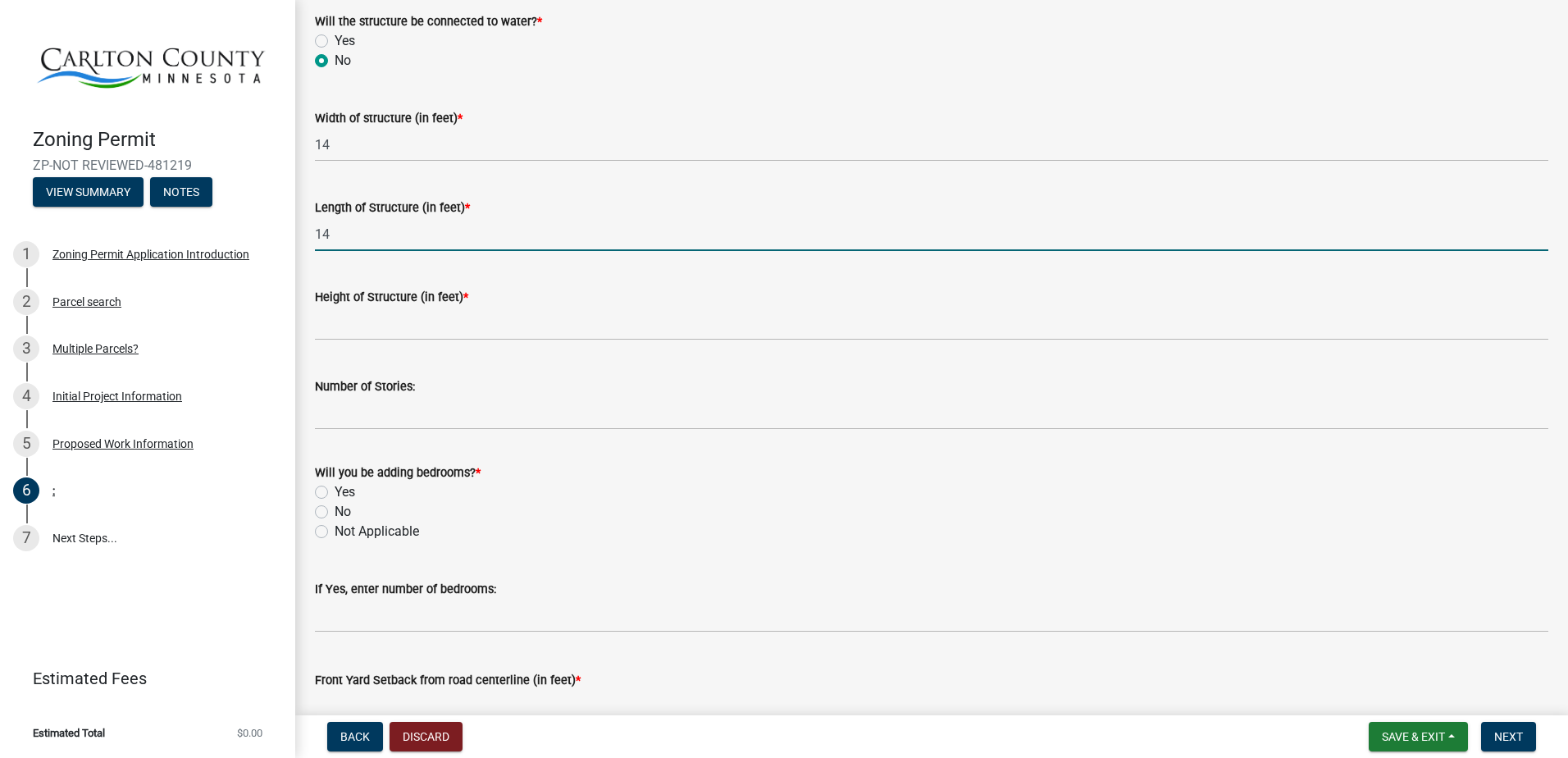
type input "14"
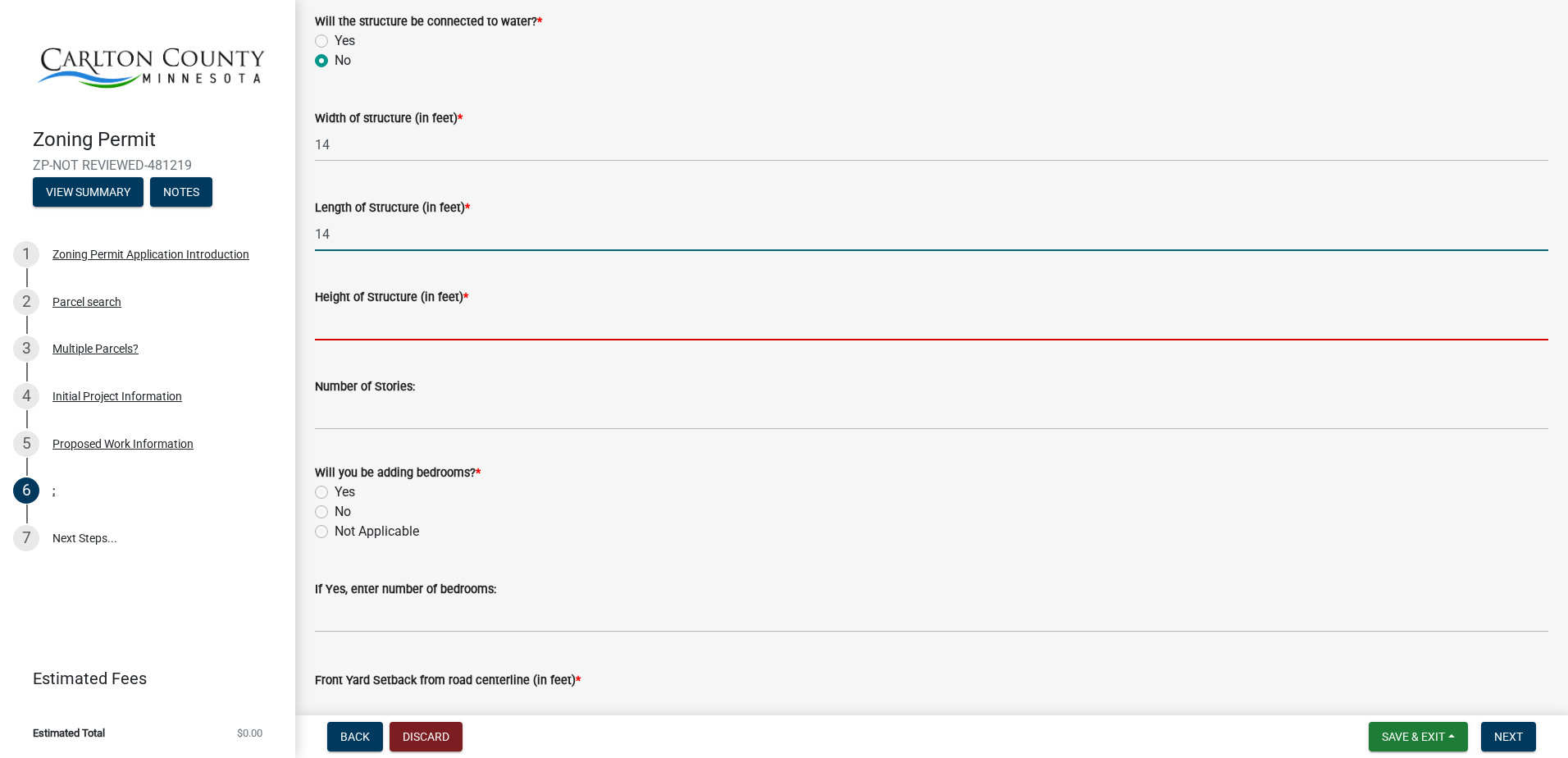
click at [340, 327] on input "Height of Structure (in feet) *" at bounding box center [932, 323] width 1234 height 34
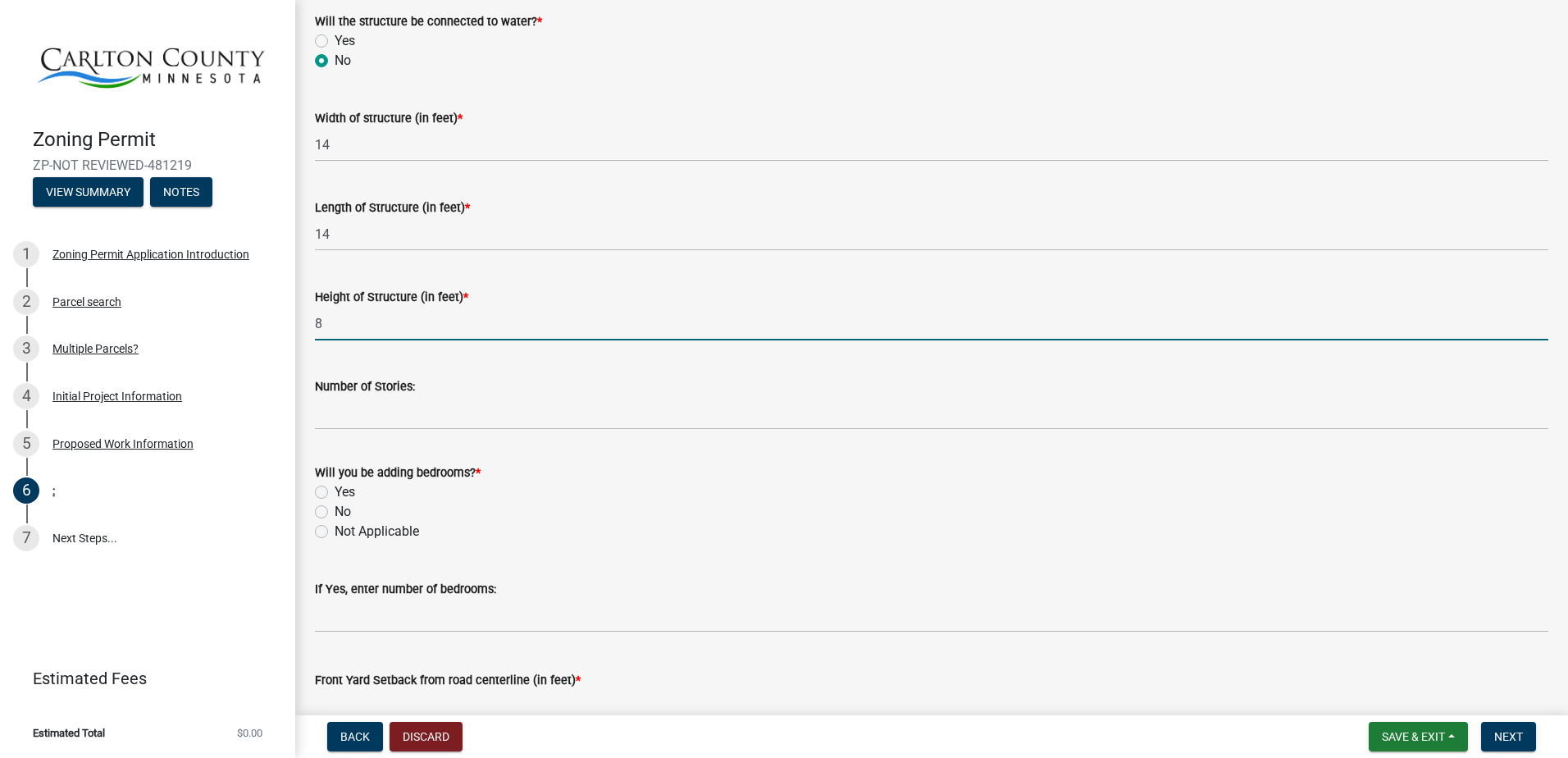
type input "8"
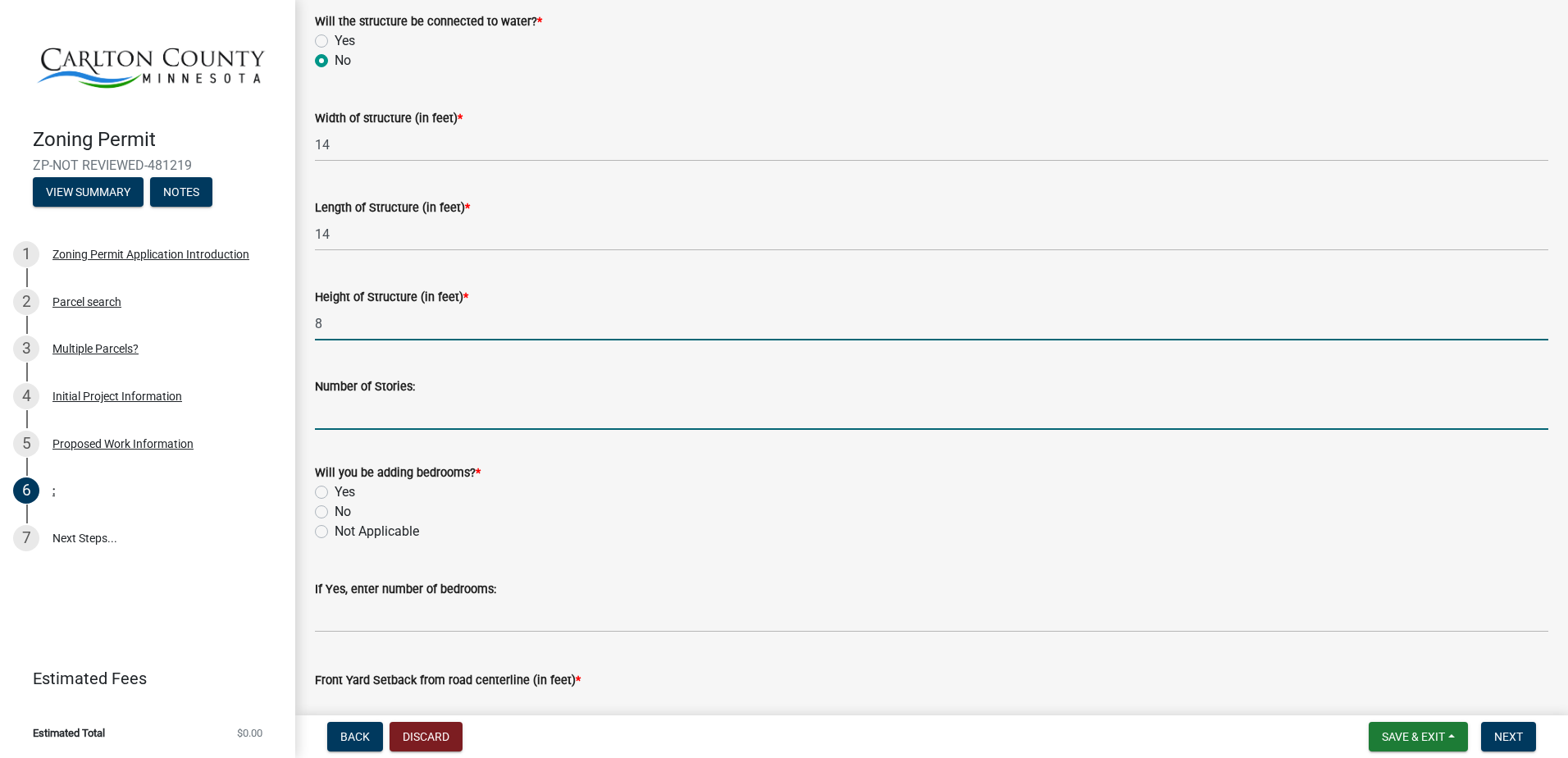
click at [341, 410] on input "Number of Stories:" at bounding box center [932, 413] width 1234 height 34
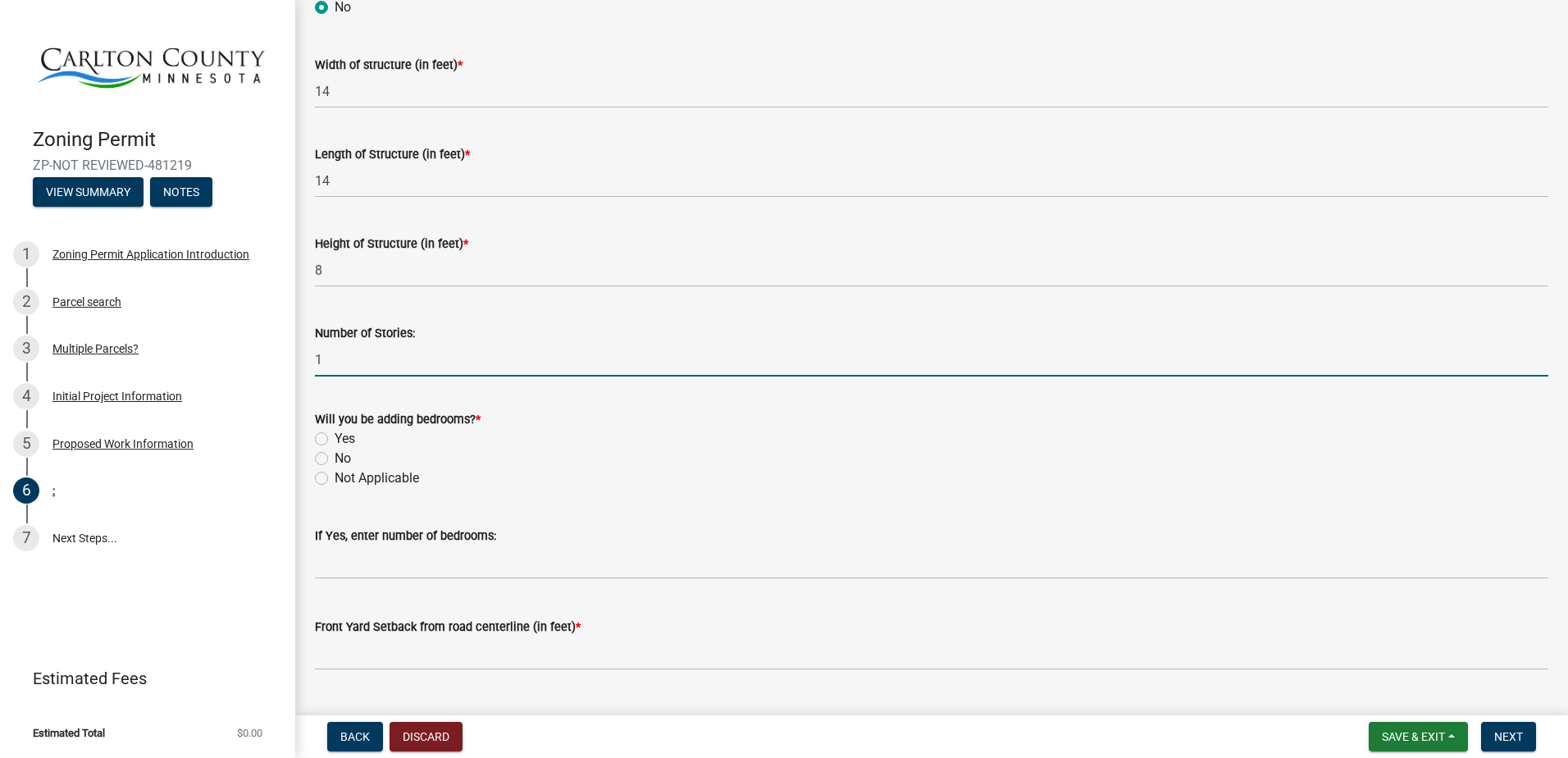
scroll to position [739, 0]
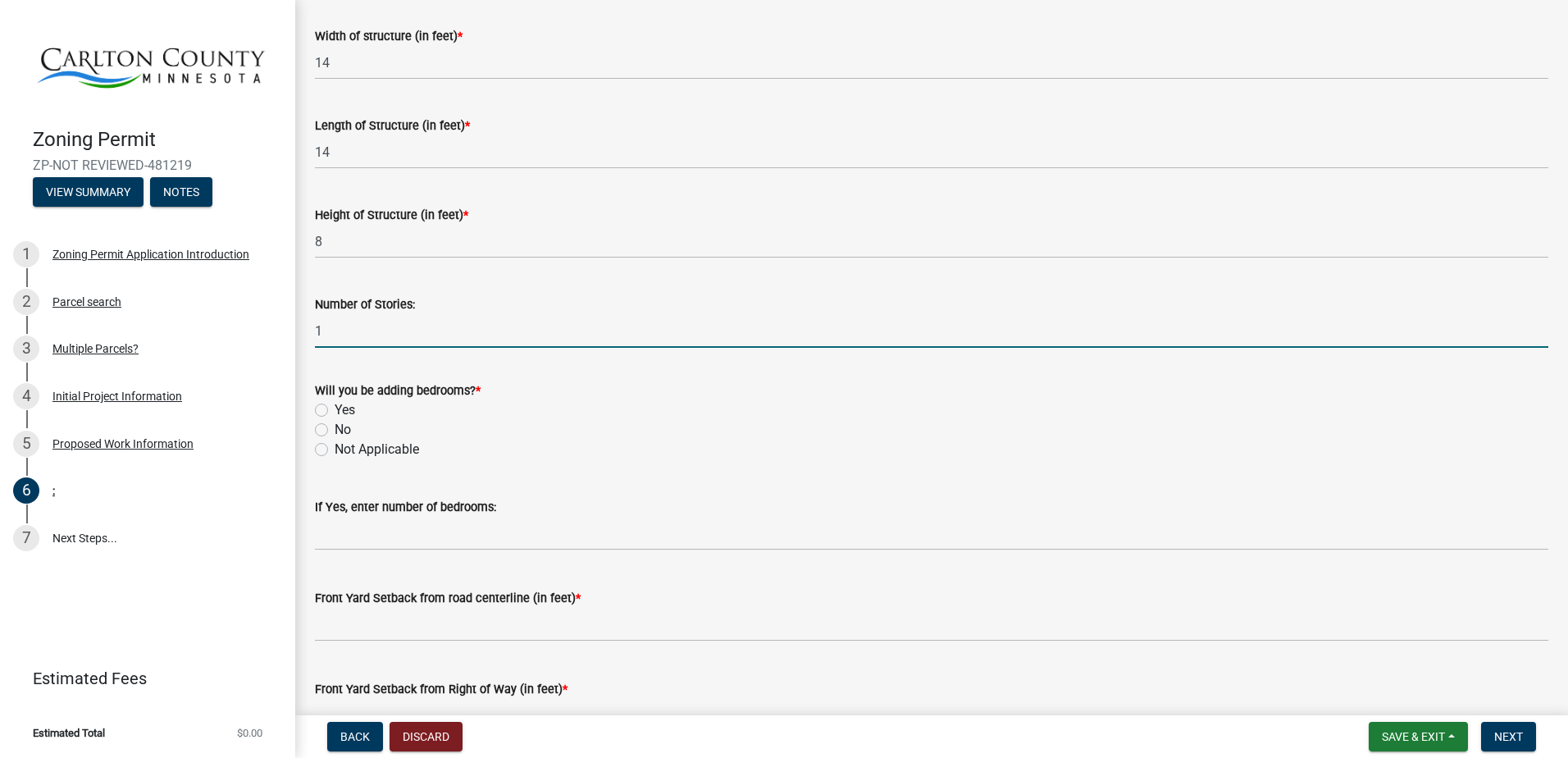
type input "1"
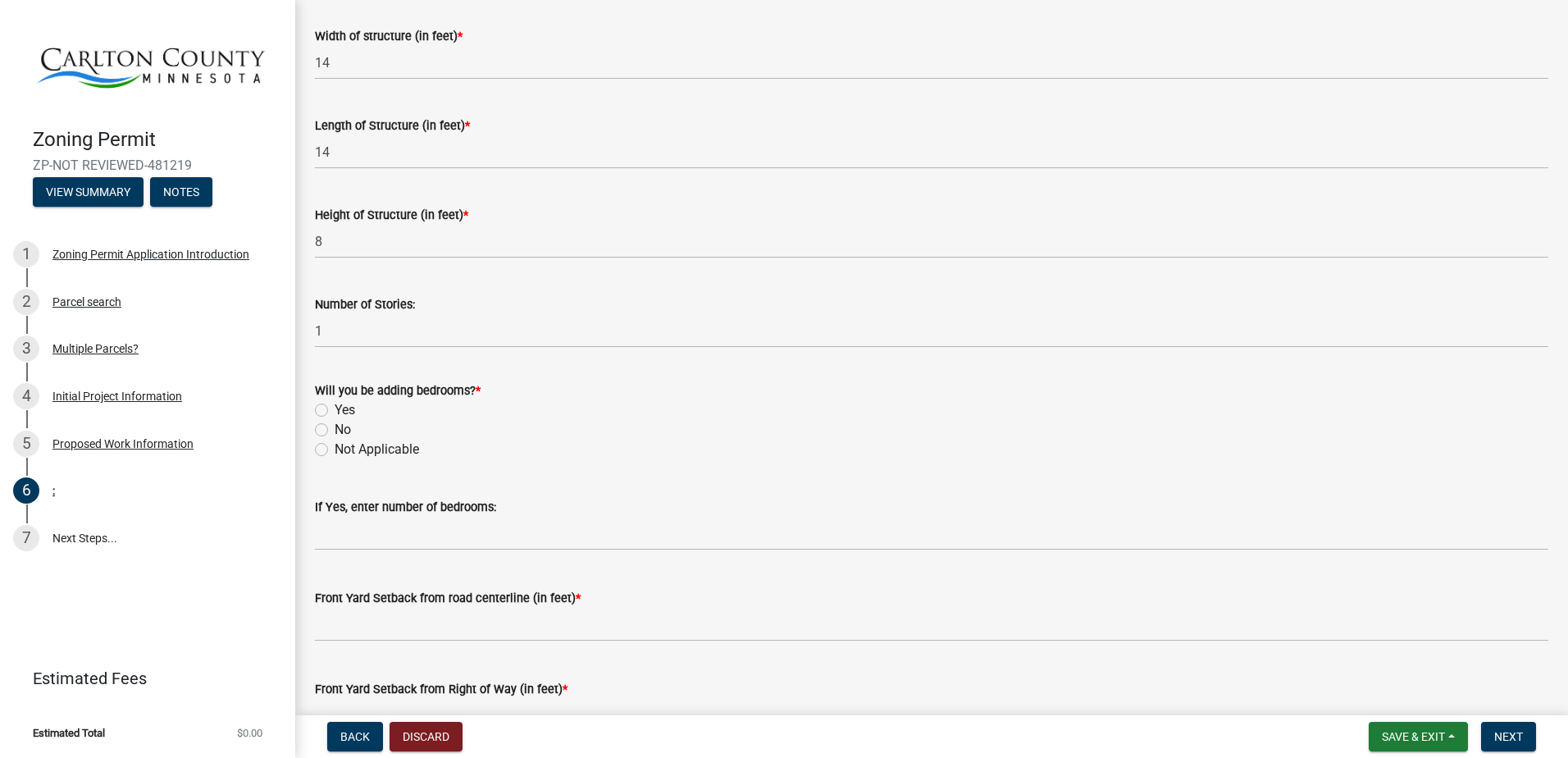
click at [335, 430] on label "No" at bounding box center [343, 430] width 16 height 19
click at [335, 430] on input "No" at bounding box center [340, 425] width 11 height 11
radio input "true"
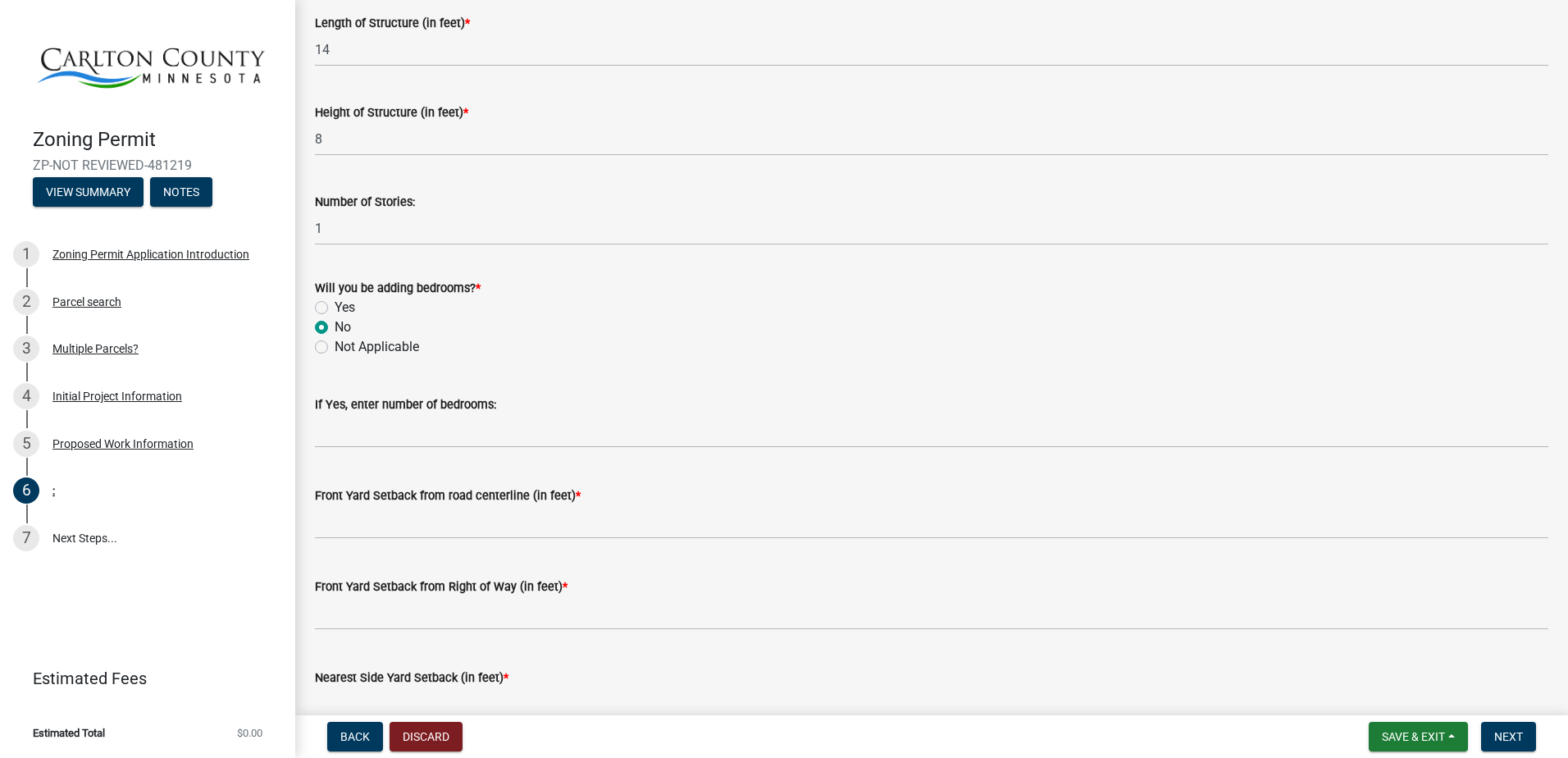
scroll to position [820, 0]
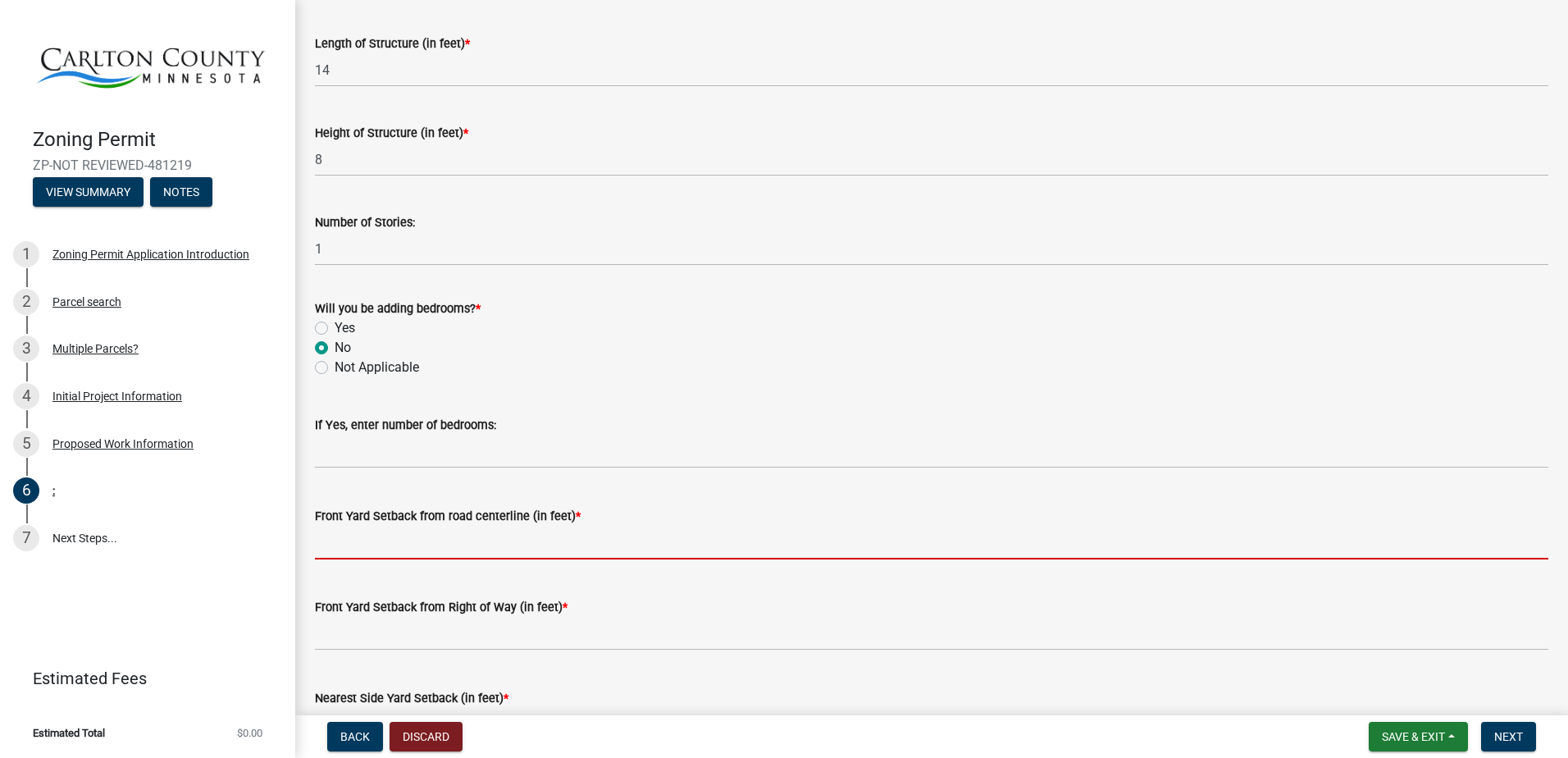
click at [321, 542] on input "text" at bounding box center [932, 543] width 1234 height 34
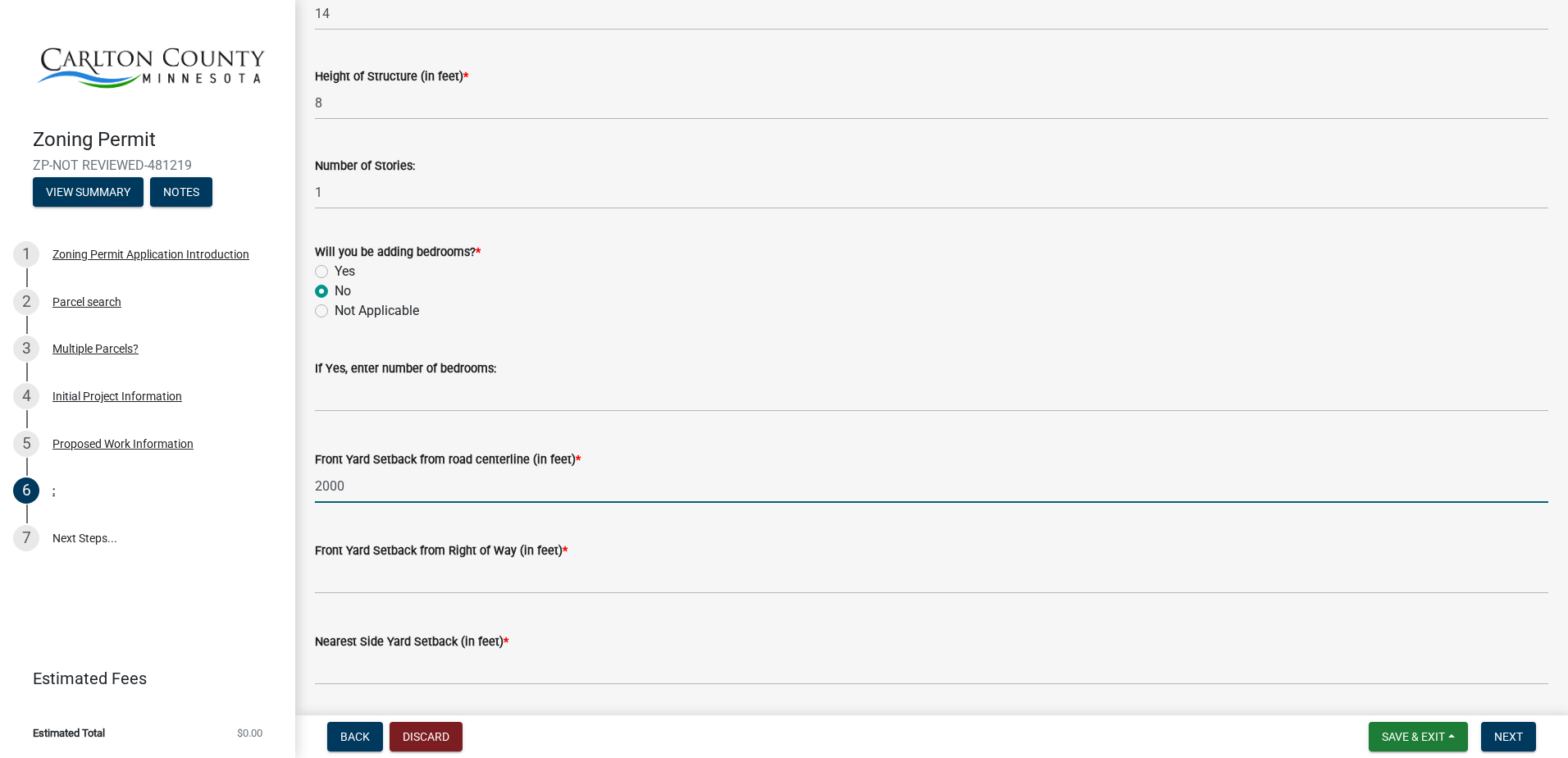
scroll to position [984, 0]
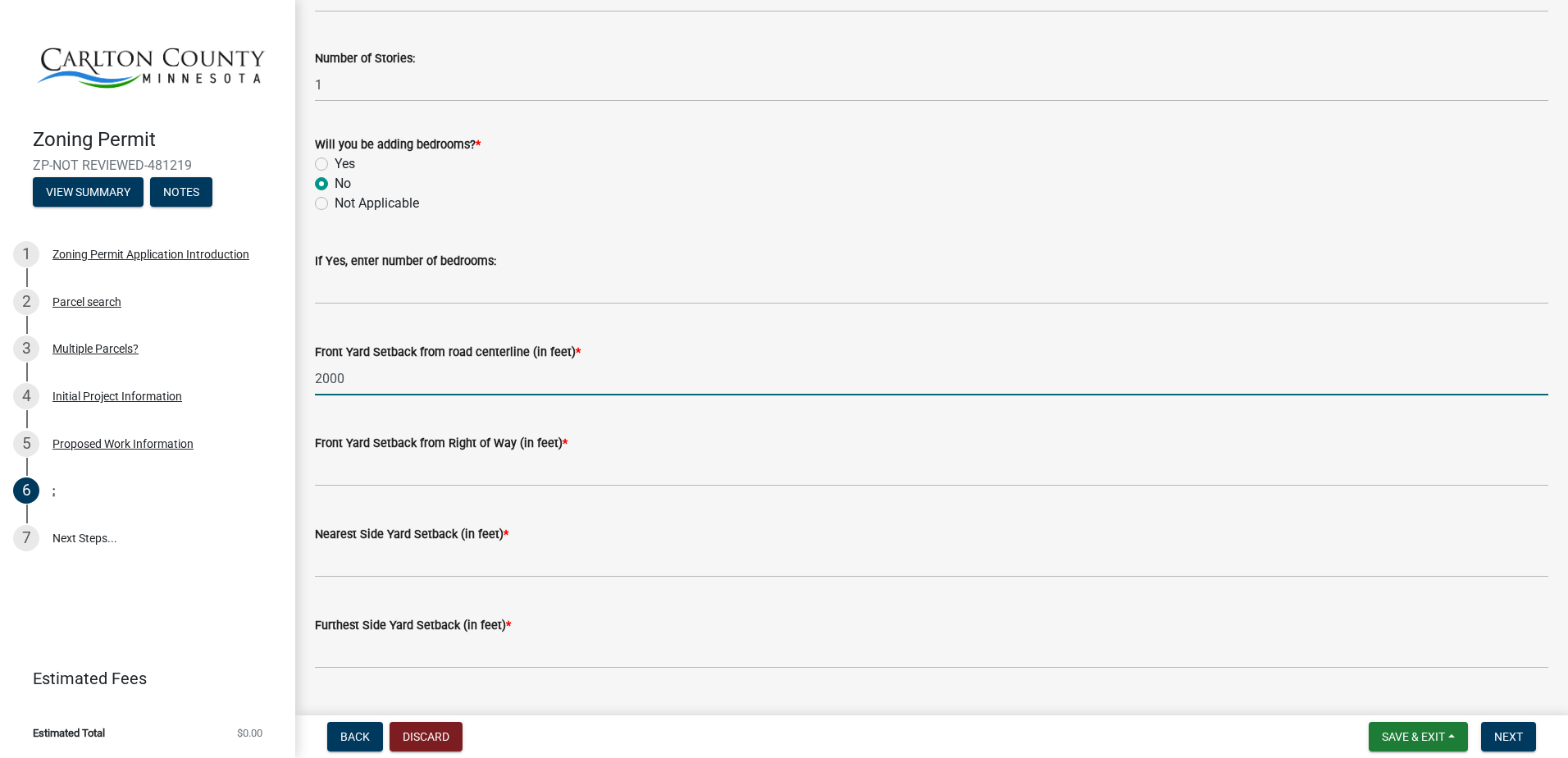
type input "2000"
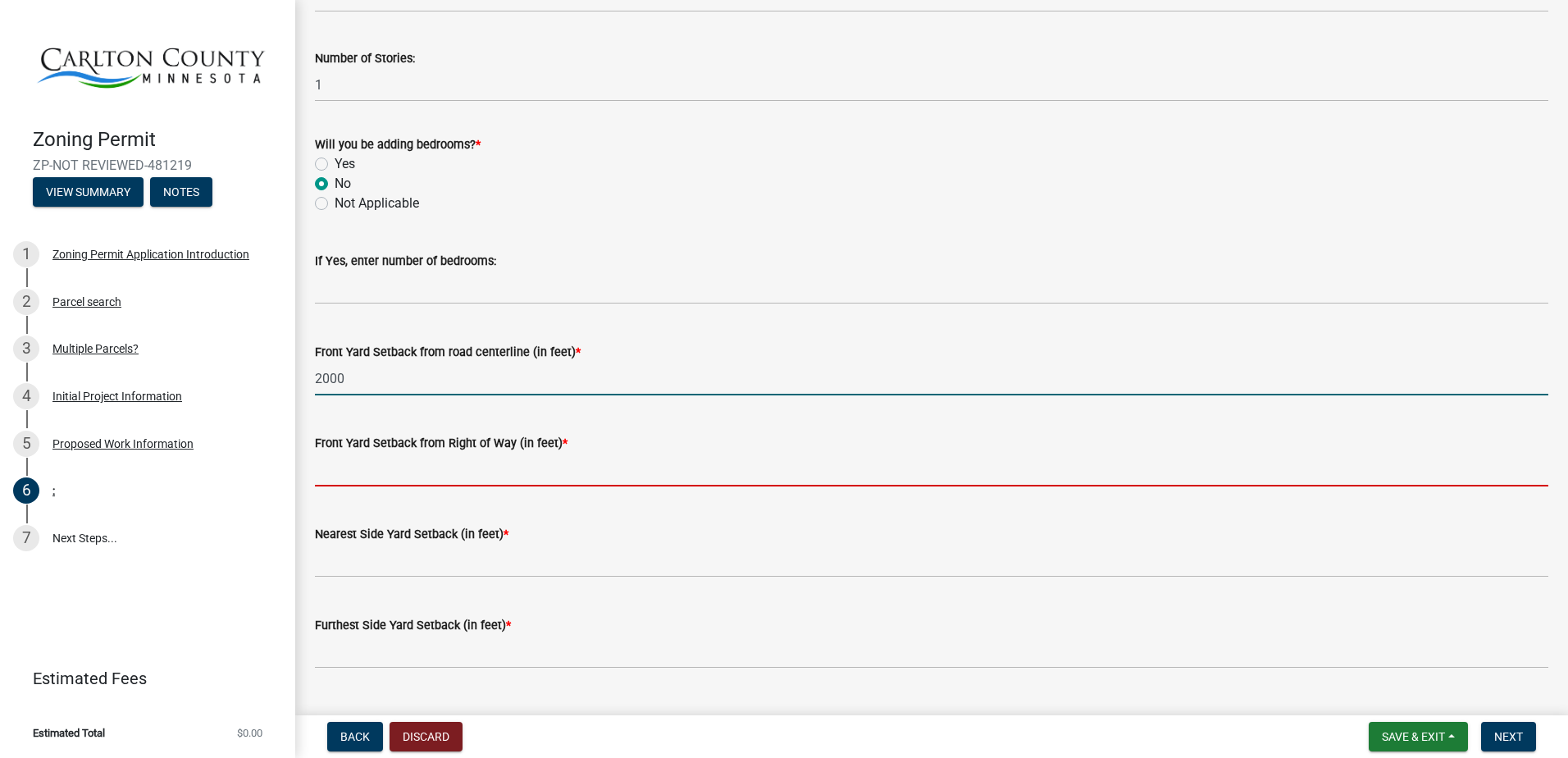
click at [319, 465] on input "text" at bounding box center [932, 469] width 1234 height 34
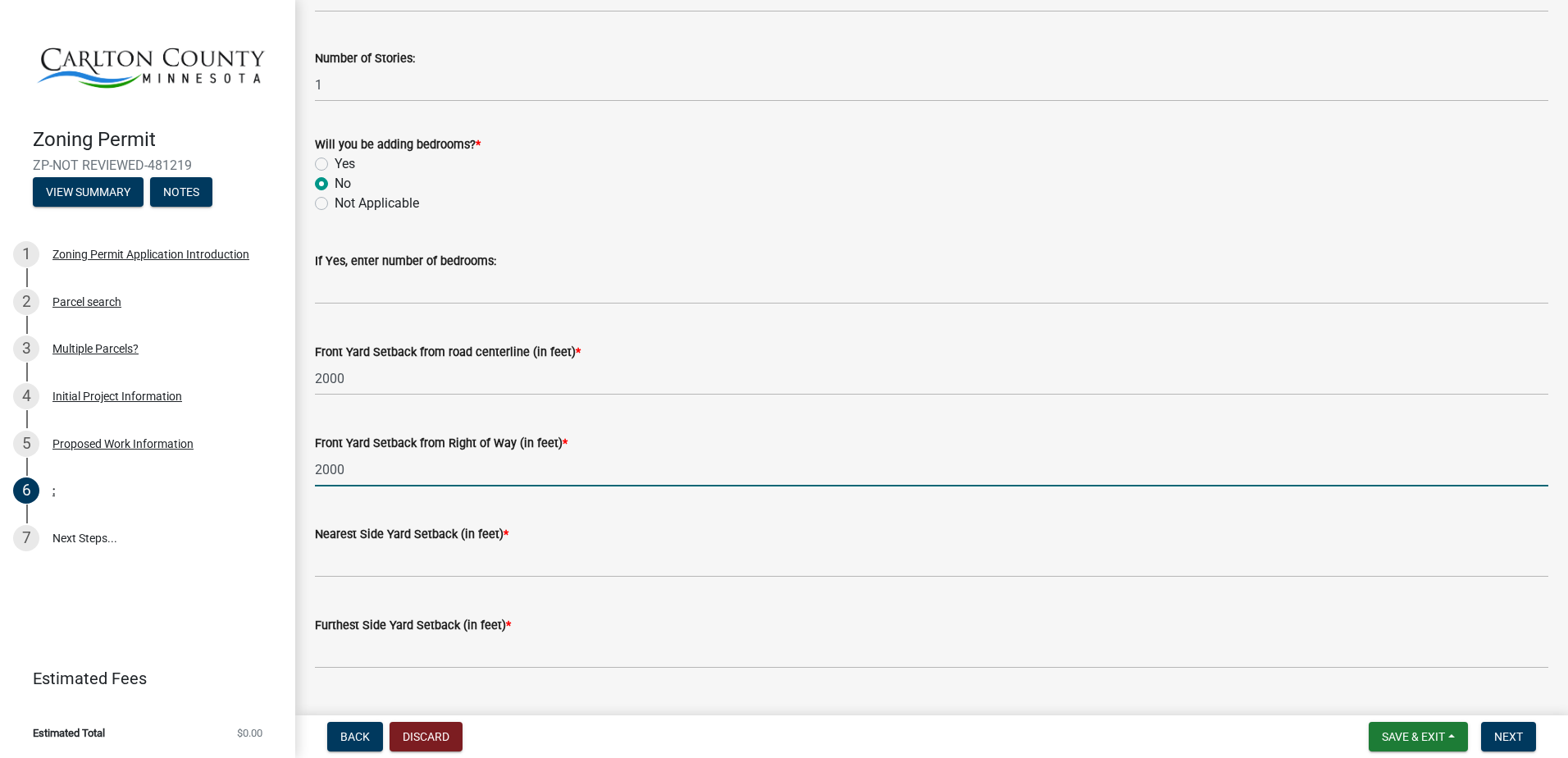
type input "2000"
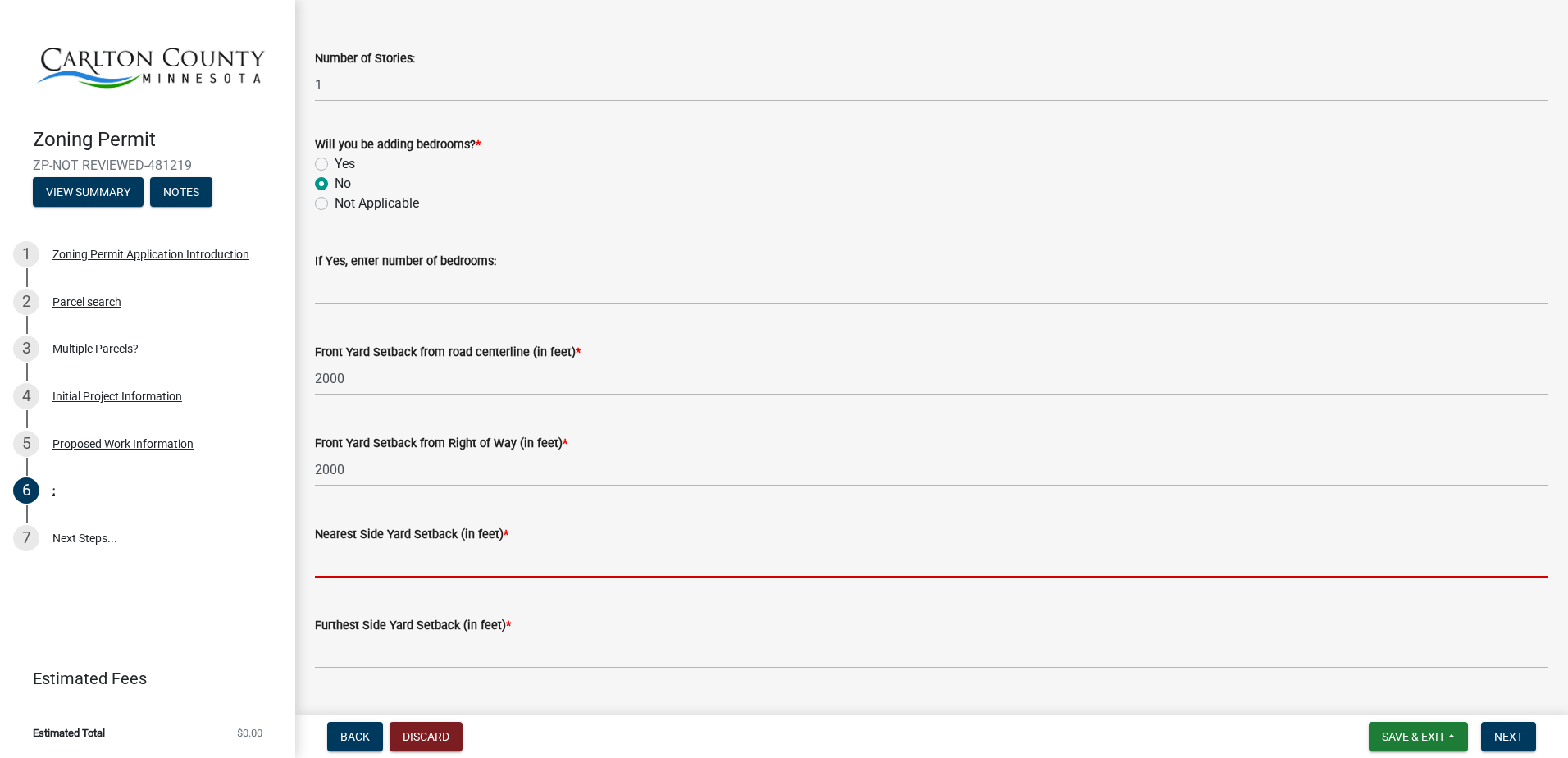
click at [334, 561] on input "text" at bounding box center [932, 560] width 1234 height 34
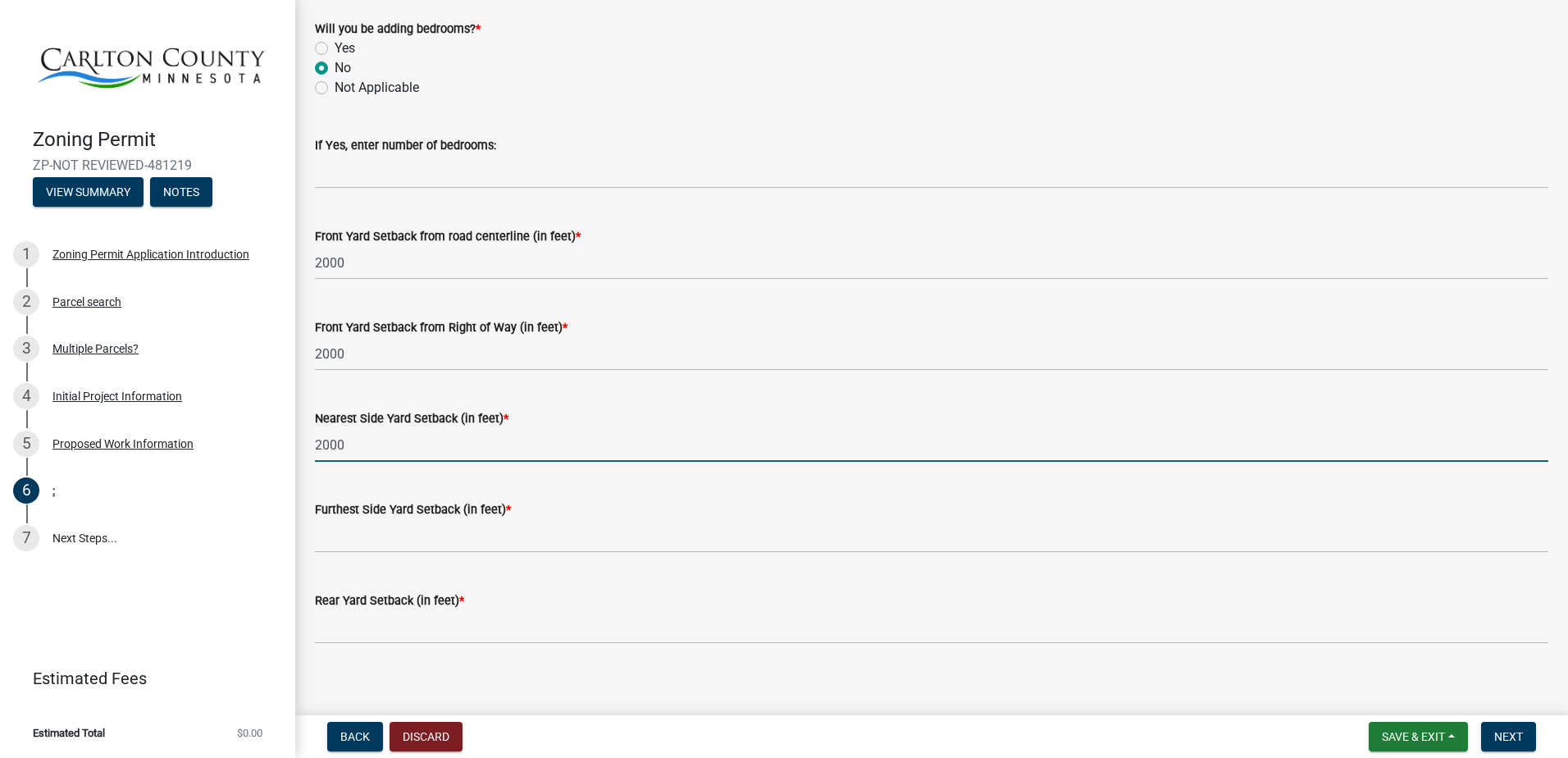
scroll to position [1149, 0]
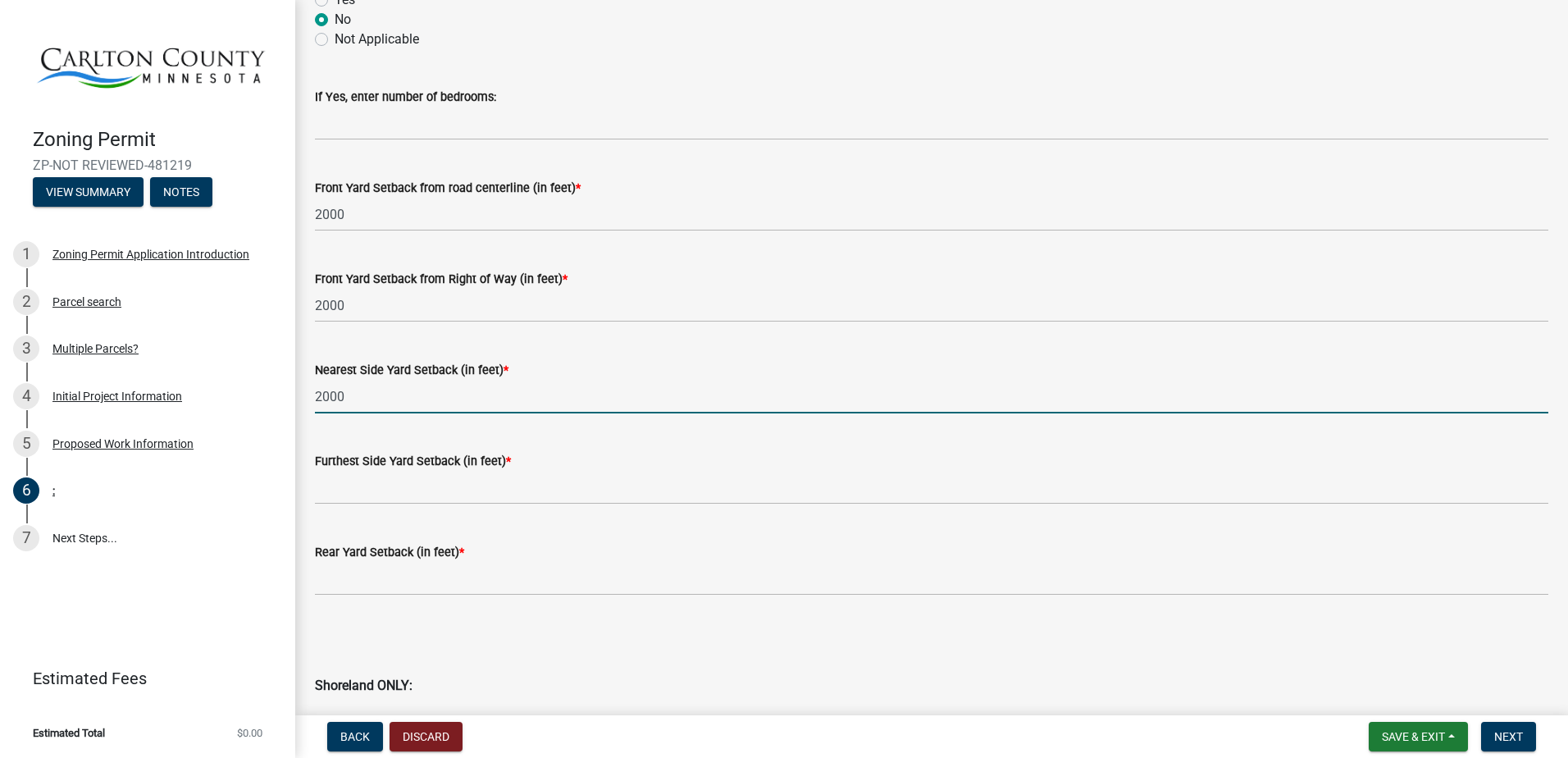
type input "2000"
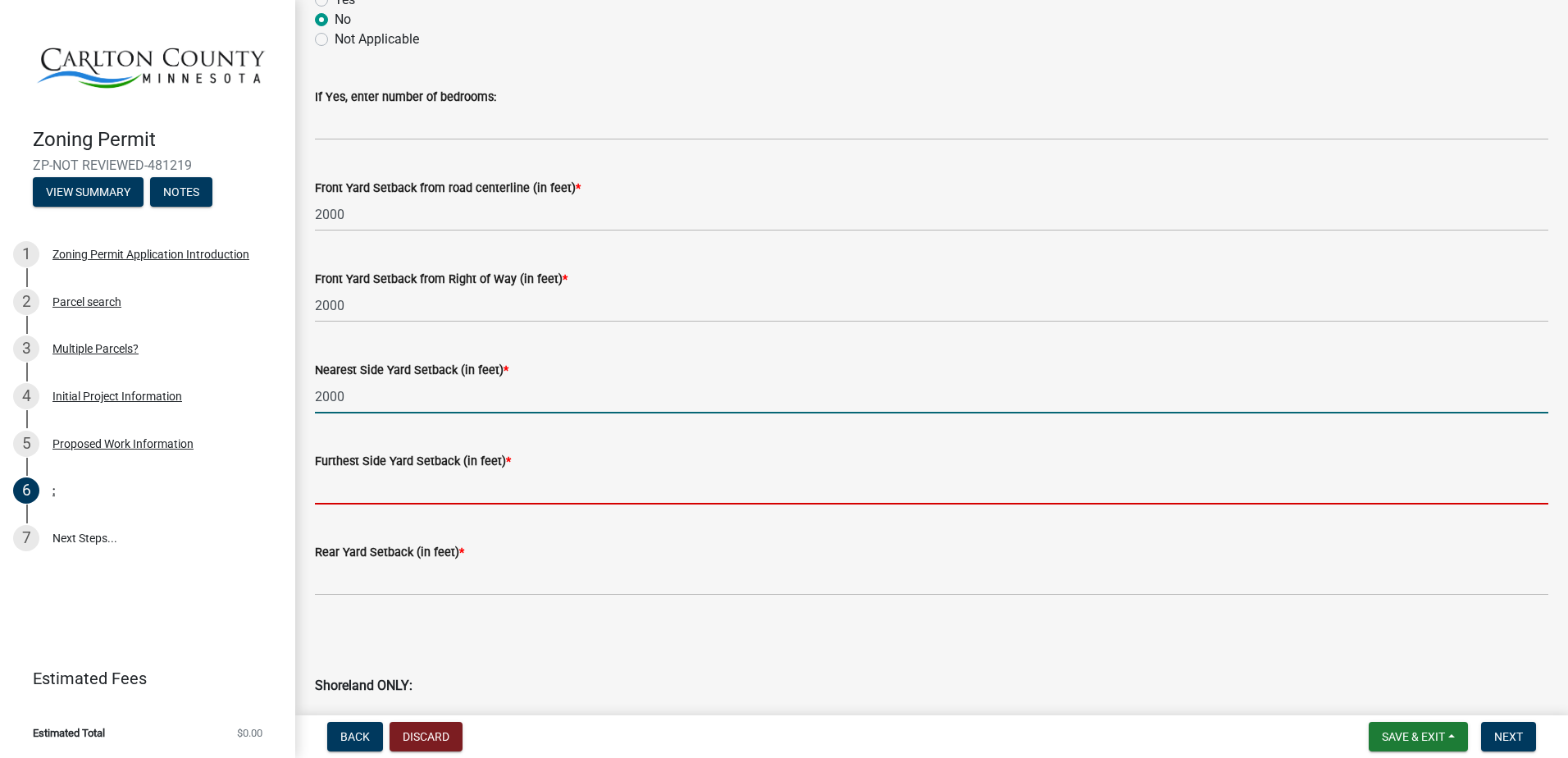
click at [317, 492] on input "text" at bounding box center [932, 488] width 1234 height 34
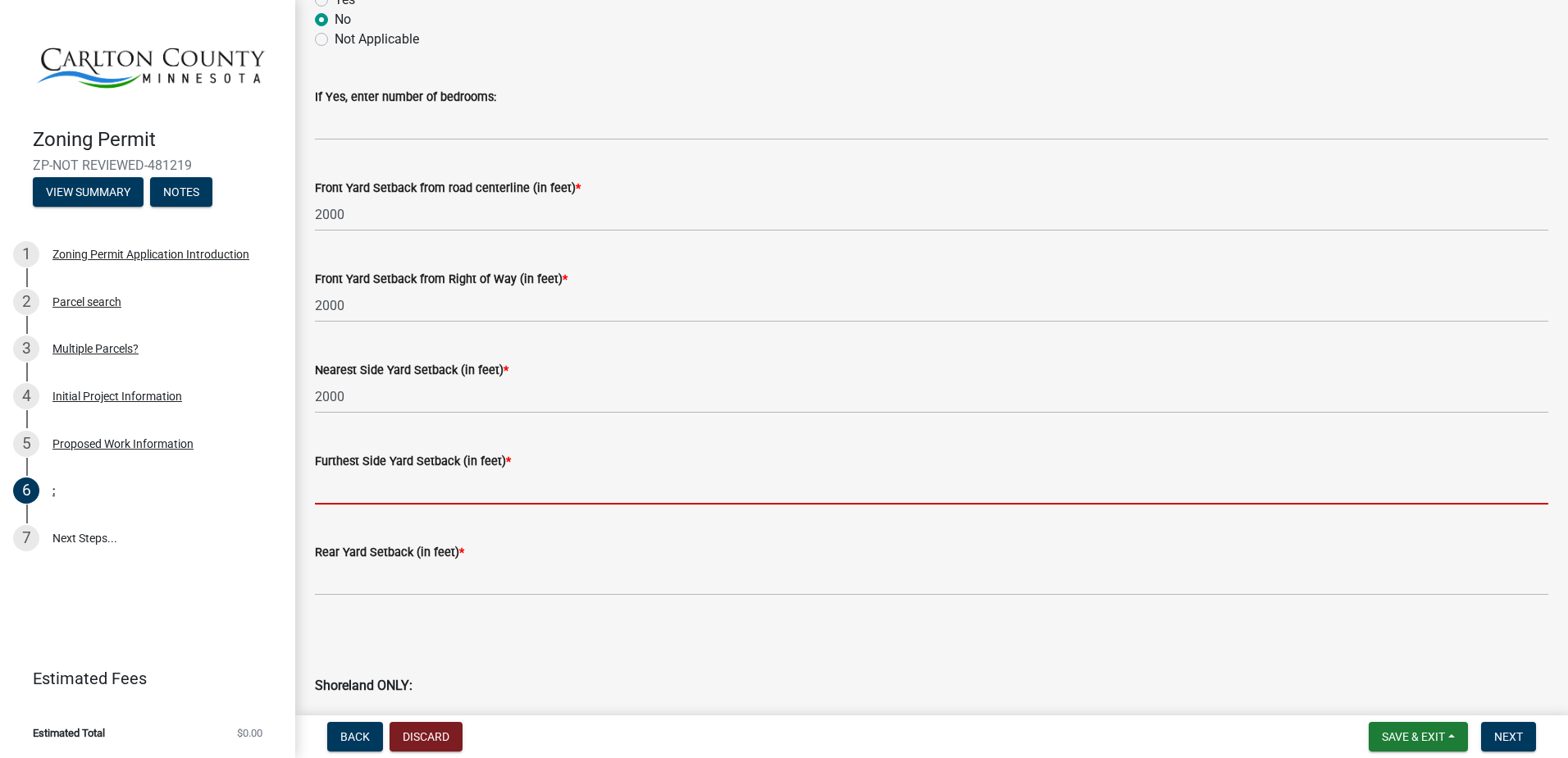
type input "0"
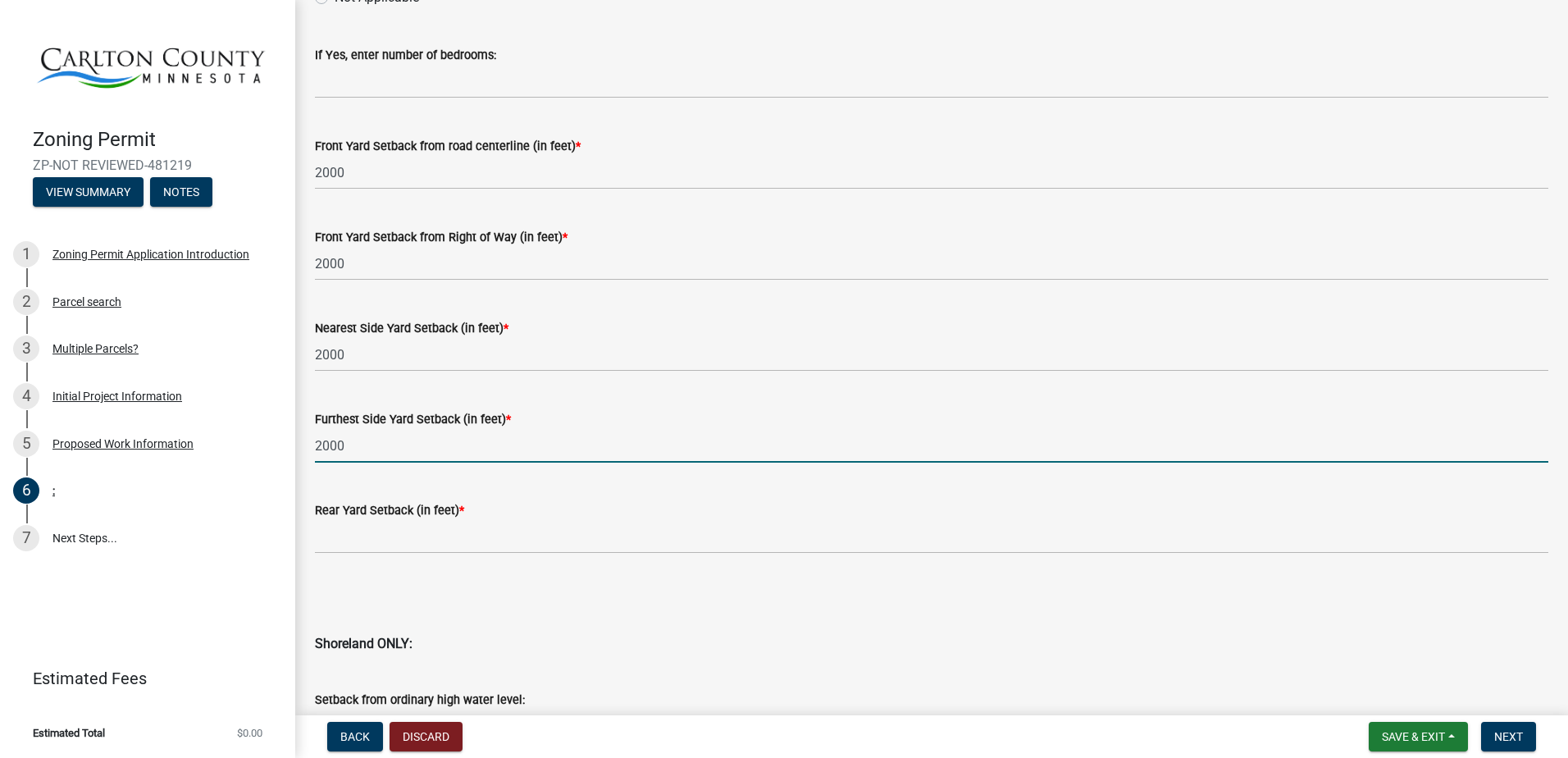
scroll to position [1231, 0]
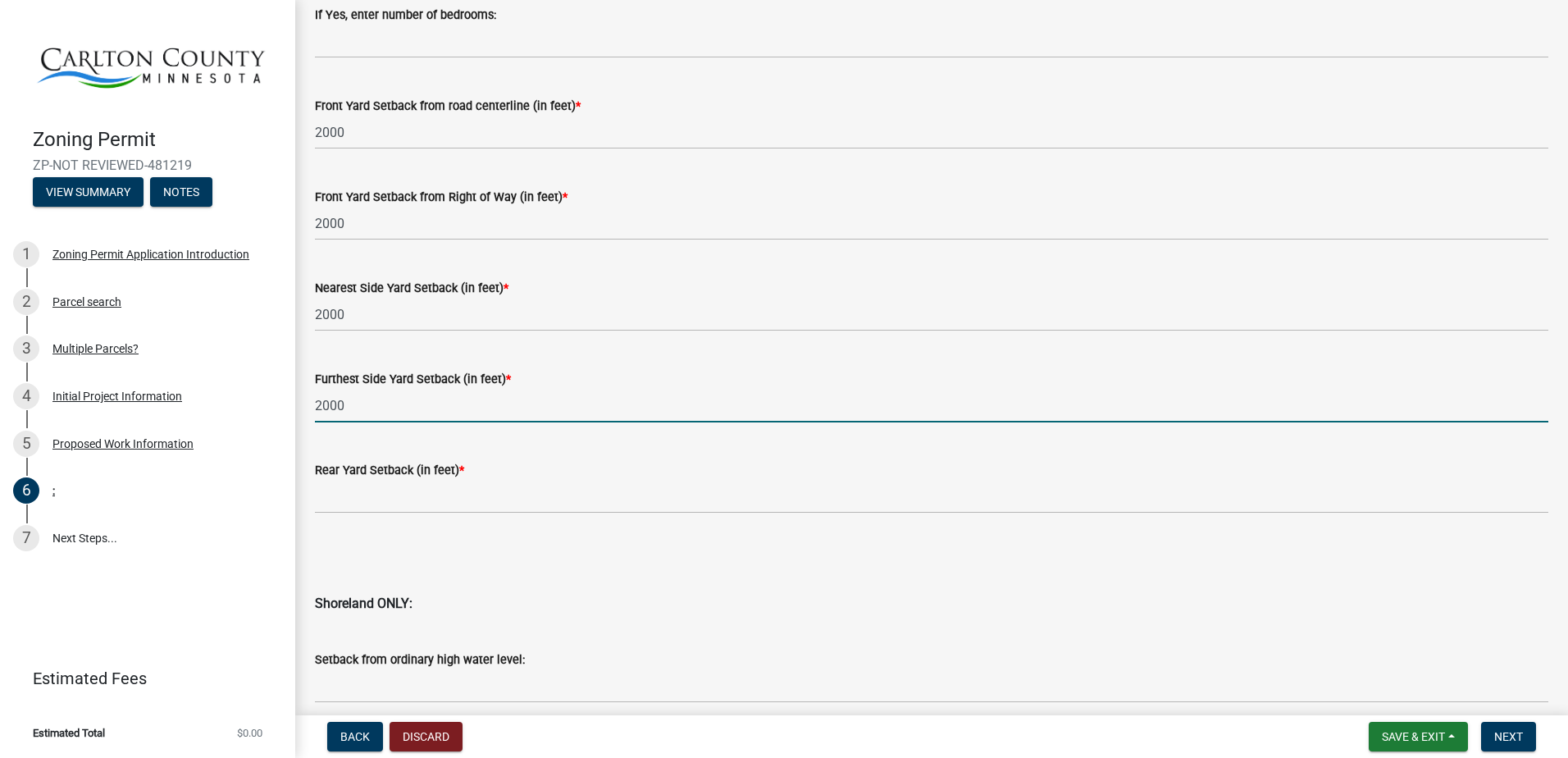
type input "2000"
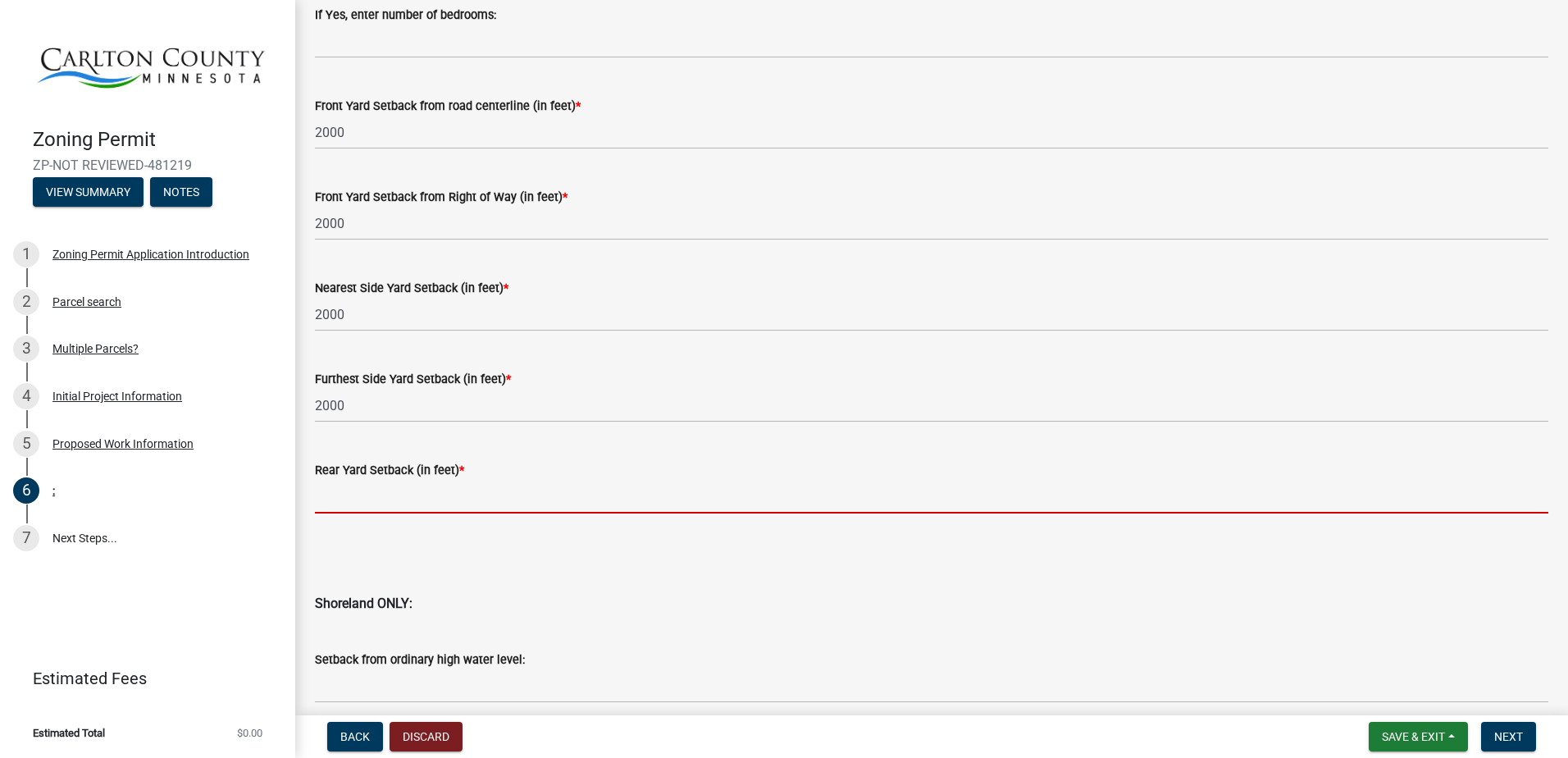
click at [328, 490] on input "text" at bounding box center [932, 497] width 1234 height 34
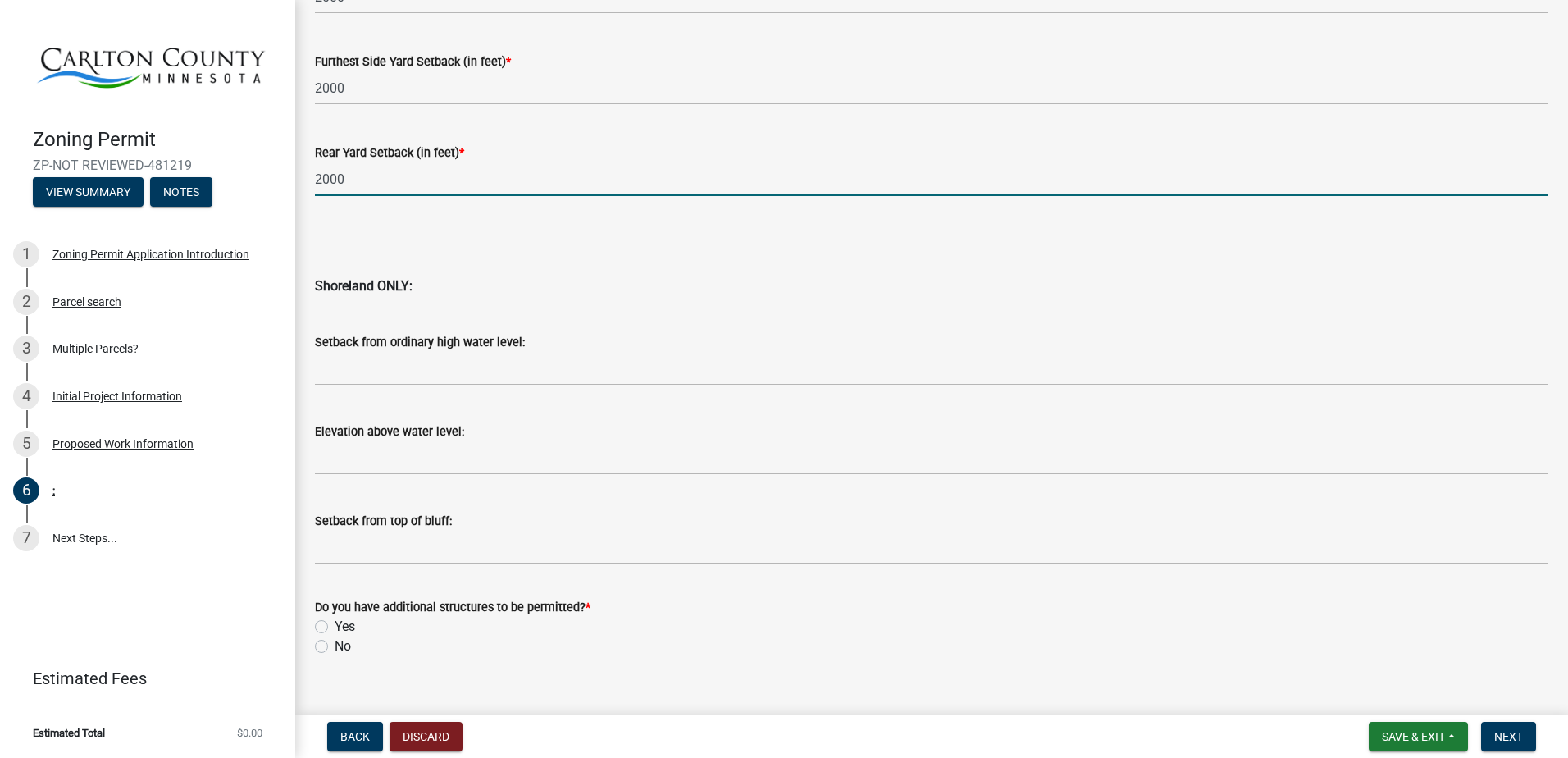
scroll to position [1574, 0]
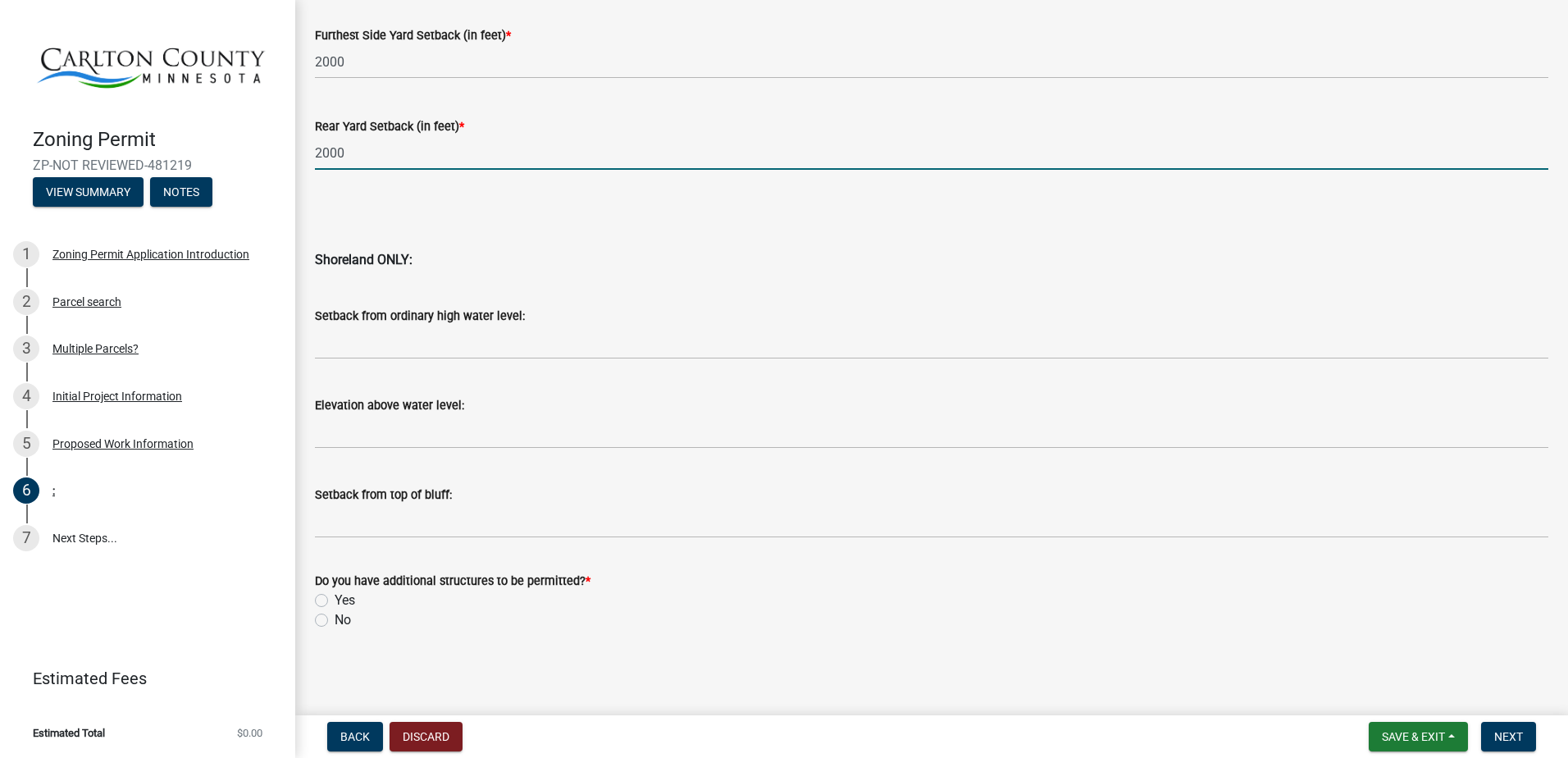
type input "2000"
click at [335, 620] on label "No" at bounding box center [343, 620] width 16 height 19
click at [335, 620] on input "No" at bounding box center [340, 615] width 11 height 11
radio input "true"
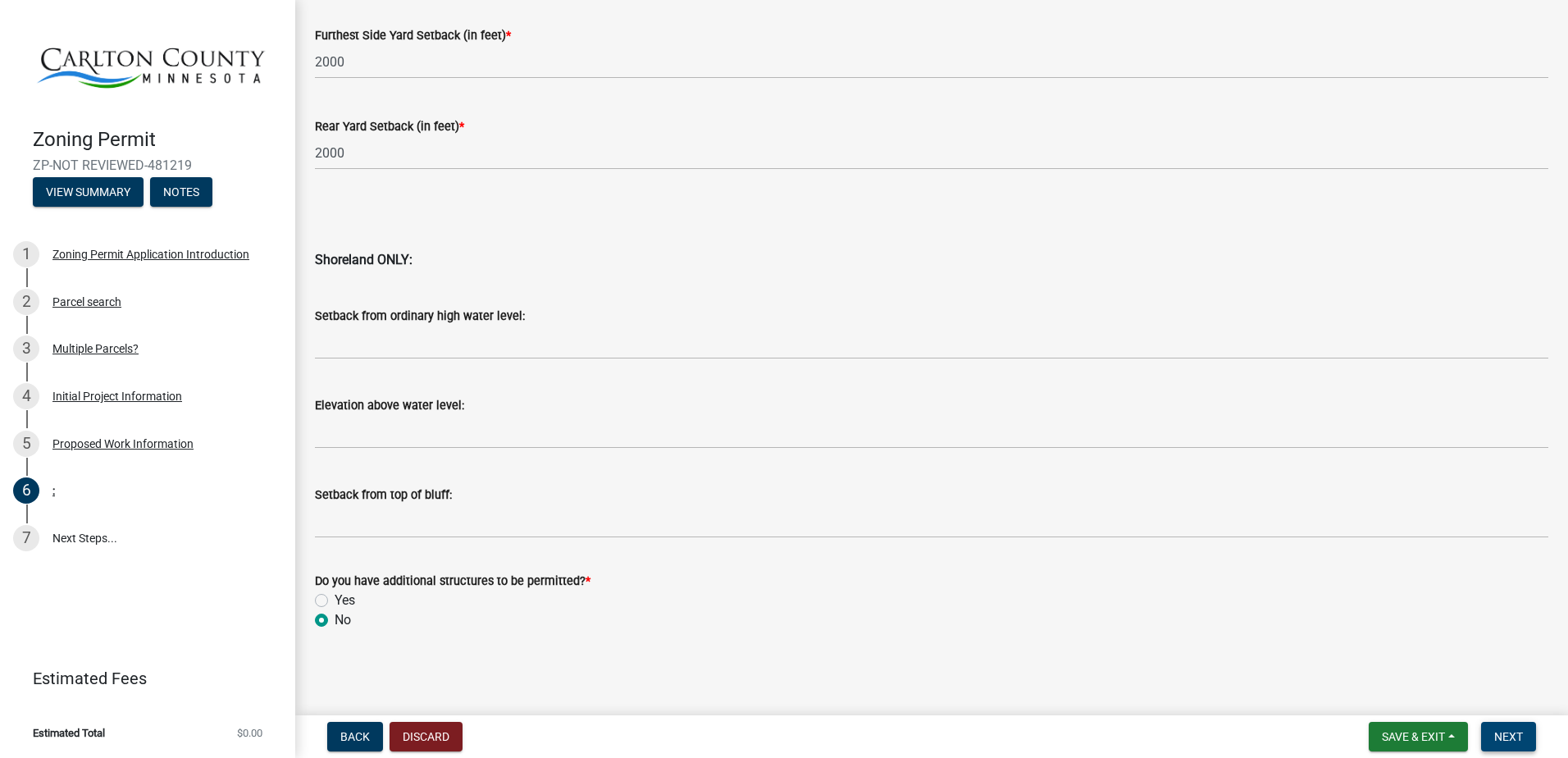
click at [1505, 733] on span "Next" at bounding box center [1509, 737] width 29 height 14
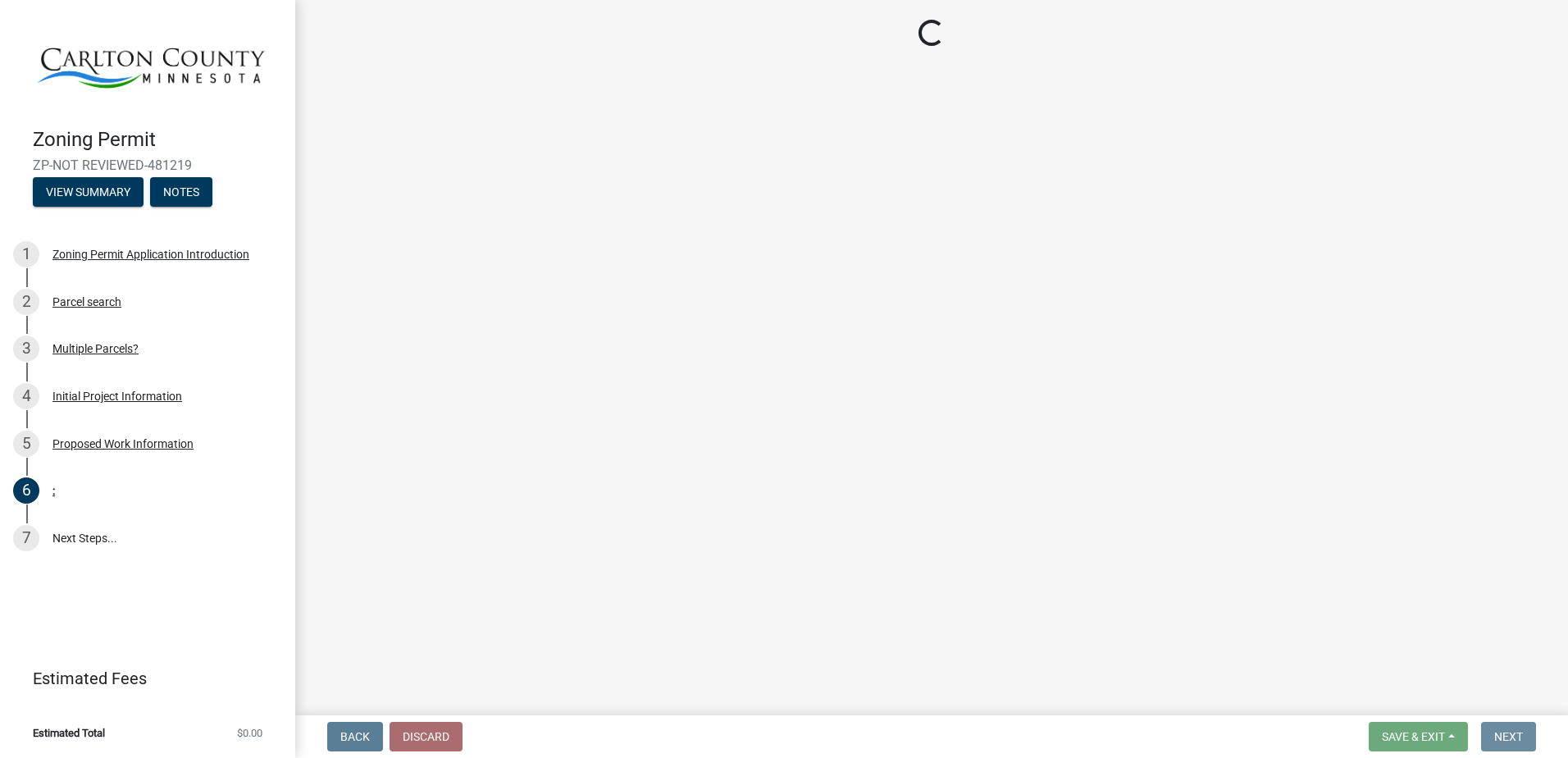
scroll to position [0, 0]
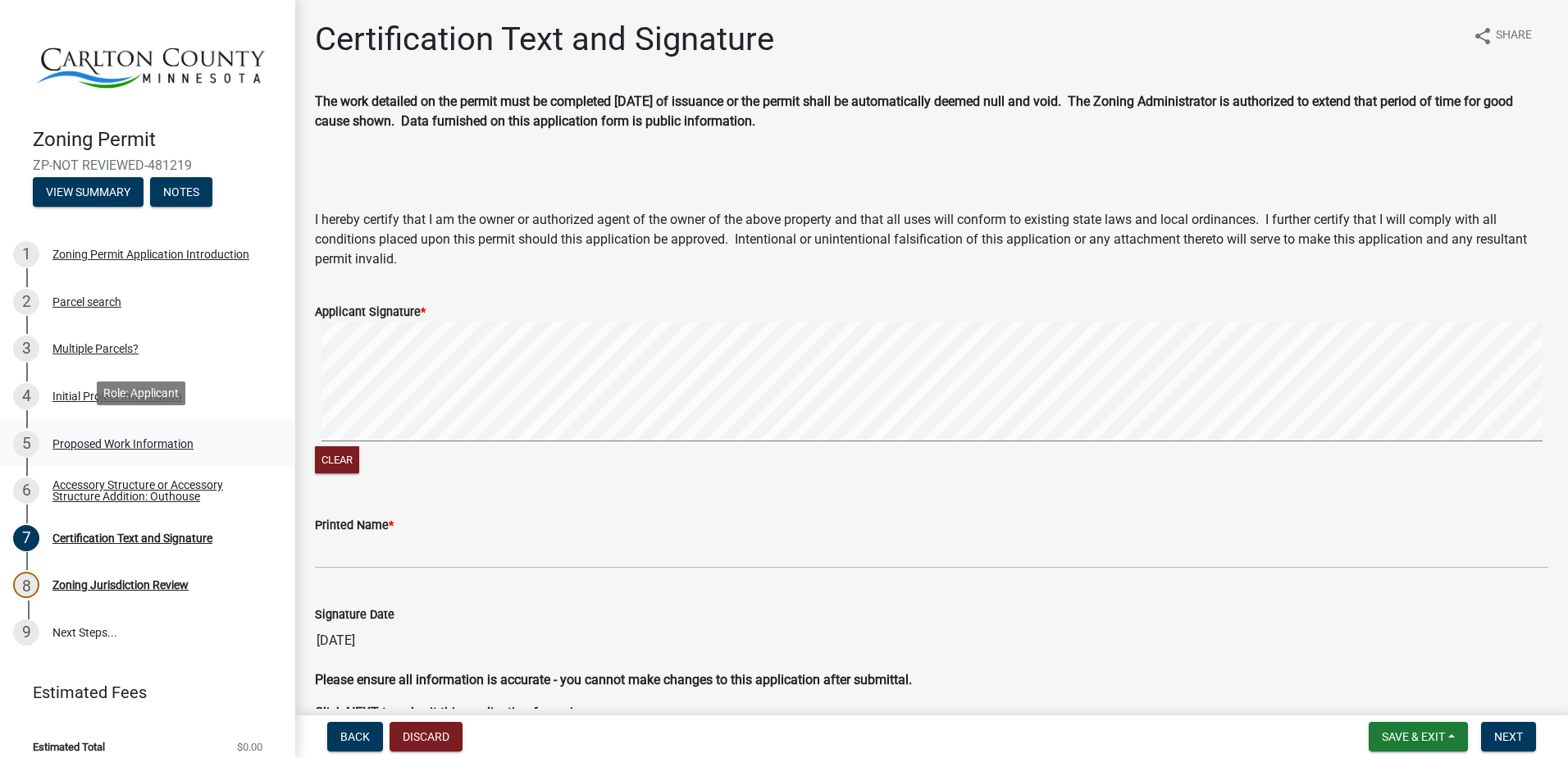
click at [95, 438] on div "Proposed Work Information" at bounding box center [122, 444] width 141 height 12
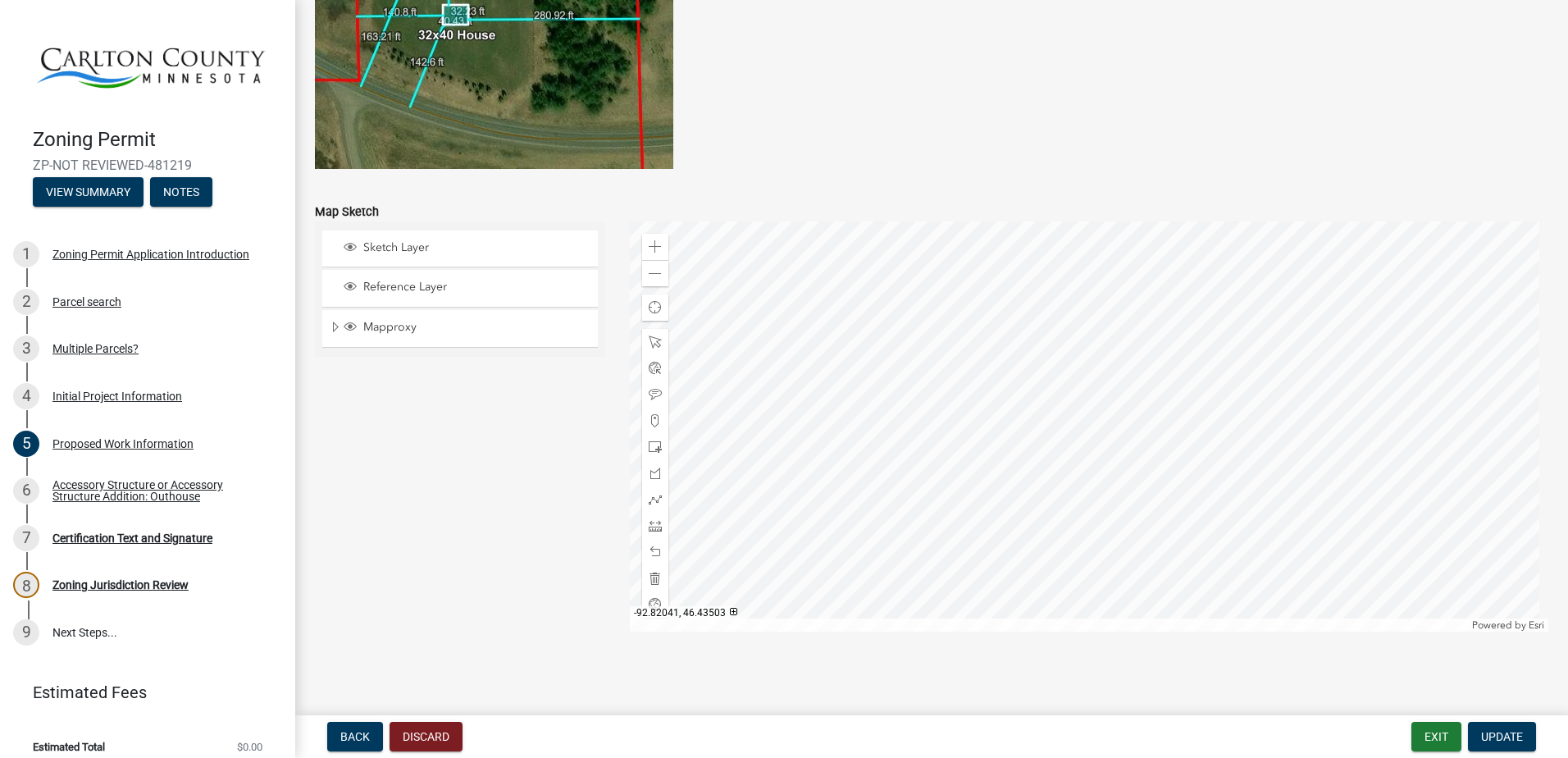
scroll to position [3208, 0]
click at [402, 248] on span "Sketch Layer" at bounding box center [476, 246] width 233 height 14
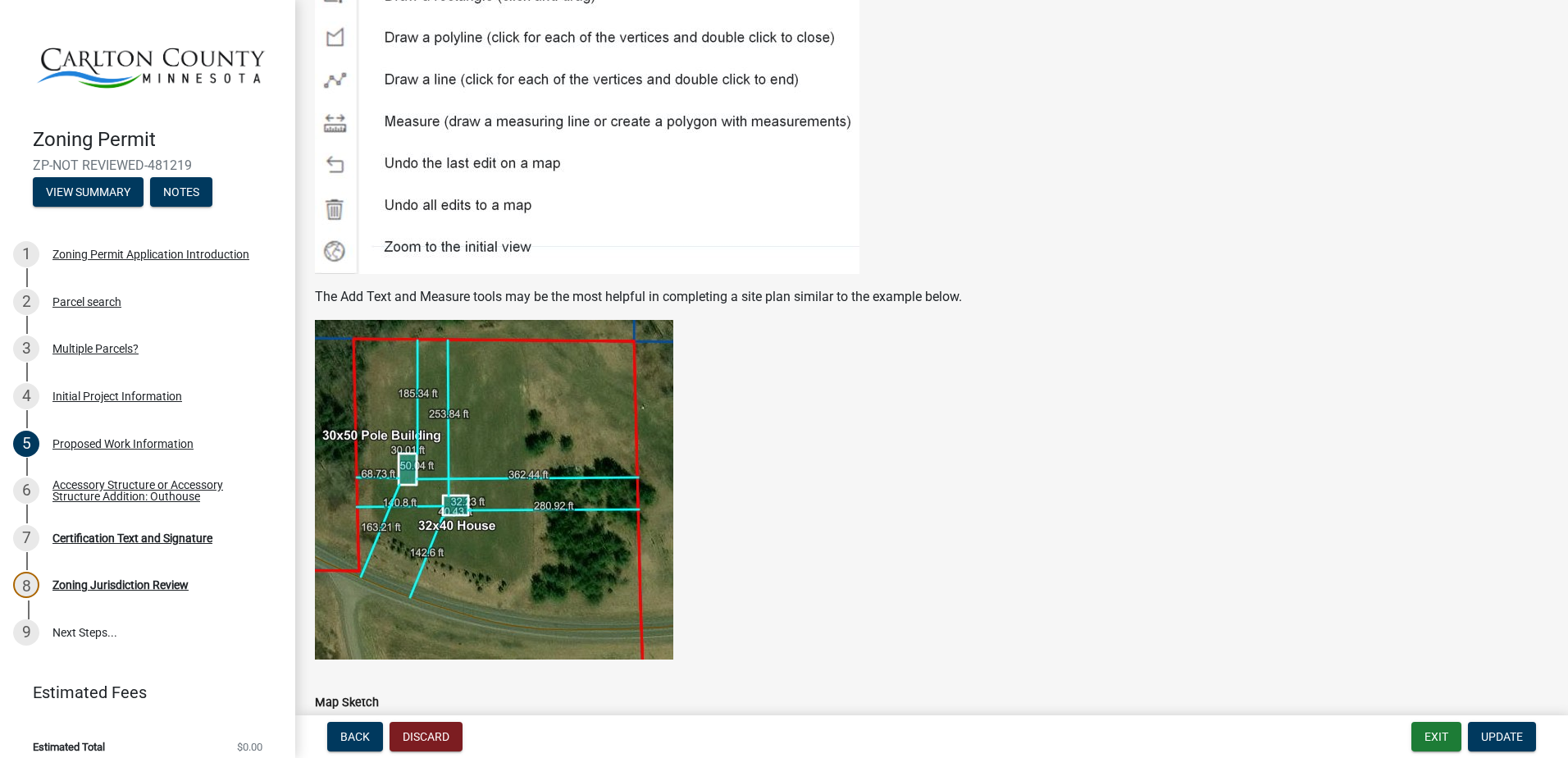
scroll to position [2634, 0]
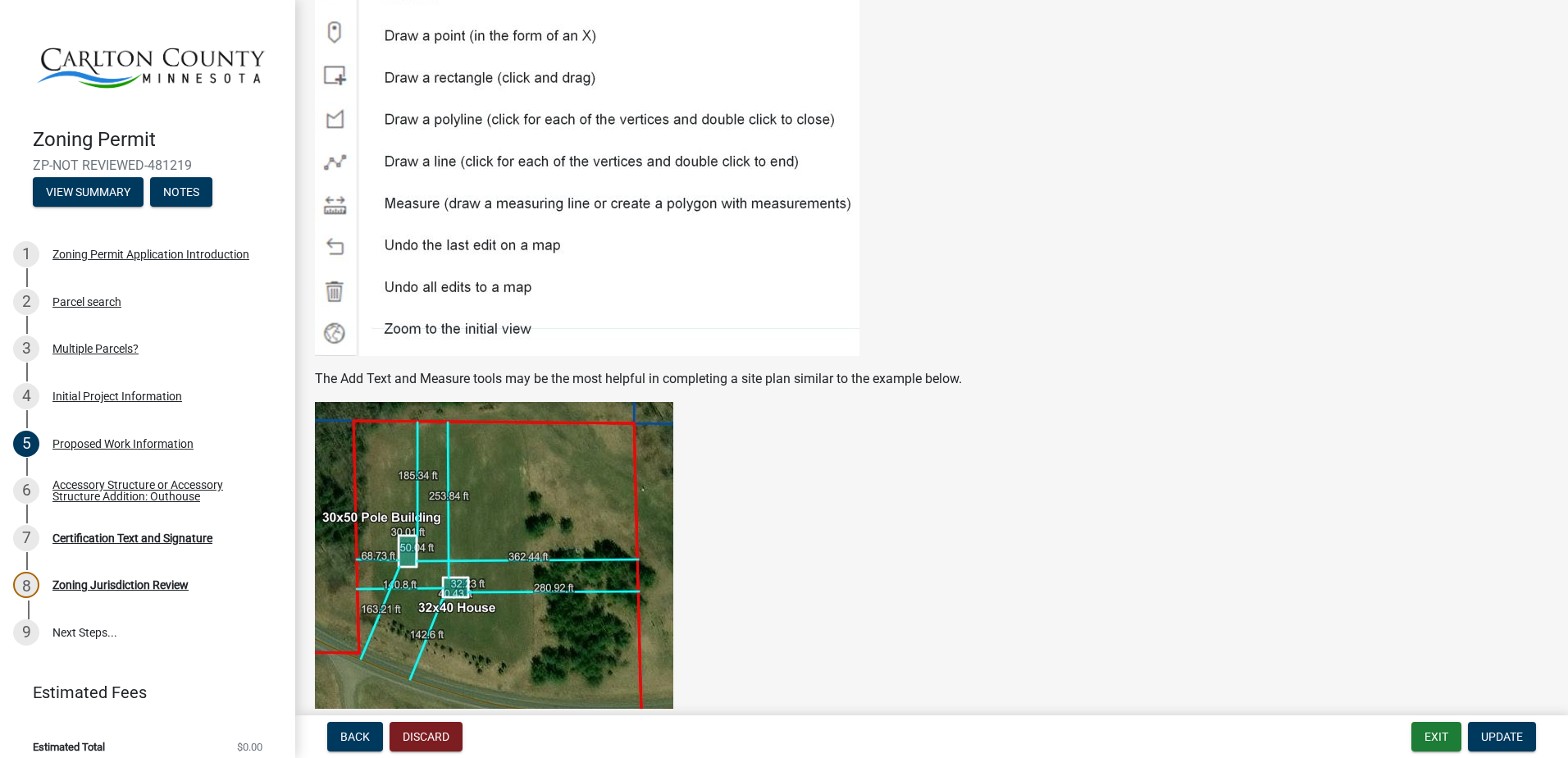
click at [412, 81] on img at bounding box center [587, 72] width 544 height 568
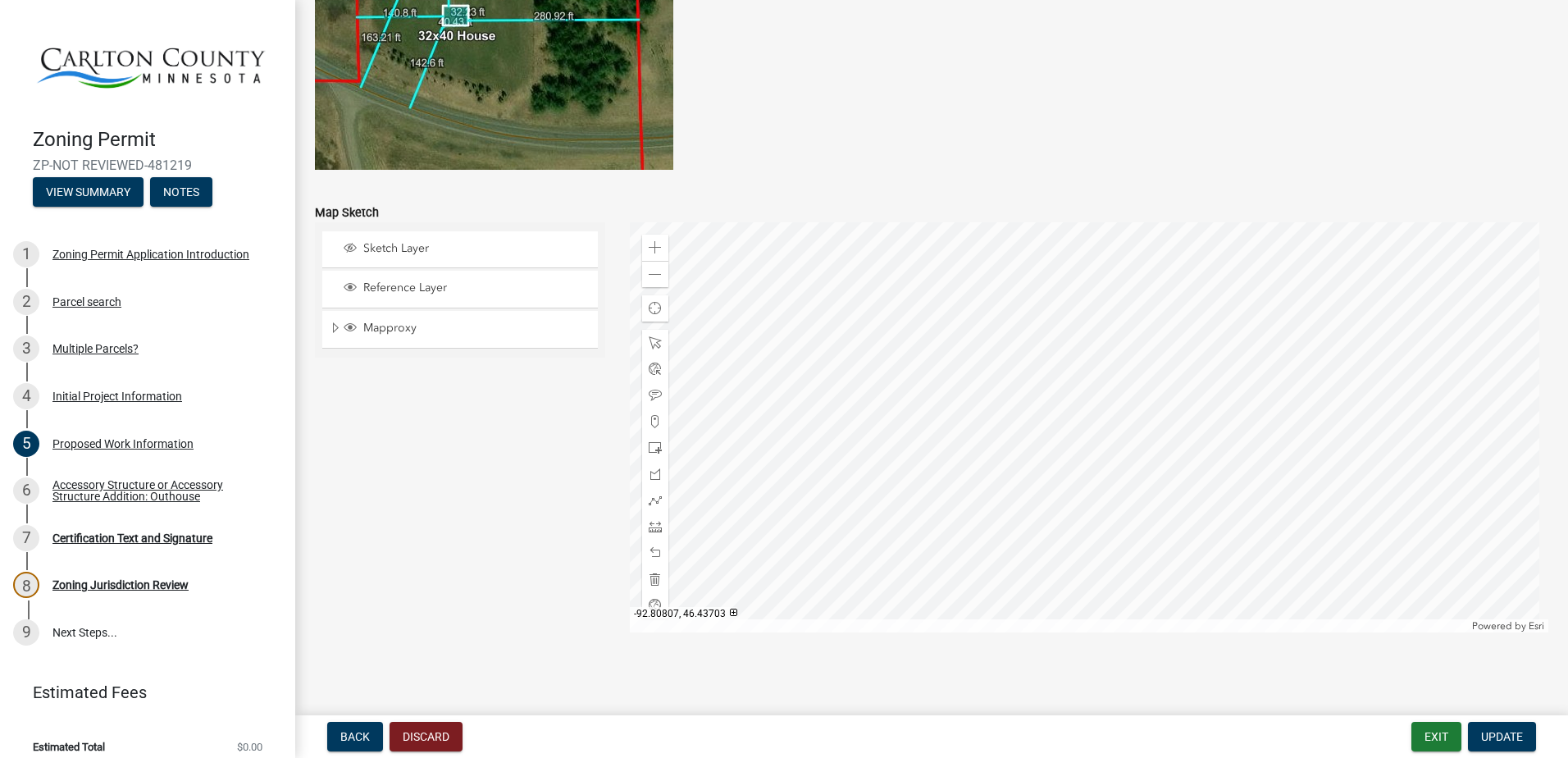
scroll to position [3208, 0]
click at [1100, 459] on div "Zoom in Zoom out Find my location Powered by [PERSON_NAME]" at bounding box center [1089, 425] width 920 height 410
click at [661, 447] on div at bounding box center [655, 445] width 26 height 26
click at [1082, 482] on div at bounding box center [1089, 425] width 920 height 410
click at [1087, 475] on div at bounding box center [1089, 425] width 920 height 410
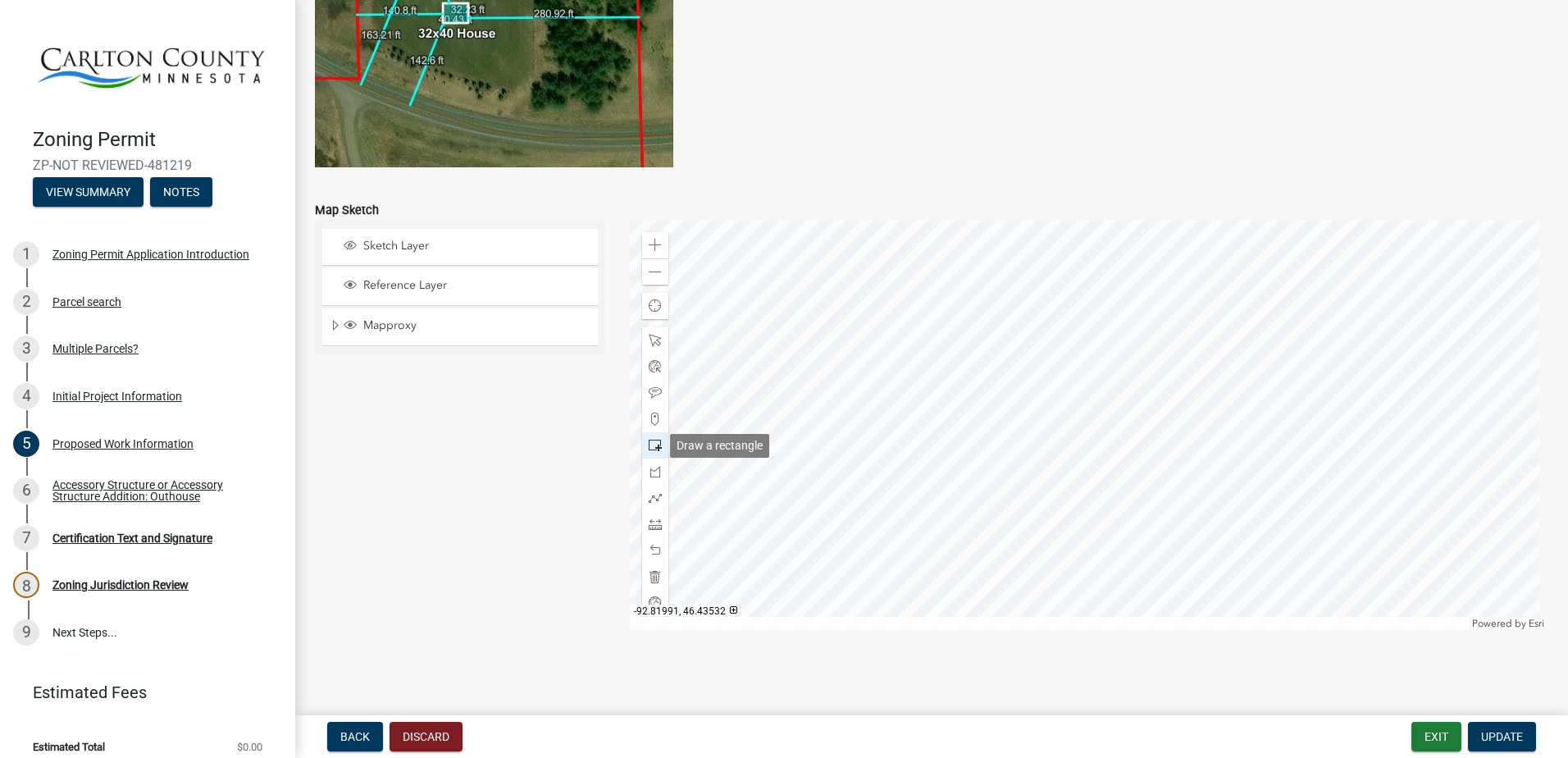
click at [653, 445] on span at bounding box center [656, 446] width 14 height 14
click at [1099, 486] on div at bounding box center [1089, 425] width 920 height 410
click at [695, 436] on div "Zoom in Zoom out Find my location Powered by [PERSON_NAME]" at bounding box center [1089, 425] width 920 height 410
drag, startPoint x: 649, startPoint y: 442, endPoint x: 1091, endPoint y: 452, distance: 442.1
click at [1091, 452] on div at bounding box center [1089, 425] width 920 height 410
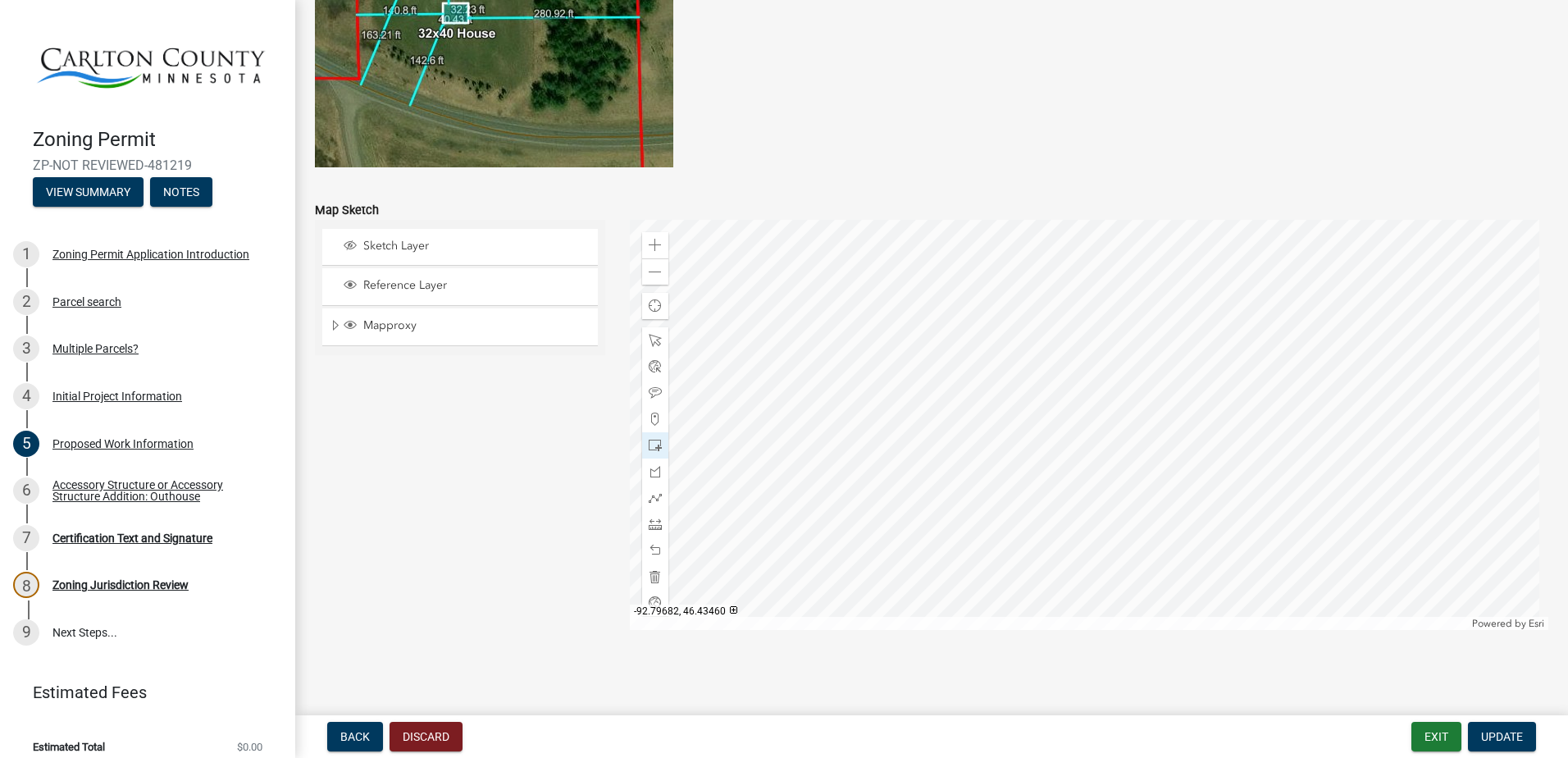
click at [1088, 477] on div at bounding box center [1089, 425] width 920 height 410
click at [1090, 477] on div at bounding box center [1089, 425] width 920 height 410
click at [1085, 484] on div at bounding box center [1089, 425] width 920 height 410
click at [1088, 480] on div at bounding box center [1089, 425] width 920 height 410
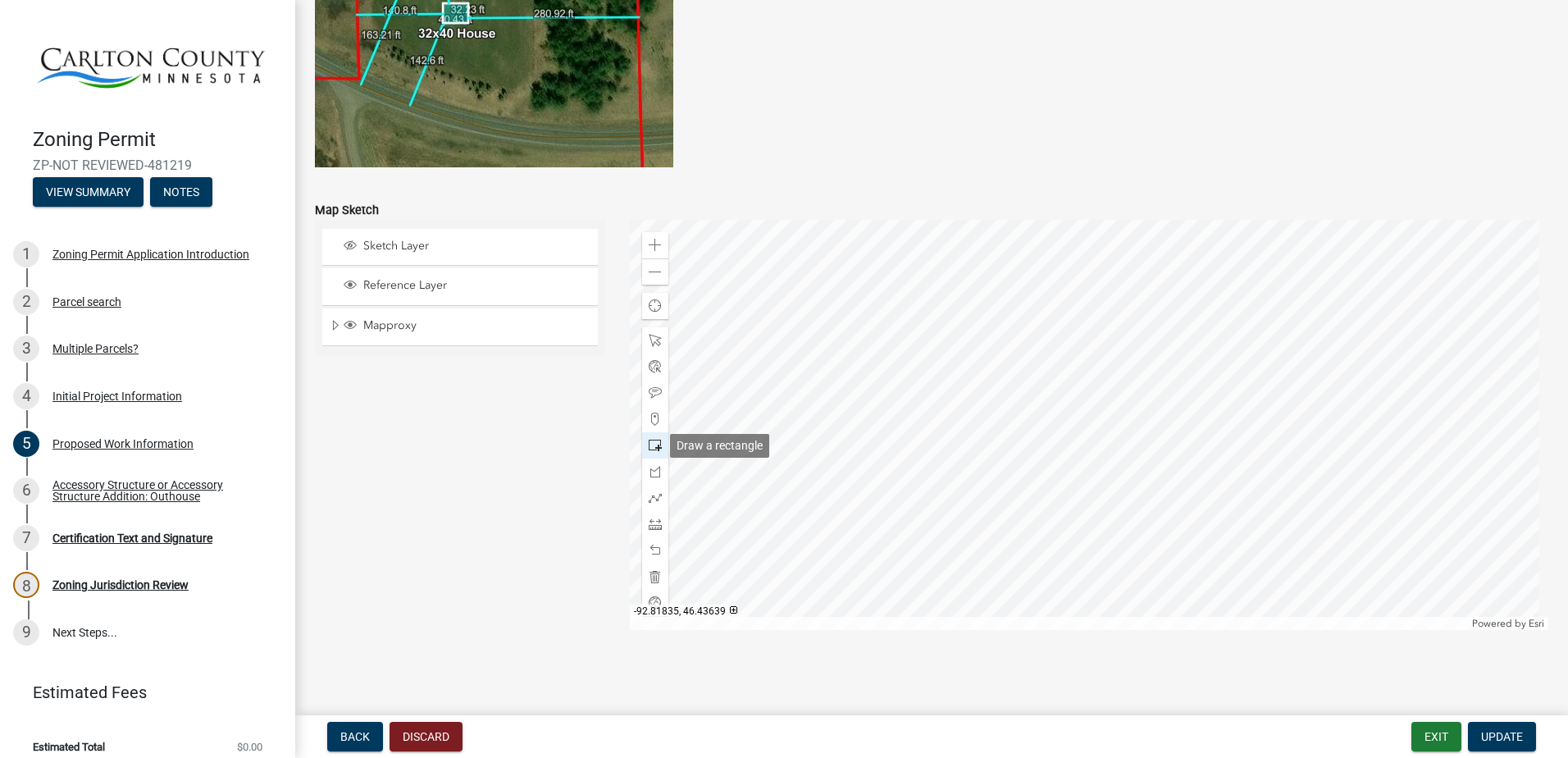
click at [649, 445] on span at bounding box center [656, 446] width 14 height 14
click at [1089, 479] on div at bounding box center [1089, 425] width 920 height 410
click at [1090, 477] on div at bounding box center [1089, 425] width 920 height 410
click at [1092, 481] on div at bounding box center [1089, 425] width 920 height 410
click at [1085, 482] on div at bounding box center [1089, 425] width 920 height 410
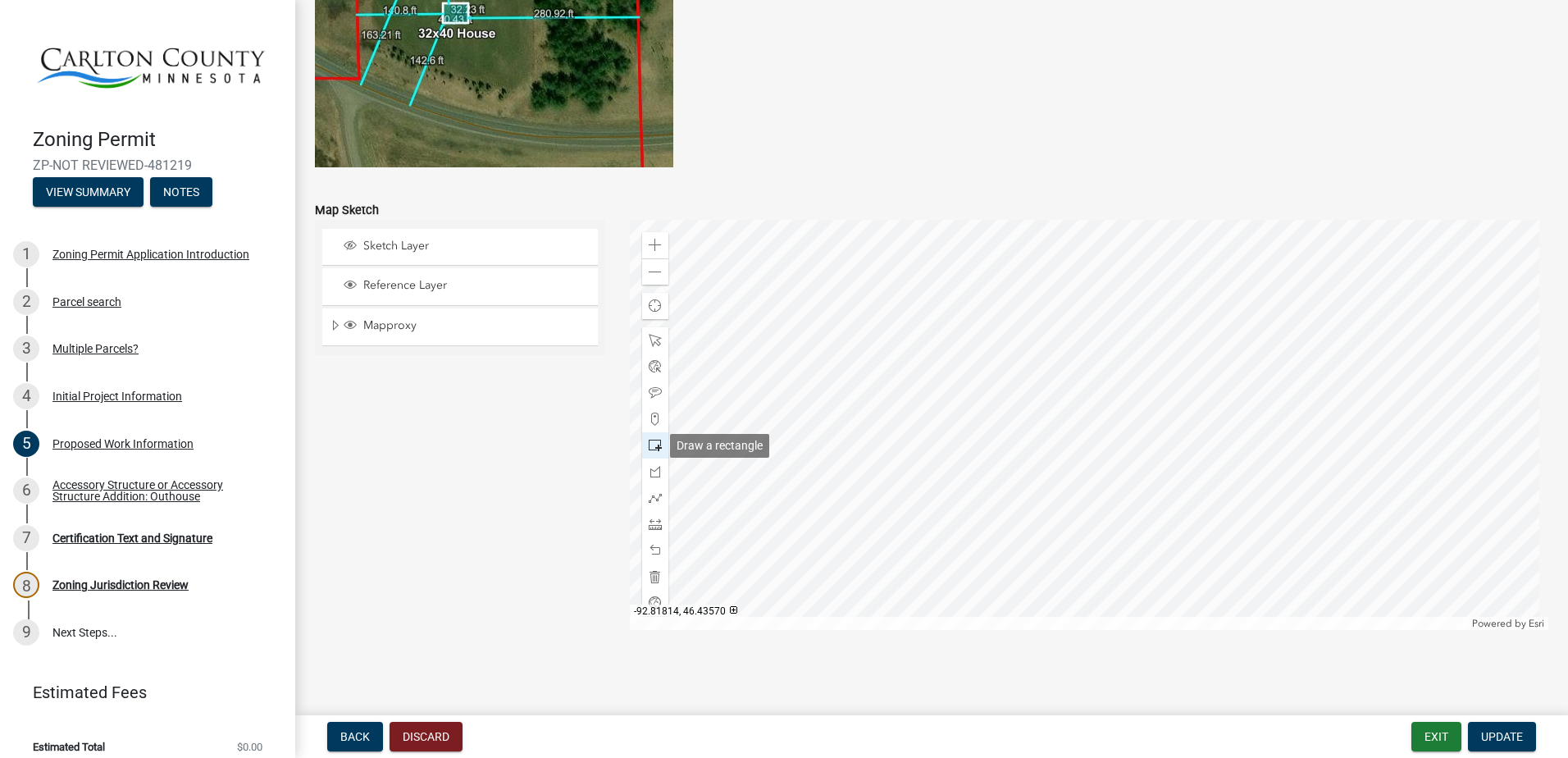
click at [650, 446] on span at bounding box center [656, 446] width 14 height 14
click at [1091, 478] on div at bounding box center [1089, 425] width 920 height 410
click at [1097, 485] on div at bounding box center [1089, 425] width 920 height 410
click at [1090, 480] on div at bounding box center [1089, 425] width 920 height 410
click at [653, 447] on span at bounding box center [656, 446] width 14 height 14
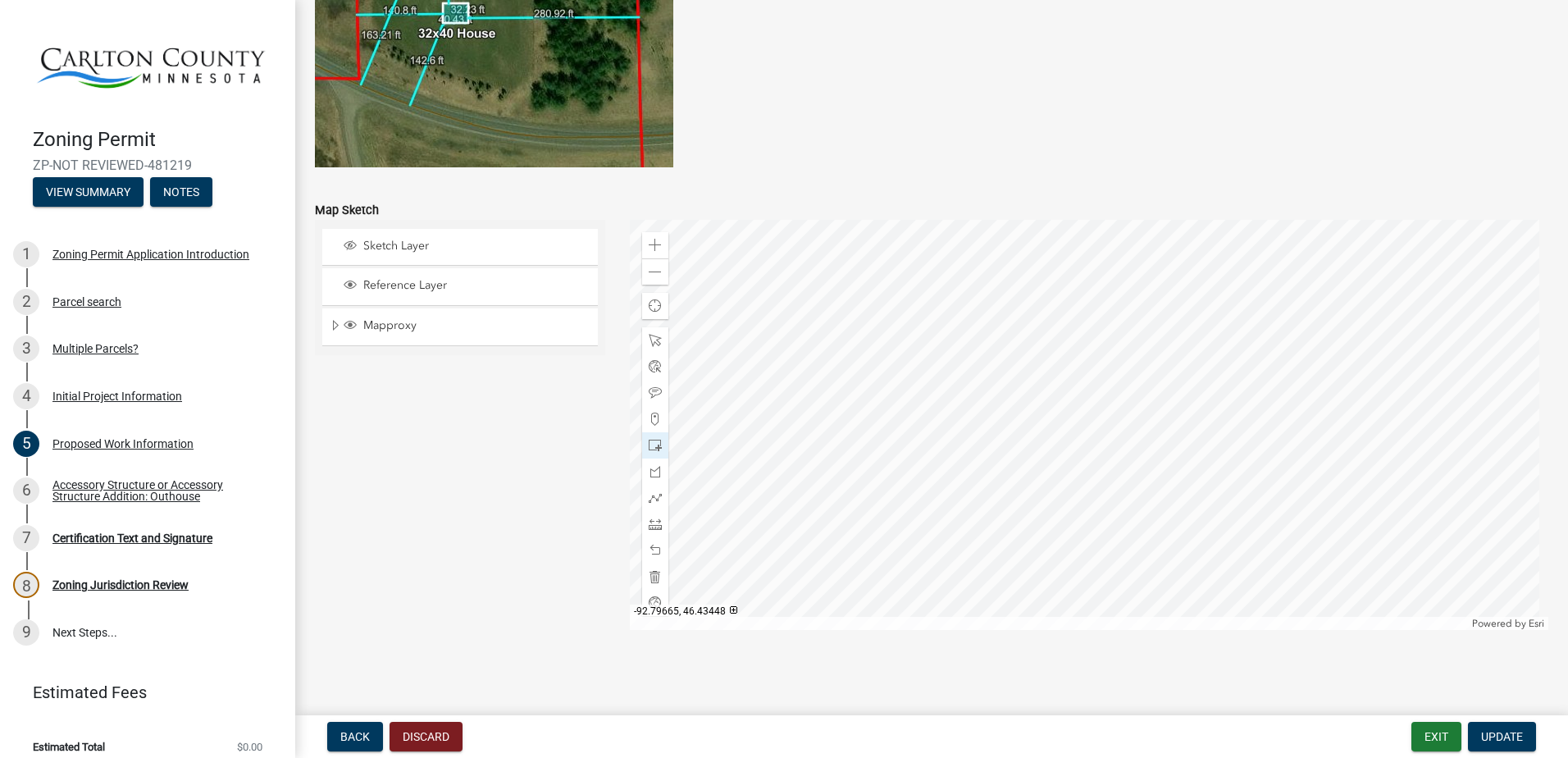
click at [1091, 480] on div at bounding box center [1089, 425] width 920 height 410
click at [1102, 484] on div at bounding box center [1089, 425] width 920 height 410
click at [1082, 492] on div at bounding box center [1089, 425] width 920 height 410
click at [1084, 482] on div at bounding box center [1089, 425] width 920 height 410
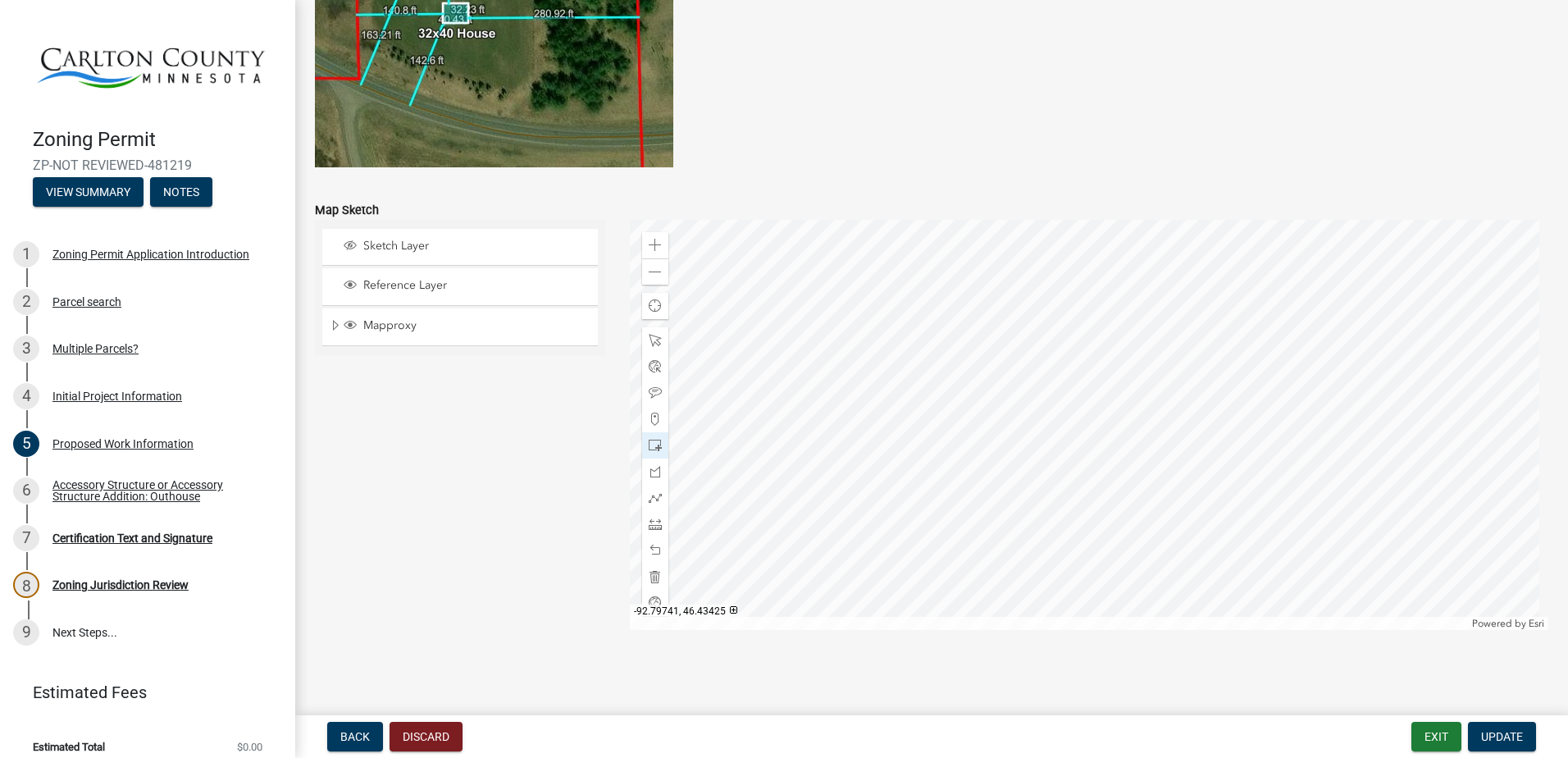
click at [1076, 486] on div at bounding box center [1089, 425] width 920 height 410
click at [654, 443] on span at bounding box center [656, 446] width 14 height 14
click at [649, 339] on span at bounding box center [656, 341] width 14 height 14
click at [1088, 474] on div at bounding box center [1089, 425] width 920 height 410
click at [650, 448] on span at bounding box center [656, 446] width 14 height 14
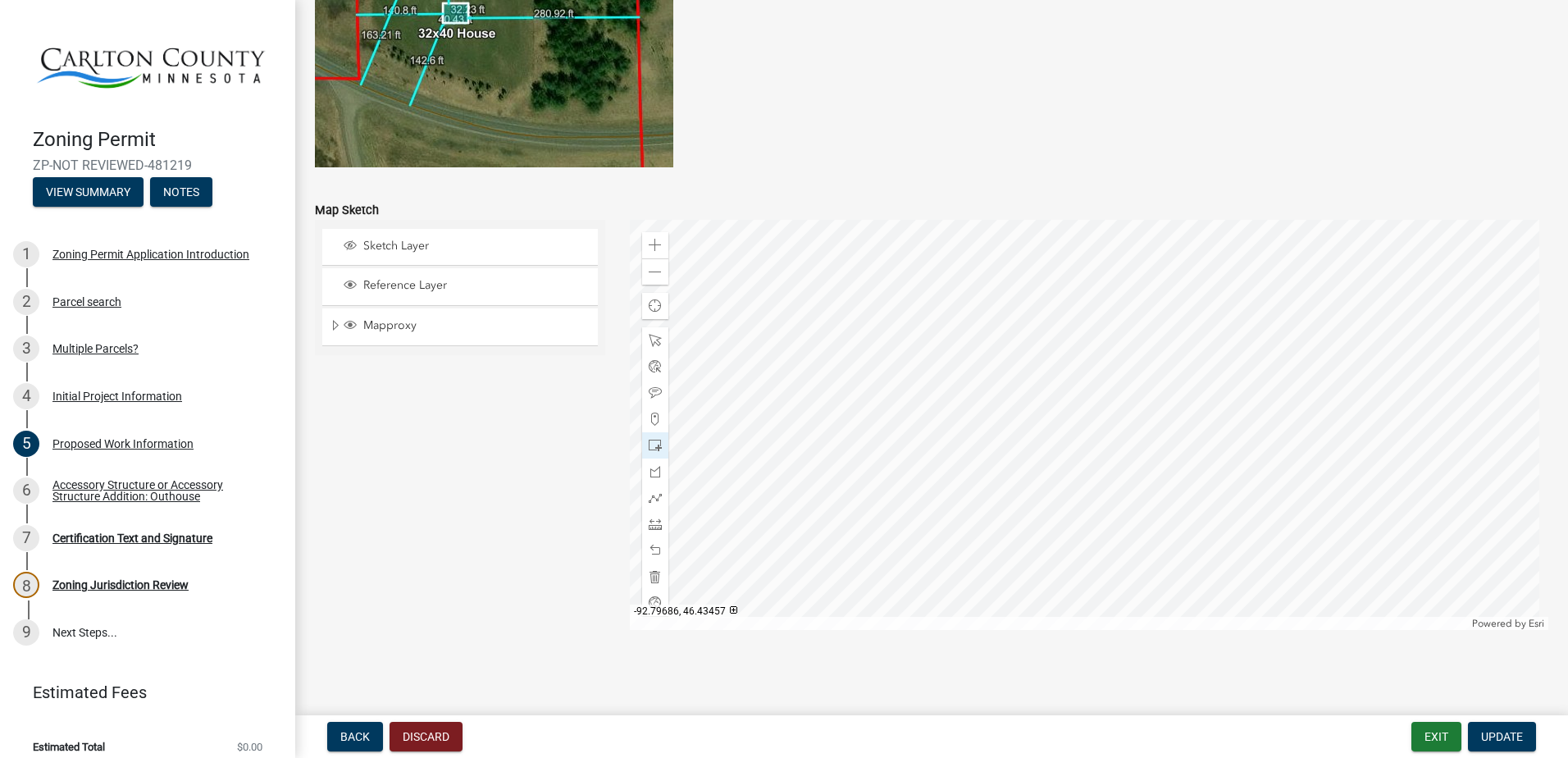
click at [1087, 478] on div at bounding box center [1089, 425] width 920 height 410
click at [1097, 485] on div at bounding box center [1089, 425] width 920 height 410
click at [1447, 739] on button "Exit" at bounding box center [1436, 736] width 50 height 30
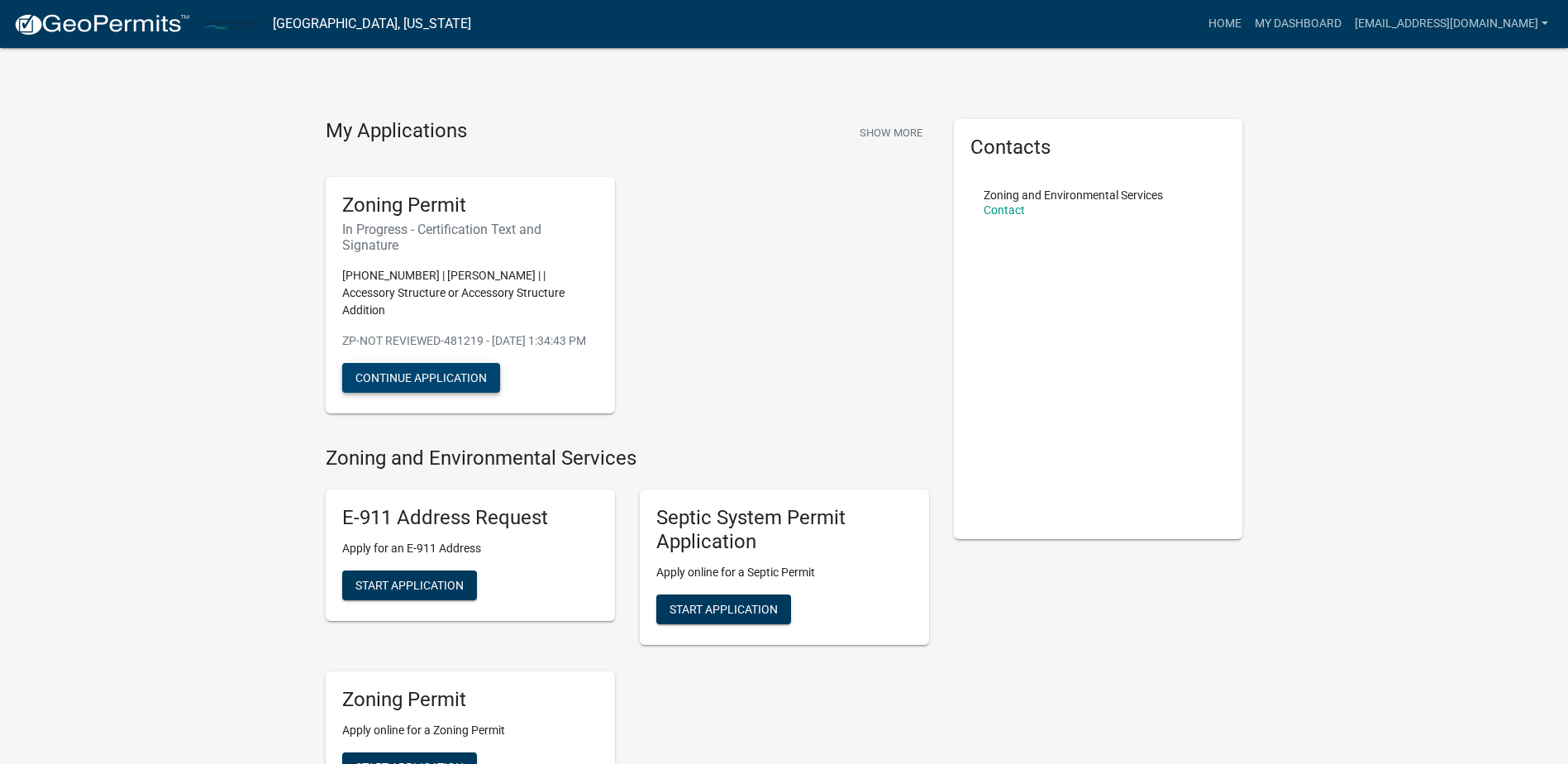
click at [440, 373] on button "Continue Application" at bounding box center [421, 378] width 158 height 30
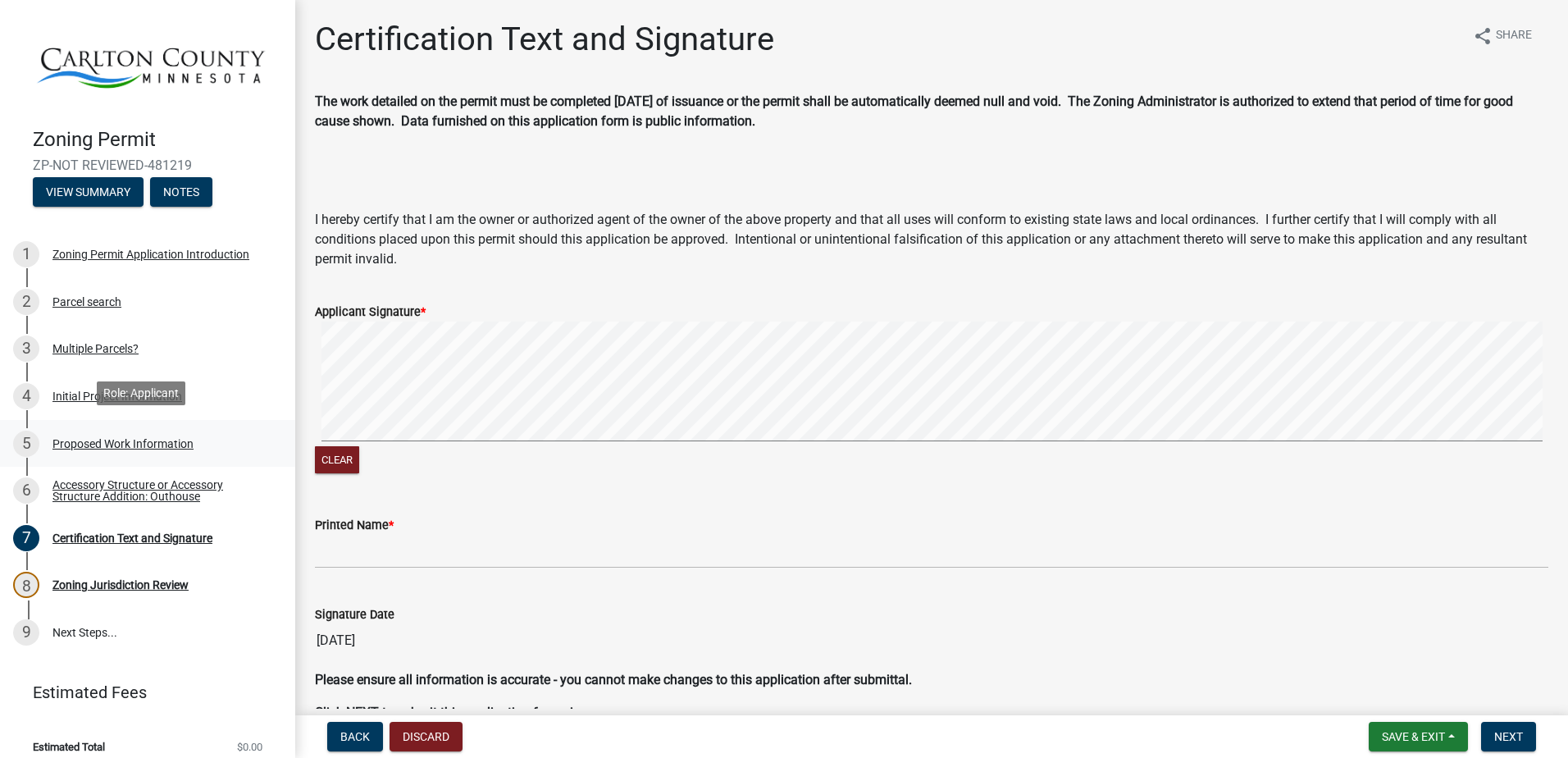
click at [121, 438] on div "Proposed Work Information" at bounding box center [122, 444] width 141 height 12
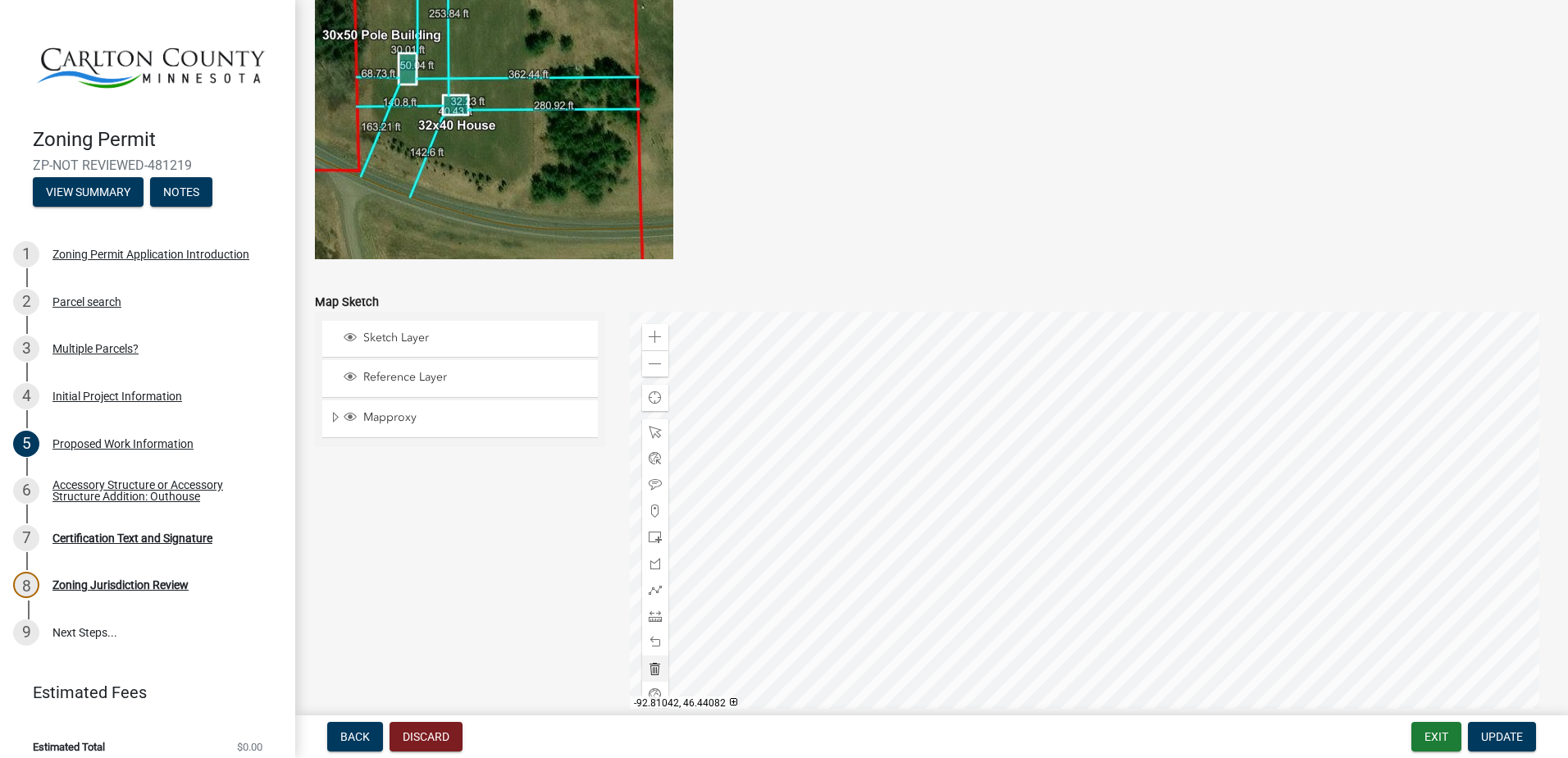
scroll to position [3117, 0]
click at [652, 536] on span at bounding box center [656, 536] width 14 height 14
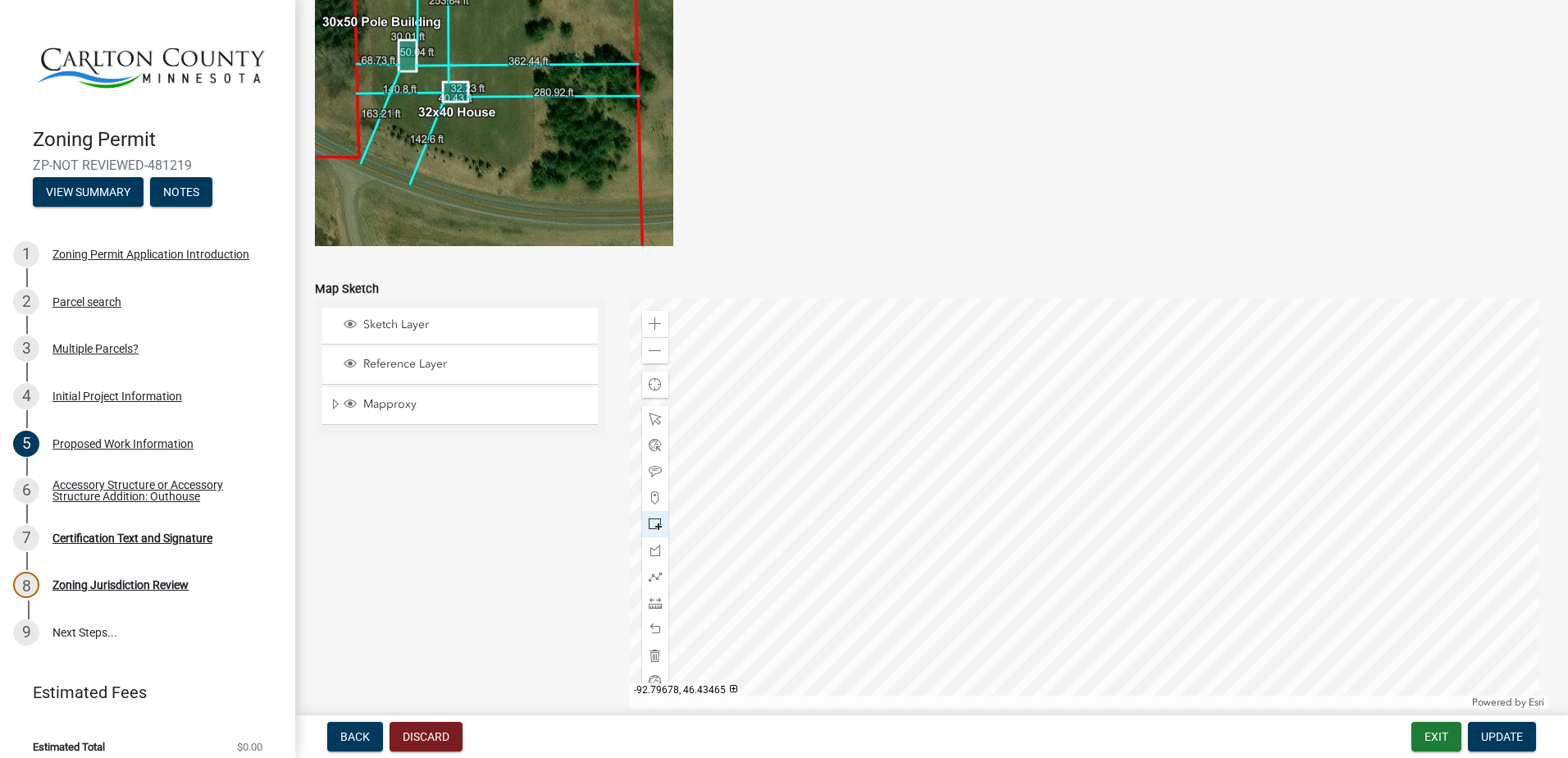
click at [1089, 554] on div at bounding box center [1089, 504] width 920 height 410
click at [1110, 552] on div at bounding box center [1089, 504] width 920 height 410
click at [1083, 550] on div at bounding box center [1089, 504] width 920 height 410
click at [1103, 564] on div at bounding box center [1089, 504] width 920 height 410
click at [649, 349] on span at bounding box center [656, 351] width 14 height 14
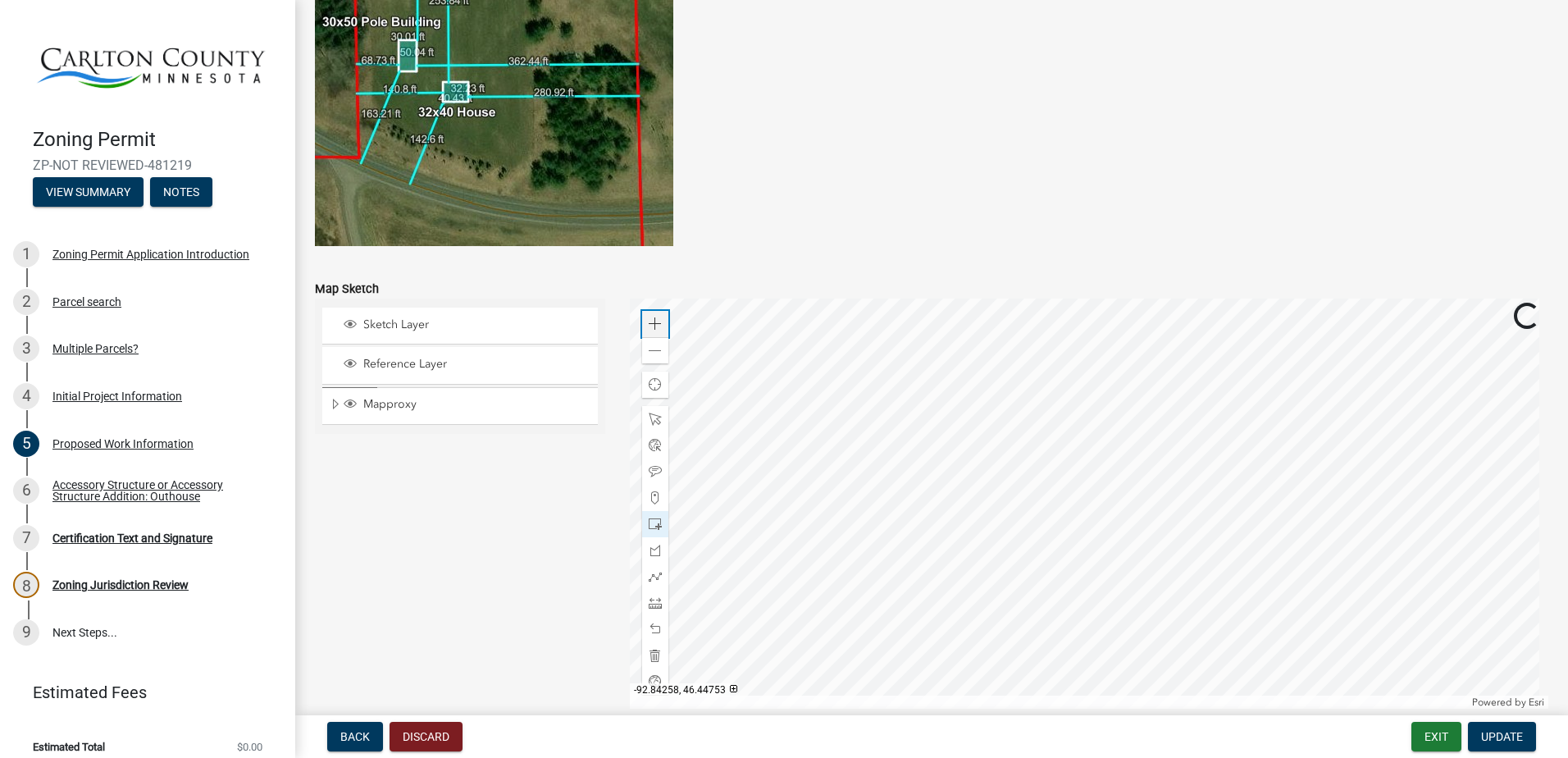
click at [653, 324] on span at bounding box center [656, 324] width 14 height 14
click at [1495, 734] on span "Update" at bounding box center [1502, 737] width 42 height 14
click at [115, 533] on div "Certification Text and Signature" at bounding box center [132, 539] width 160 height 12
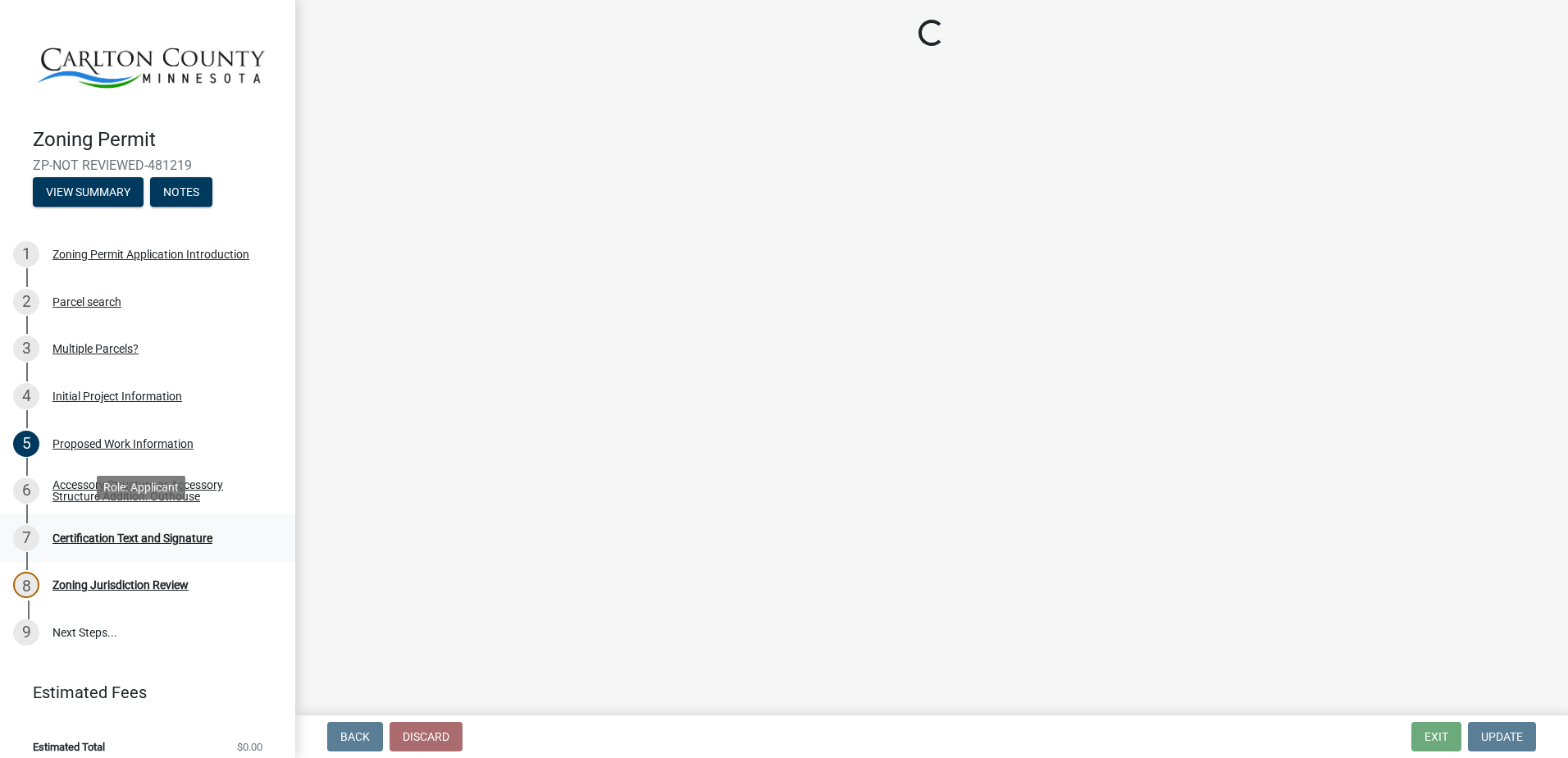
scroll to position [0, 0]
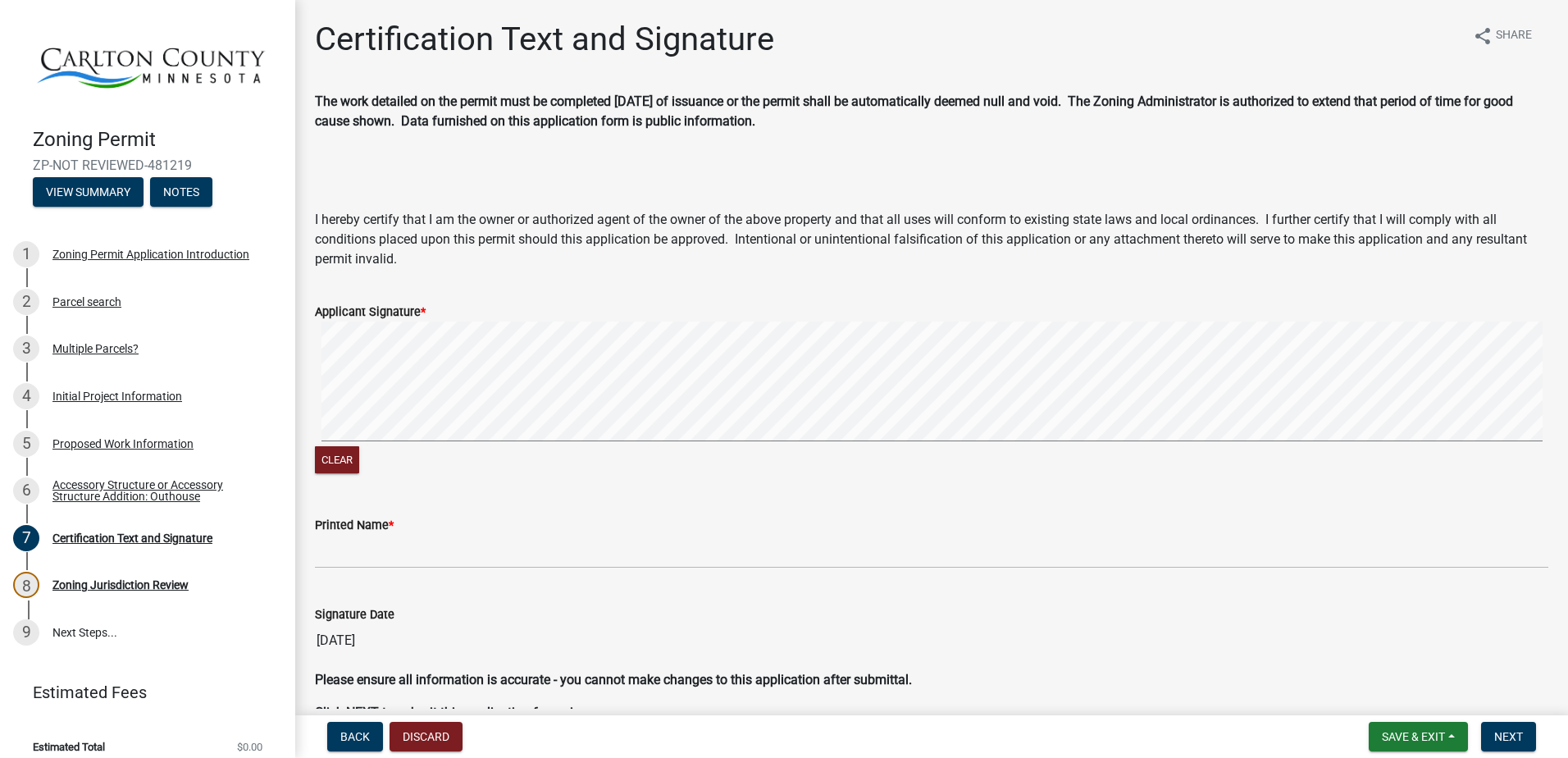
click at [788, 317] on form "Applicant Signature * Clear" at bounding box center [932, 379] width 1234 height 195
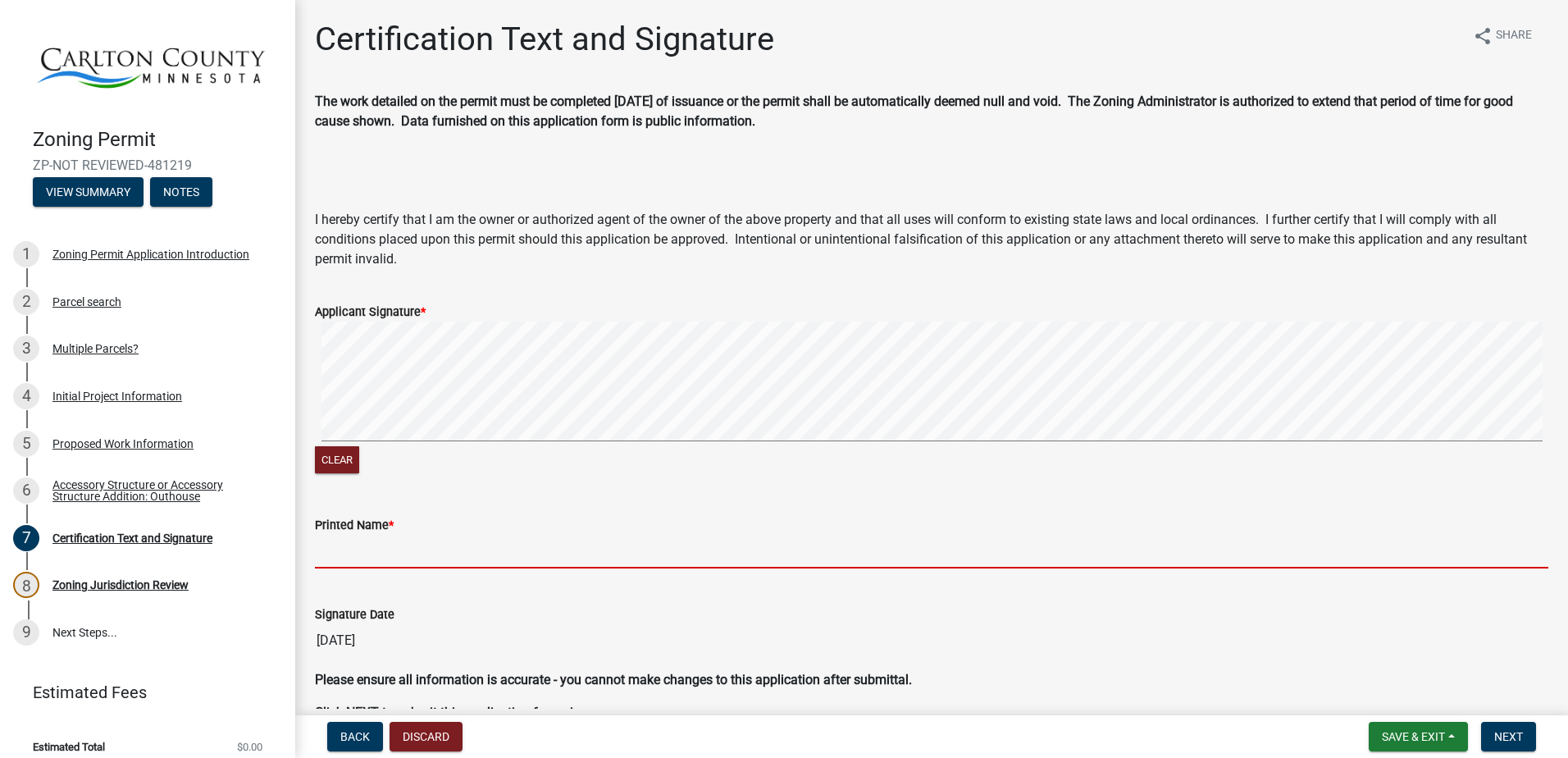
click at [347, 551] on input "Printed Name *" at bounding box center [932, 552] width 1234 height 34
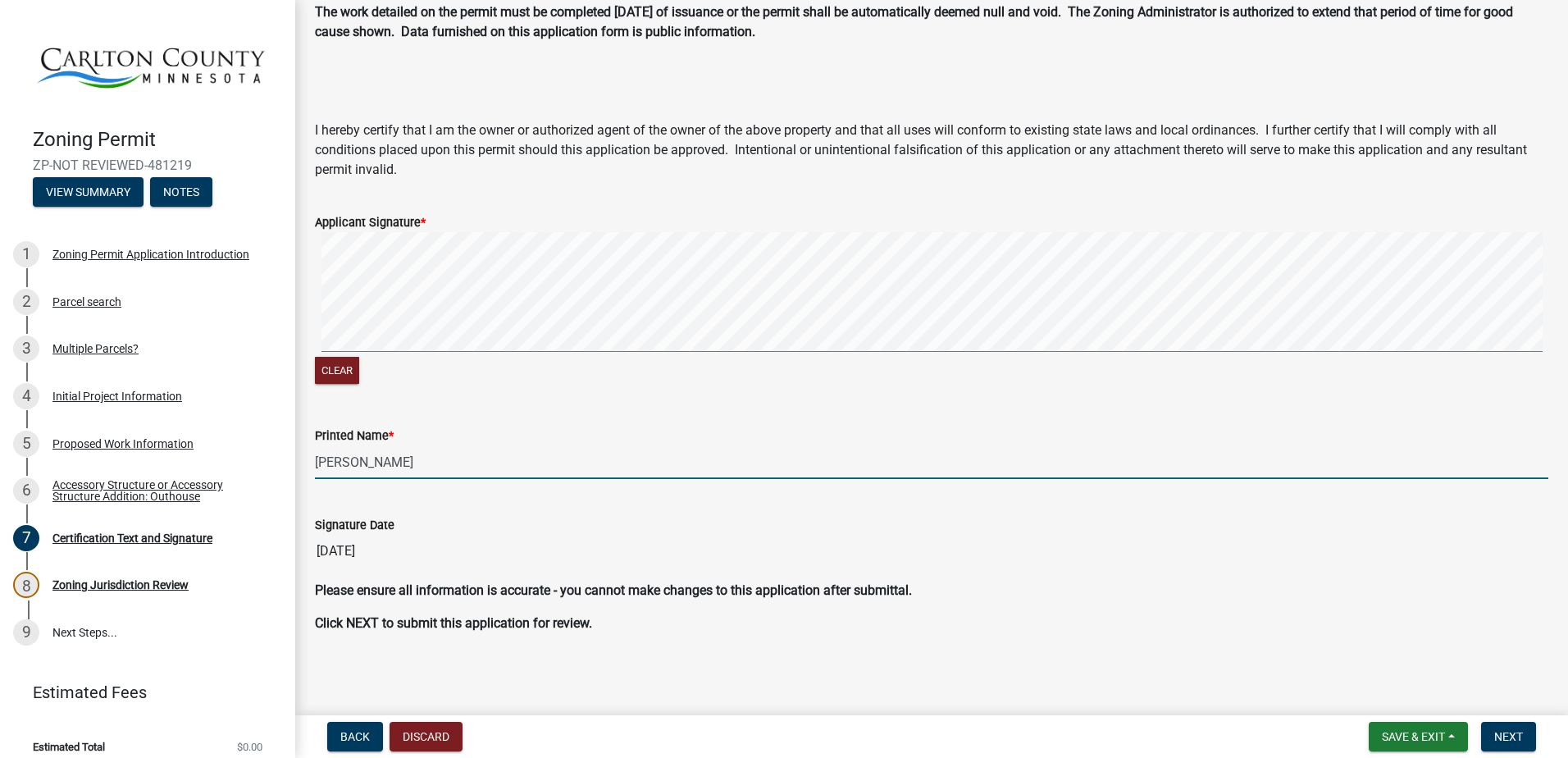
scroll to position [91, 0]
type input "[PERSON_NAME]"
click at [1505, 731] on span "Next" at bounding box center [1509, 737] width 29 height 14
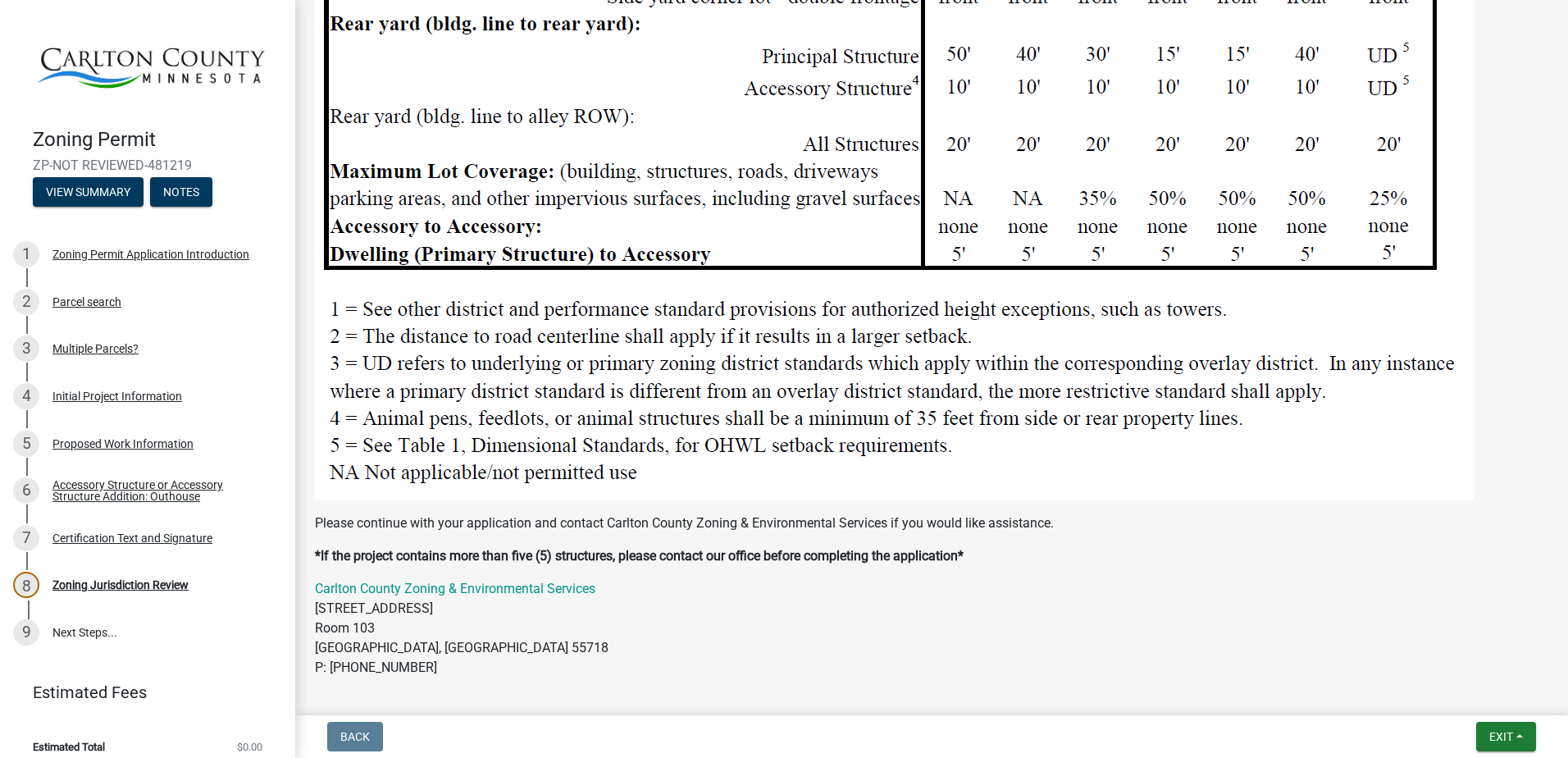
scroll to position [2051, 0]
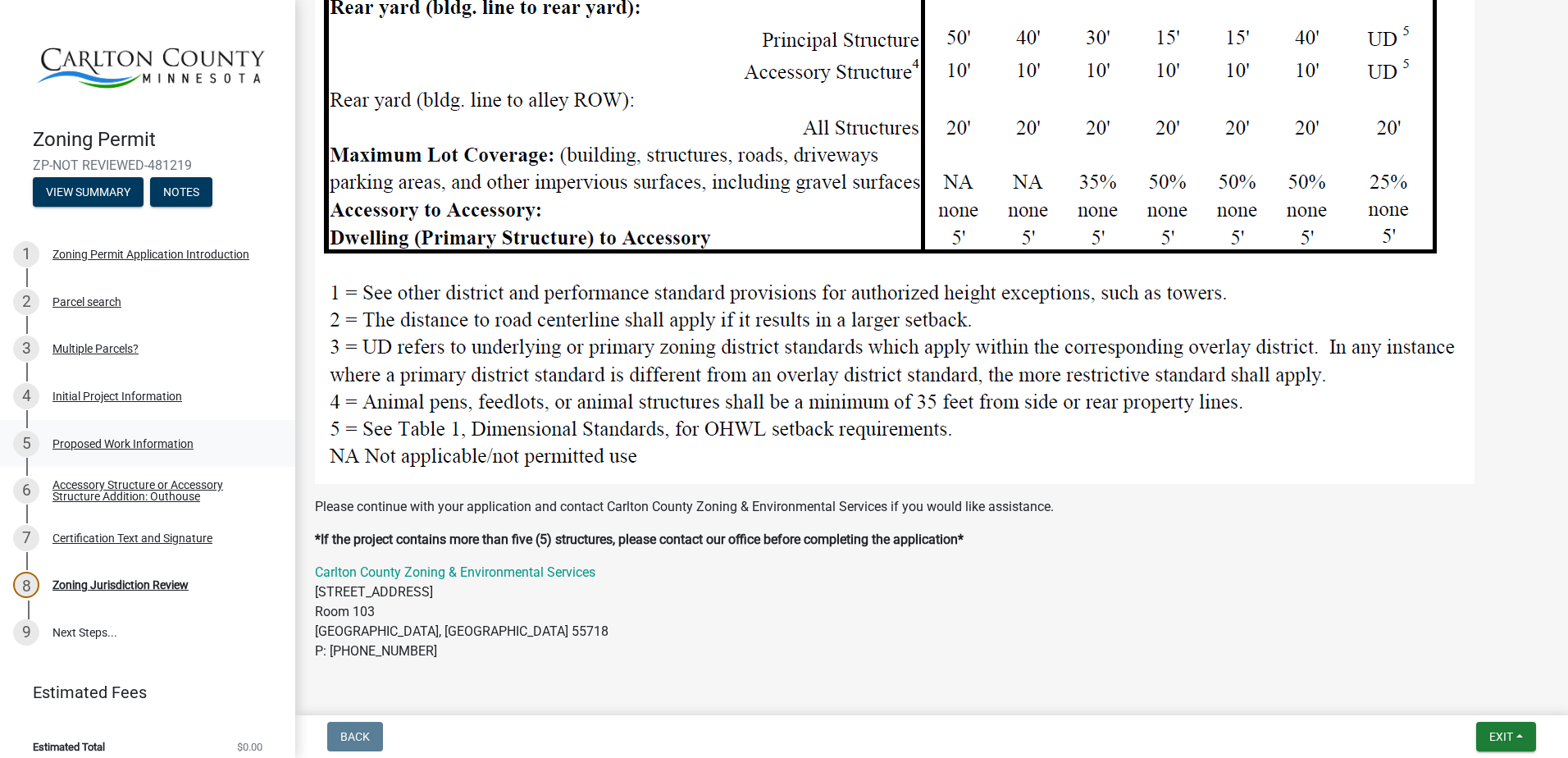
click at [105, 430] on div "5 Proposed Work Information" at bounding box center [141, 443] width 256 height 26
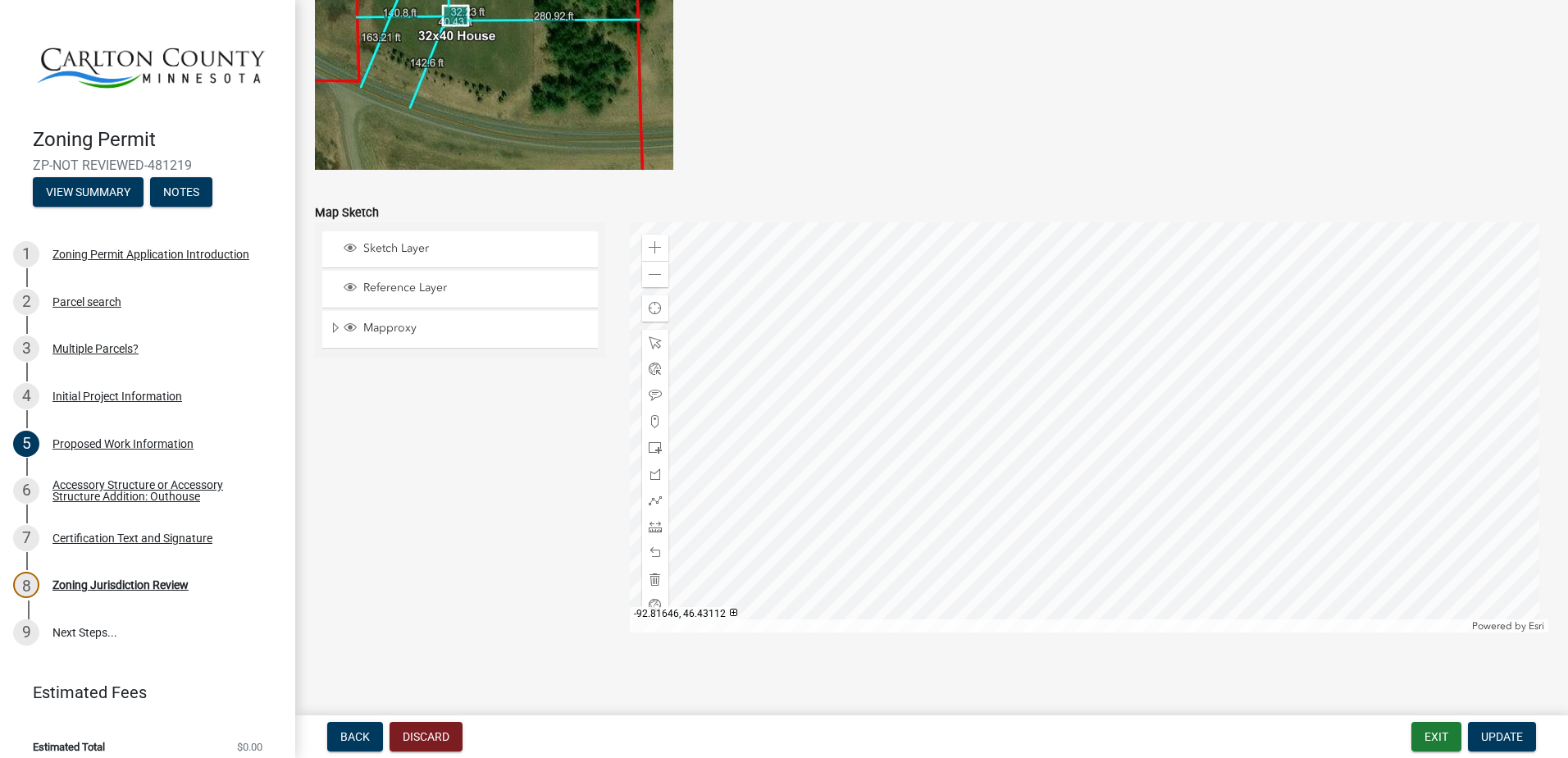
scroll to position [3208, 0]
click at [105, 489] on div "Accessory Structure or Accessory Structure Addition: Outhouse" at bounding box center [160, 490] width 217 height 23
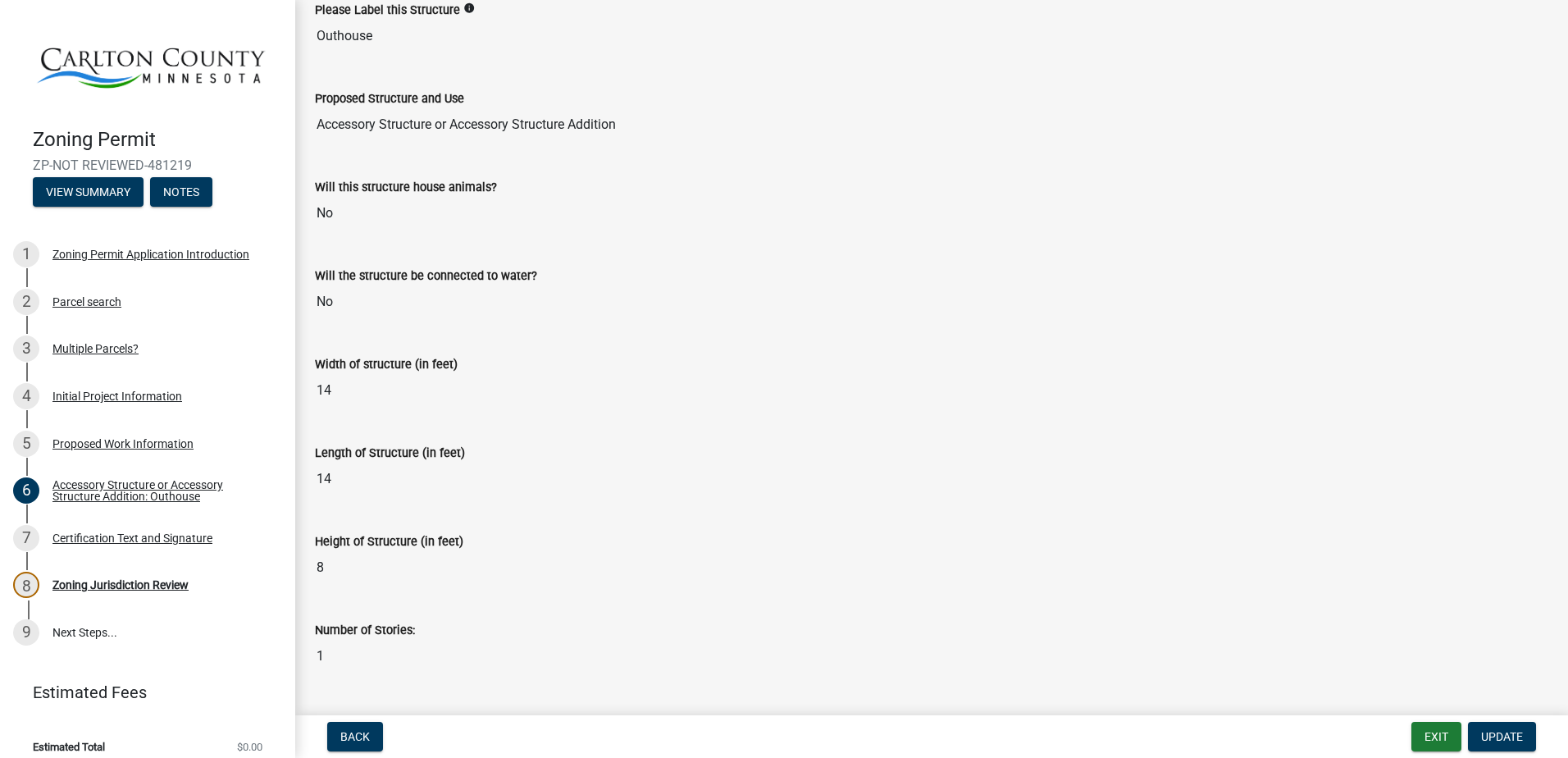
scroll to position [0, 0]
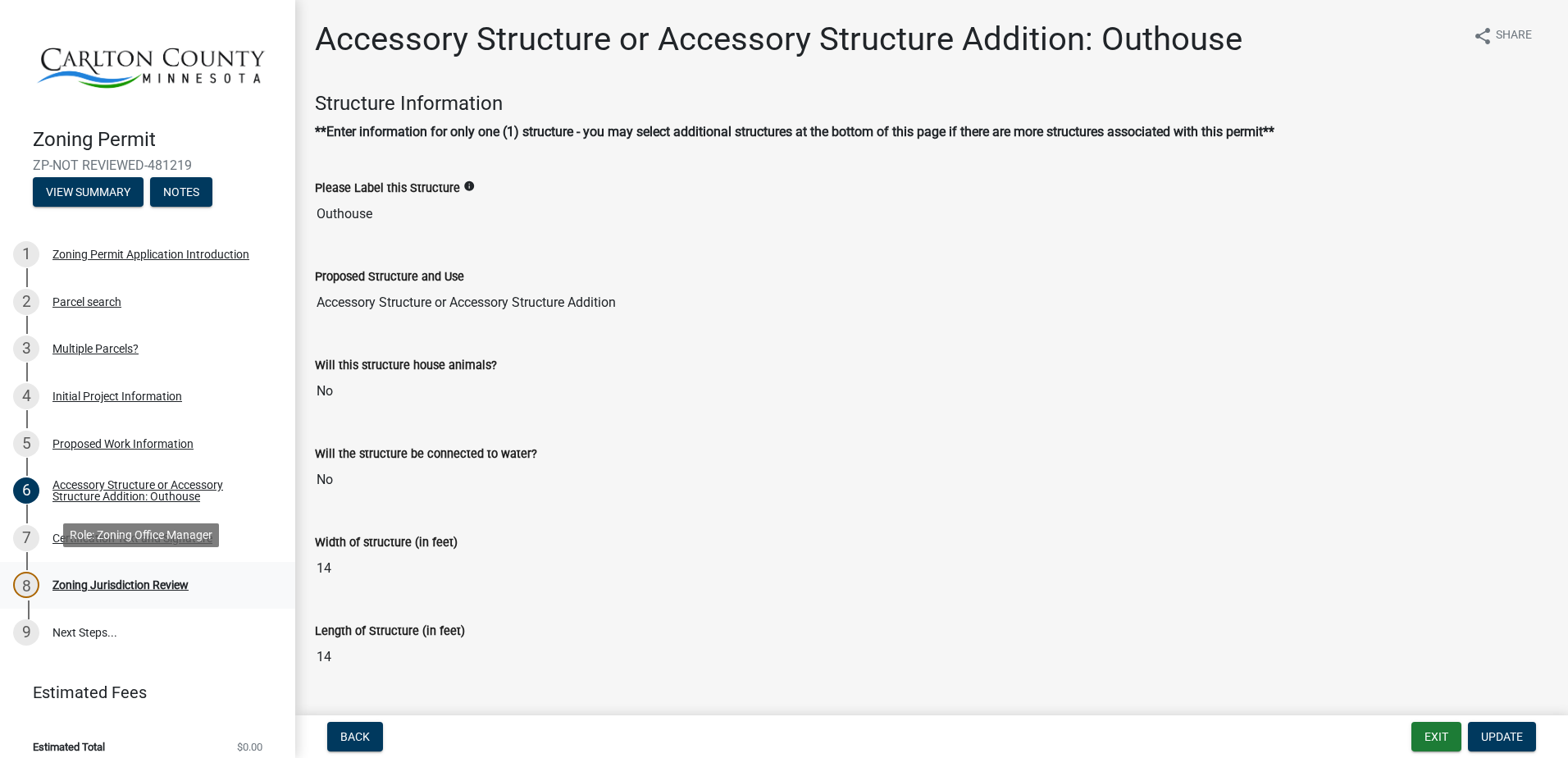
click at [83, 579] on div "Zoning Jurisdiction Review" at bounding box center [120, 585] width 136 height 12
click at [91, 625] on link "9 Next Steps..." at bounding box center [148, 632] width 295 height 47
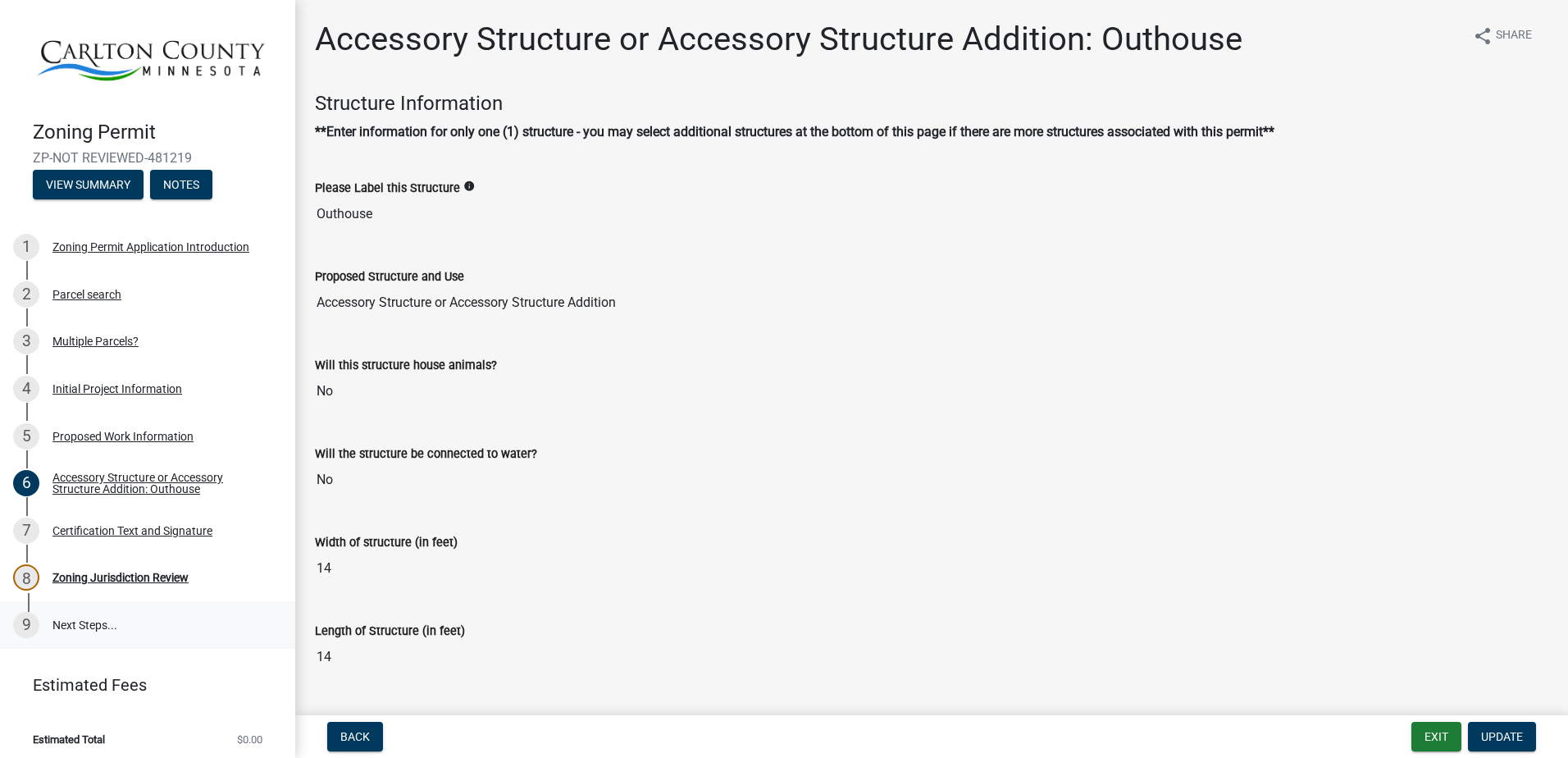
scroll to position [9, 0]
click at [31, 617] on div "9" at bounding box center [26, 623] width 26 height 26
